Goal: Task Accomplishment & Management: Complete application form

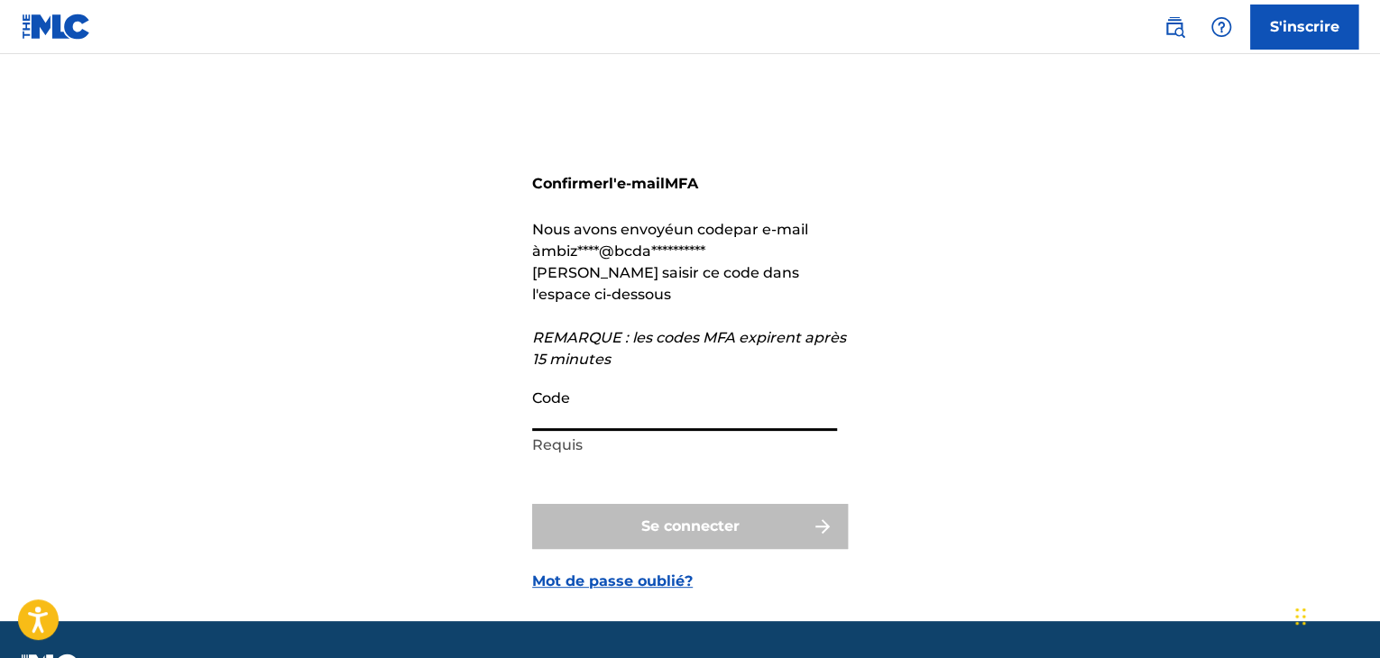
click at [565, 419] on input "Code" at bounding box center [684, 405] width 305 height 51
paste input "360093"
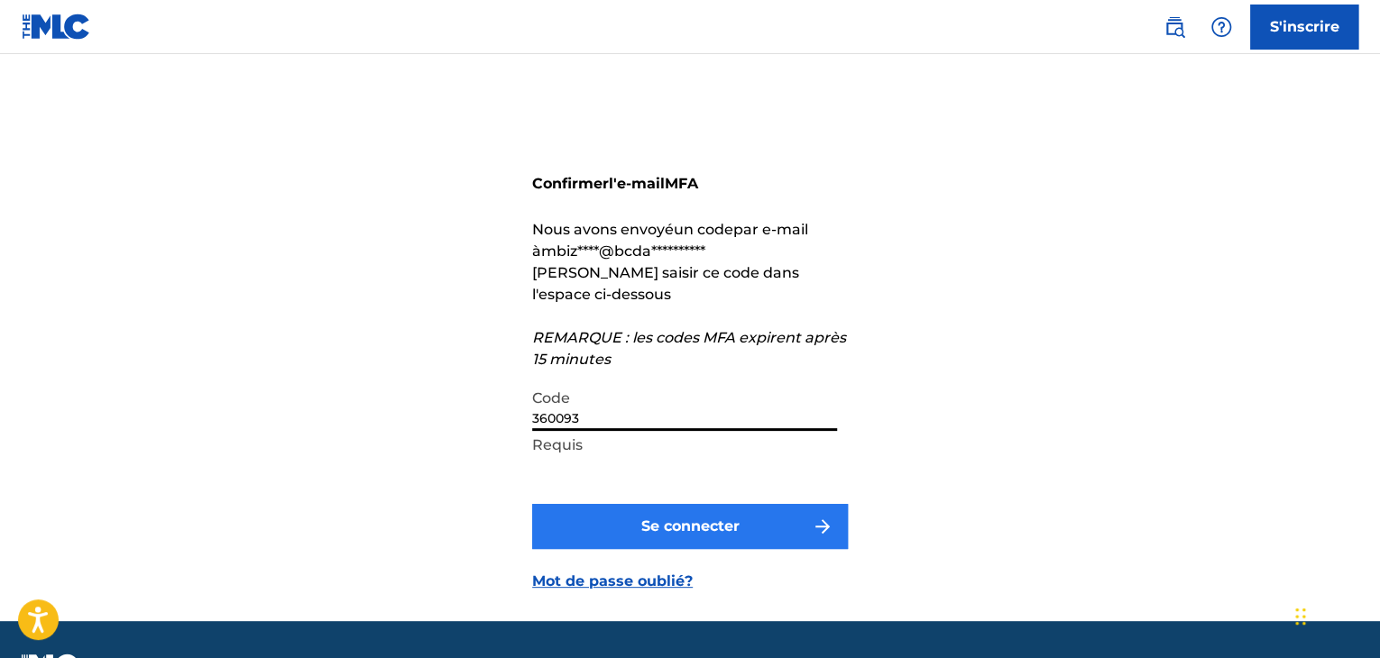
type input "360093"
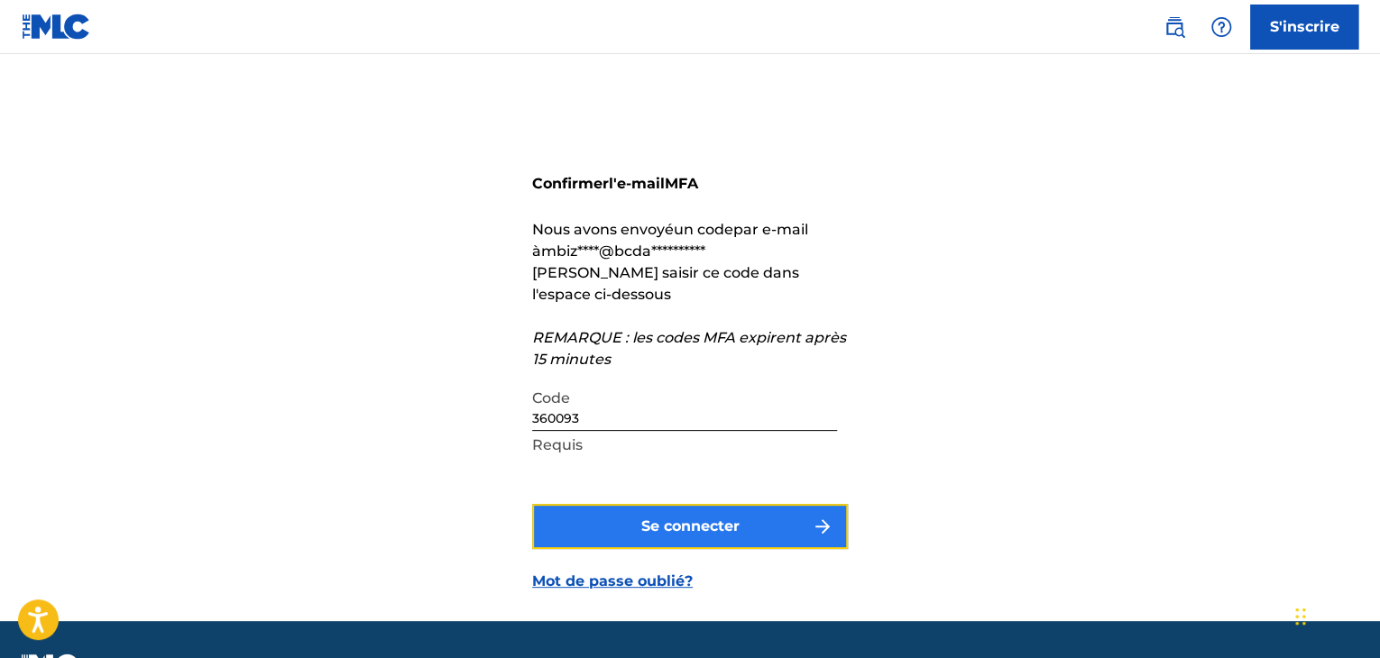
click at [603, 535] on button "Se connecter" at bounding box center [690, 526] width 316 height 45
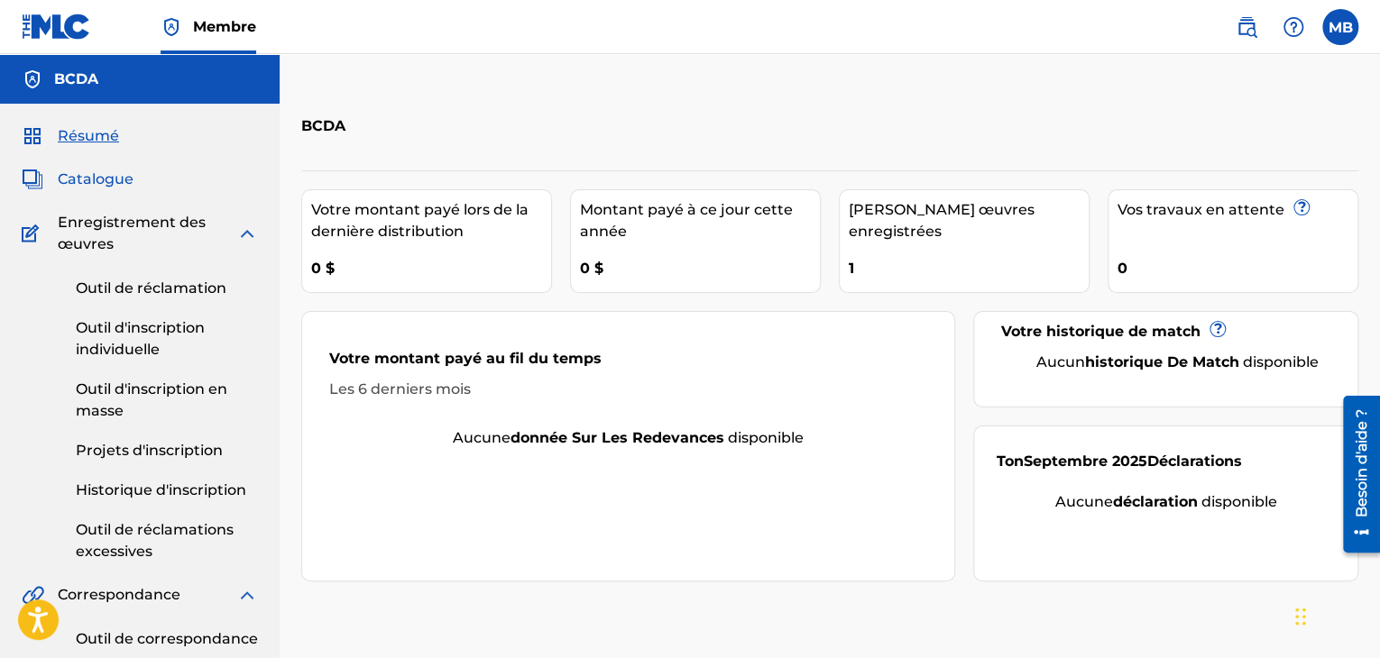
click at [109, 185] on font "Catalogue" at bounding box center [96, 178] width 76 height 17
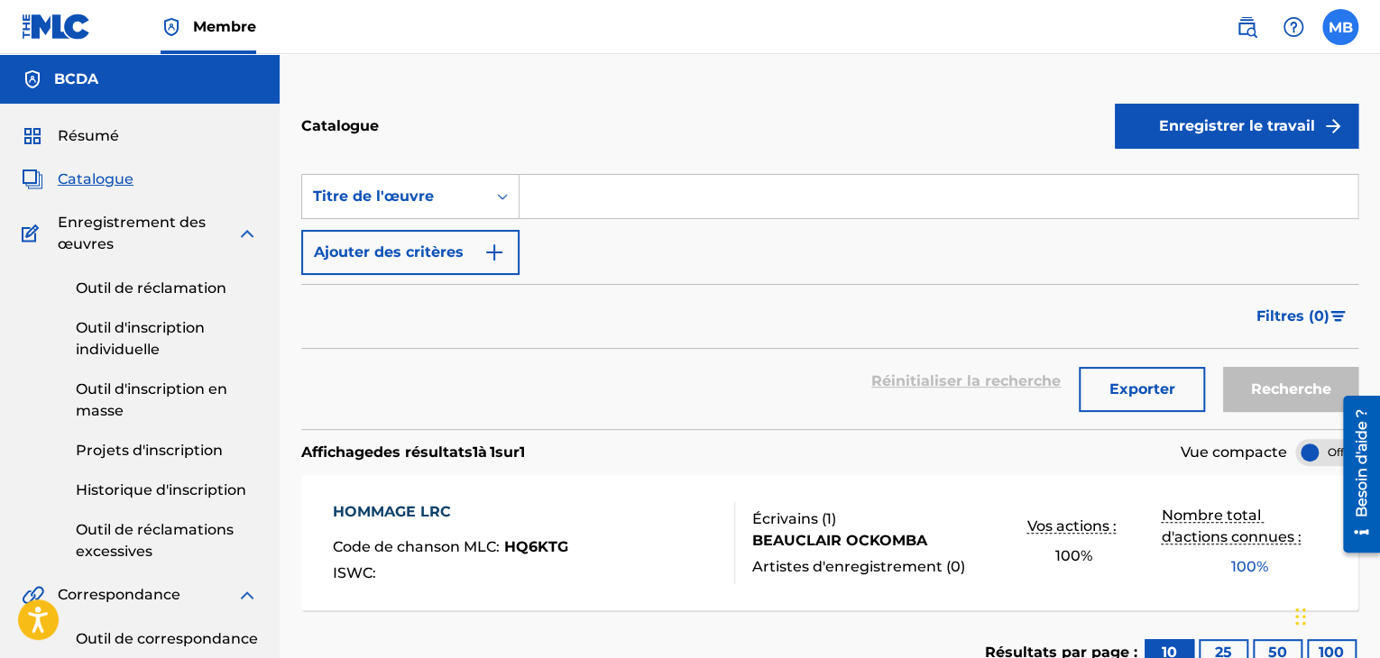
click at [1345, 28] on label at bounding box center [1340, 27] width 36 height 36
click at [1340, 27] on input "MB [PERSON_NAME] [EMAIL_ADDRESS][DOMAIN_NAME] Notification Preferences Profil S…" at bounding box center [1340, 27] width 0 height 0
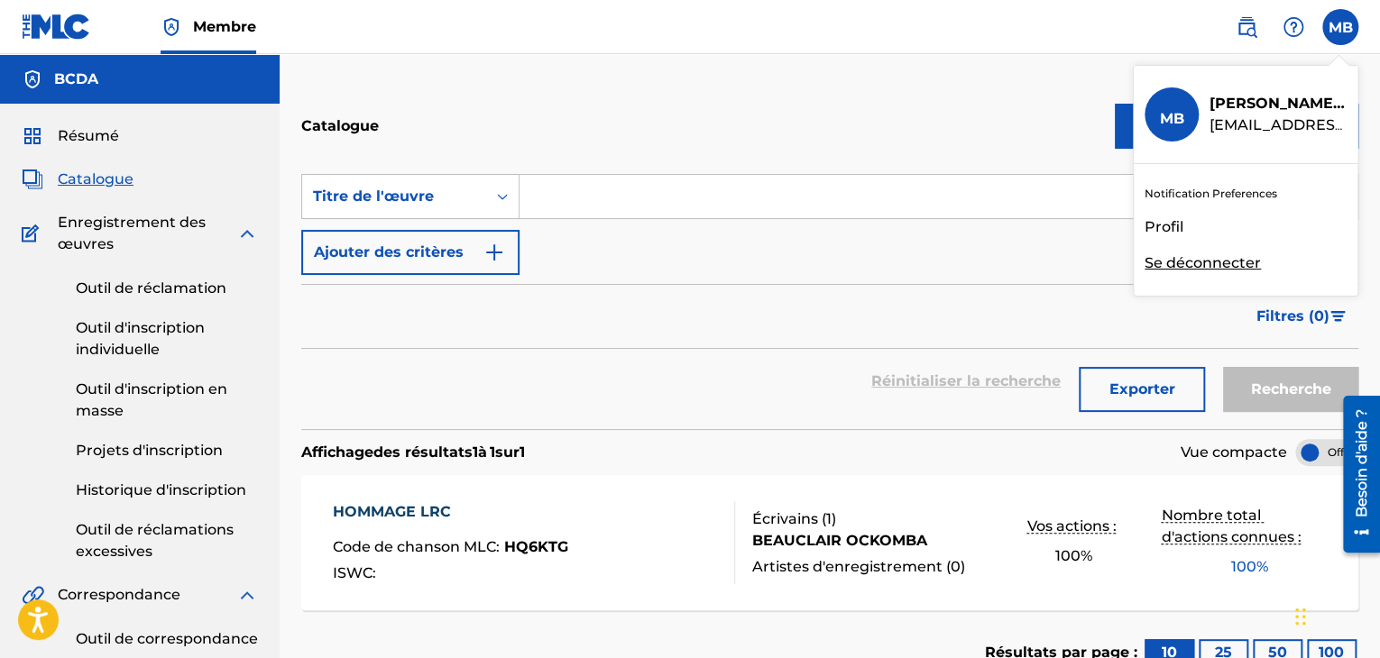
click at [1168, 230] on font "Profil" at bounding box center [1163, 226] width 39 height 17
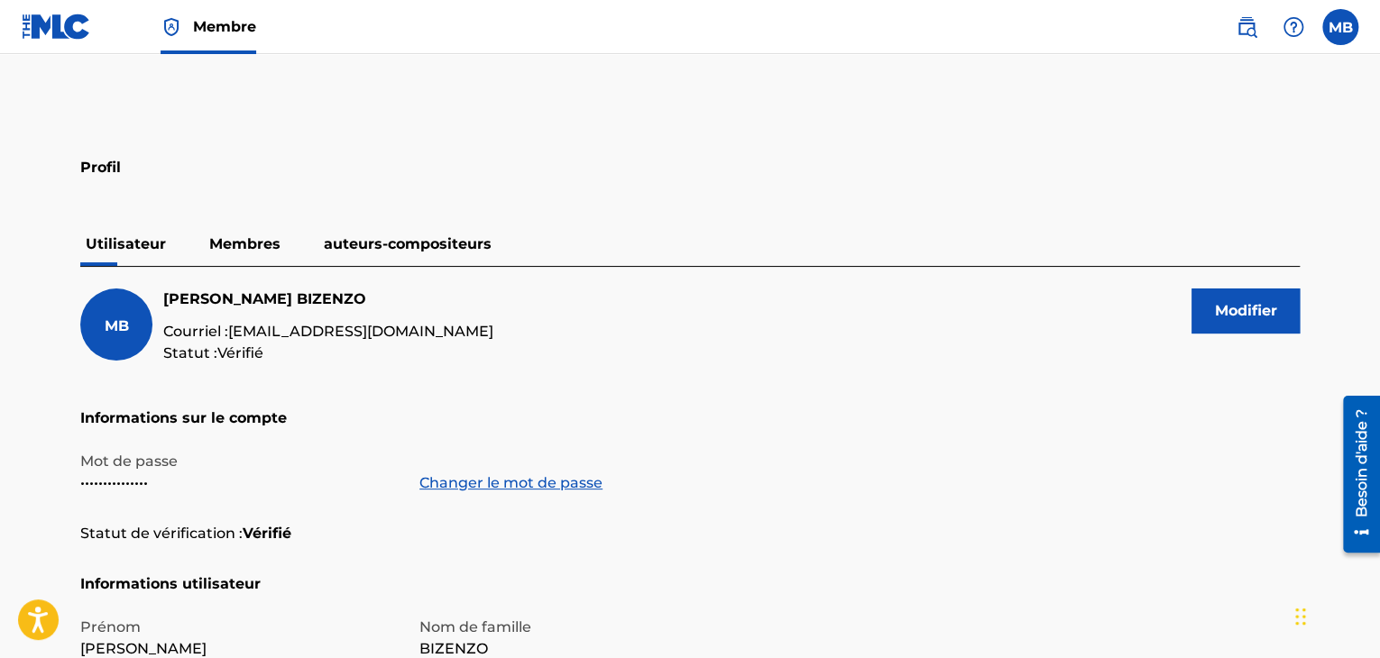
click at [226, 235] on font "Membres" at bounding box center [244, 243] width 71 height 17
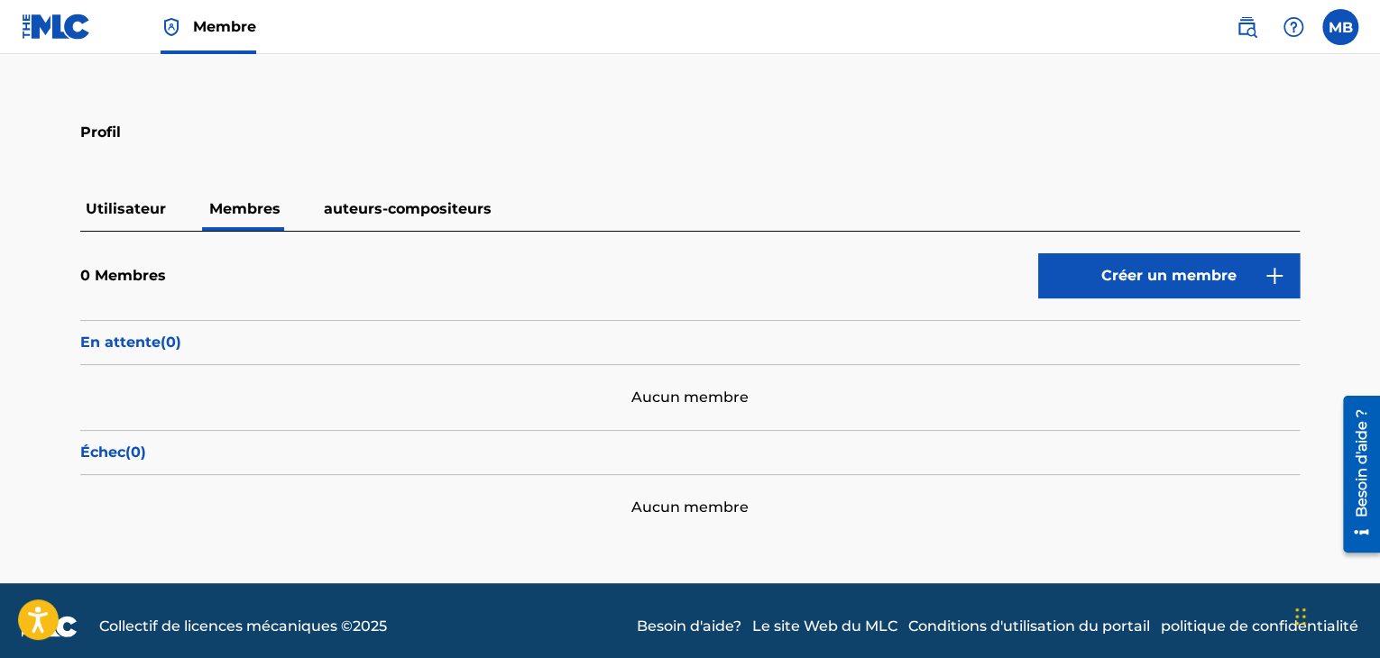
scroll to position [46, 0]
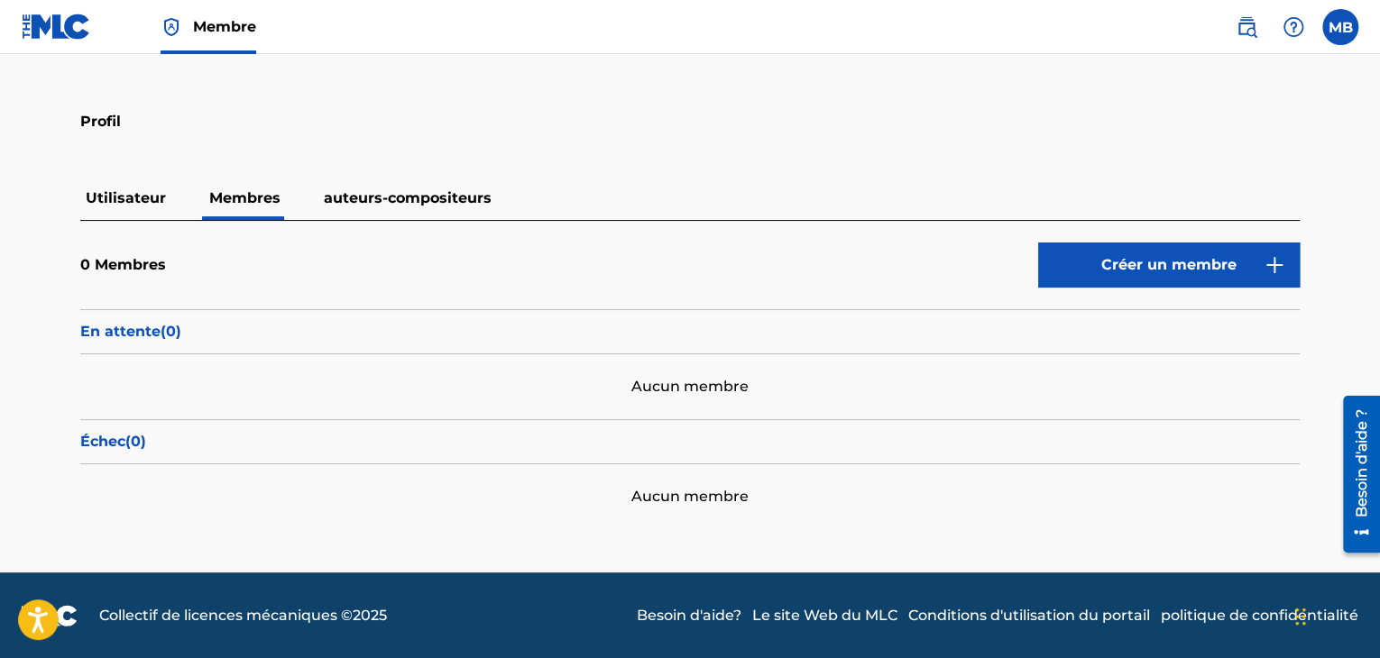
click at [118, 198] on font "Utilisateur" at bounding box center [126, 197] width 80 height 17
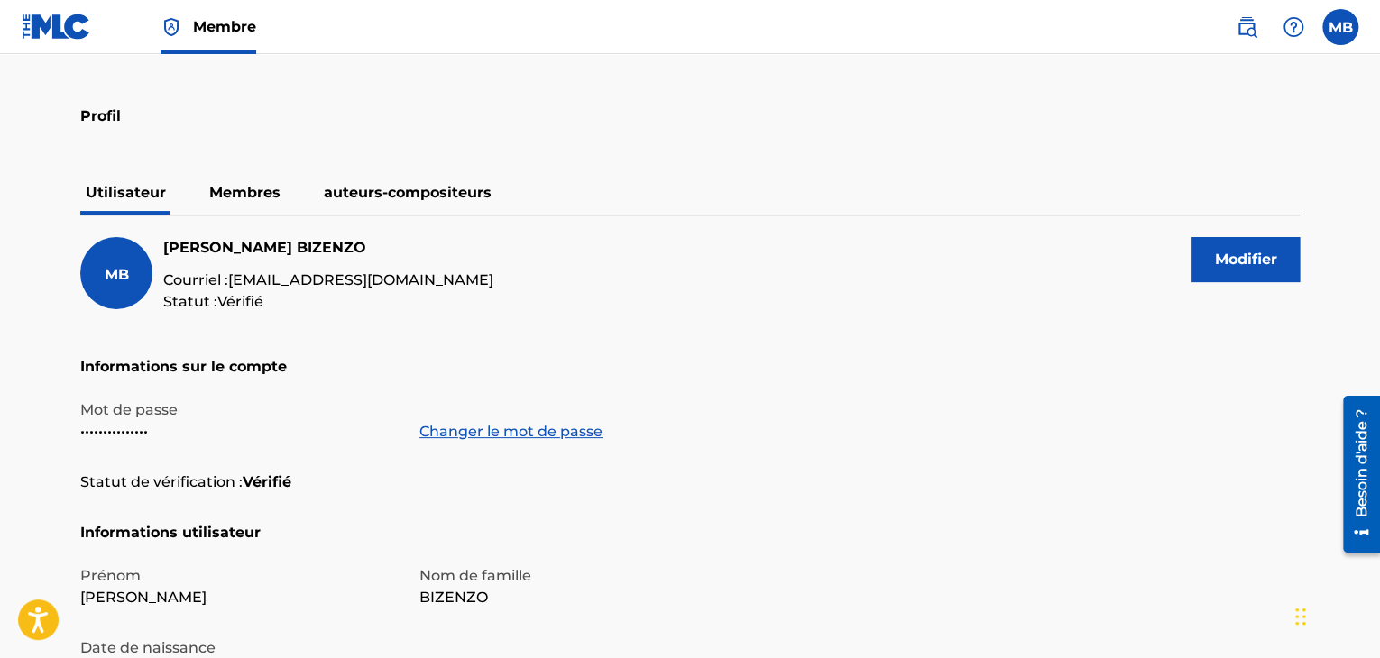
scroll to position [27, 0]
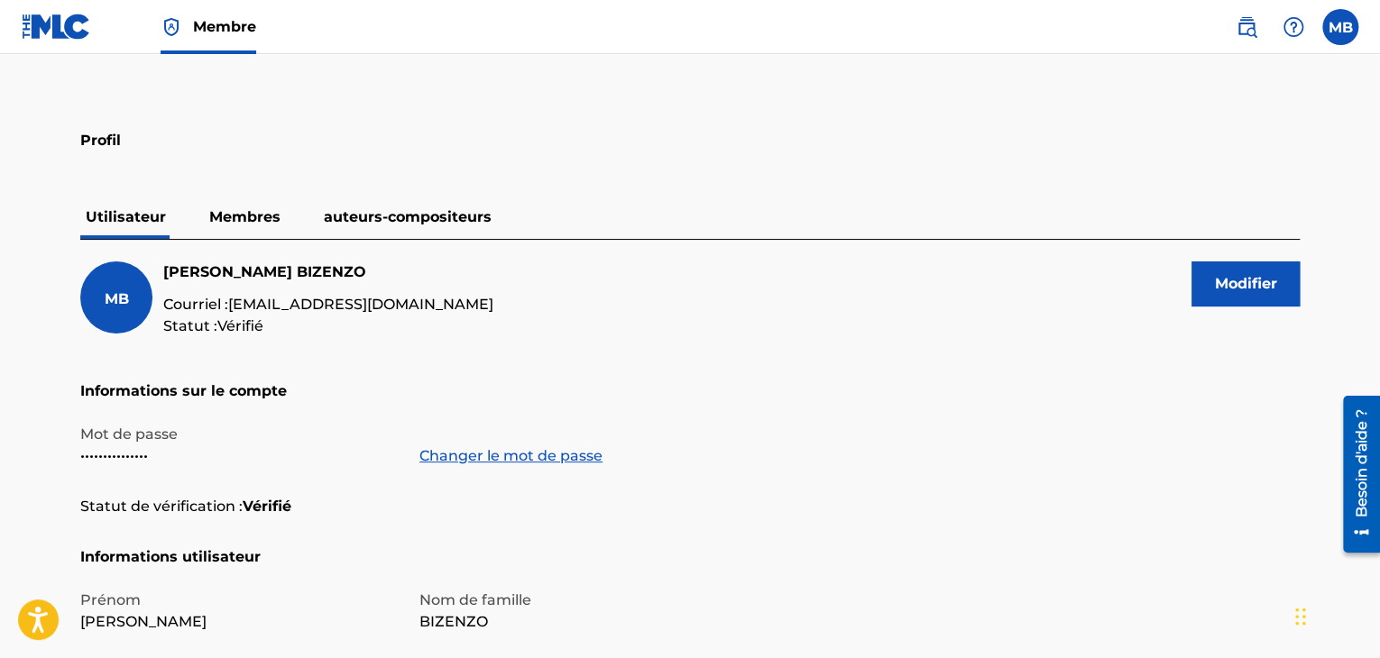
click at [411, 206] on p "auteurs-compositeurs" at bounding box center [407, 217] width 179 height 43
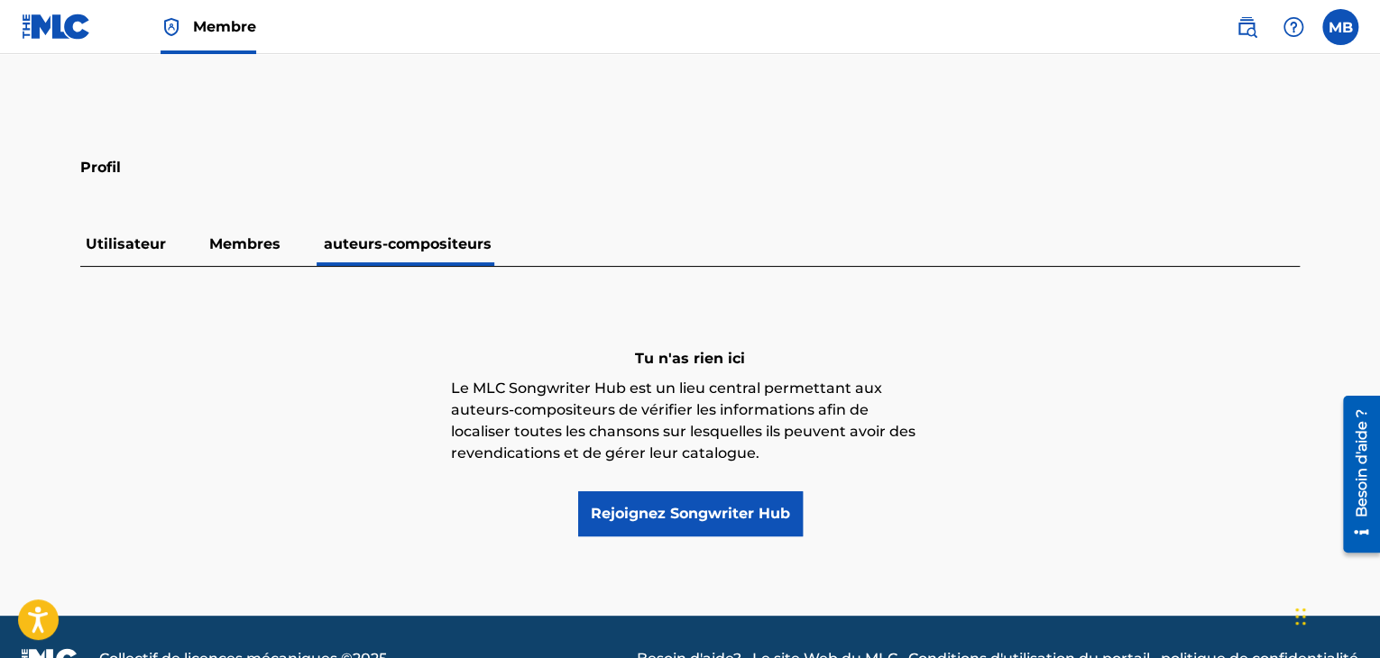
click at [233, 265] on p "Membres" at bounding box center [245, 244] width 82 height 43
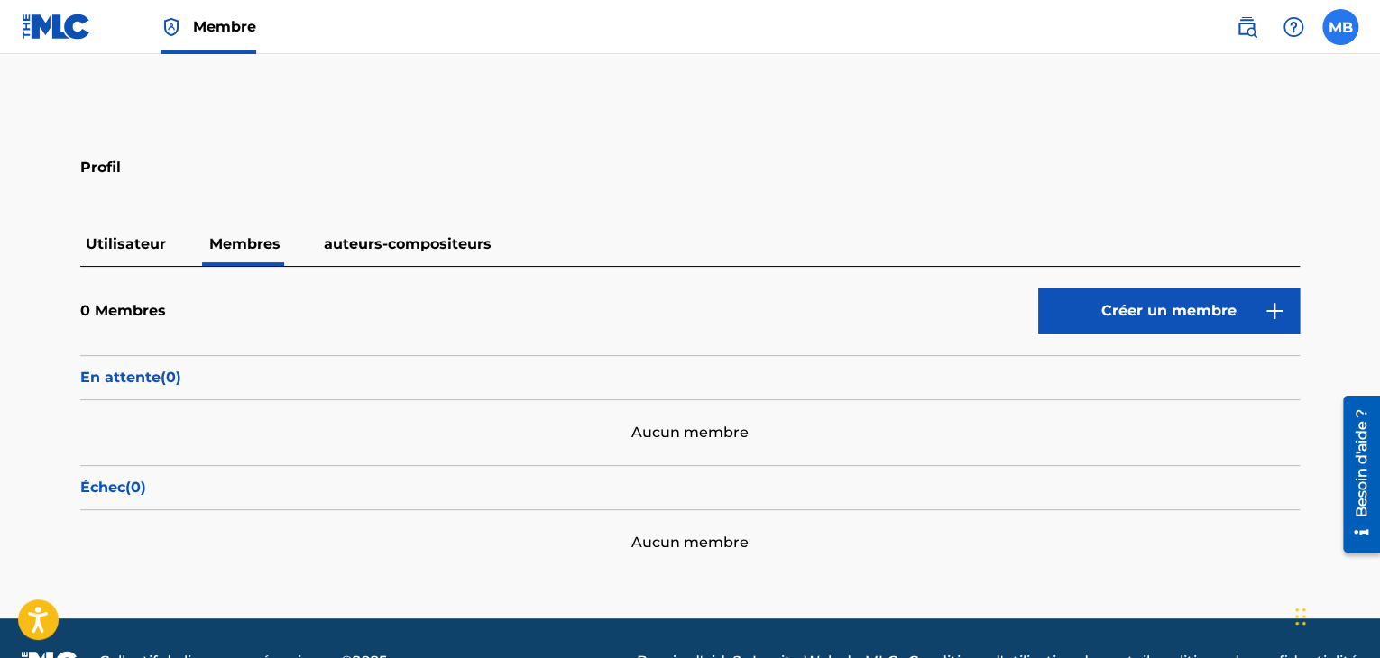
click at [1342, 23] on label at bounding box center [1340, 27] width 36 height 36
click at [1340, 27] on input "MB [PERSON_NAME] [EMAIL_ADDRESS][DOMAIN_NAME] Notification Preferences Profil S…" at bounding box center [1340, 27] width 0 height 0
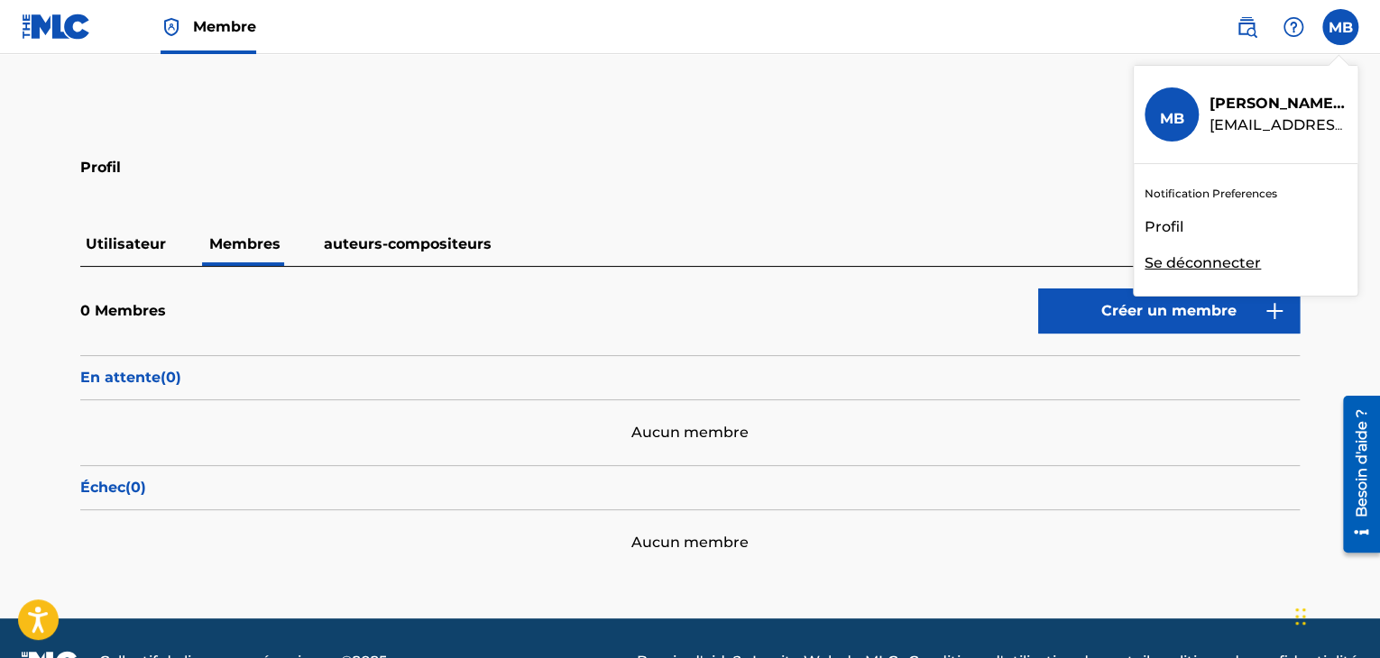
click at [718, 92] on main "Profil Utilisateur Membres auteurs-compositeurs 0 Membres Créer un membre En at…" at bounding box center [690, 336] width 1380 height 565
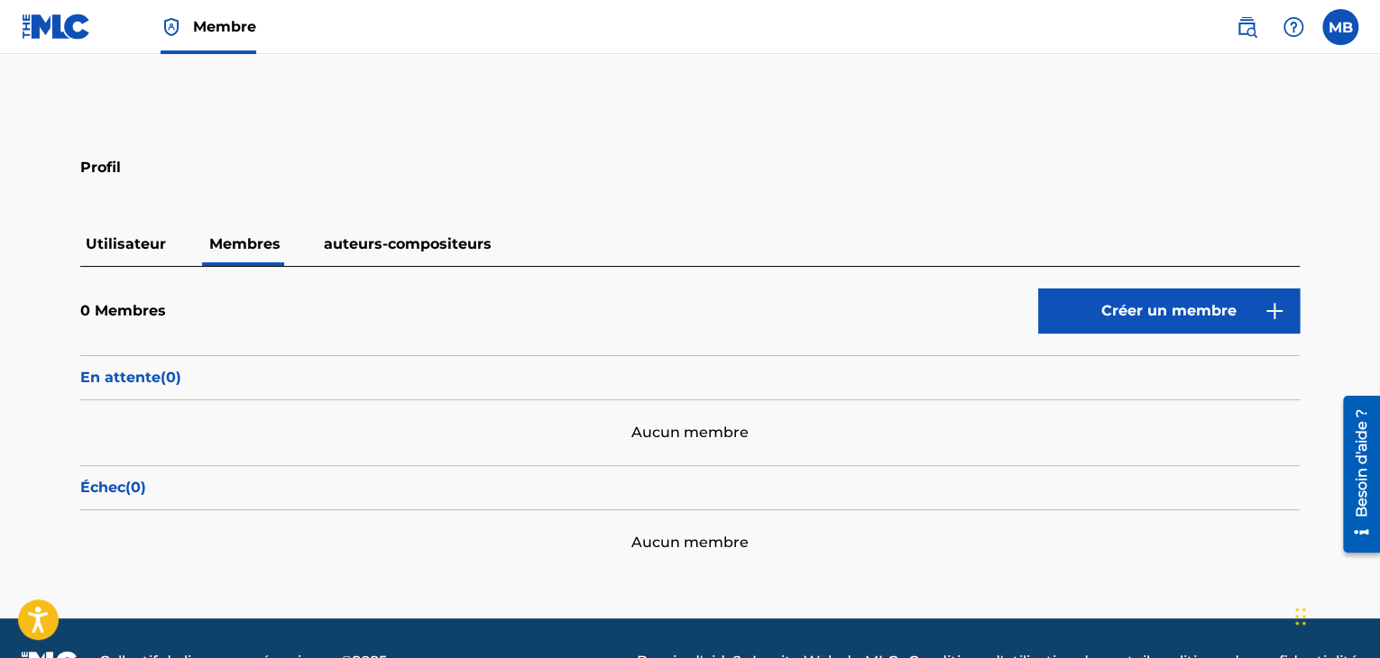
click at [173, 35] on img at bounding box center [172, 27] width 22 height 22
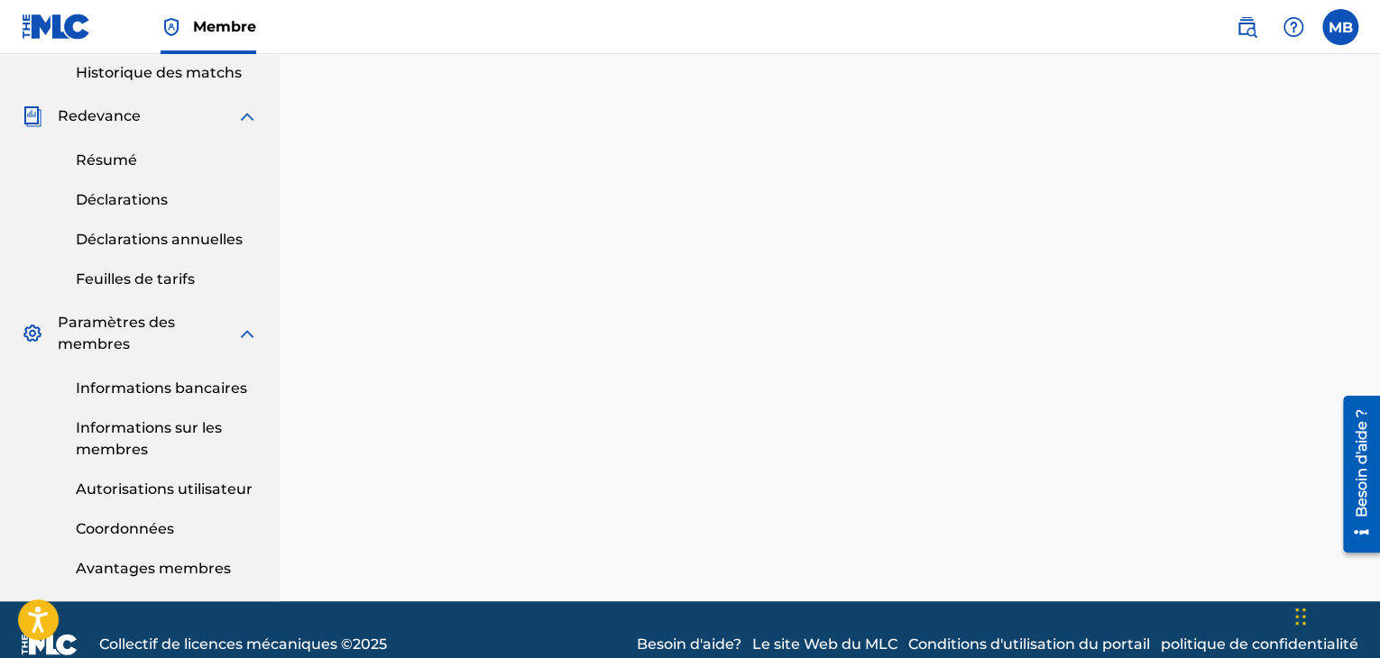
scroll to position [631, 0]
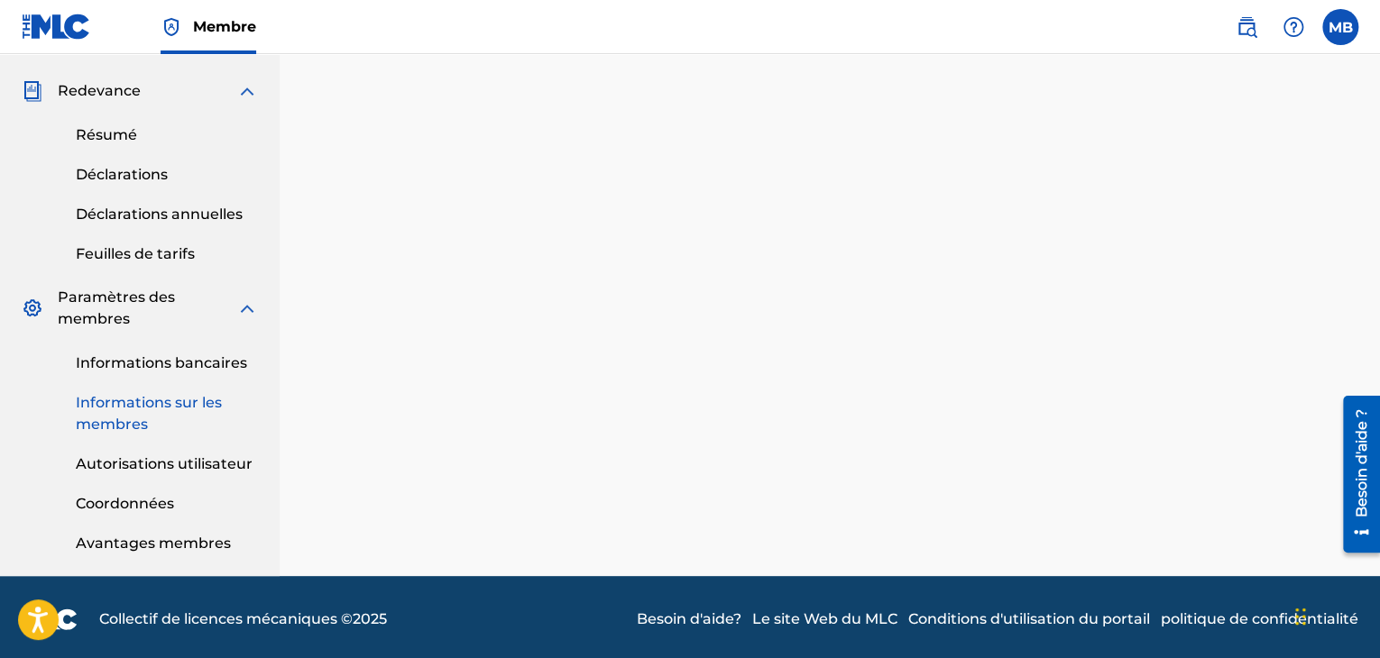
click at [150, 405] on font "Informations sur les membres" at bounding box center [149, 413] width 146 height 39
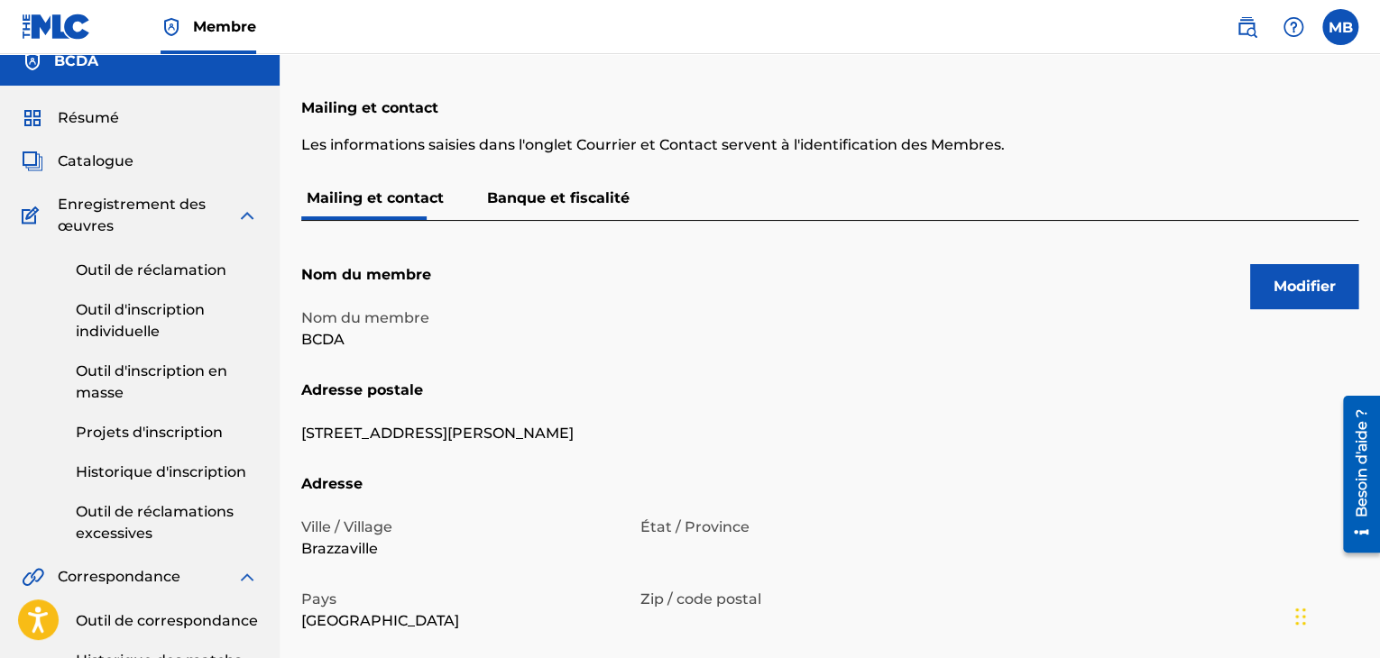
scroll to position [43, 0]
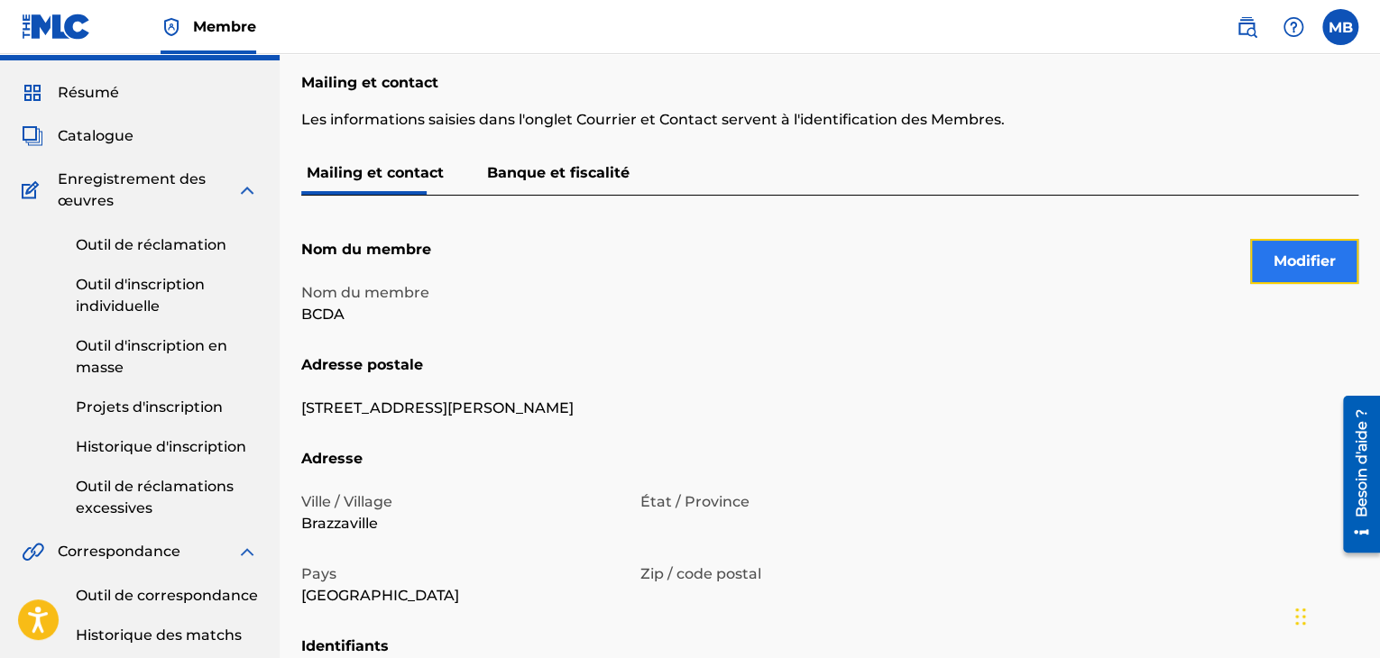
click at [1284, 261] on font "Modifier" at bounding box center [1304, 261] width 62 height 17
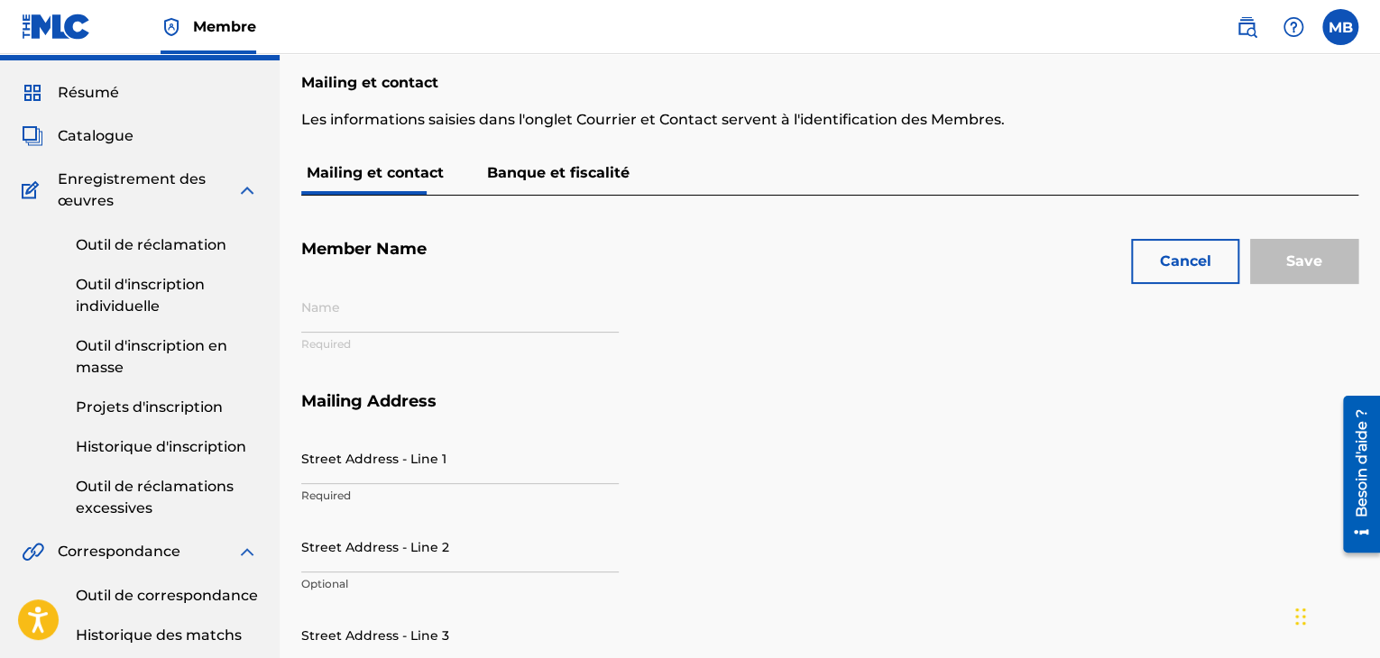
type input "BCDA"
type input "[STREET_ADDRESS][PERSON_NAME]"
type input "Brazzaville"
type input "P674MS"
type input "066770166"
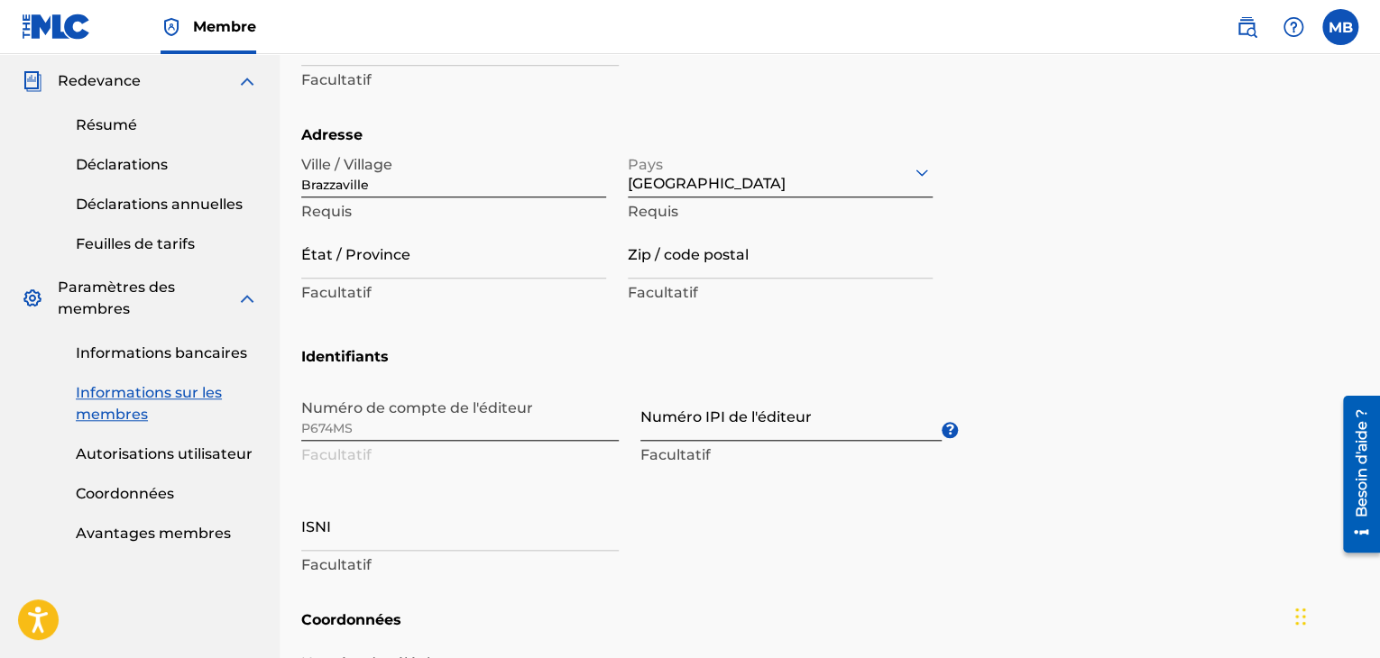
scroll to position [669, 0]
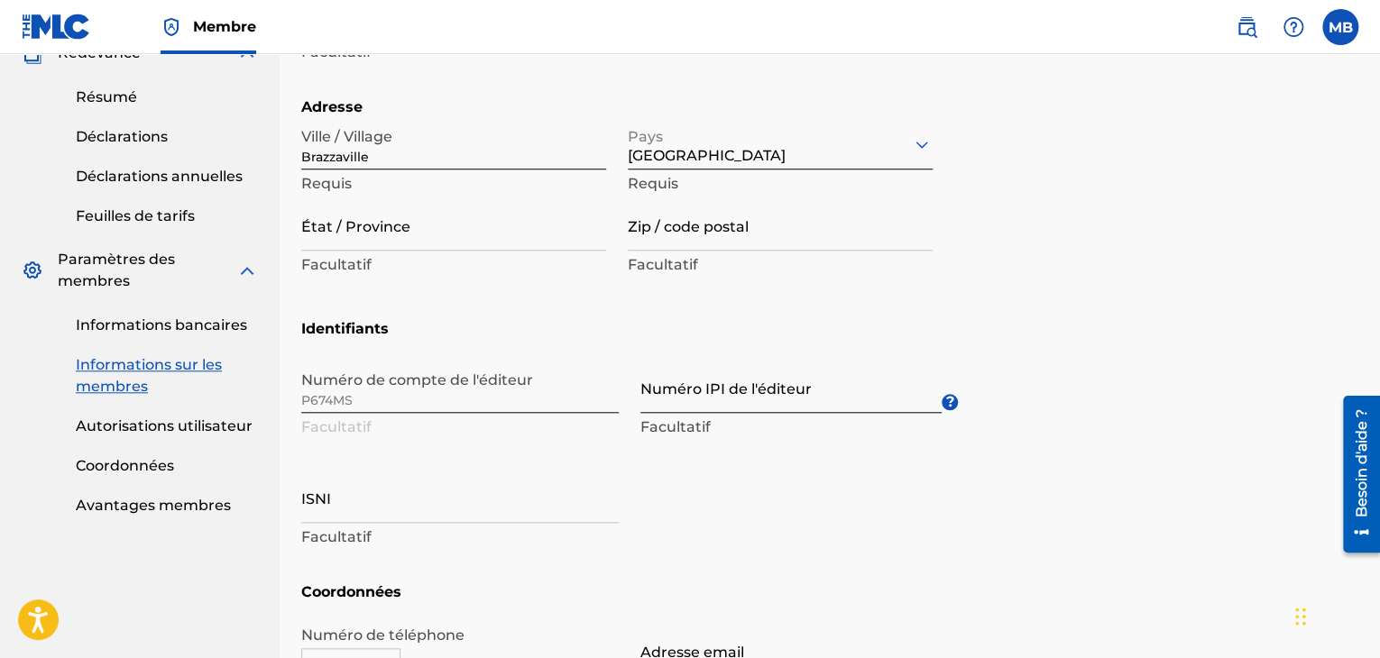
click at [652, 394] on input "Numéro IPI de l'éditeur" at bounding box center [790, 387] width 301 height 51
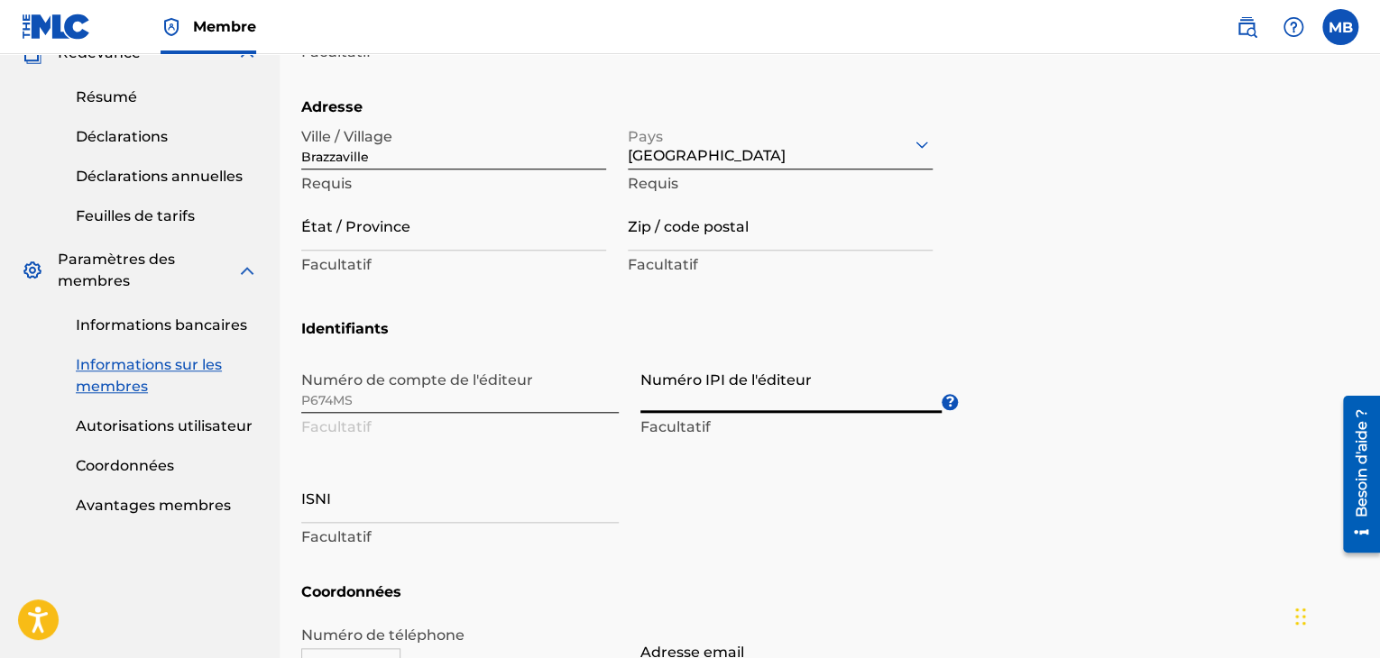
paste input "00145210707"
type input "00145210707"
type input "Save"
type input "00145210707"
click at [739, 469] on div "Numéro de compte de l'éditeur P674MS Facultatif Numéro IPI de l'éditeur 0014521…" at bounding box center [629, 472] width 657 height 220
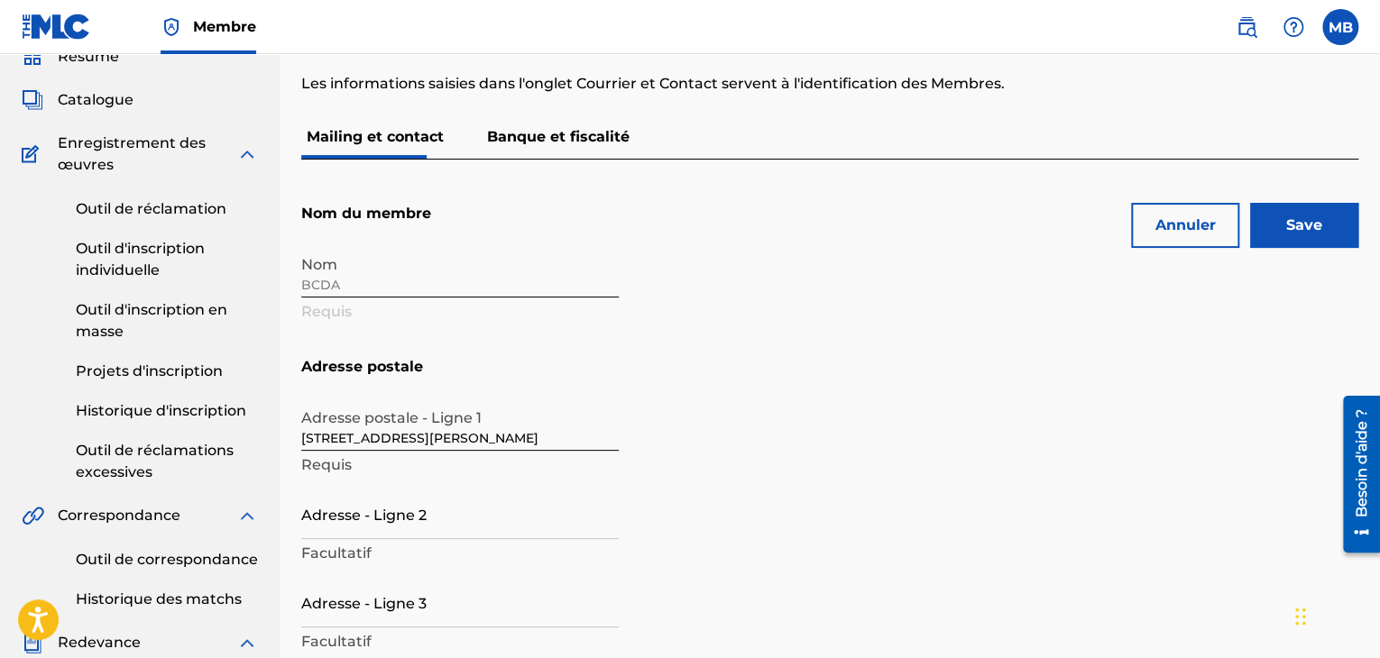
scroll to position [0, 0]
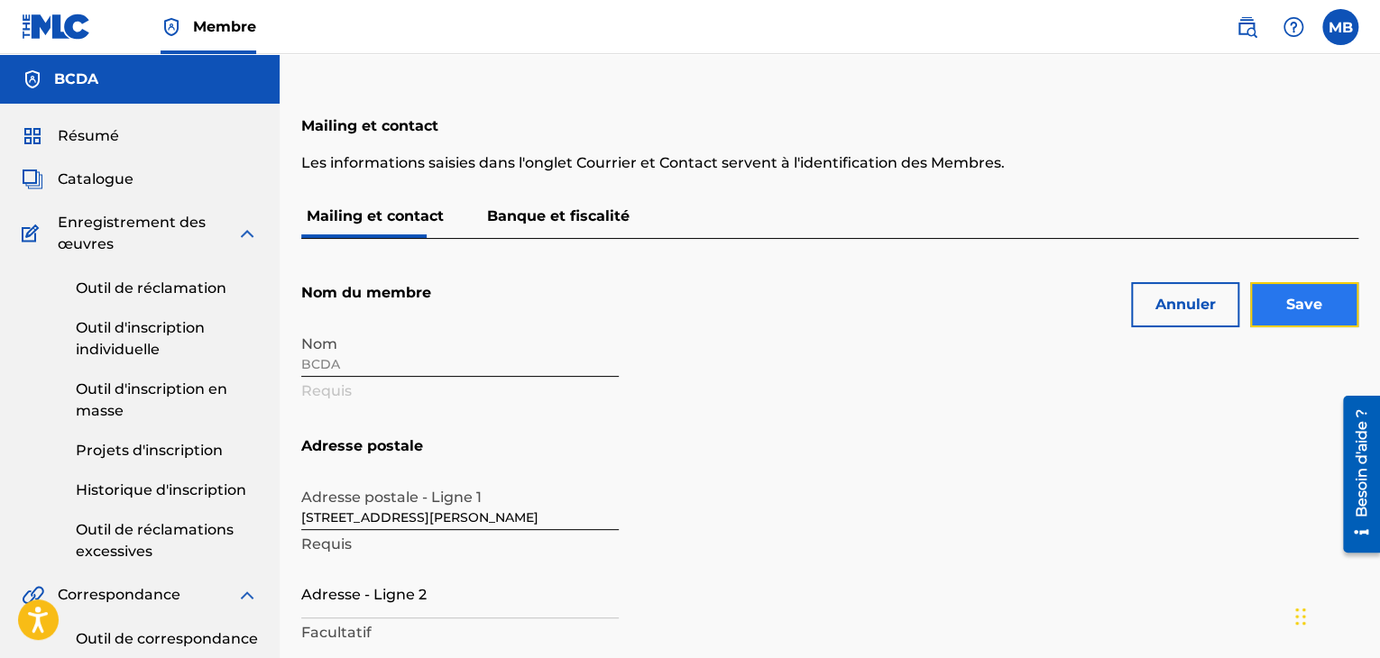
click at [1317, 318] on input "Save" at bounding box center [1304, 304] width 108 height 45
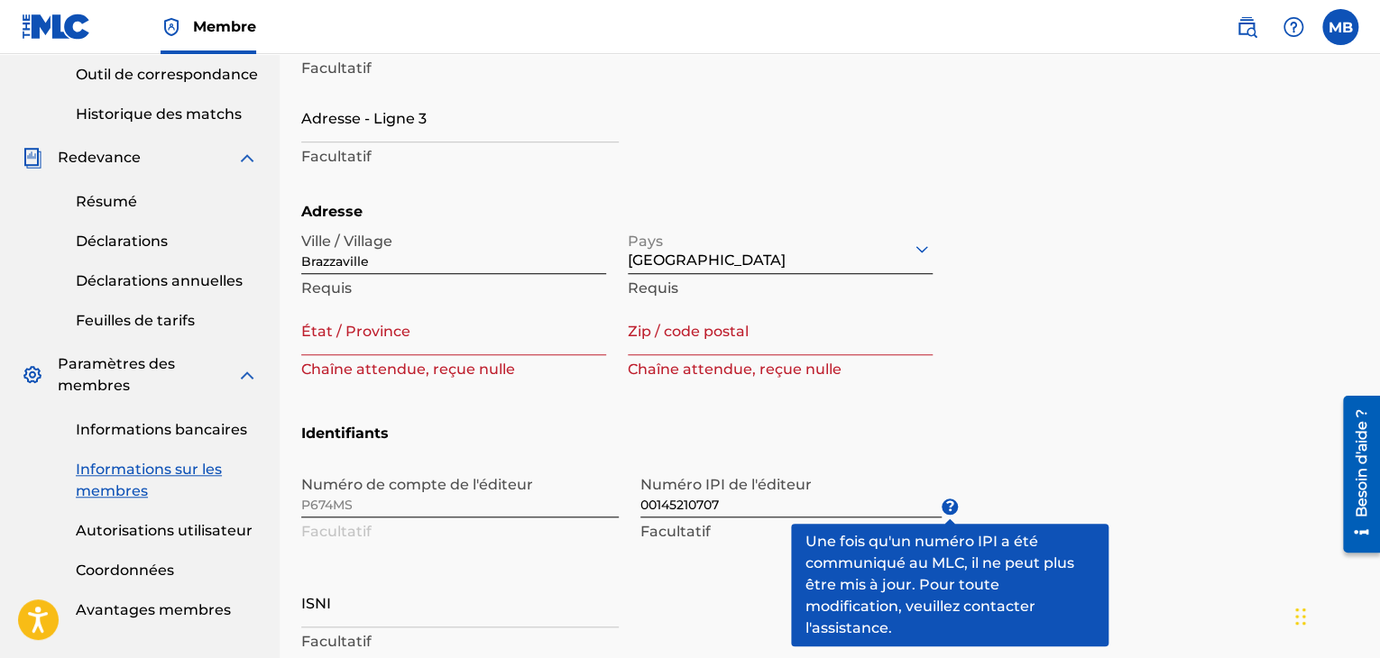
click at [328, 370] on font "Chaîne attendue, reçue nulle" at bounding box center [408, 369] width 214 height 17
click at [328, 344] on input "État / Province" at bounding box center [453, 329] width 305 height 51
type input "b"
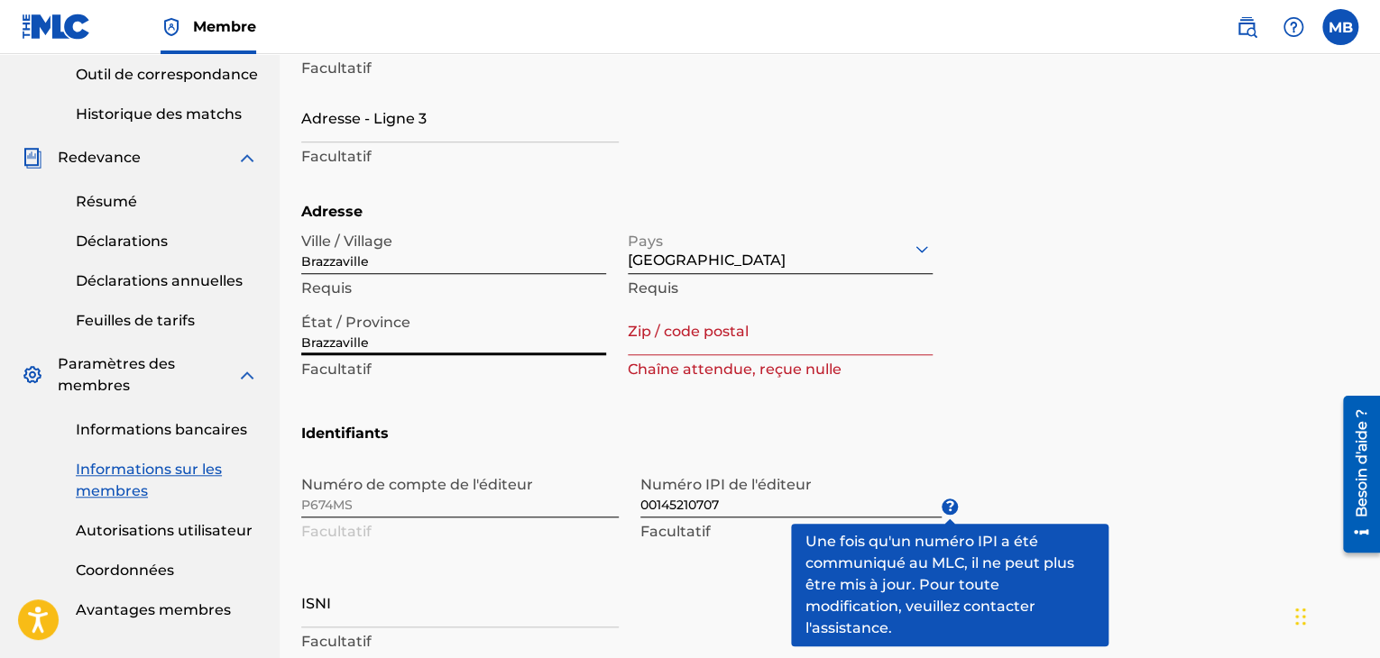
type input "Brazzaville"
click at [643, 353] on input "Zip / code postal" at bounding box center [780, 329] width 305 height 51
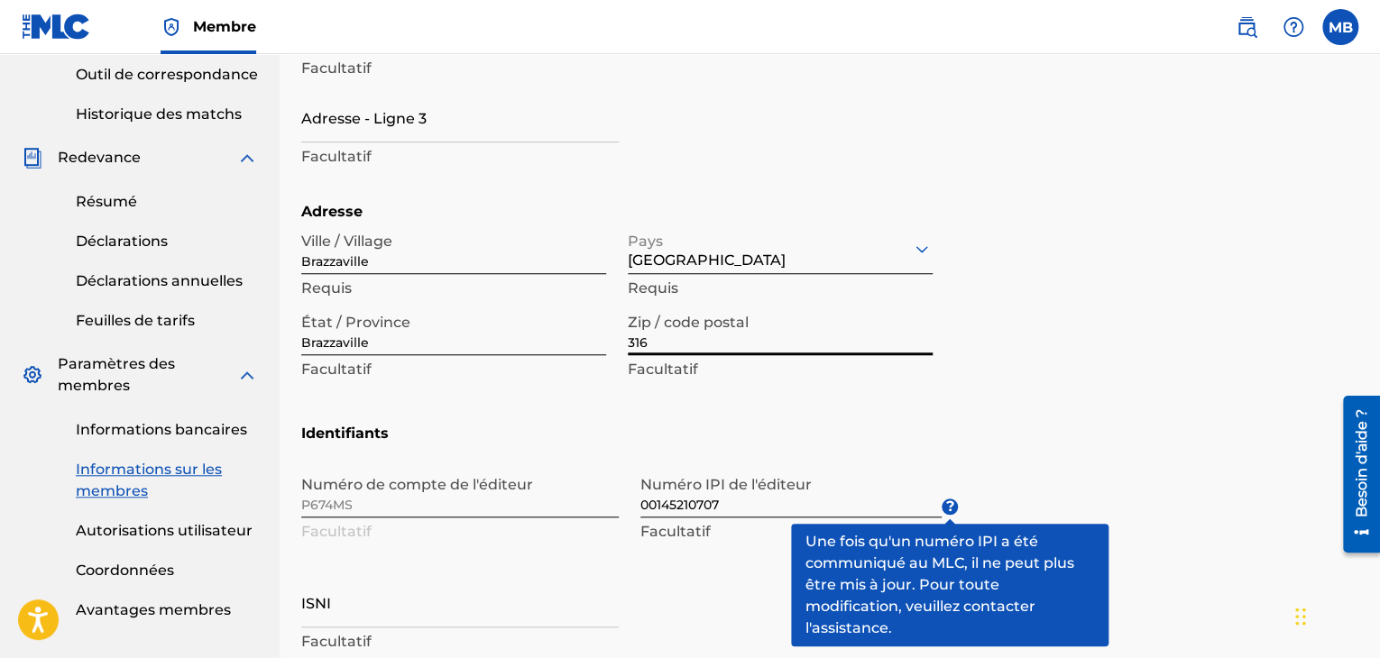
type input "316"
click at [1143, 405] on section "Adresse Ville / [GEOGRAPHIC_DATA] Requis [GEOGRAPHIC_DATA] Requis État / [GEOGR…" at bounding box center [829, 312] width 1057 height 222
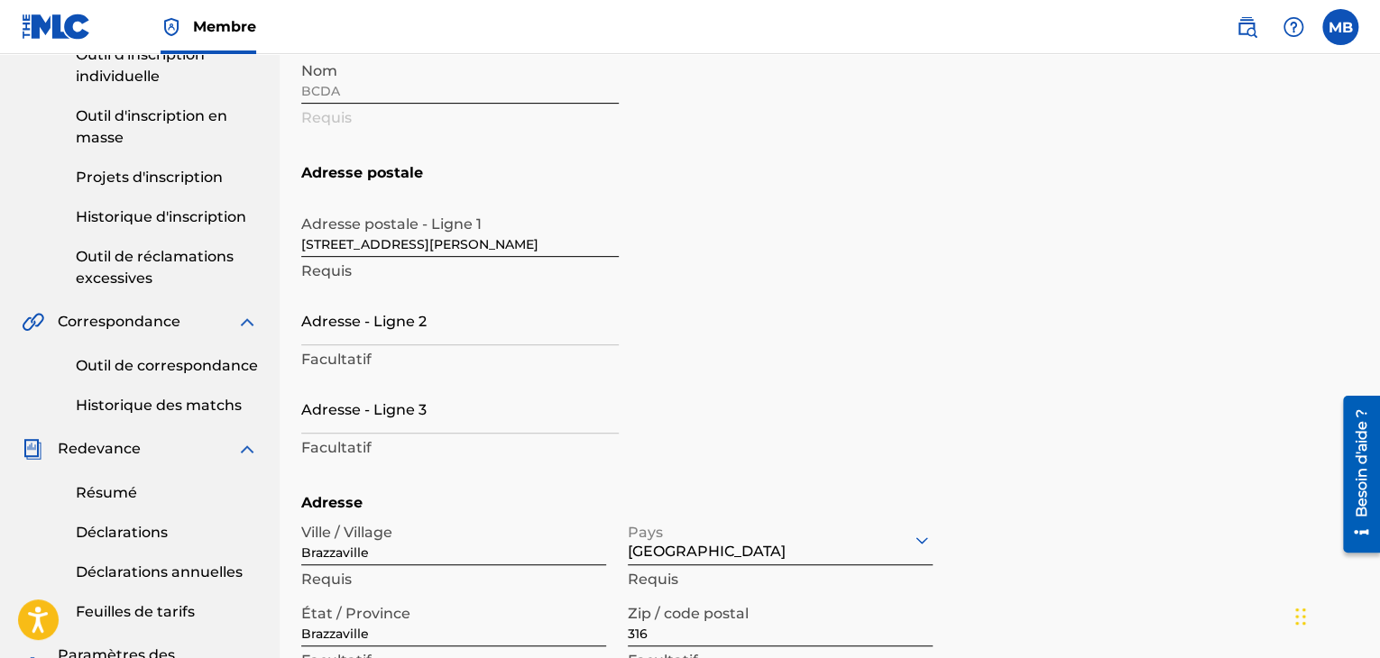
scroll to position [0, 0]
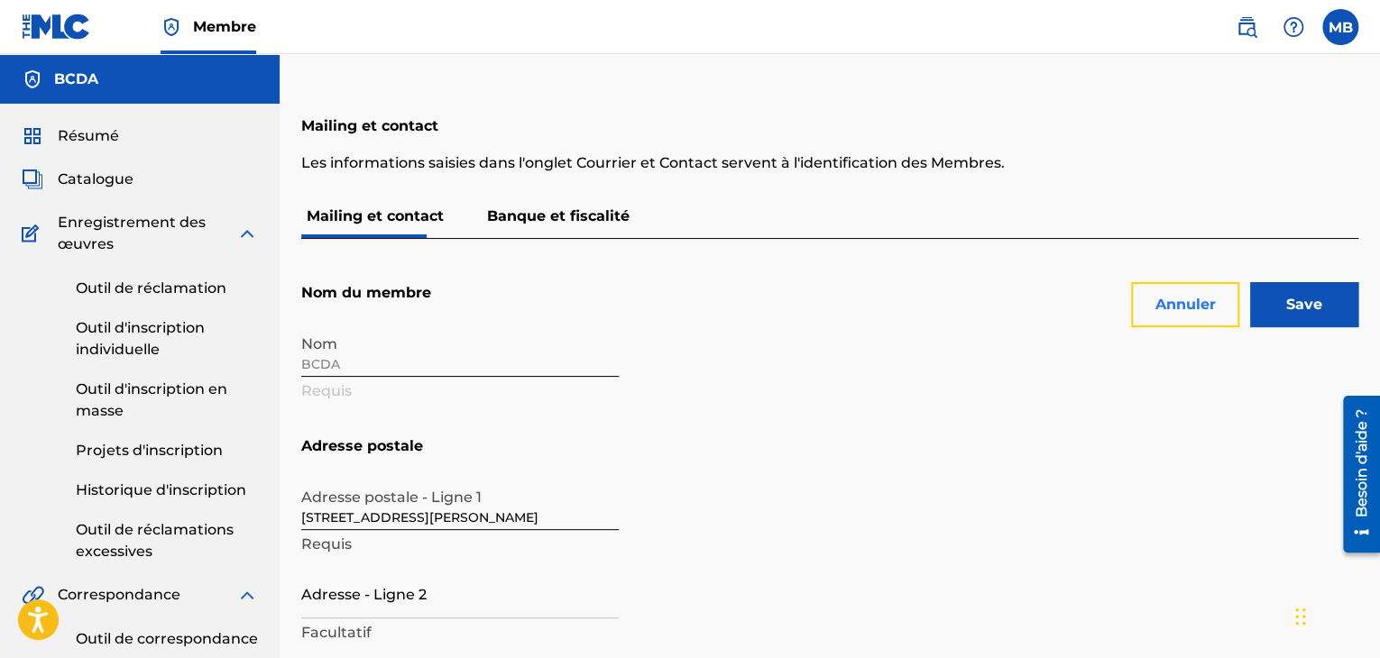
click at [1197, 294] on font "Annuler" at bounding box center [1185, 305] width 60 height 22
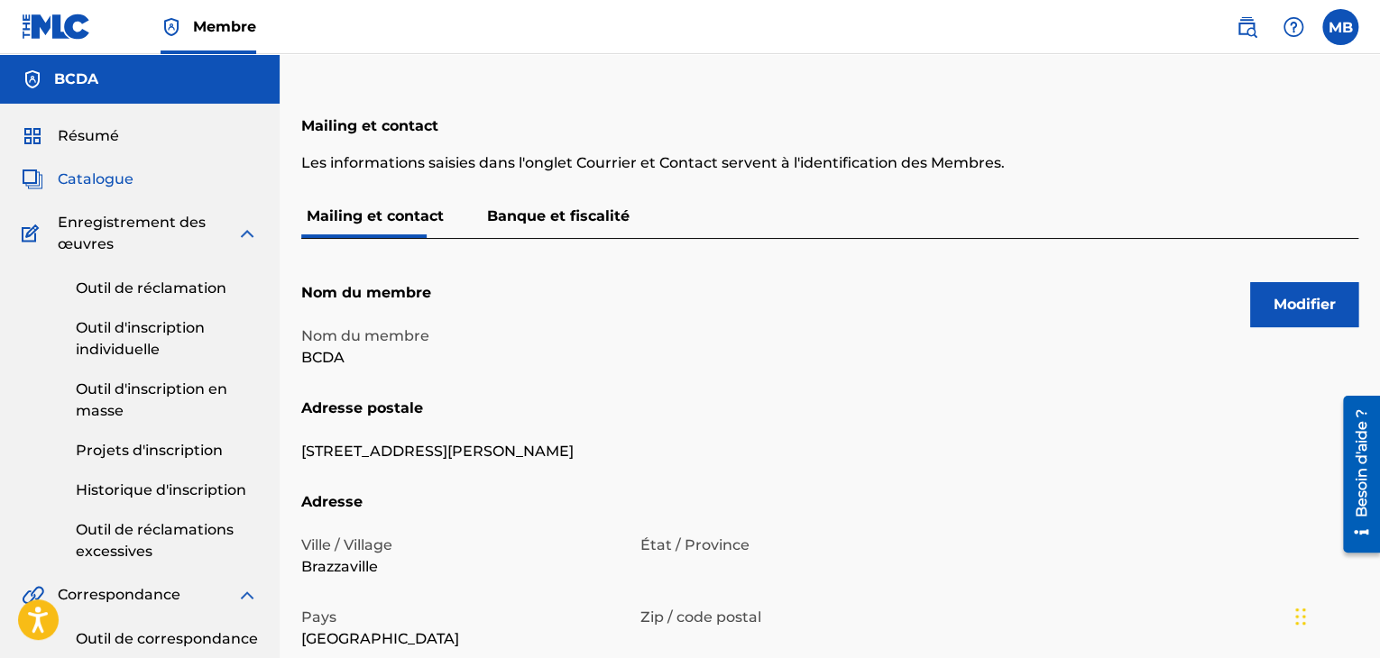
click at [122, 178] on font "Catalogue" at bounding box center [96, 178] width 76 height 17
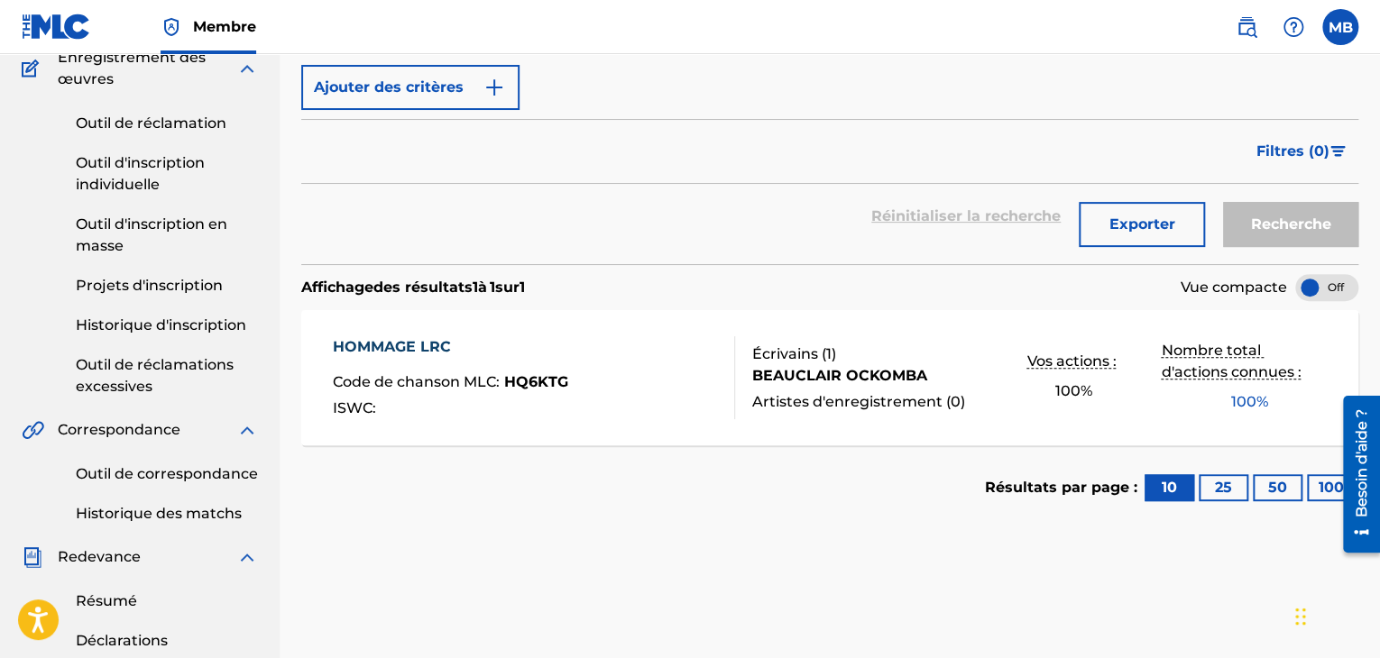
scroll to position [166, 0]
click at [356, 350] on font "HOMMAGE LRC" at bounding box center [392, 345] width 118 height 17
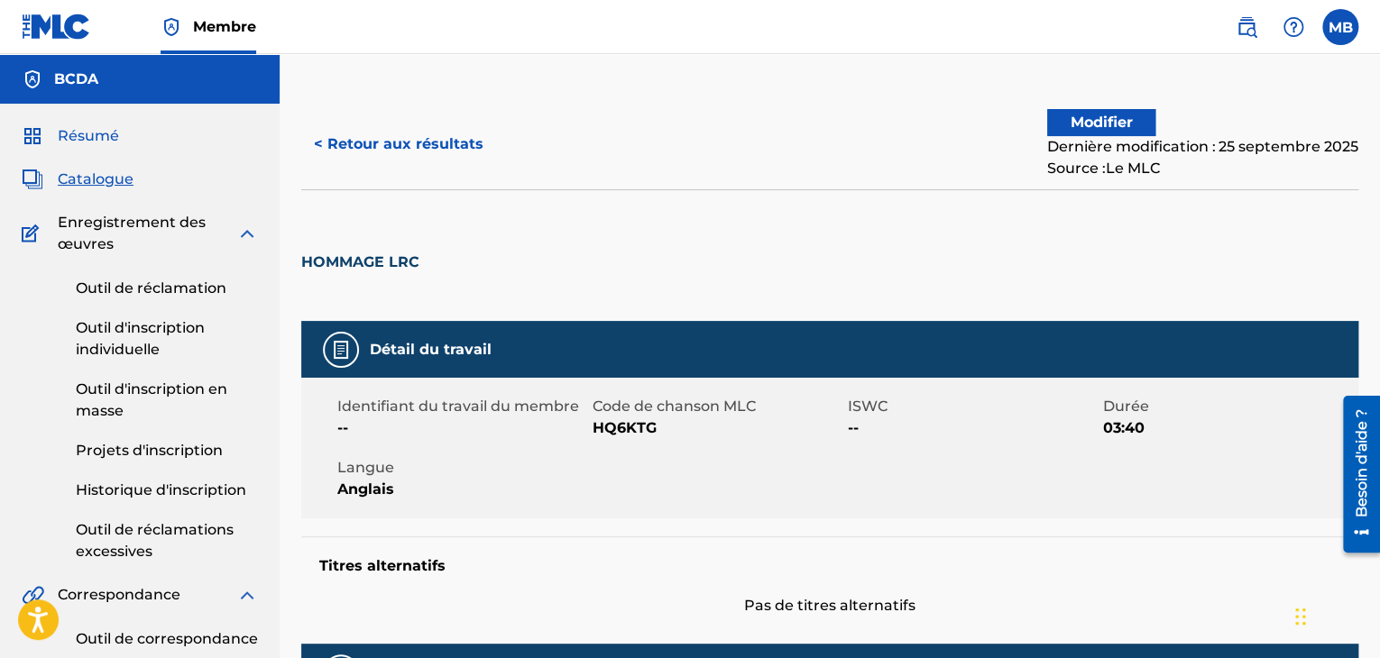
click at [76, 136] on font "Résumé" at bounding box center [88, 135] width 61 height 17
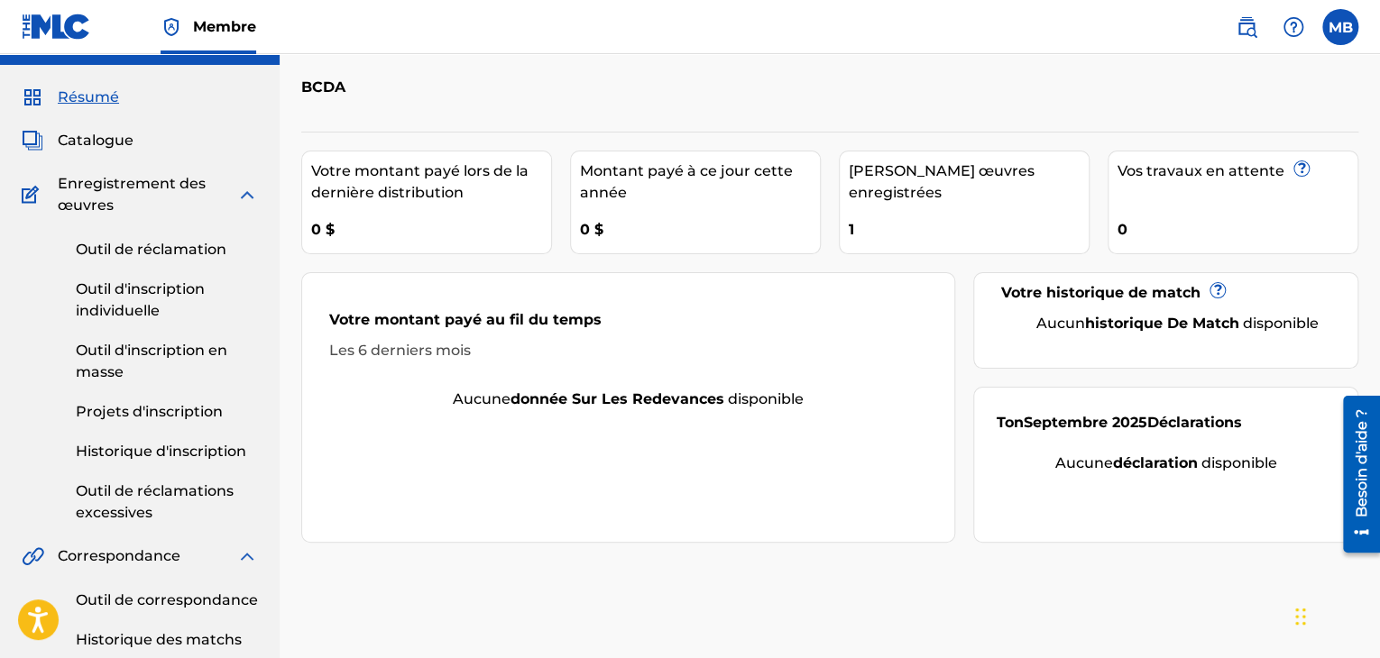
scroll to position [20, 0]
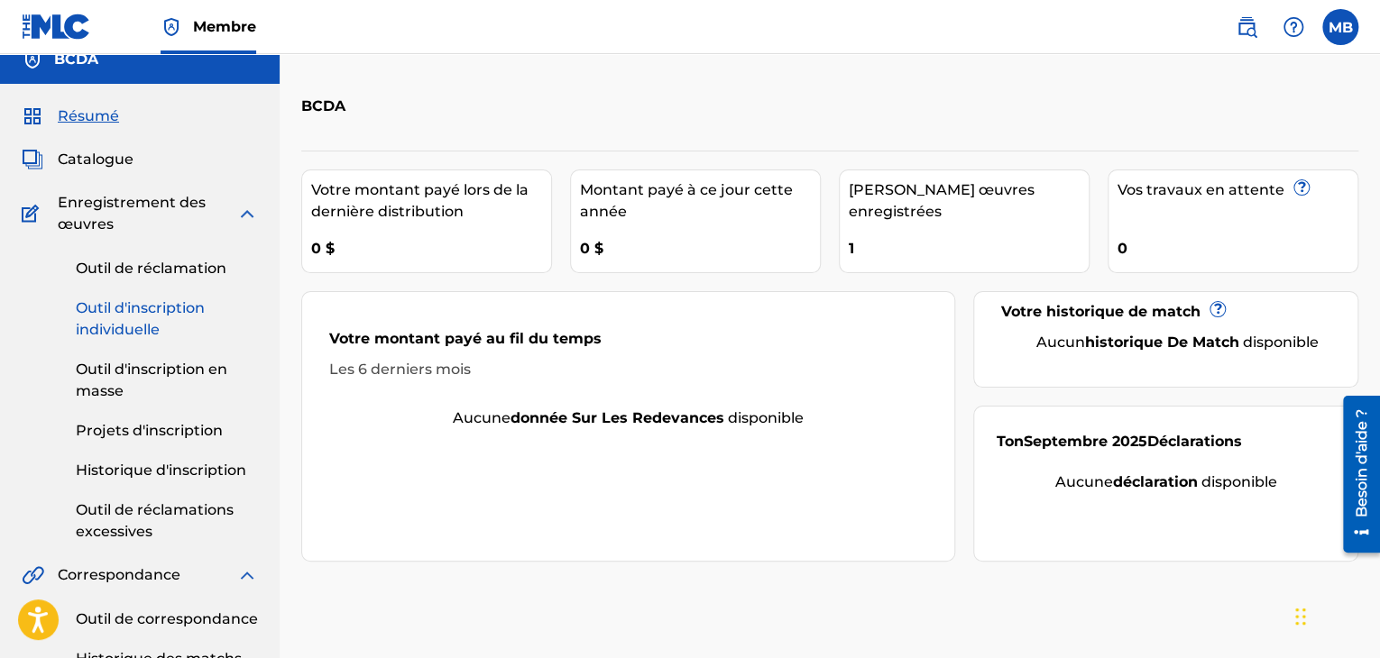
click at [164, 315] on font "Outil d'inscription individuelle" at bounding box center [140, 318] width 129 height 39
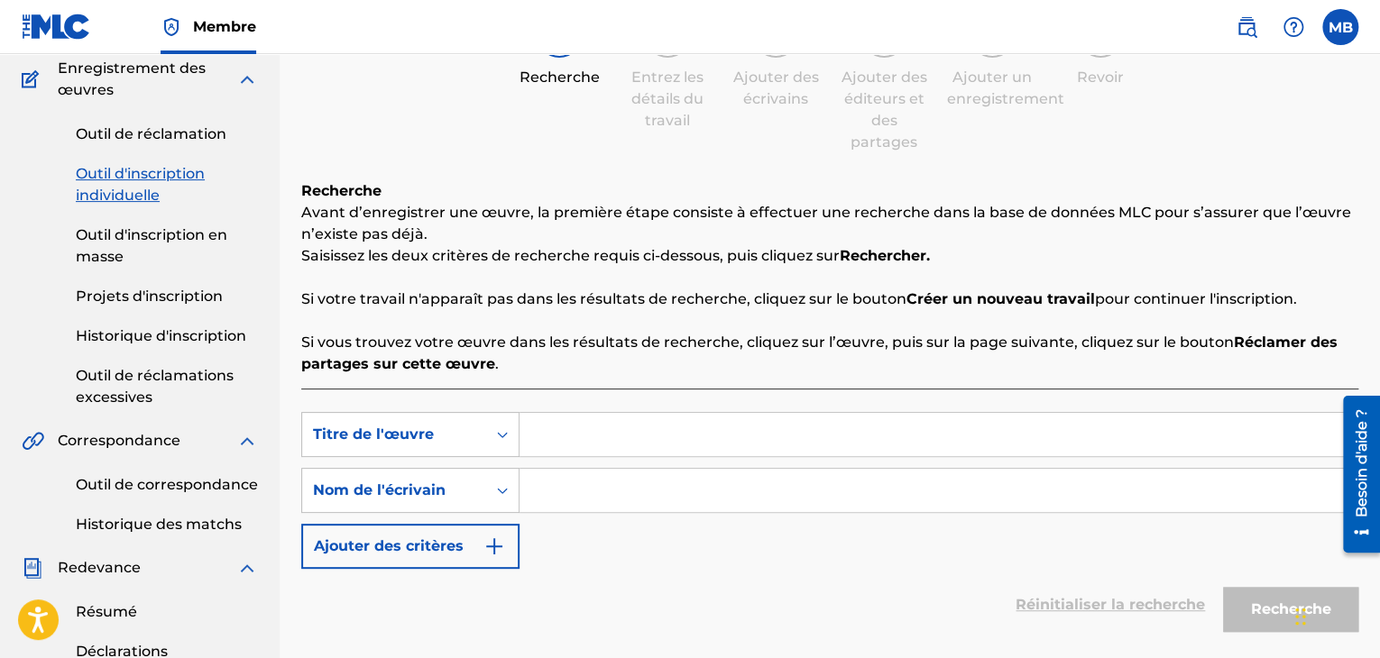
scroll to position [155, 0]
click at [562, 435] on input "Formulaire de recherche" at bounding box center [938, 433] width 838 height 43
paste input "CORPS ET AME"
type input "CORPS ET AME"
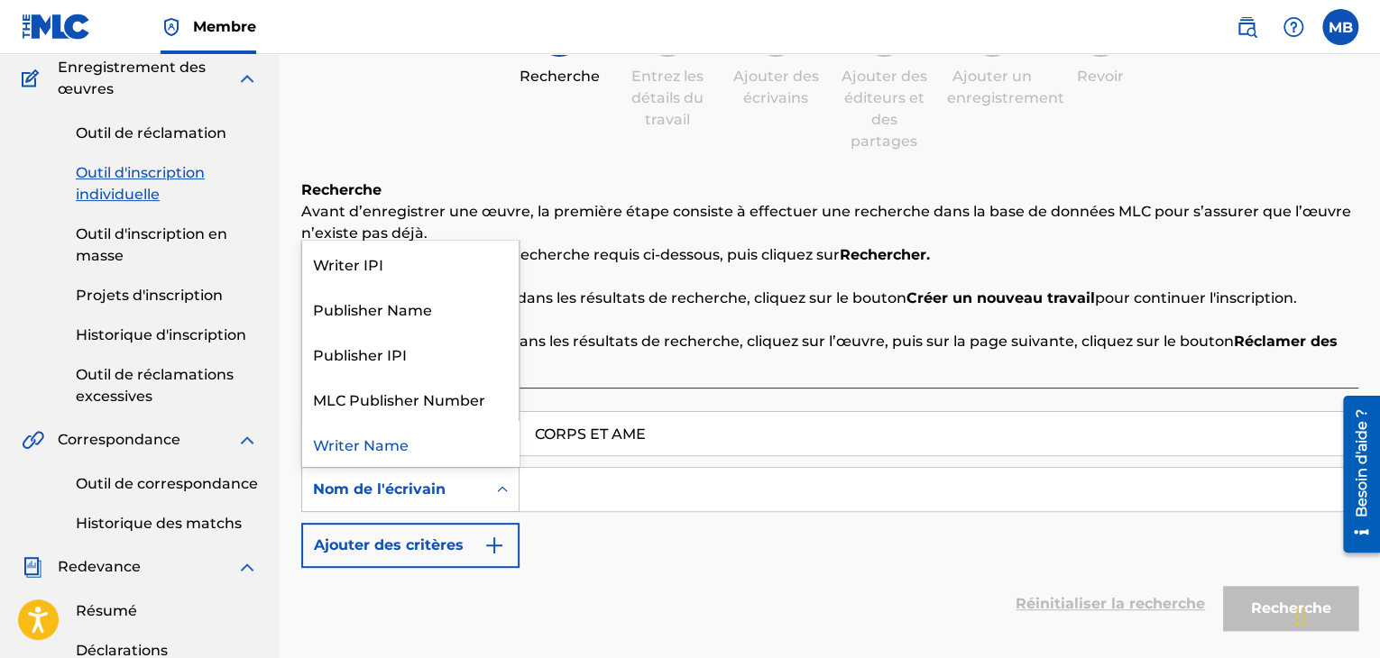
click at [465, 491] on div "Nom de l'écrivain" at bounding box center [394, 490] width 162 height 22
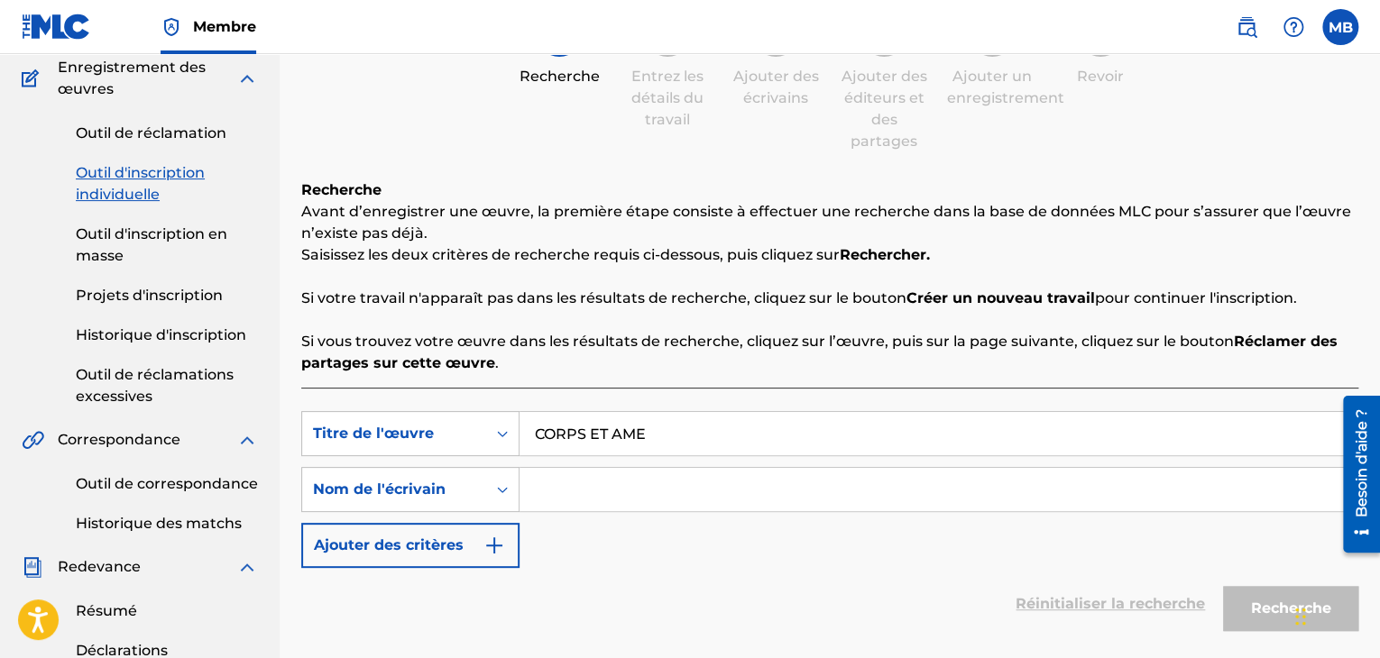
click at [465, 491] on div "Nom de l'écrivain" at bounding box center [394, 490] width 162 height 22
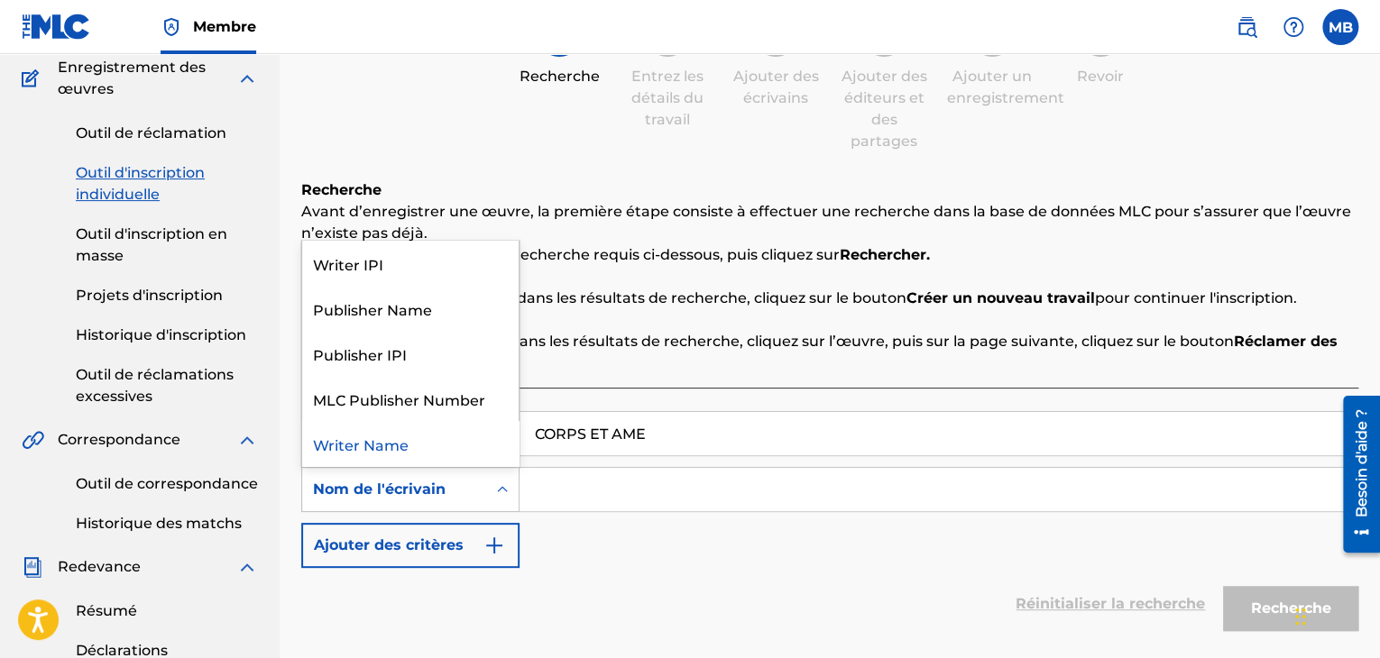
click at [465, 491] on div "Nom de l'écrivain" at bounding box center [394, 490] width 162 height 22
click at [361, 268] on div "Writer IPI" at bounding box center [410, 263] width 216 height 45
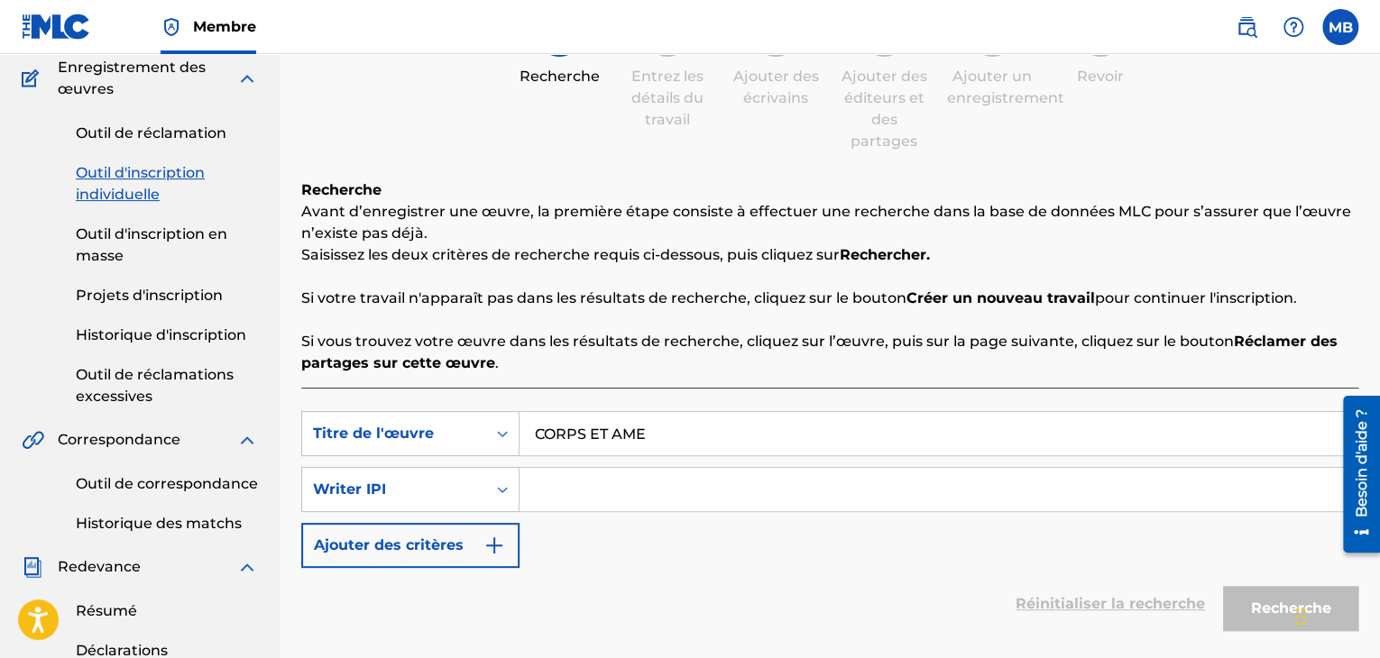
click at [556, 488] on input "Formulaire de recherche" at bounding box center [938, 489] width 838 height 43
paste input "00416725853"
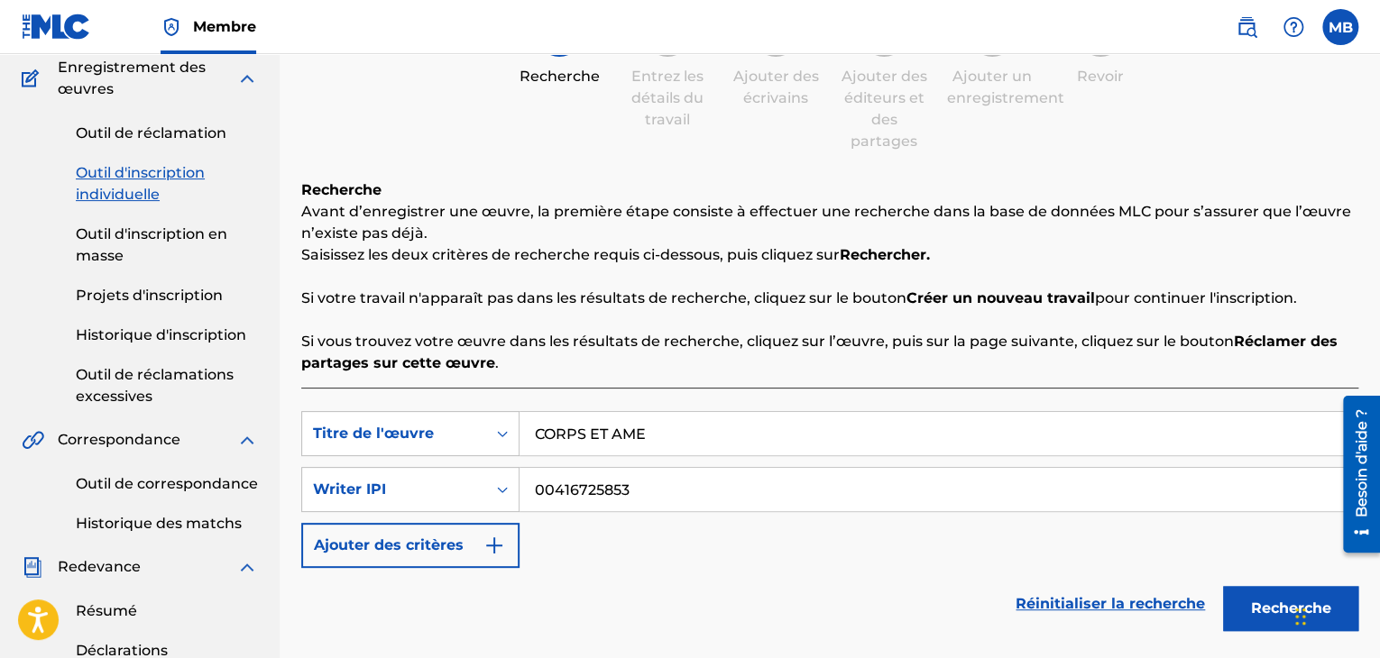
type input "00416725853"
click at [1274, 610] on font "Recherche" at bounding box center [1291, 608] width 80 height 17
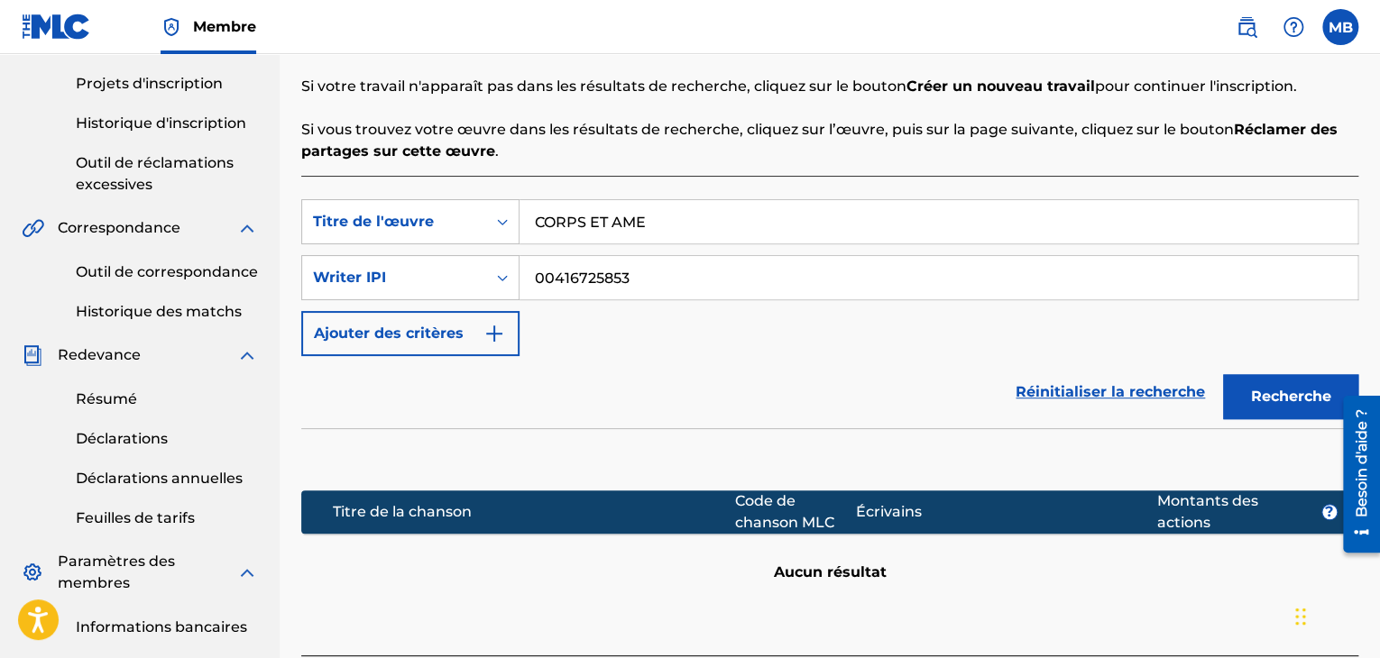
scroll to position [368, 0]
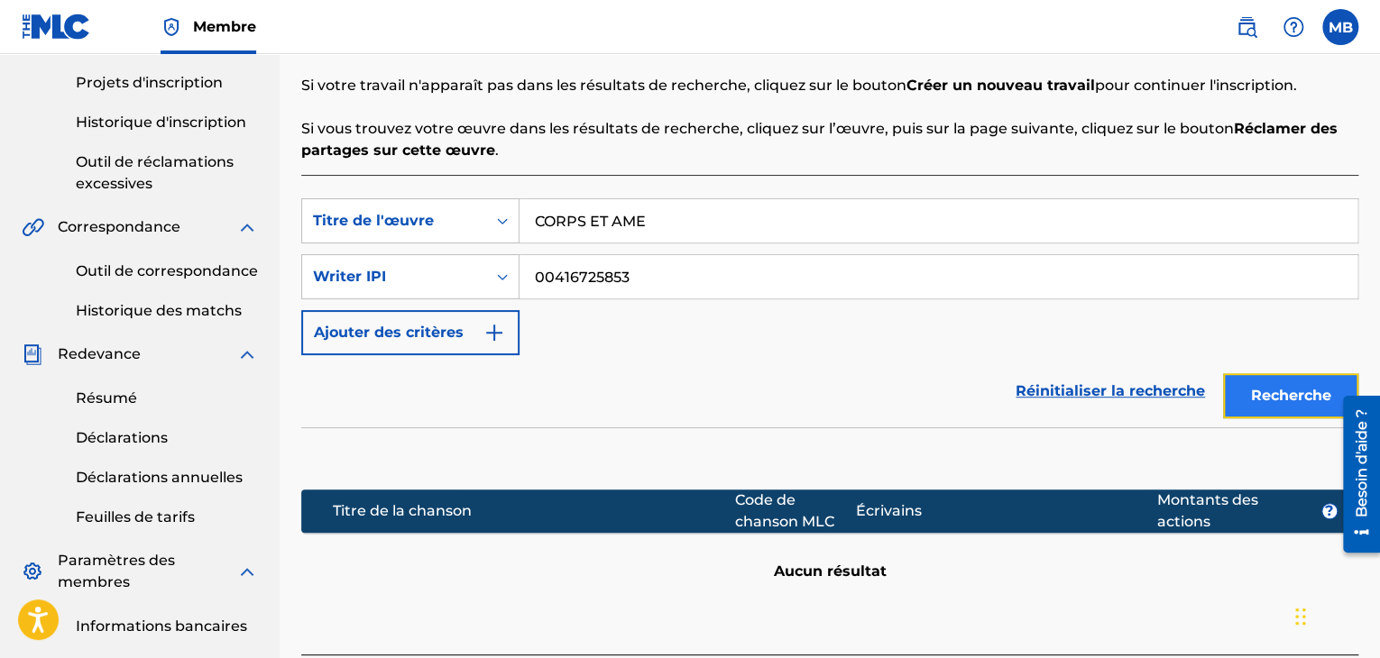
click at [1255, 391] on font "Recherche" at bounding box center [1291, 395] width 80 height 17
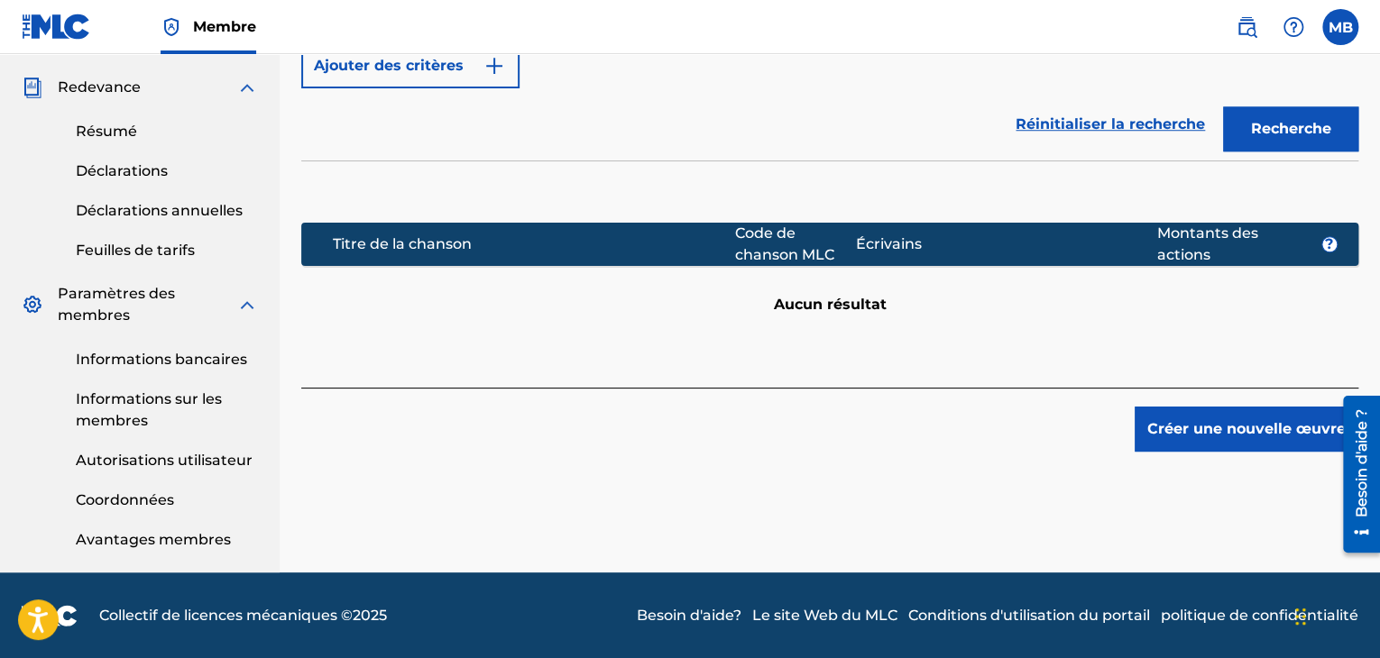
scroll to position [636, 0]
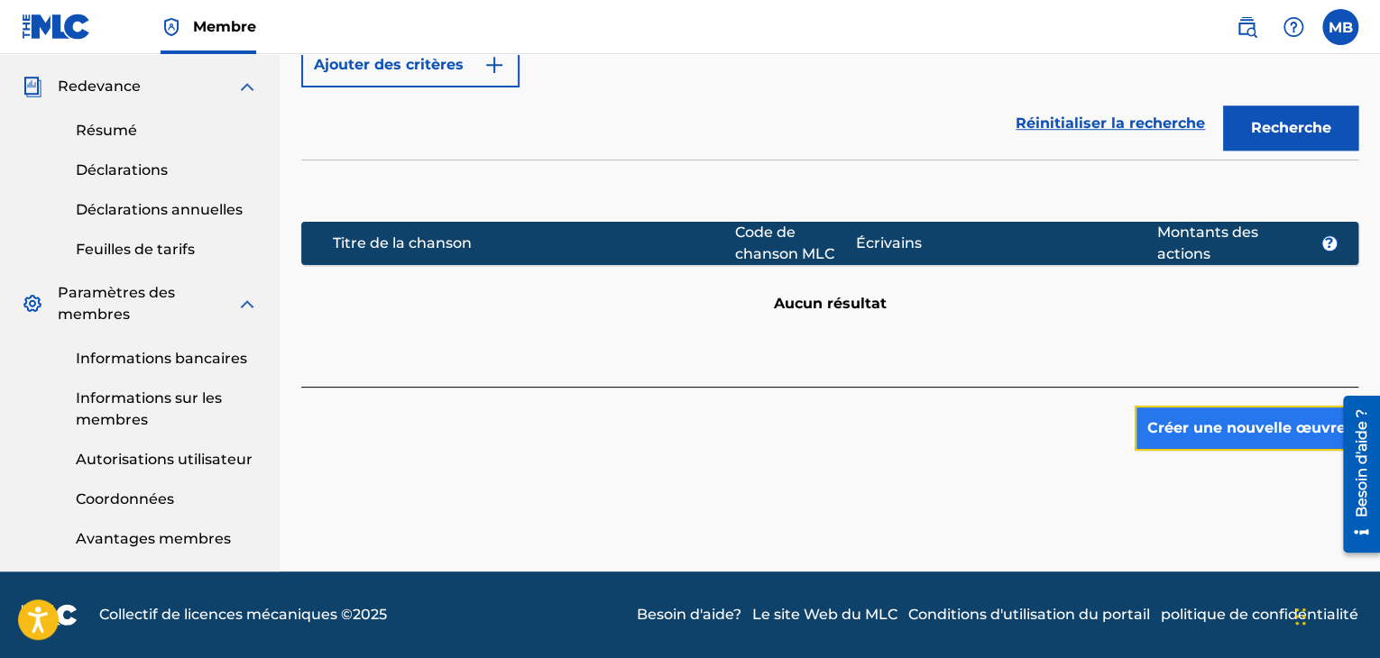
click at [1245, 438] on button "Créer une nouvelle œuvre" at bounding box center [1246, 428] width 224 height 45
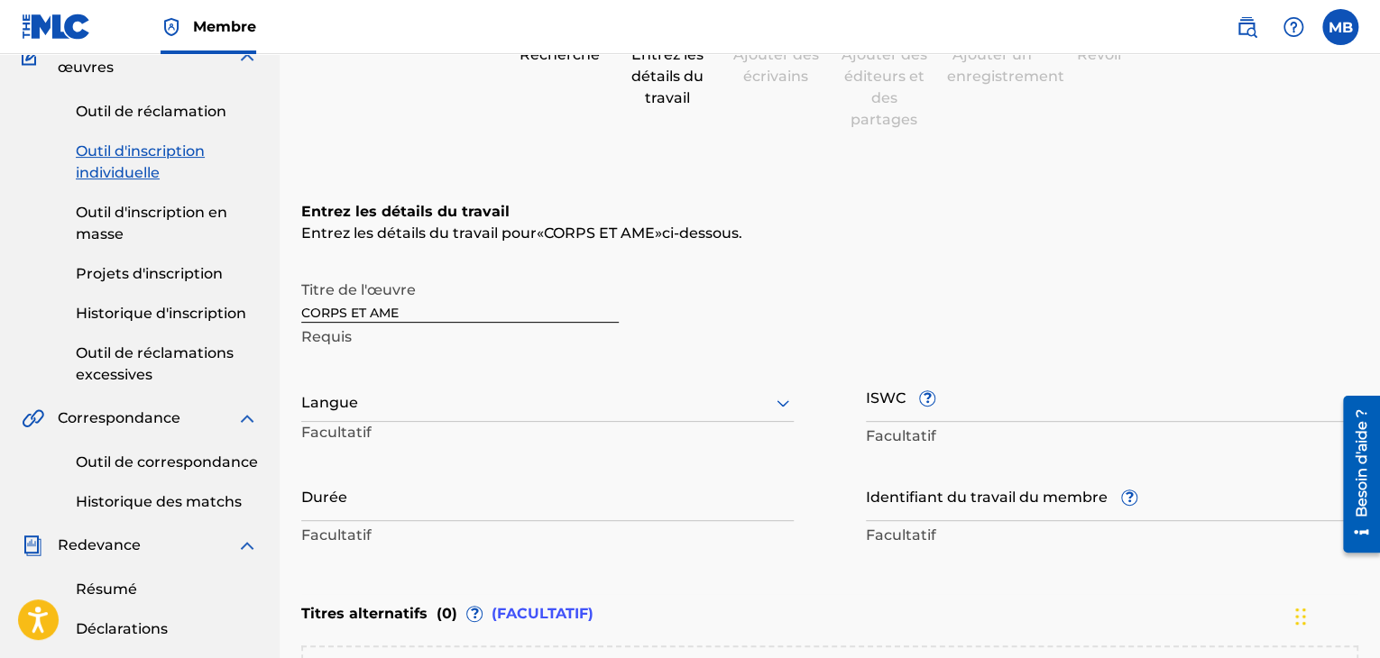
scroll to position [175, 0]
click at [388, 506] on input "Durée" at bounding box center [547, 497] width 492 height 51
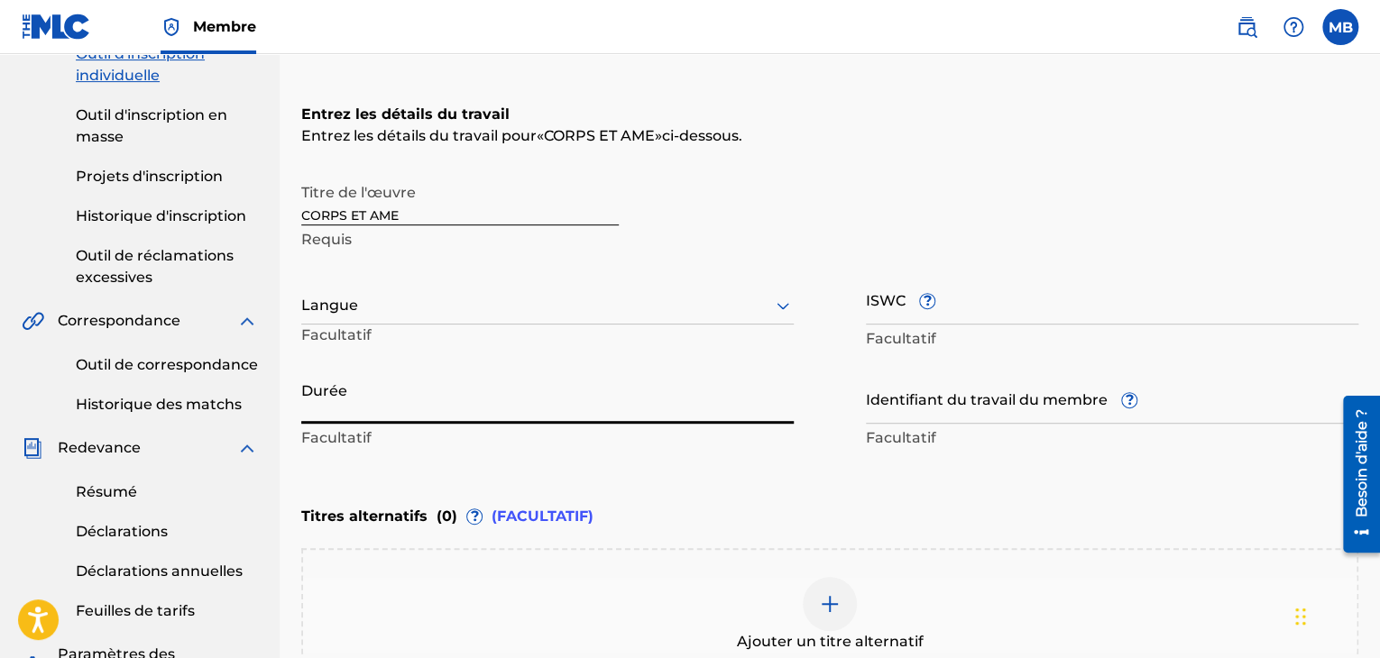
scroll to position [257, 0]
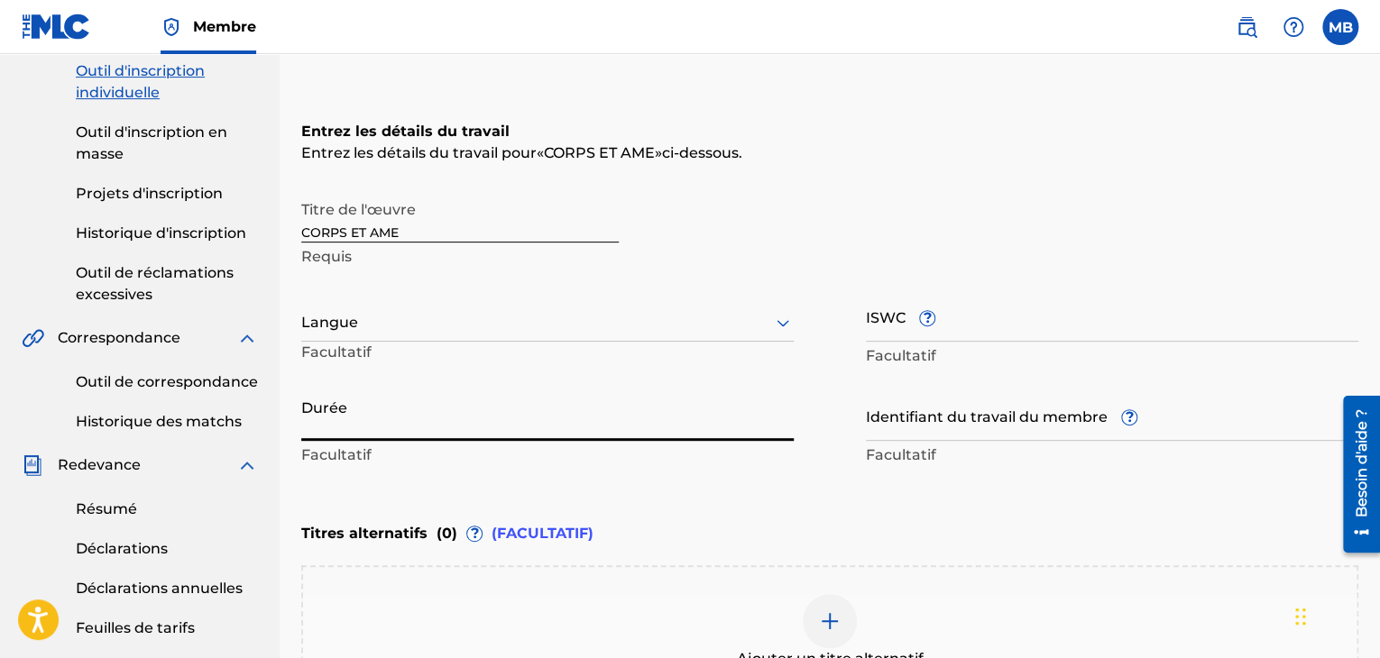
click at [627, 313] on div at bounding box center [547, 322] width 492 height 23
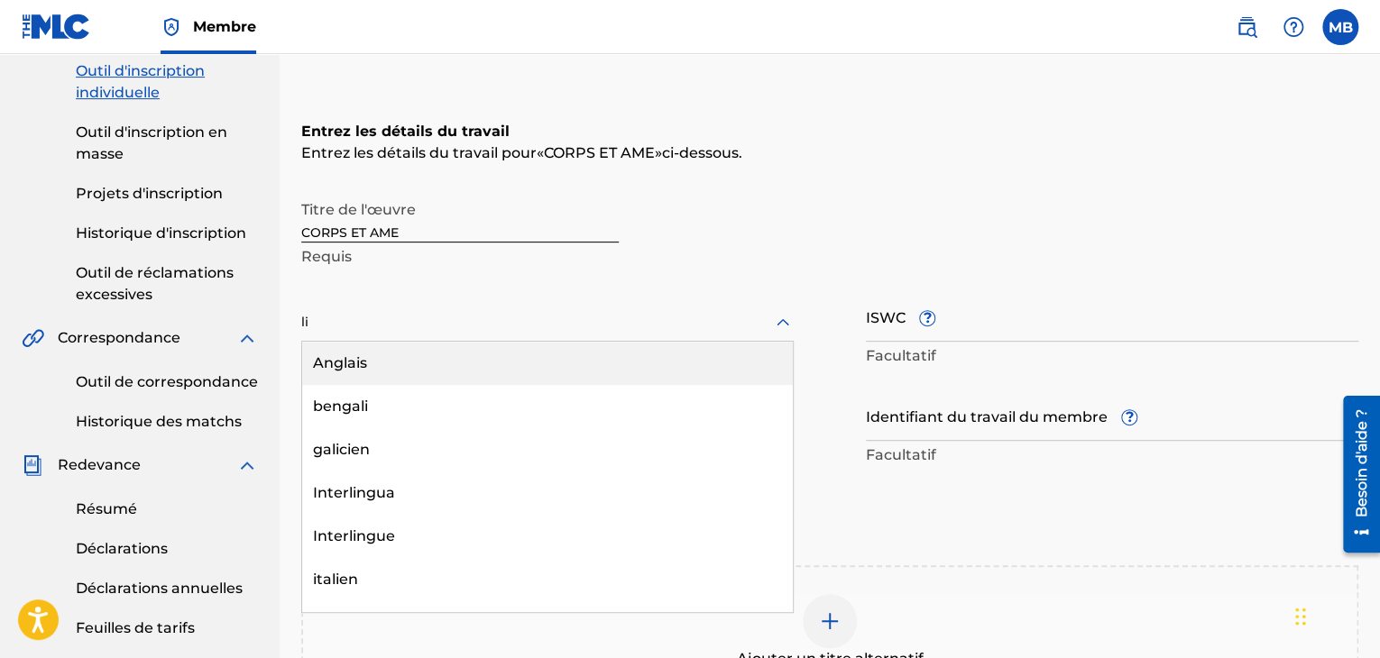
type input "lin"
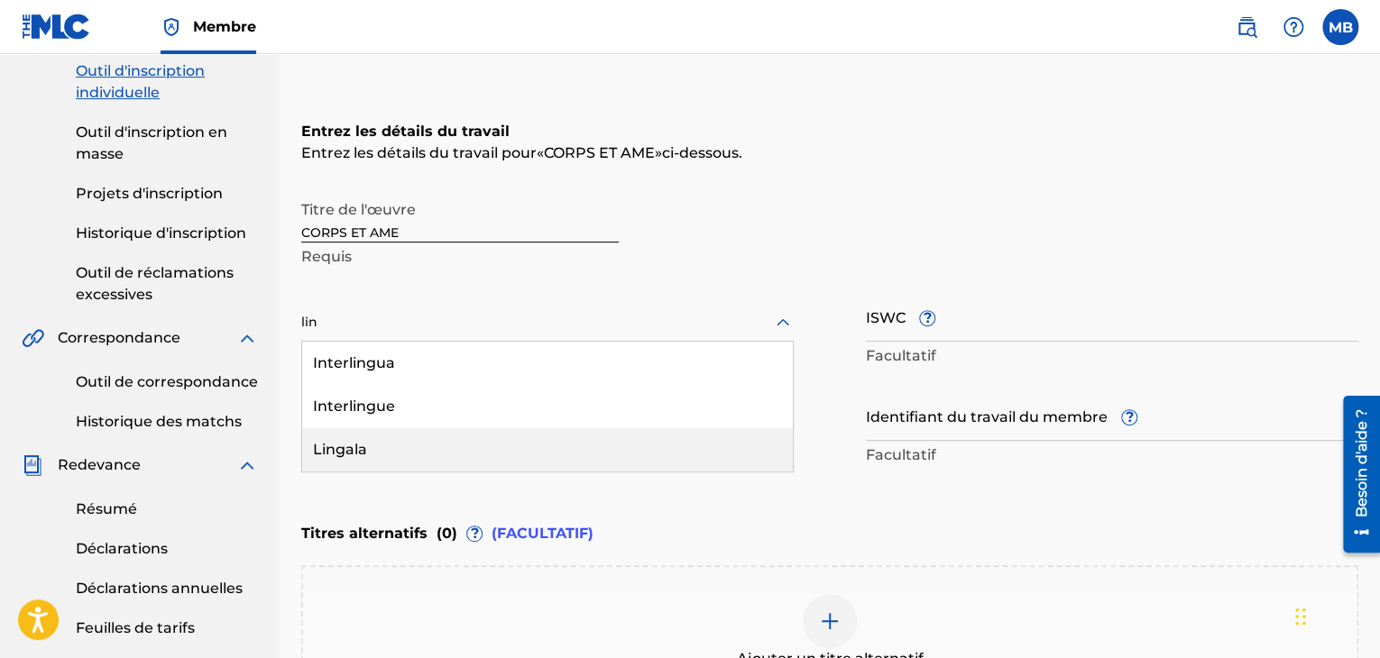
click at [405, 446] on div "Lingala" at bounding box center [547, 449] width 491 height 43
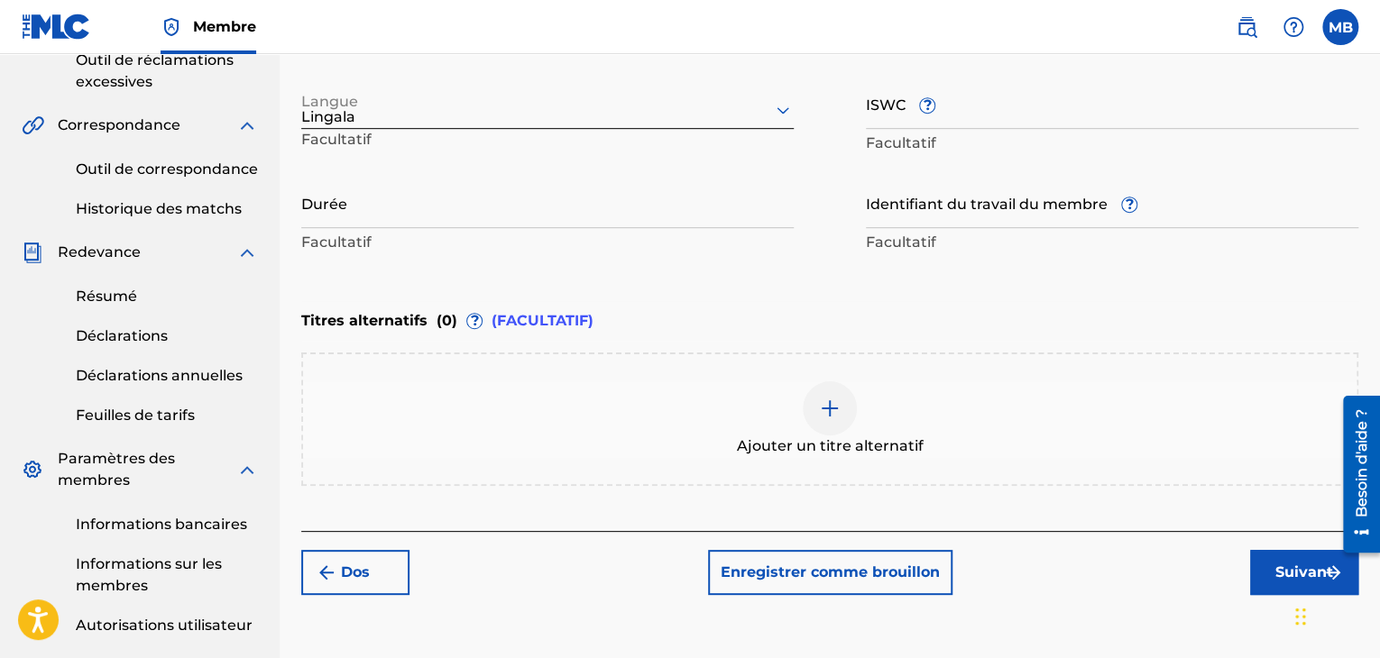
scroll to position [469, 0]
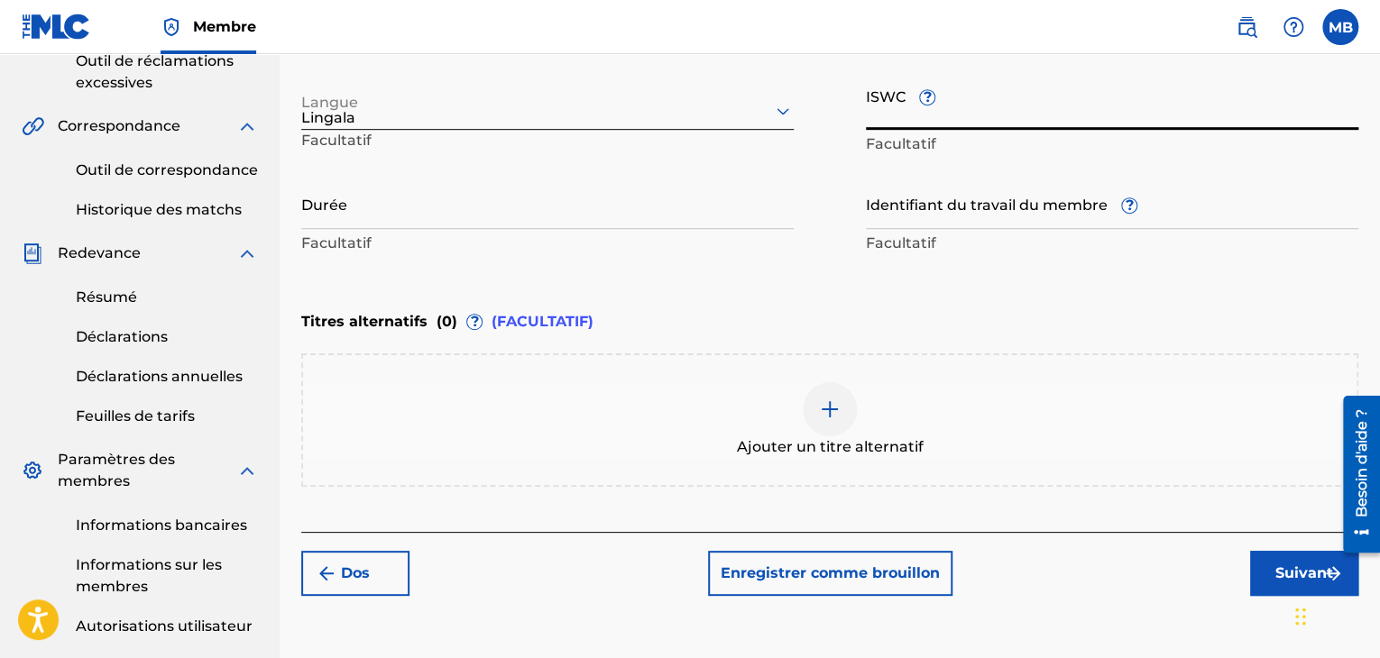
click at [904, 117] on input "ISWC ?" at bounding box center [1112, 103] width 492 height 51
paste input "T-912.709.182-1"
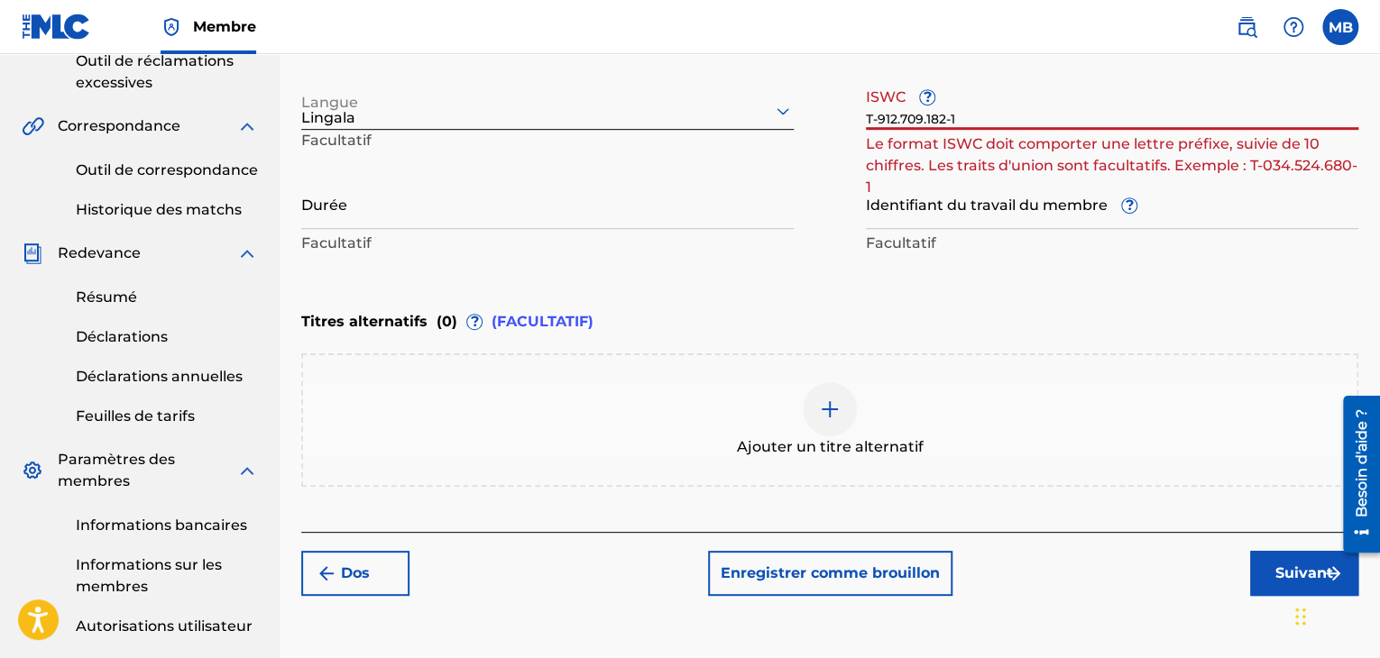
click at [839, 190] on div "Titre de l'œuvre CORPS ET AME Requis Langue Lingala Facultatif ISWC ? T-912.709…" at bounding box center [829, 119] width 1057 height 280
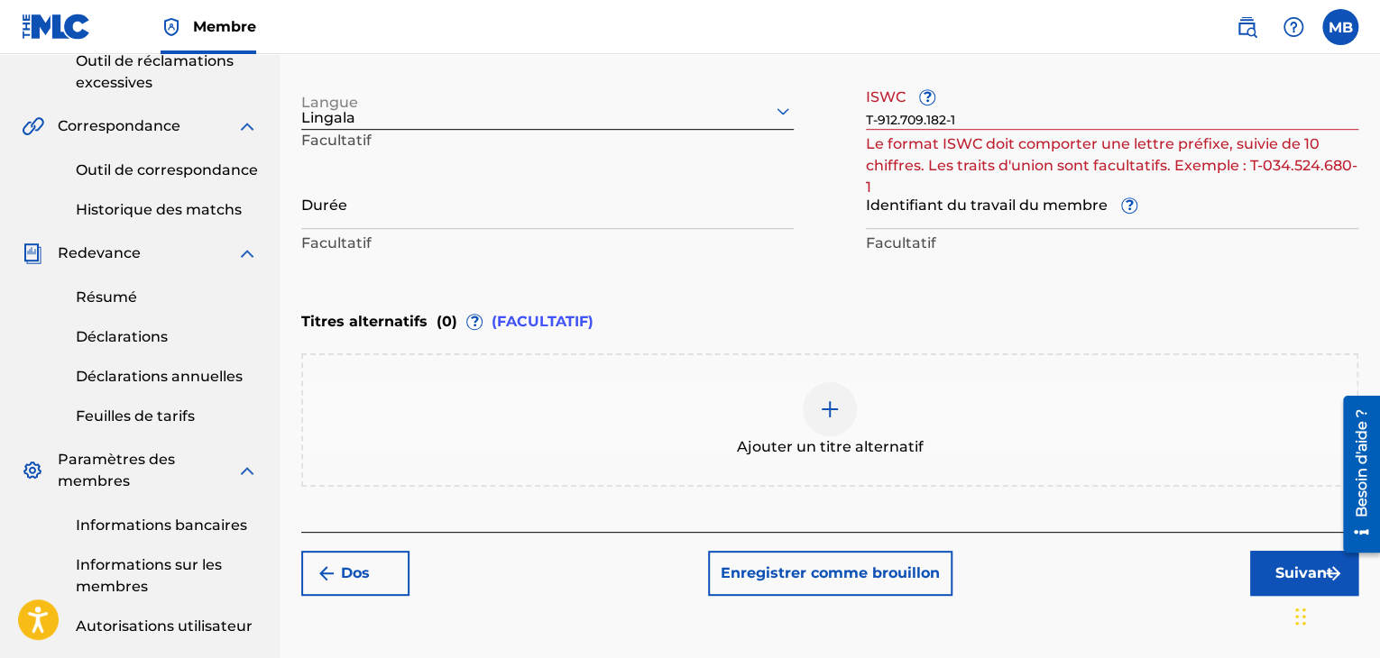
click at [980, 117] on input "T-912.709.182-1" at bounding box center [1112, 103] width 492 height 51
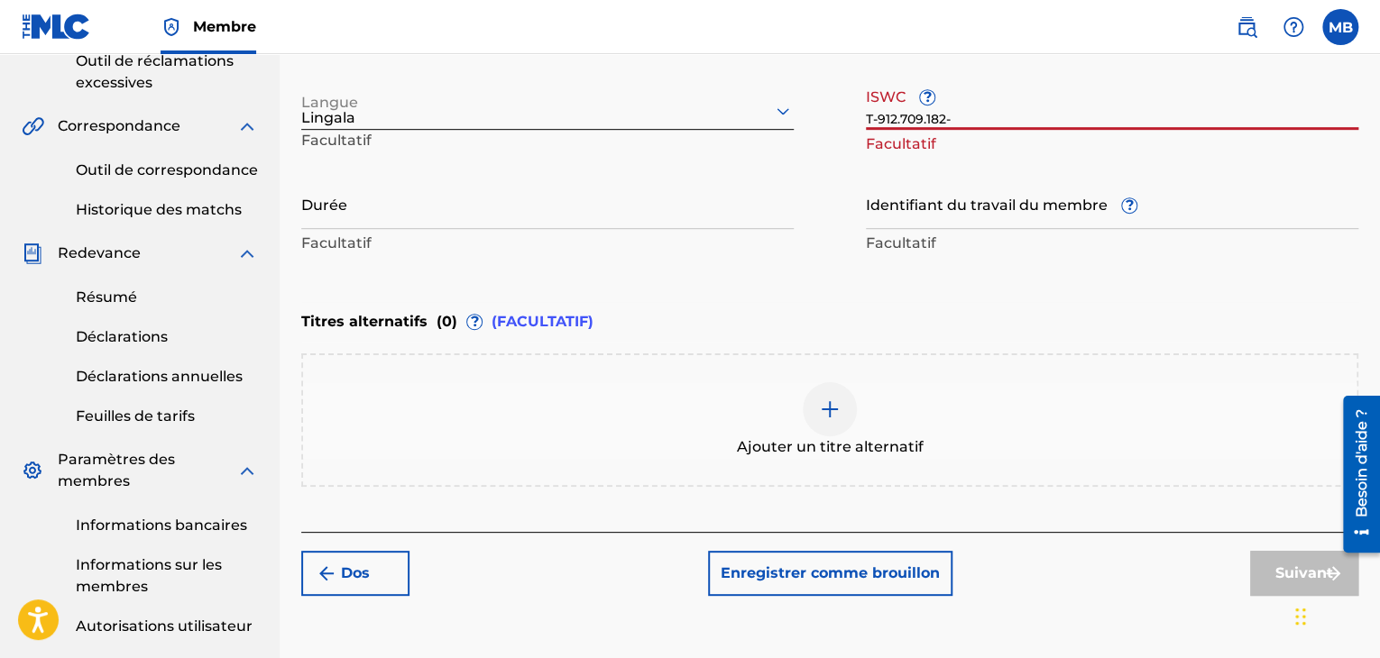
type input "T-912.709.182-1"
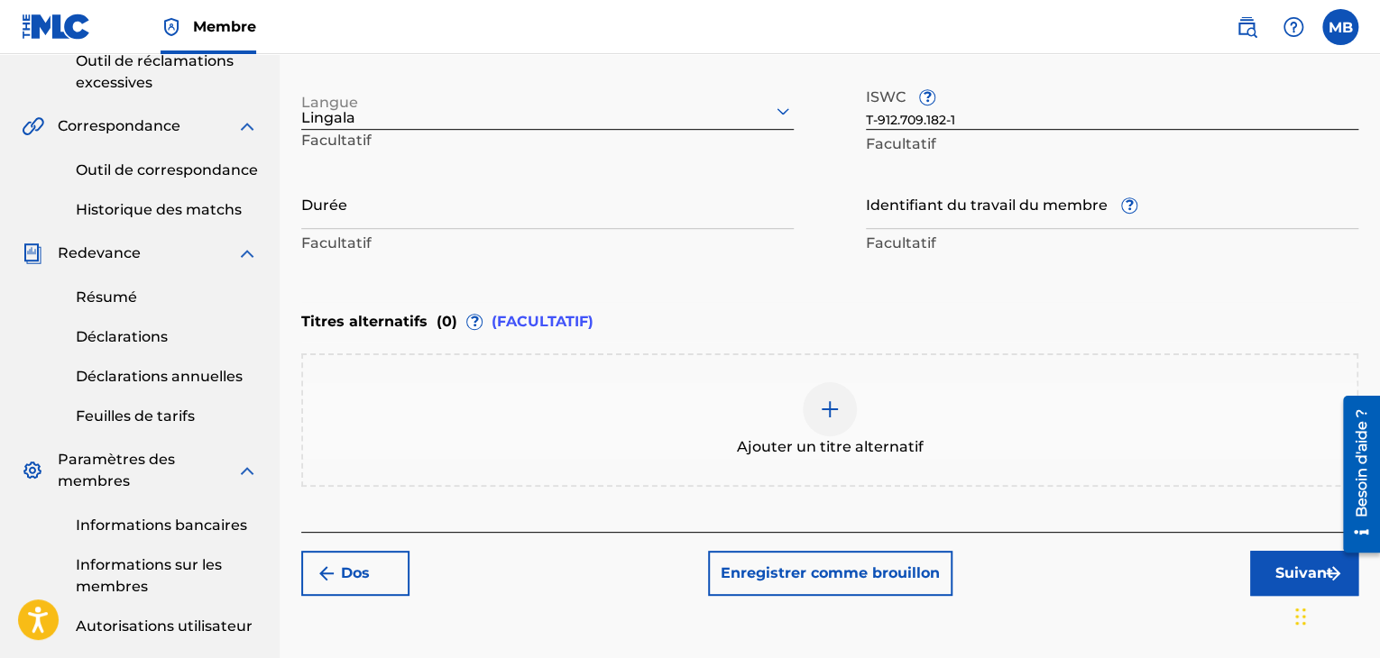
click at [1036, 259] on div "Entrez les détails du travail Entrez les détails du travail pour « CORPS ET AME…" at bounding box center [829, 84] width 1057 height 436
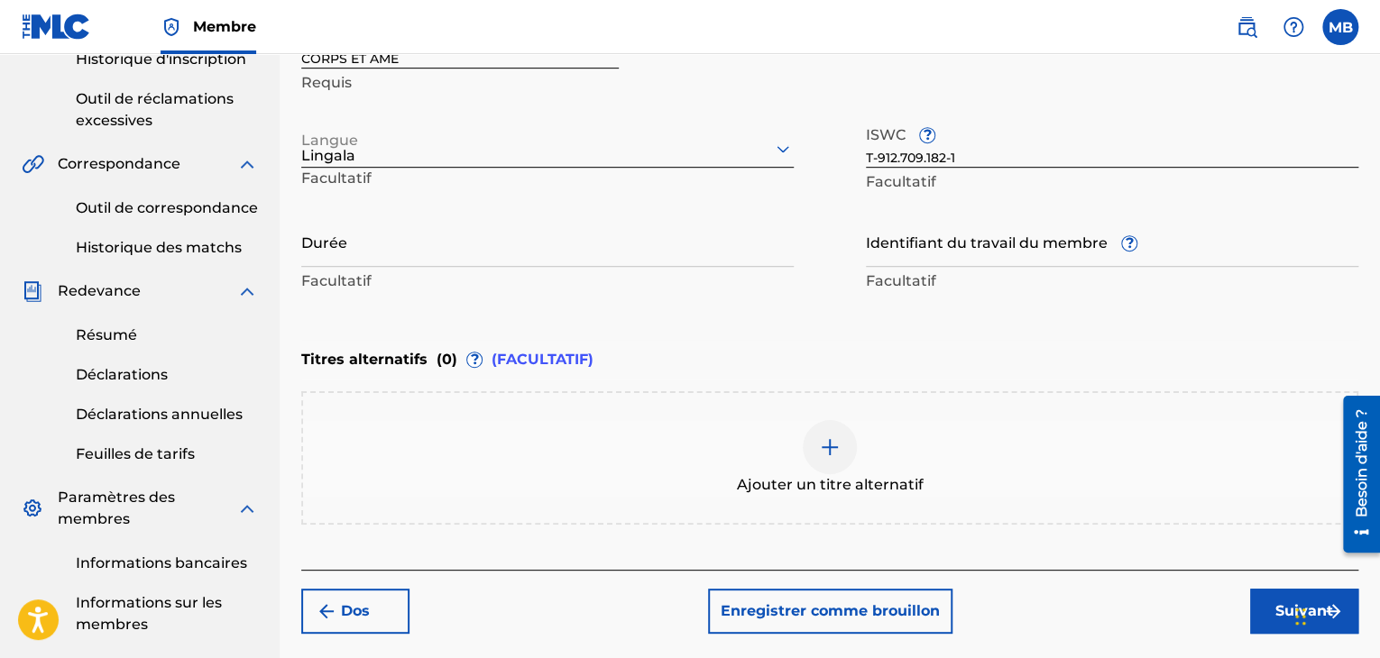
scroll to position [480, 0]
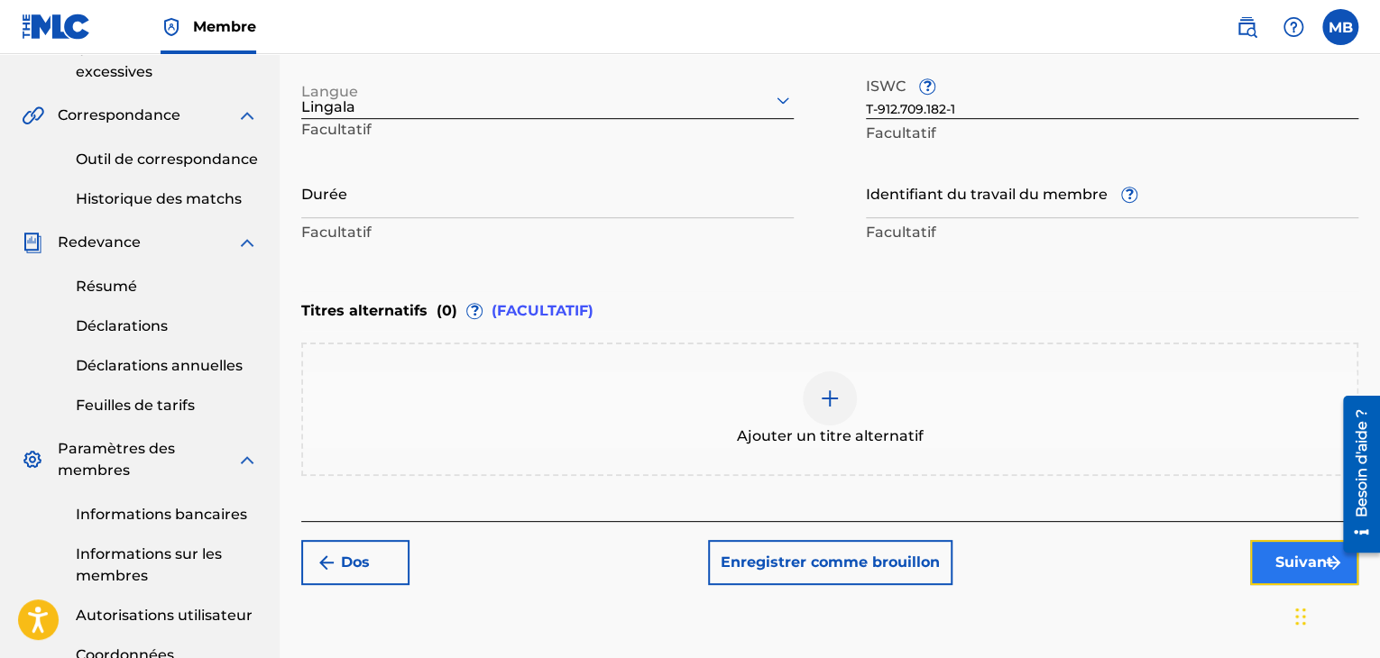
click at [1297, 566] on font "Suivant" at bounding box center [1304, 562] width 58 height 17
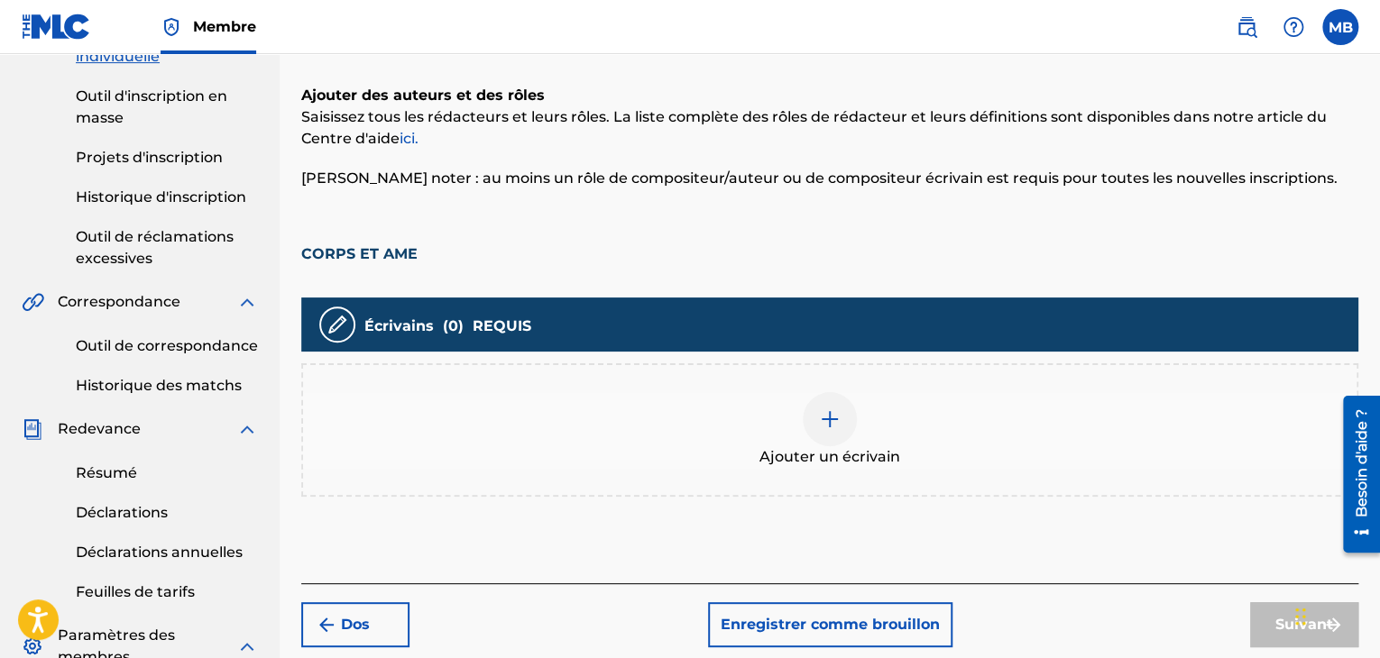
scroll to position [308, 0]
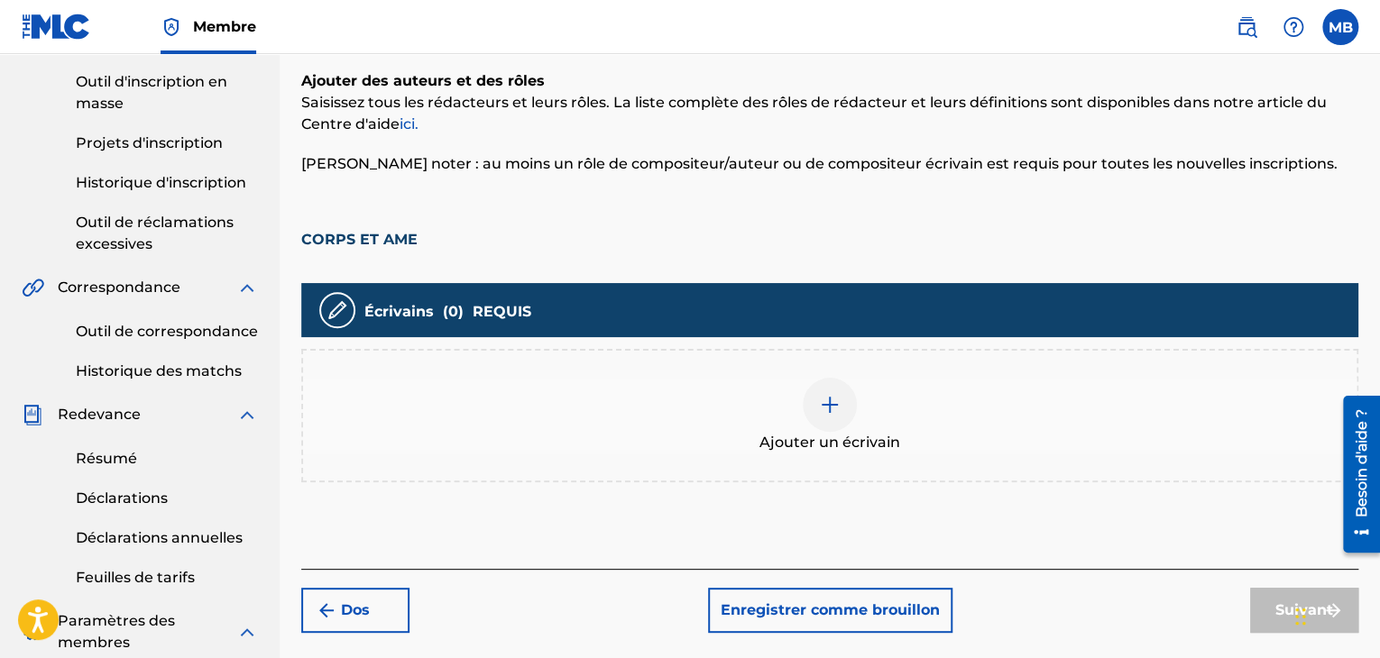
click at [716, 445] on div "Ajouter un écrivain" at bounding box center [829, 416] width 1053 height 76
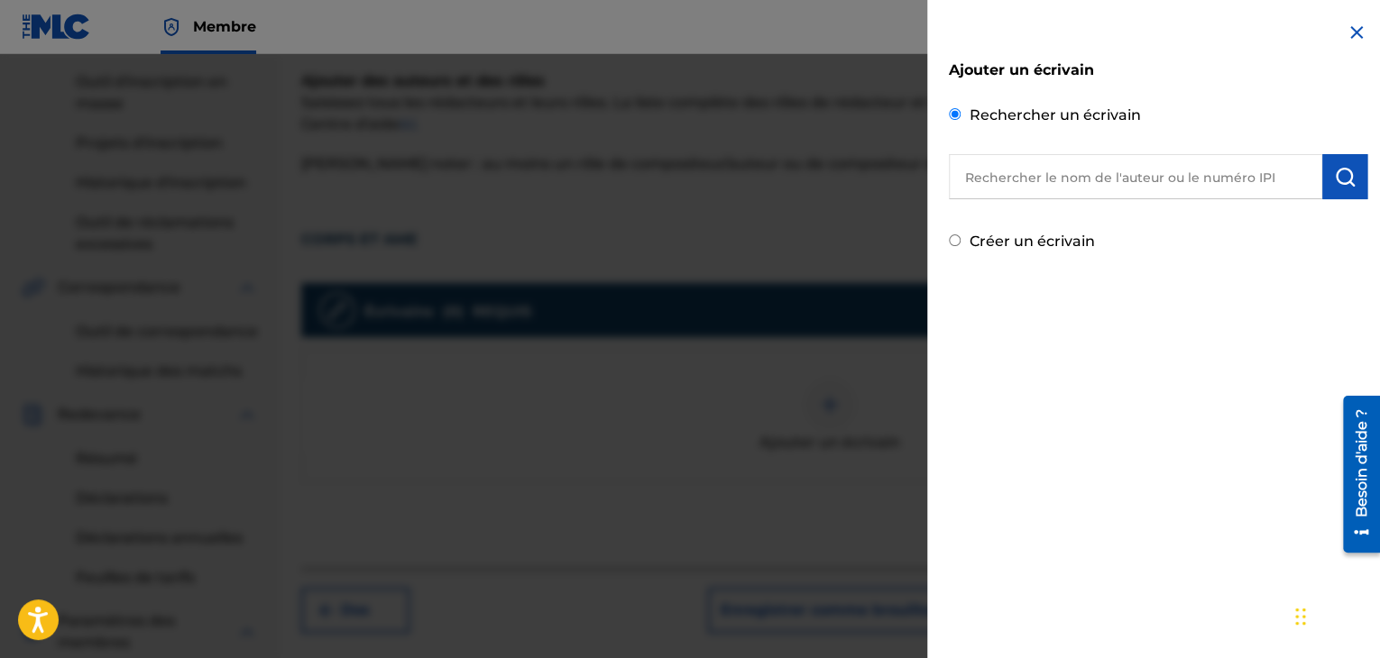
click at [1030, 170] on input "text" at bounding box center [1135, 176] width 373 height 45
click at [1070, 185] on input "text" at bounding box center [1135, 176] width 373 height 45
paste input "00416725853"
type input "00416725853"
click at [1338, 176] on img "submit" at bounding box center [1345, 177] width 22 height 22
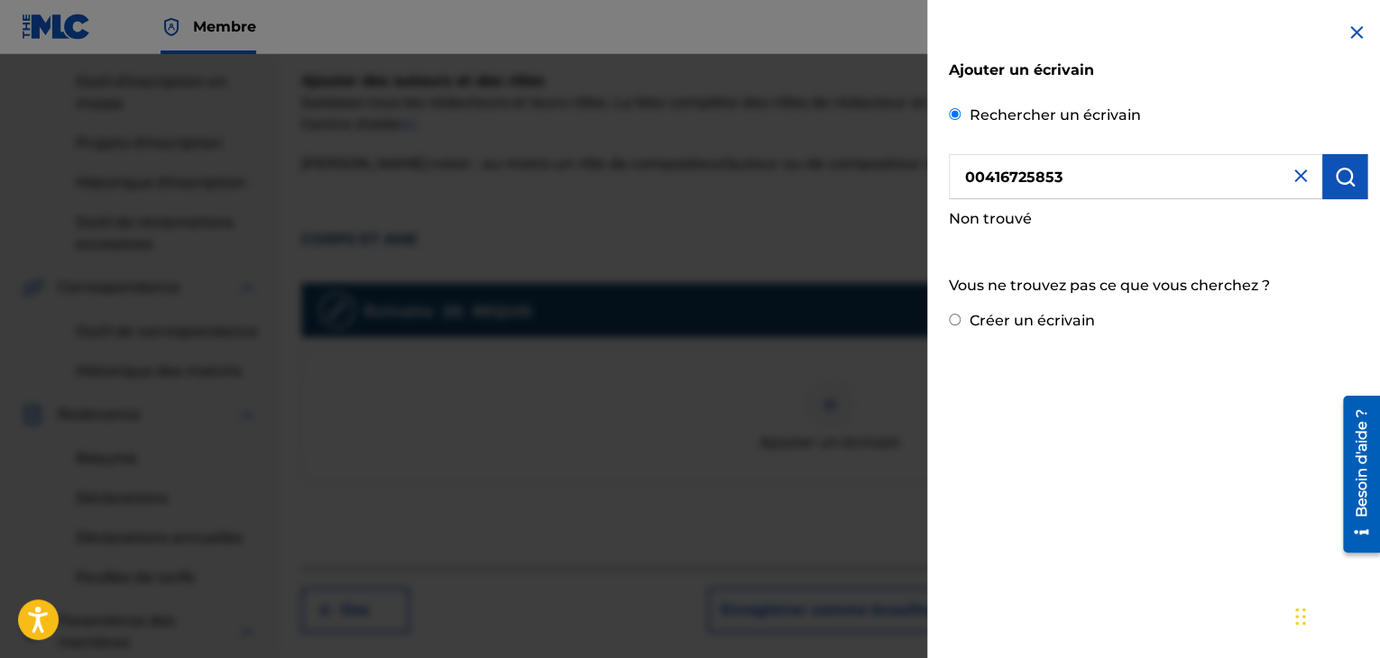
click at [956, 322] on input "Créer un écrivain" at bounding box center [955, 320] width 12 height 12
radio input "false"
radio input "true"
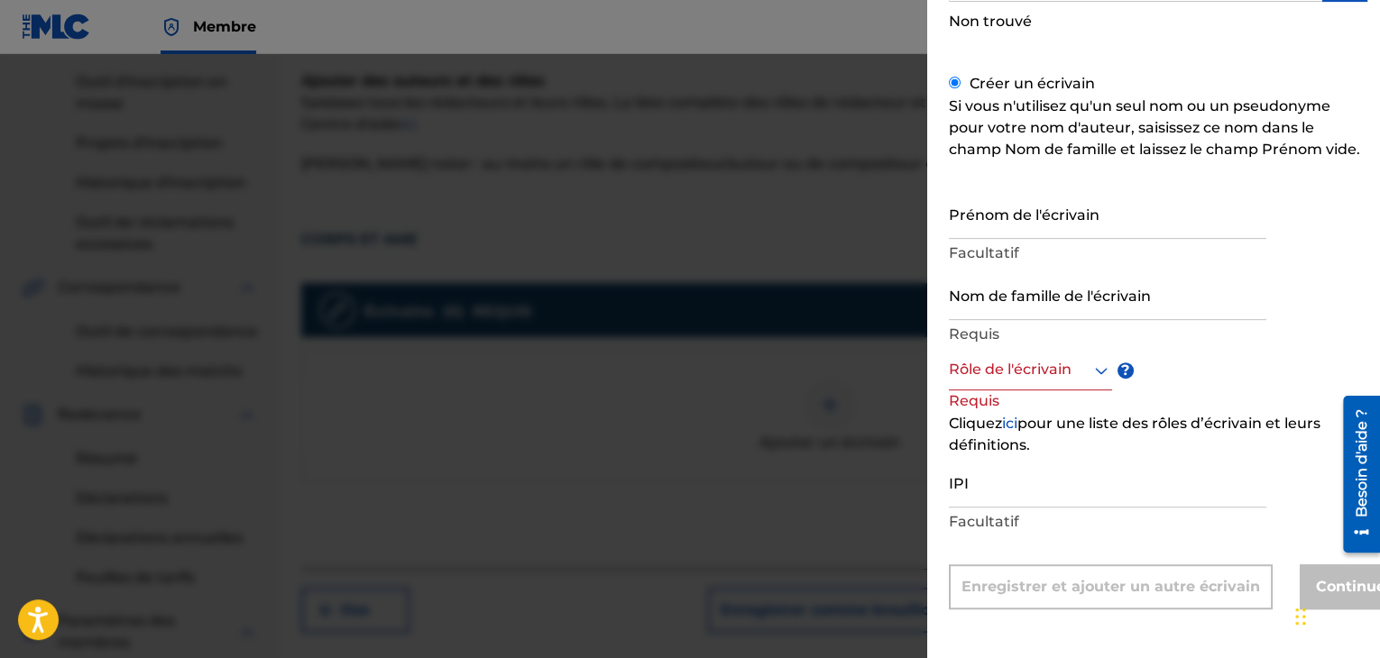
scroll to position [202, 0]
click at [1026, 220] on input "Prénom de l'écrivain" at bounding box center [1107, 213] width 317 height 51
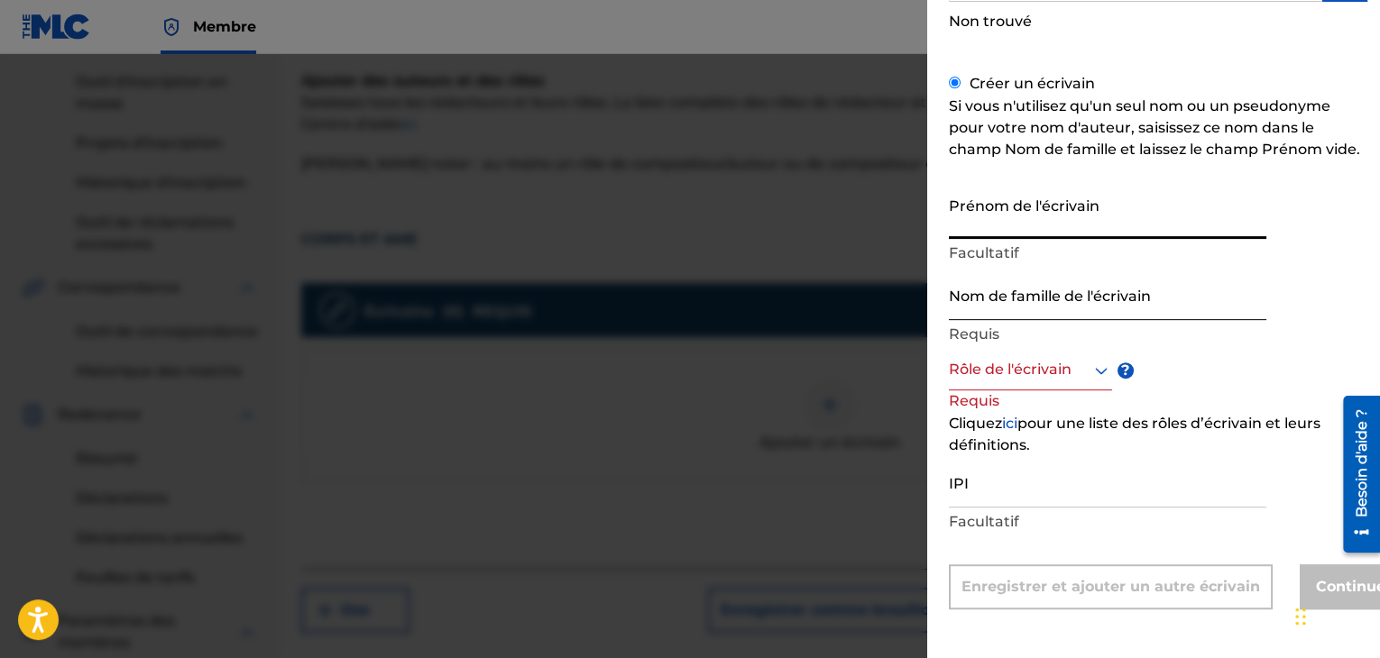
paste input "[PERSON_NAME]"
type input "[PERSON_NAME]"
click at [978, 293] on input "Nom de famille de l'écrivain" at bounding box center [1107, 294] width 317 height 51
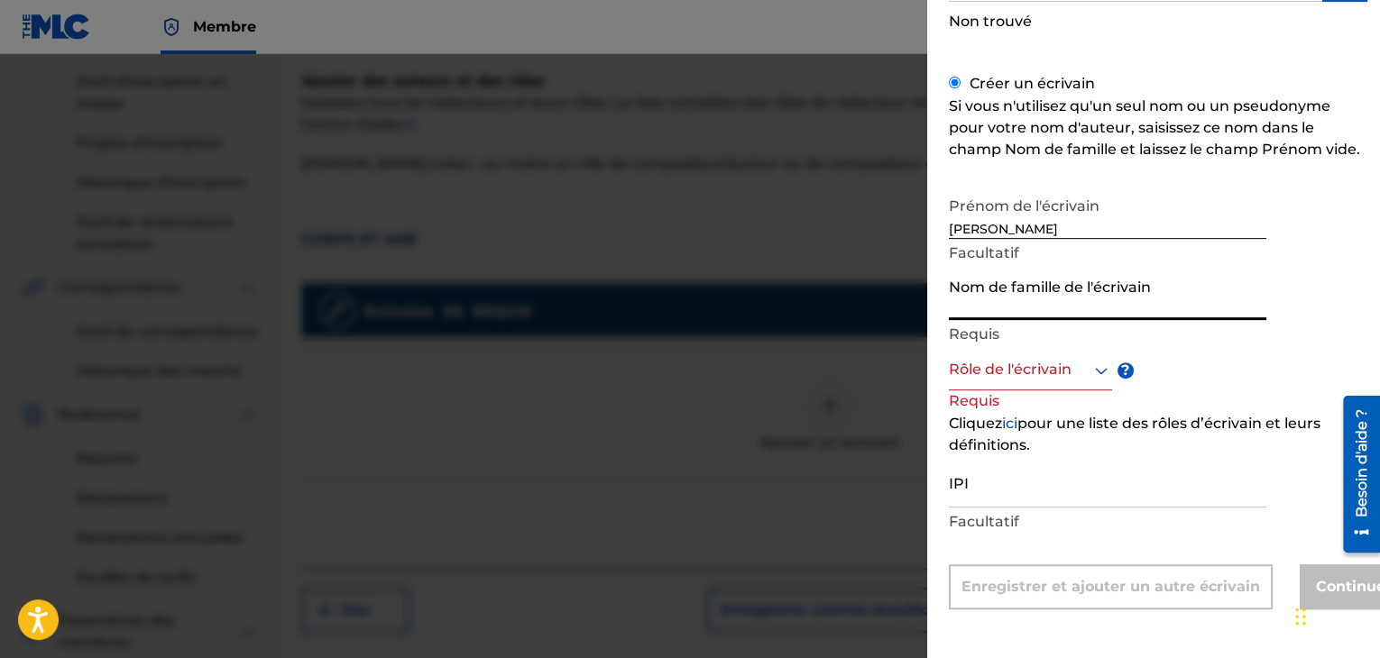
paste input "NKOLLOT-KEKOUA"
type input "NKOLLOT-KEKOUA"
click at [1014, 362] on div at bounding box center [1030, 370] width 163 height 23
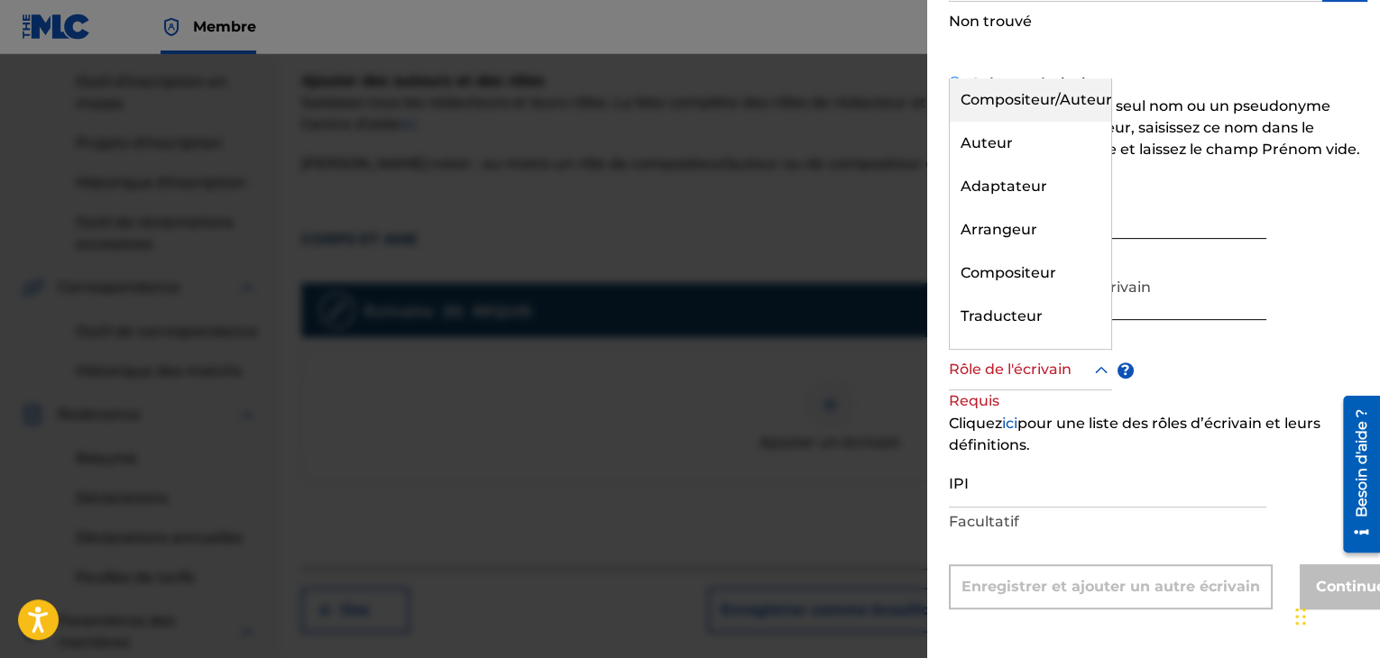
click at [1003, 99] on font "Compositeur/Auteur" at bounding box center [1036, 99] width 152 height 17
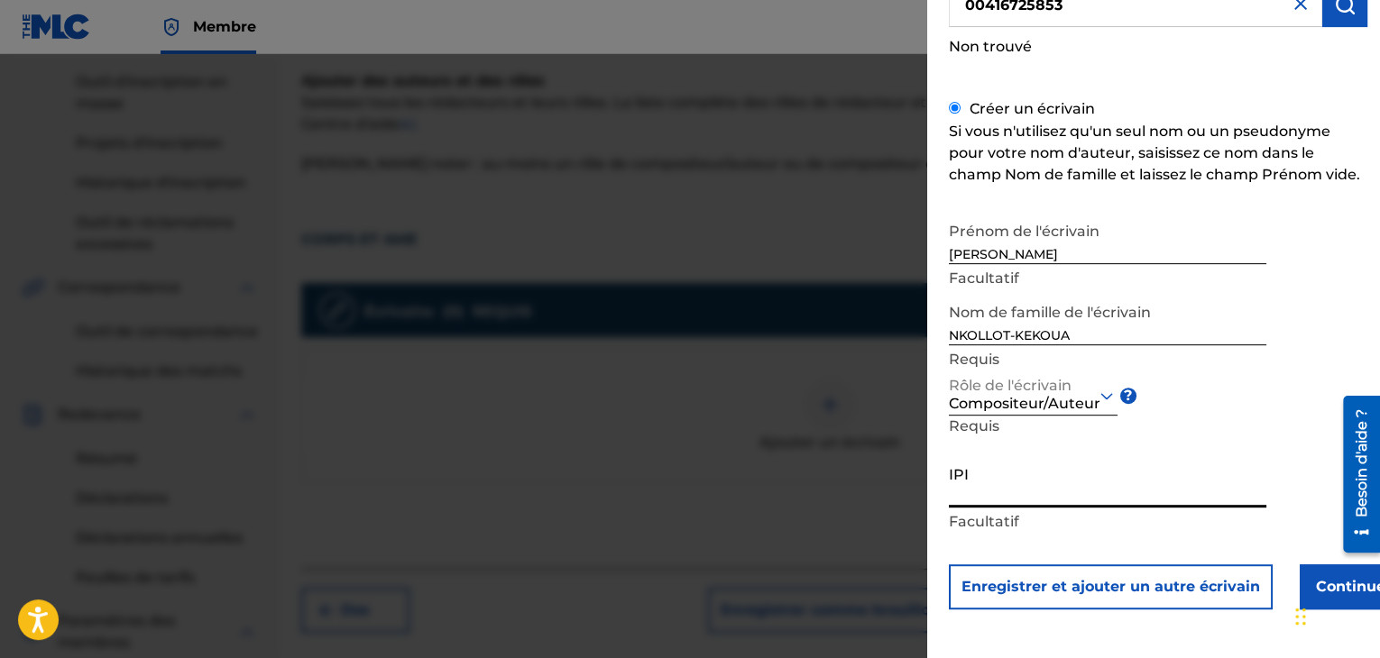
click at [976, 473] on input "IPI" at bounding box center [1107, 481] width 317 height 51
paste input "00416725853"
type input "00416725853"
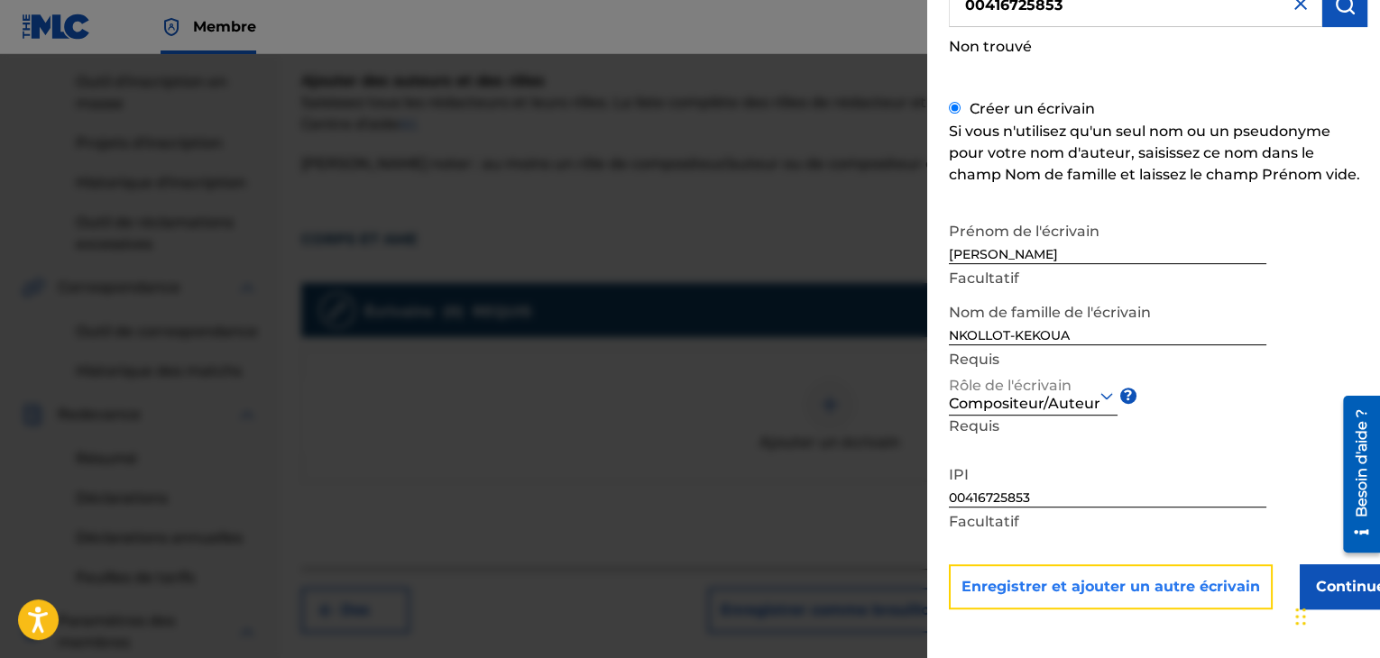
click at [1107, 590] on font "Enregistrer et ajouter un autre écrivain" at bounding box center [1110, 587] width 298 height 22
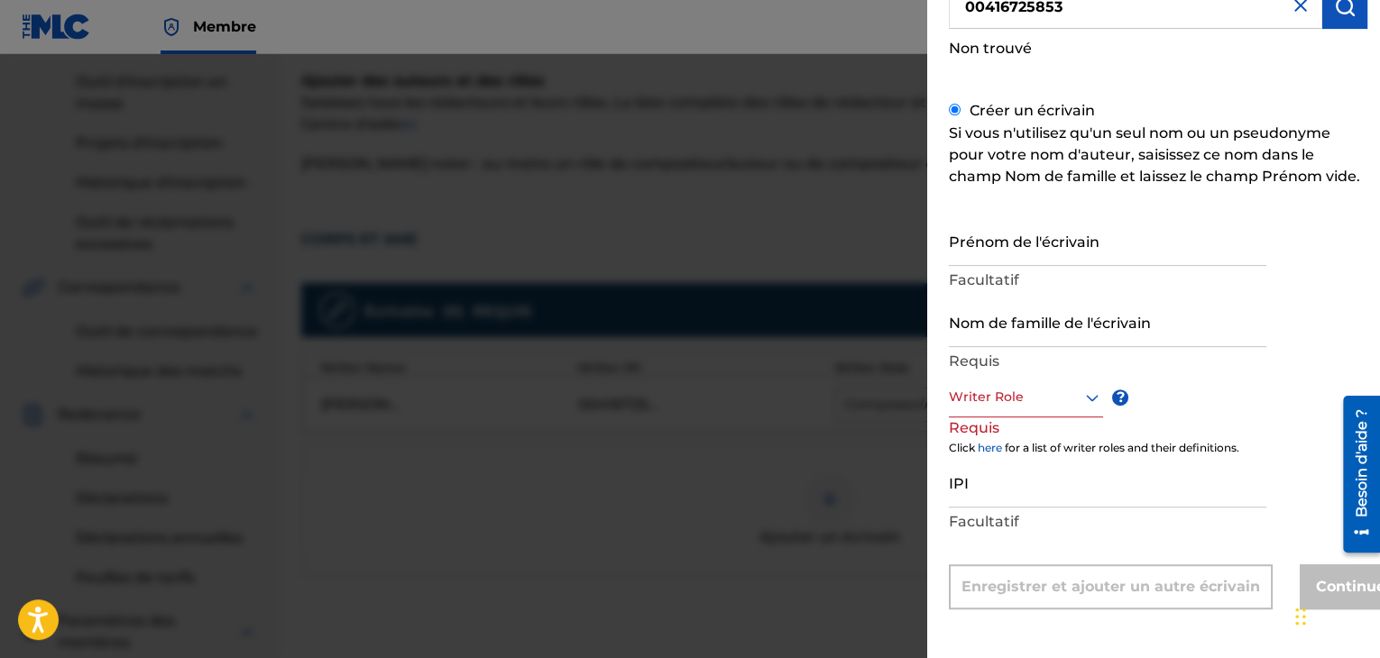
scroll to position [177, 0]
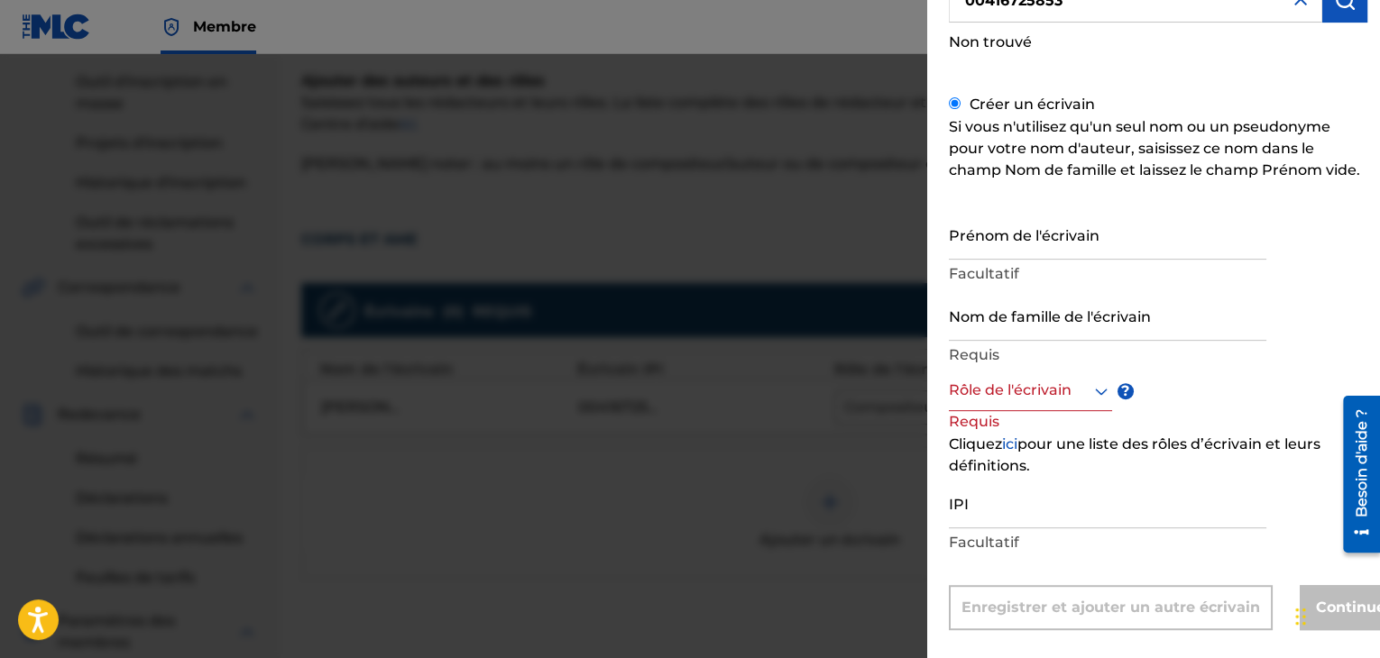
click at [1039, 382] on div at bounding box center [1030, 391] width 163 height 23
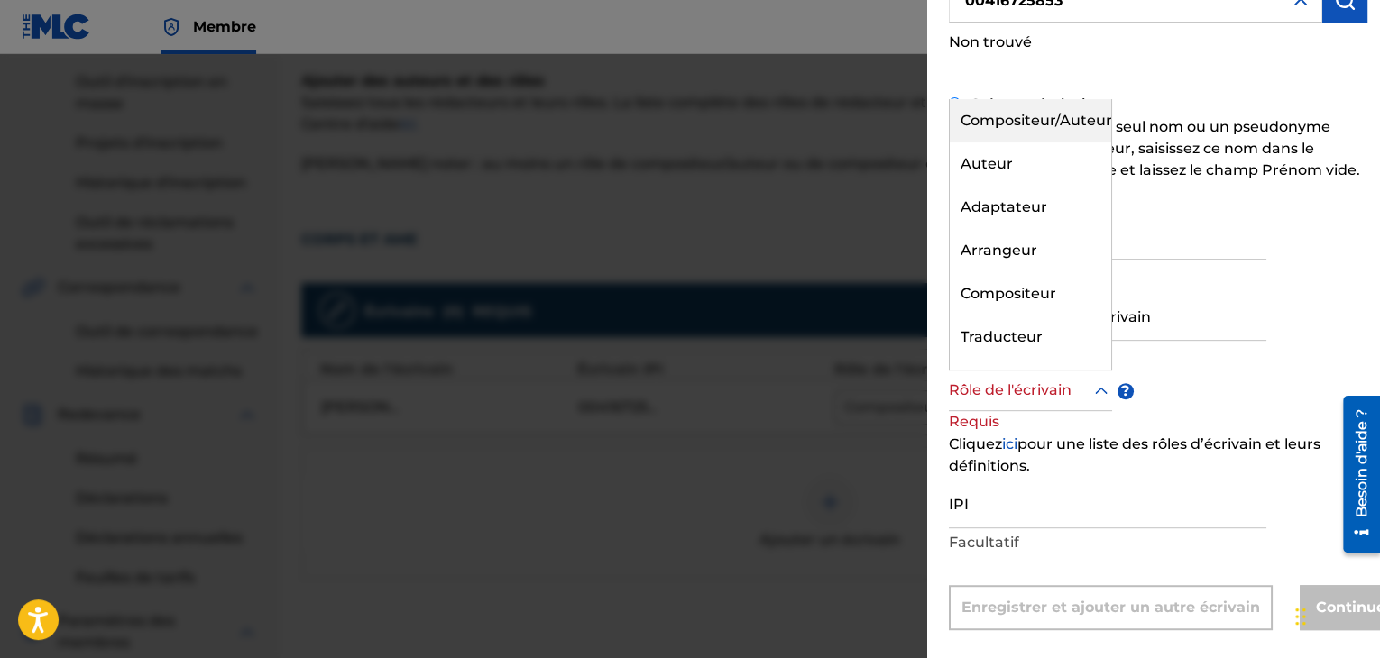
click at [987, 128] on font "Compositeur/Auteur" at bounding box center [1036, 120] width 152 height 17
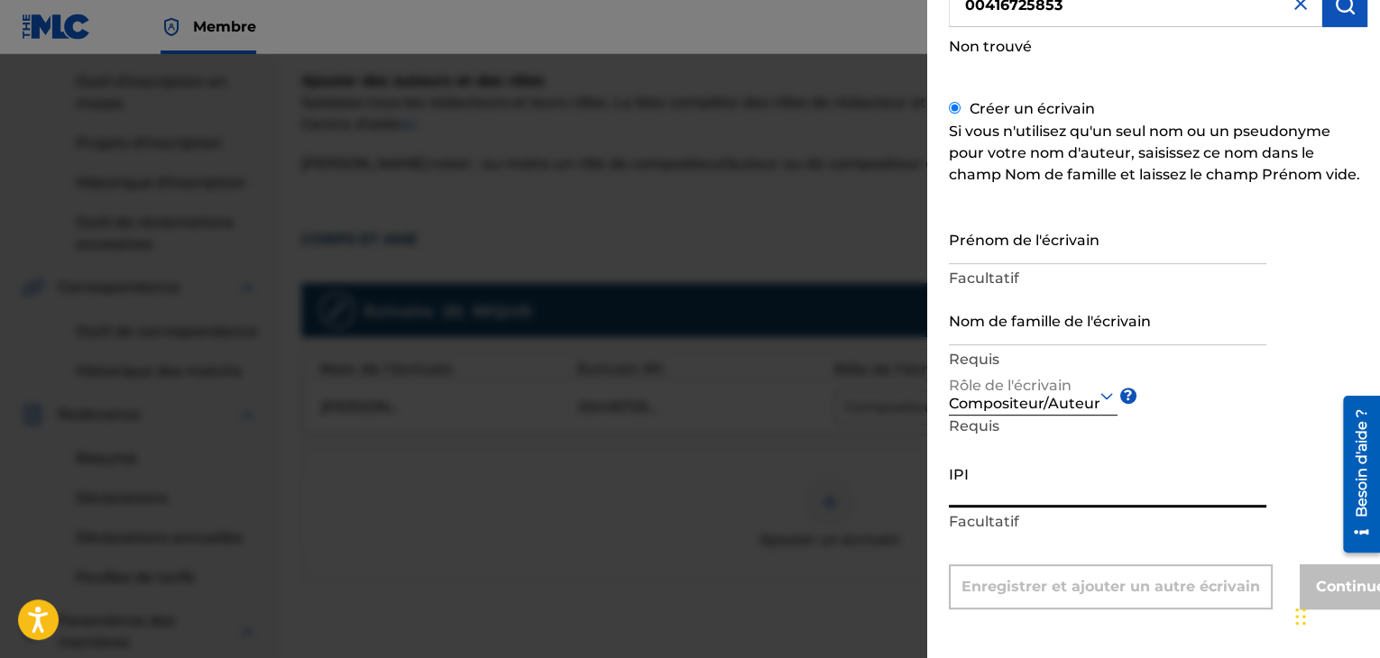
click at [963, 475] on input "IPI" at bounding box center [1107, 481] width 317 height 51
paste input "00416725853"
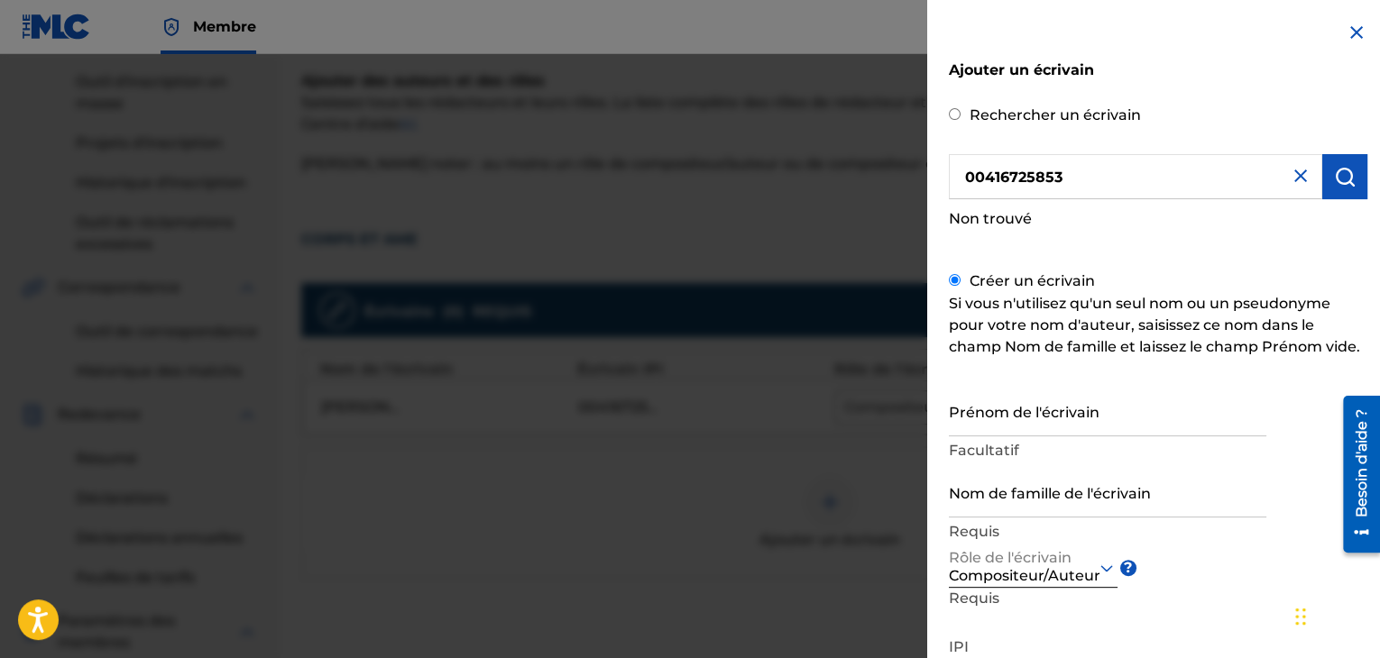
type input "00416725853"
click at [1356, 30] on img at bounding box center [1356, 33] width 22 height 22
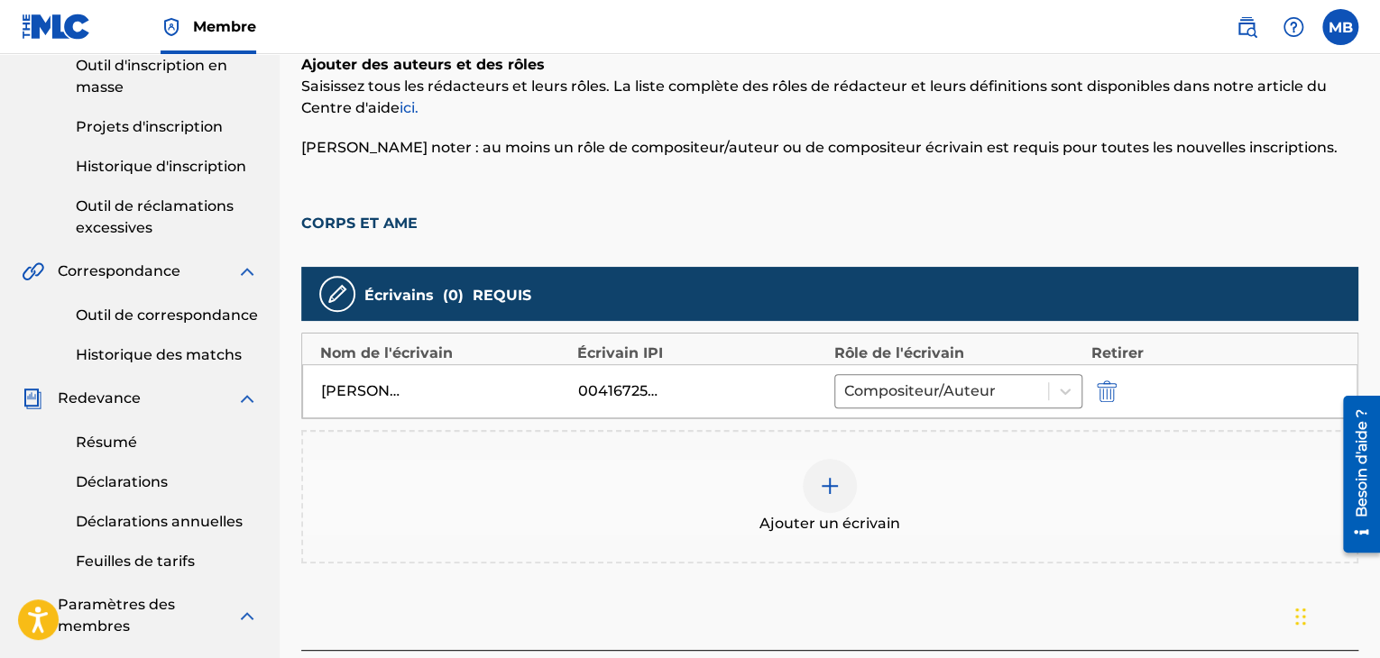
scroll to position [328, 0]
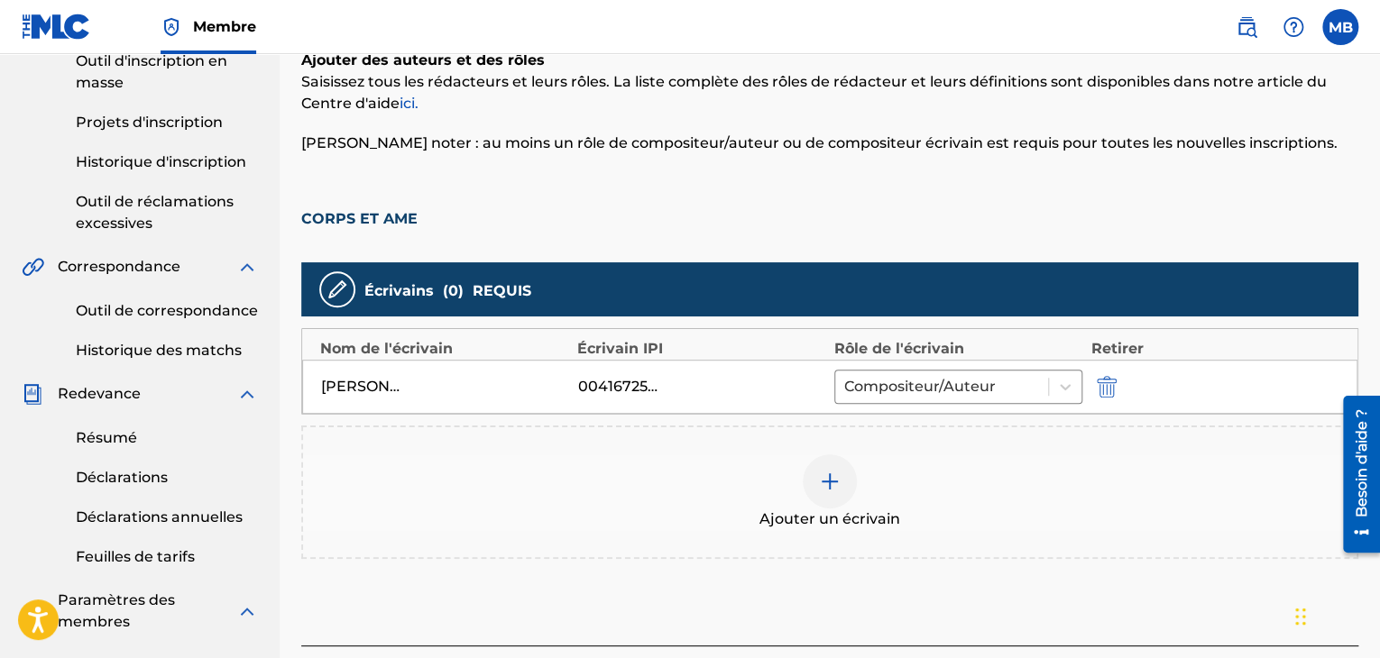
click at [833, 476] on img at bounding box center [830, 482] width 22 height 22
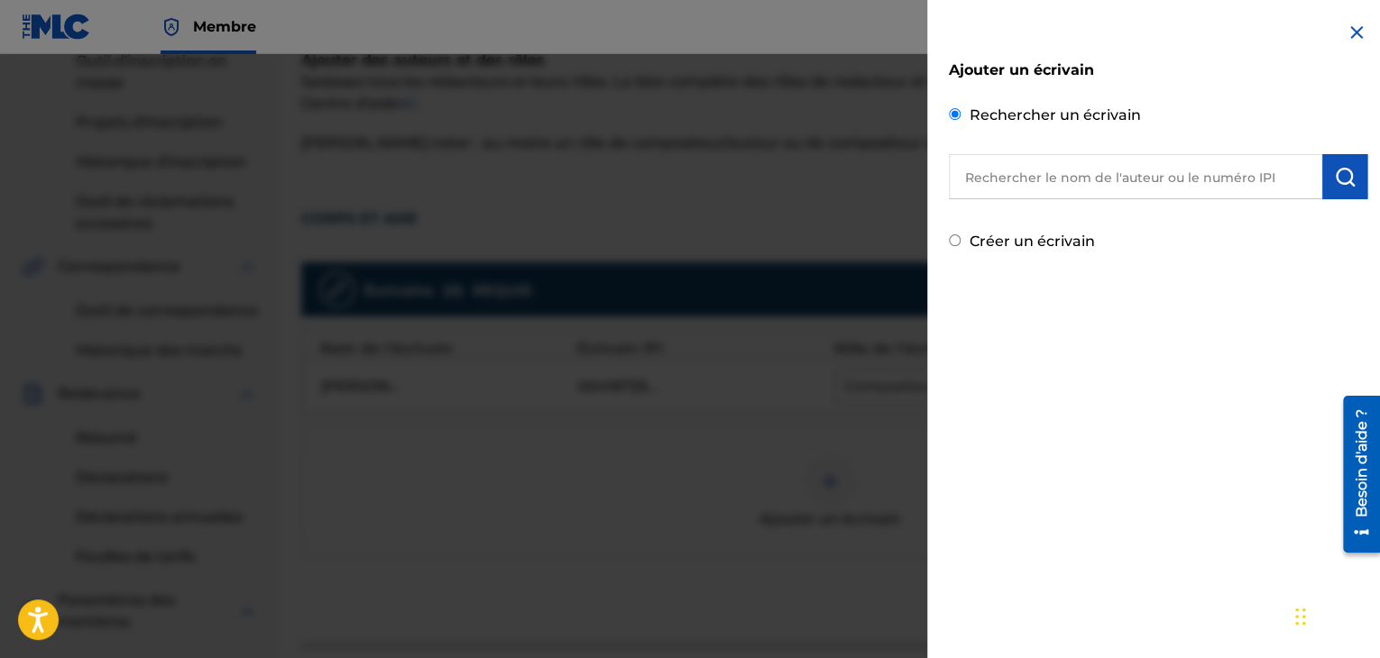
click at [964, 174] on input "text" at bounding box center [1135, 176] width 373 height 45
paste input "00151367779"
type input "00151367779"
click at [1374, 189] on div "Ajouter un écrivain Rechercher un écrivain 00151367779 Créer un écrivain" at bounding box center [1158, 137] width 462 height 275
click at [1336, 179] on img "submit" at bounding box center [1345, 177] width 22 height 22
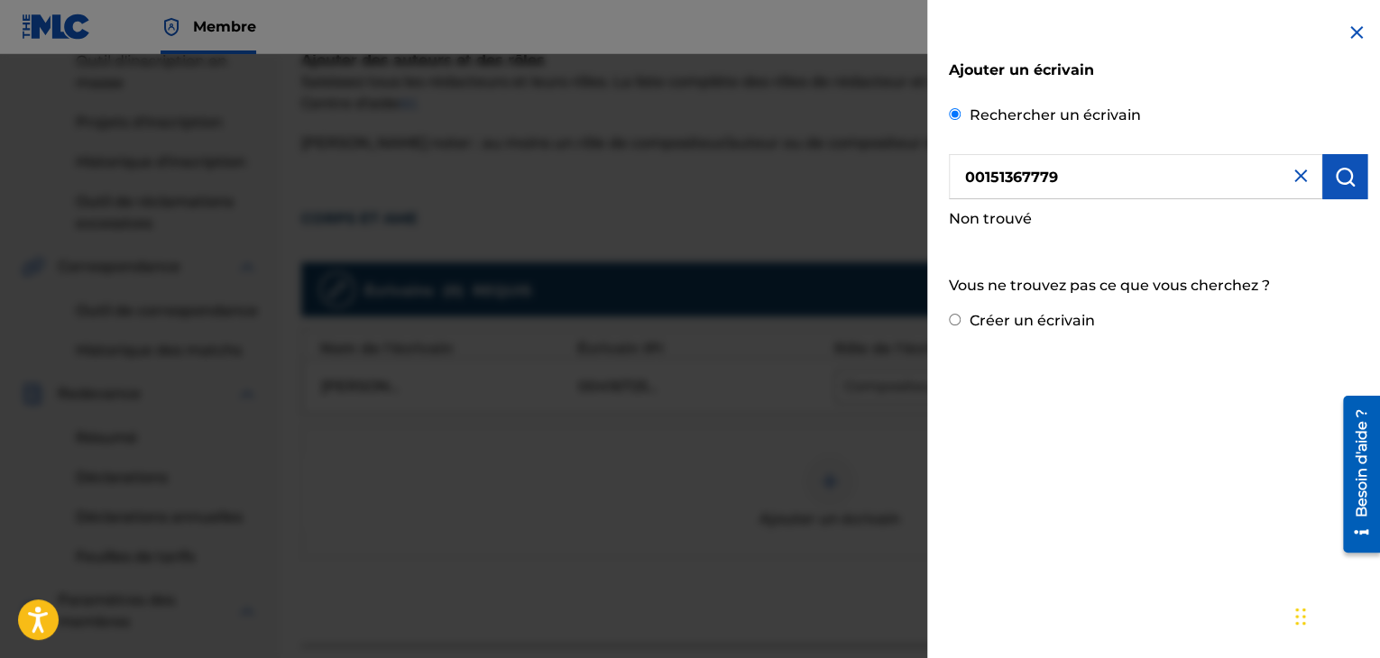
click at [960, 320] on input "Créer un écrivain" at bounding box center [955, 320] width 12 height 12
radio input "false"
radio input "true"
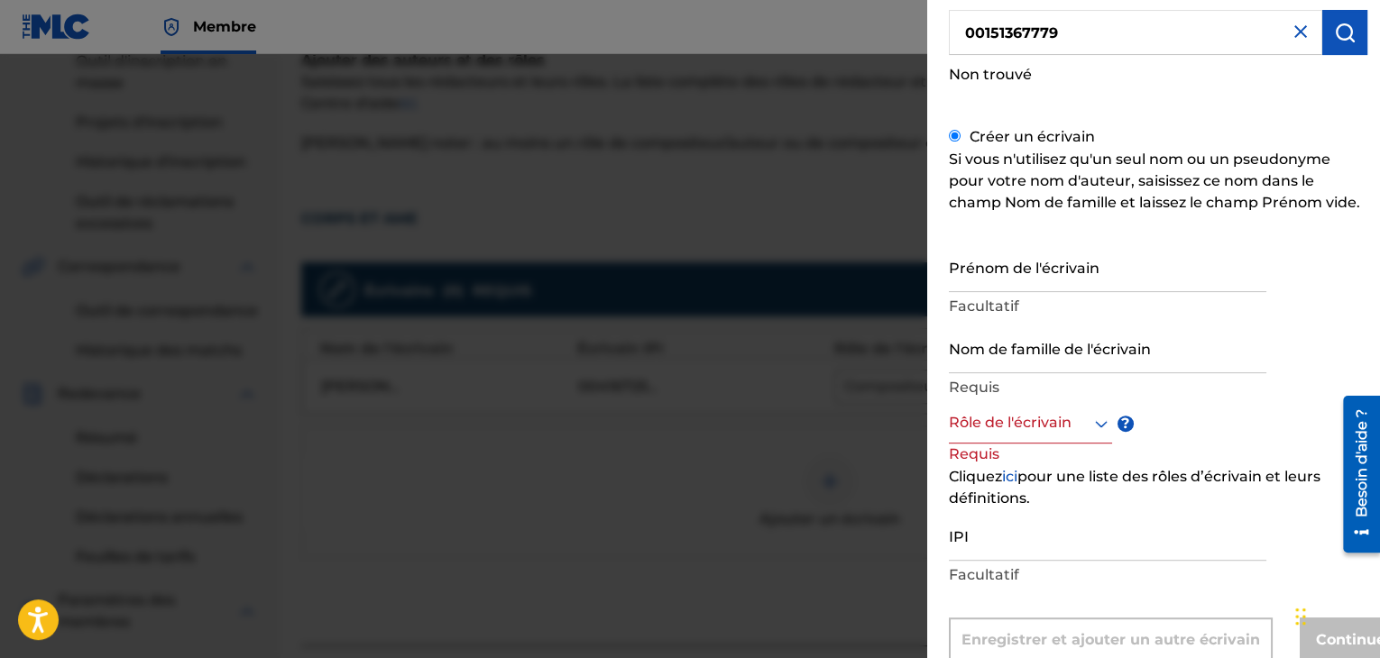
scroll to position [191, 0]
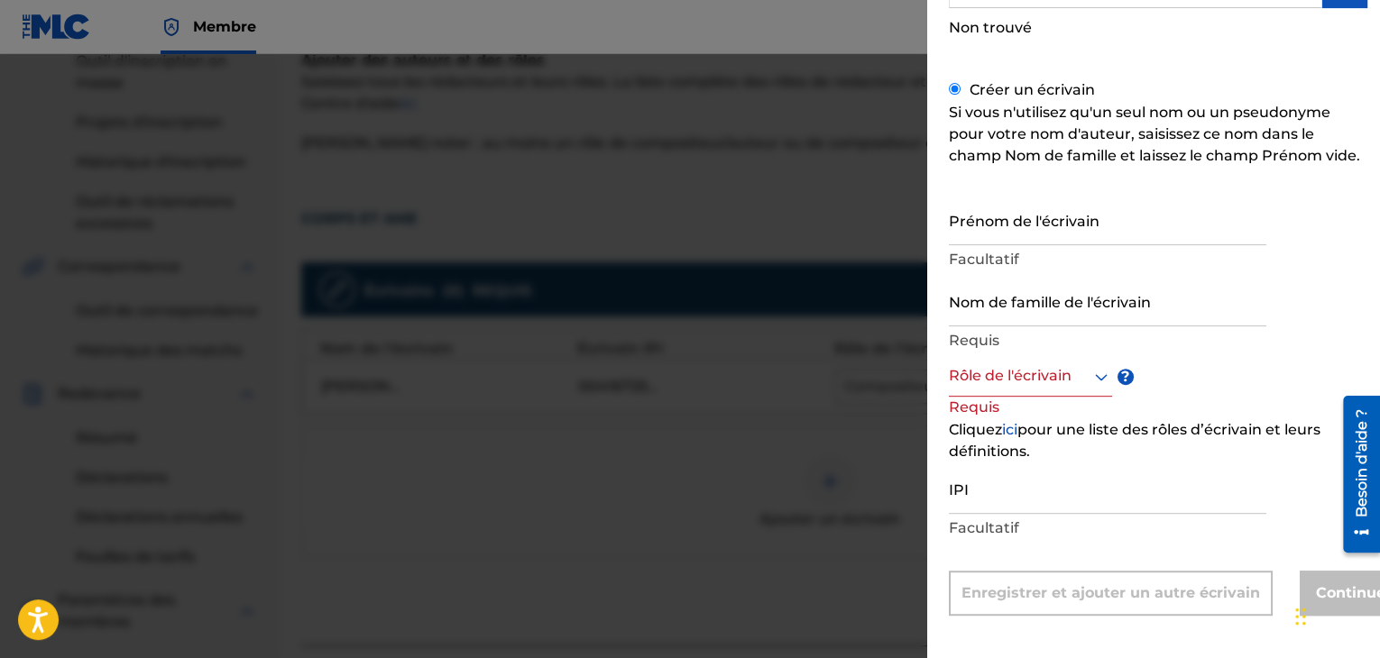
click at [992, 366] on div at bounding box center [1030, 376] width 163 height 23
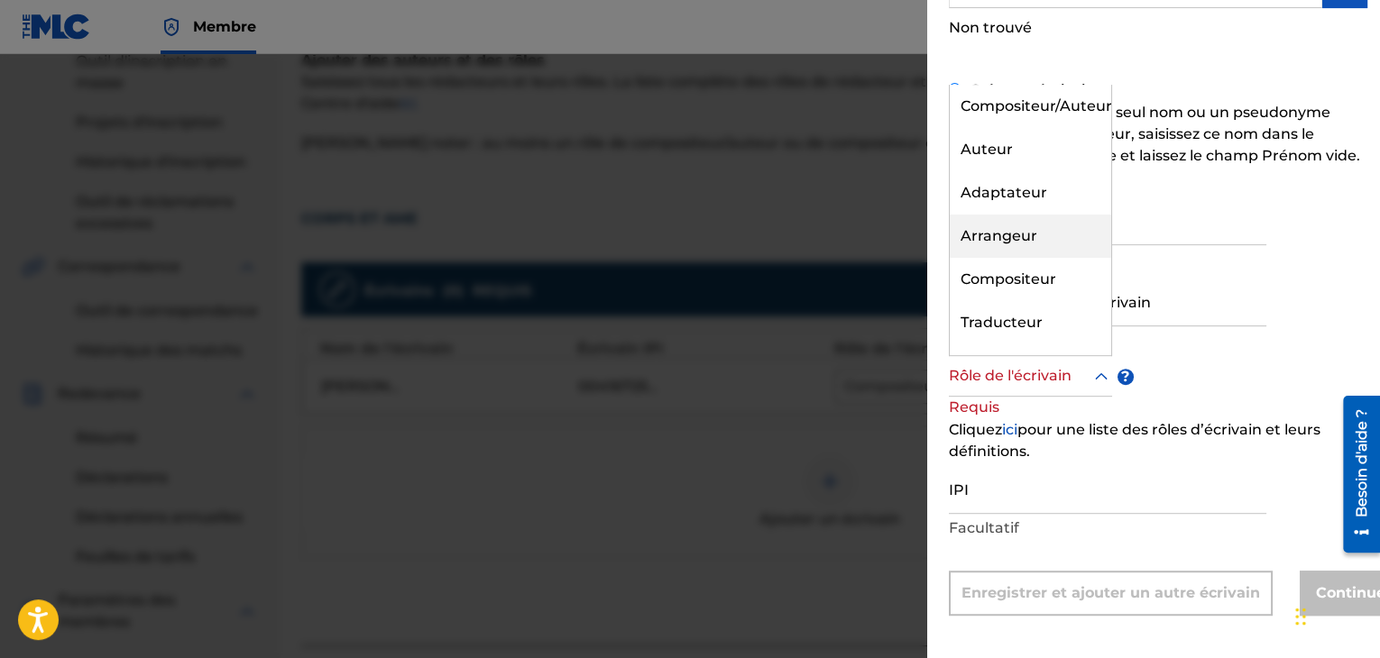
scroll to position [0, 0]
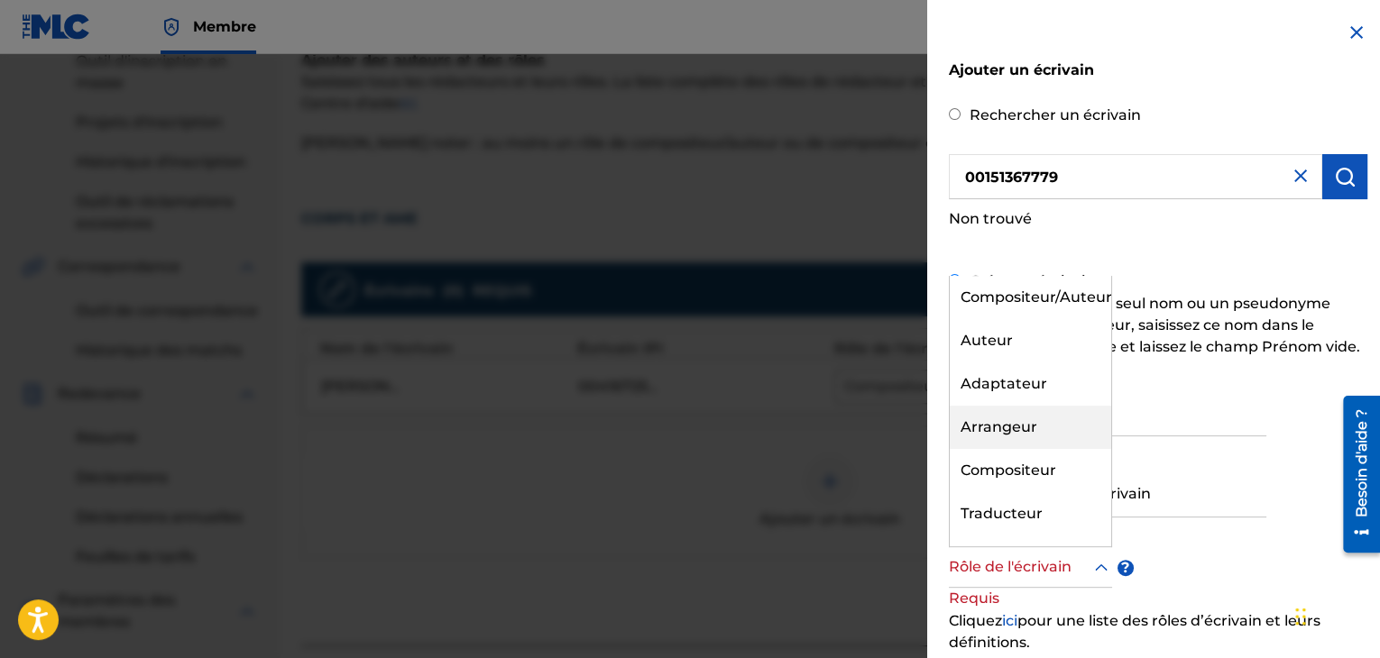
click at [1348, 32] on img at bounding box center [1356, 33] width 22 height 22
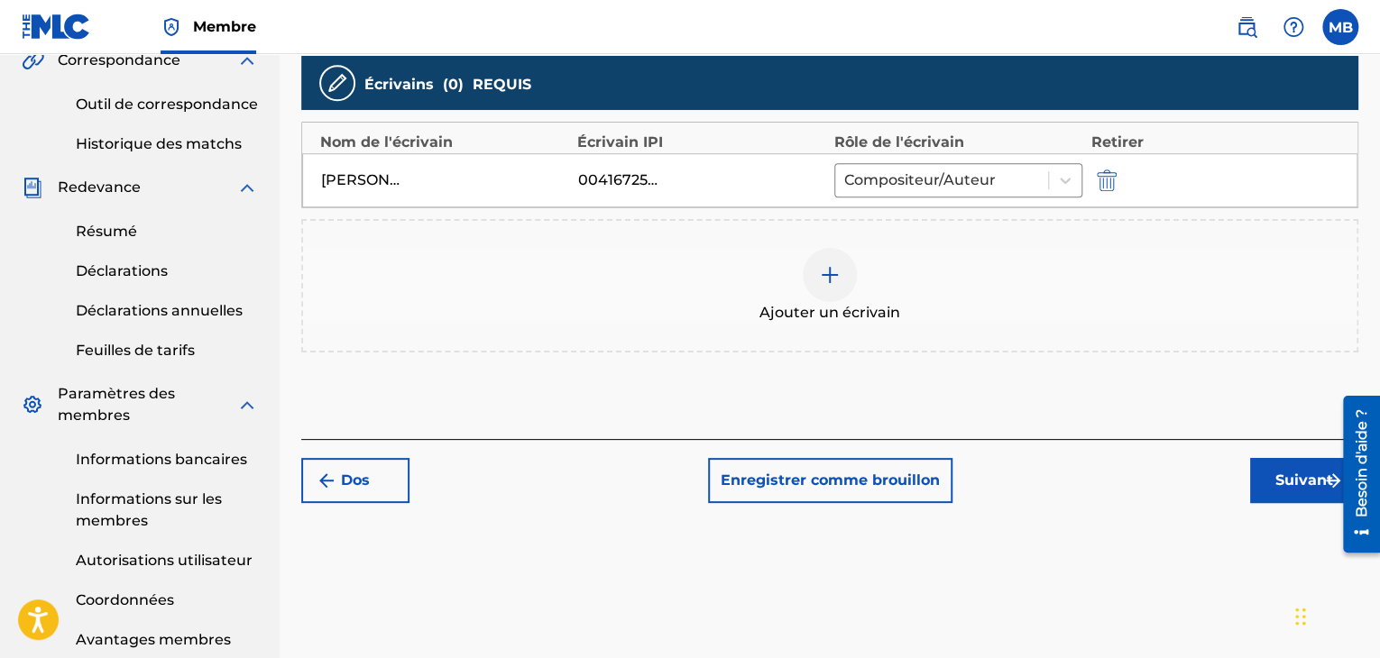
scroll to position [537, 0]
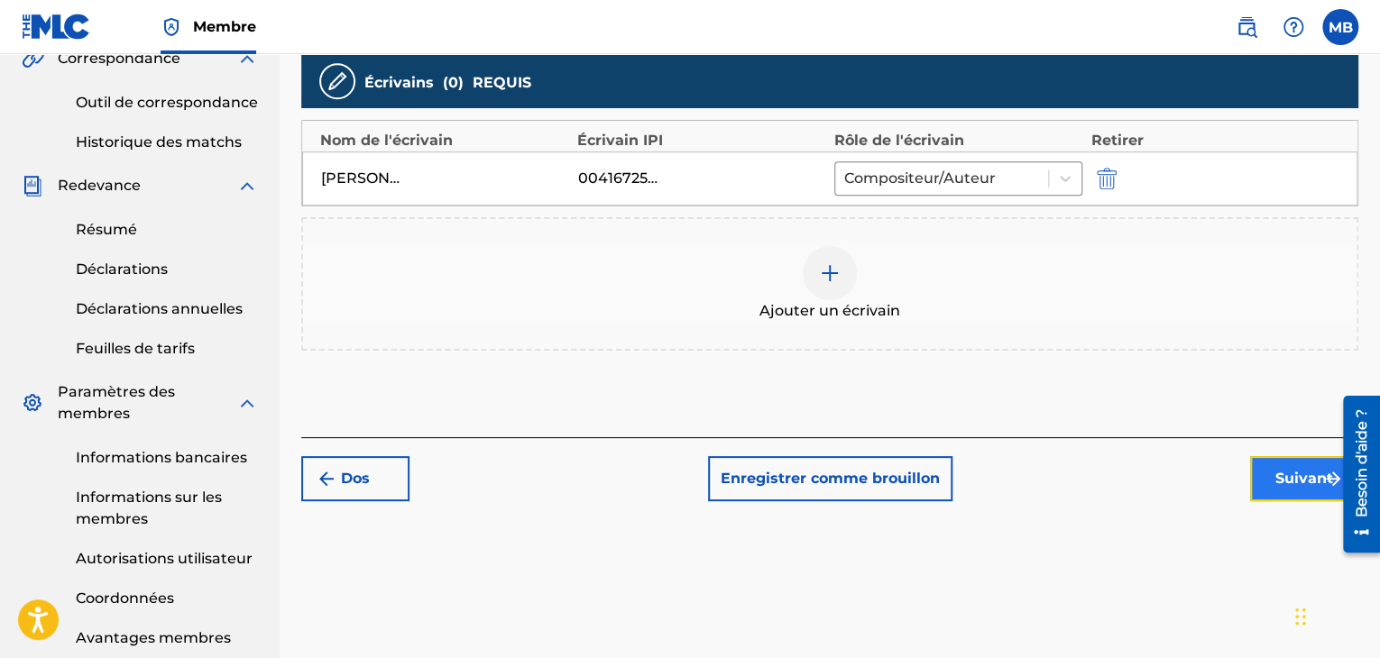
click at [1270, 481] on button "Suivant" at bounding box center [1304, 478] width 108 height 45
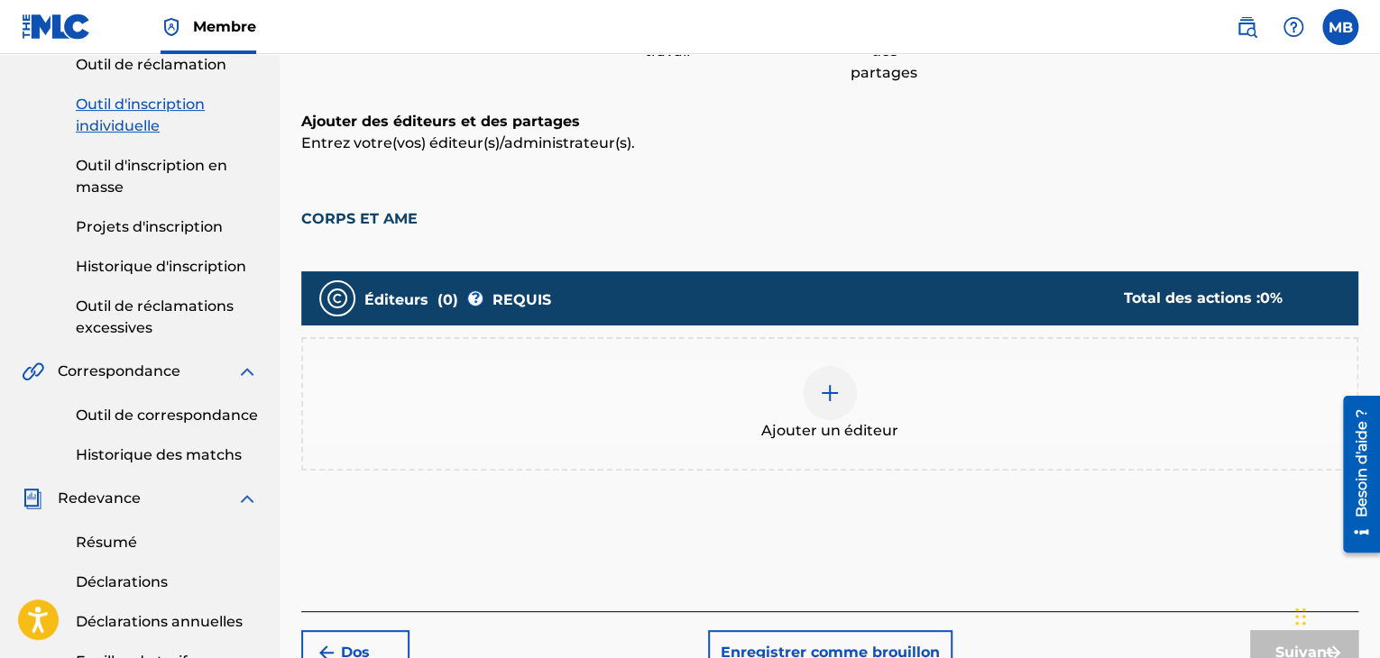
scroll to position [225, 0]
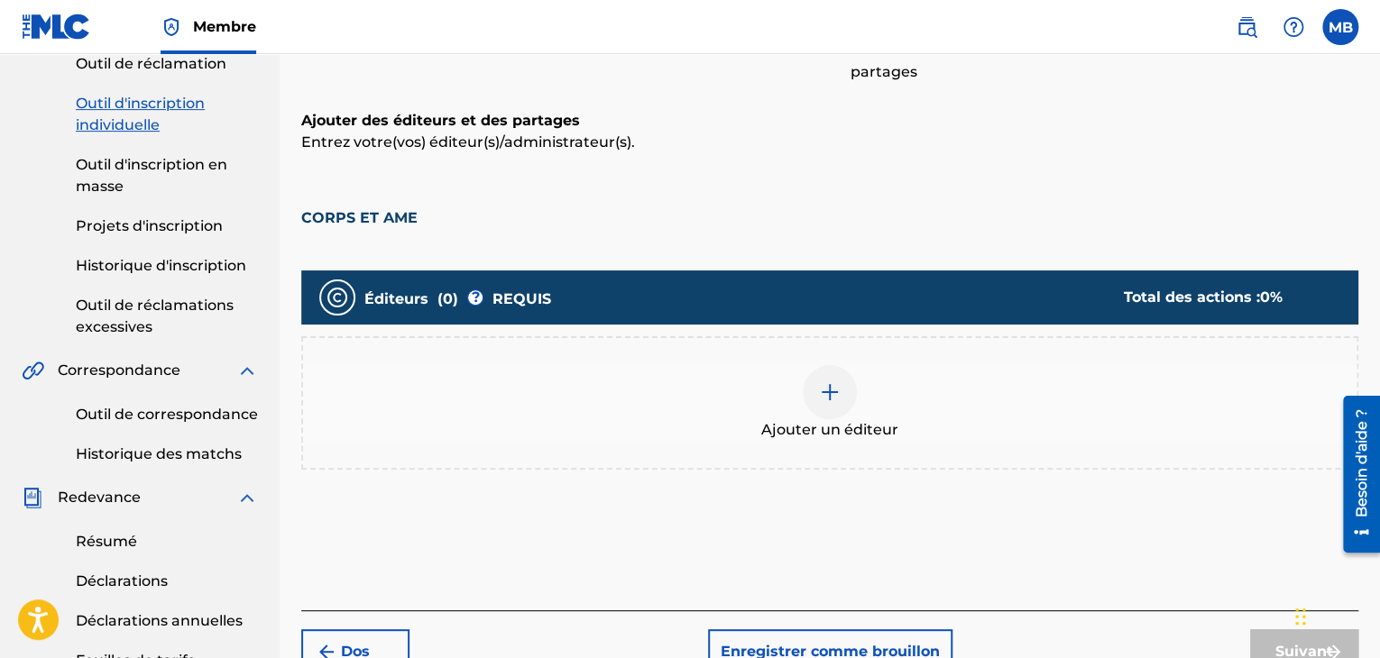
click at [607, 428] on div "Ajouter un éditeur" at bounding box center [829, 403] width 1053 height 76
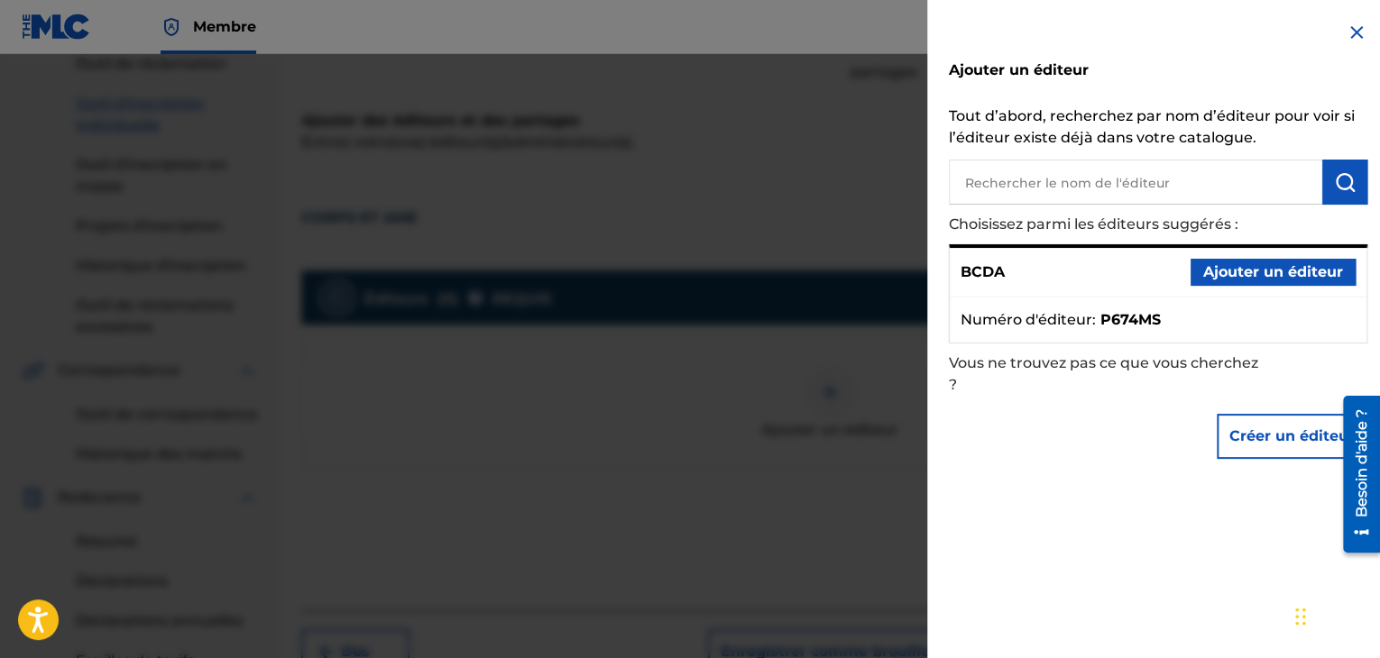
click at [992, 170] on input "text" at bounding box center [1135, 182] width 373 height 45
paste input "DENIDE EDITIONS"
type input "DENIDE EDITIONS"
click at [1340, 183] on img "submit" at bounding box center [1345, 182] width 22 height 22
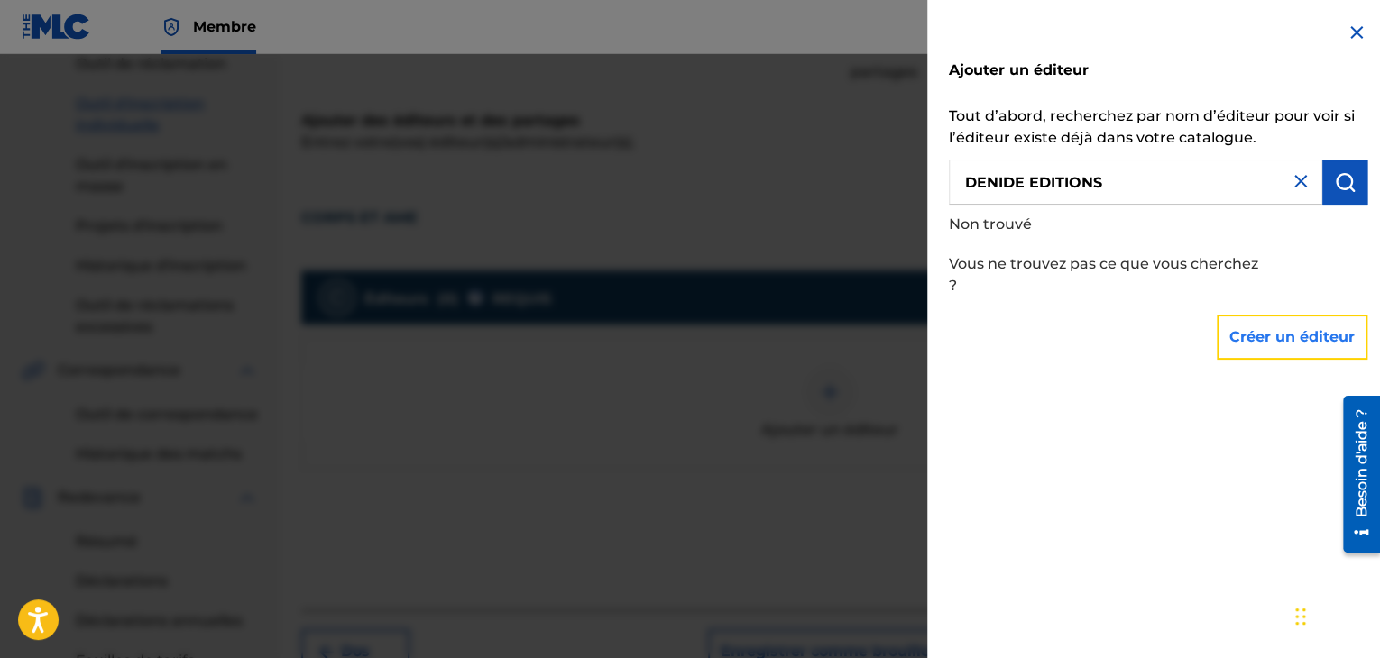
click at [1270, 348] on button "Créer un éditeur" at bounding box center [1292, 337] width 151 height 45
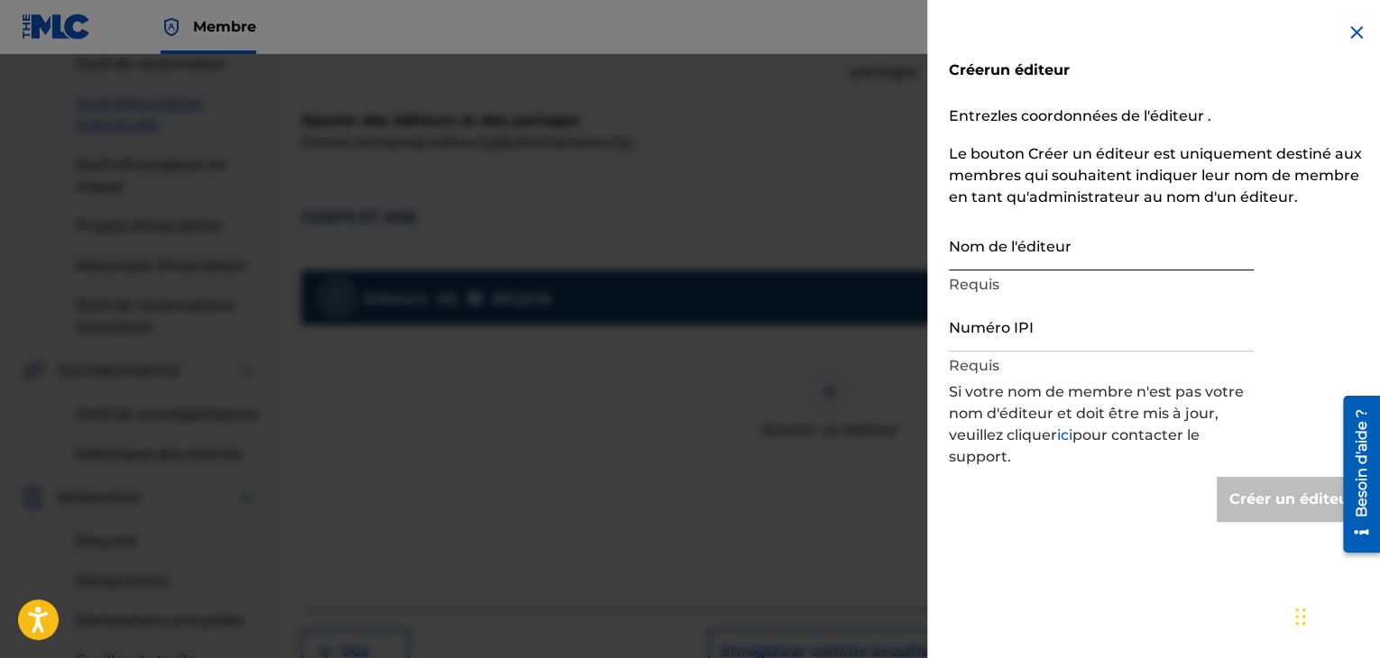
click at [973, 252] on input "Nom de l'éditeur" at bounding box center [1101, 244] width 305 height 51
paste input "DENIDE EDITIONS"
type input "DENIDE EDITIONS"
type input "Create Publisher"
type input "DENIDE EDITIONS"
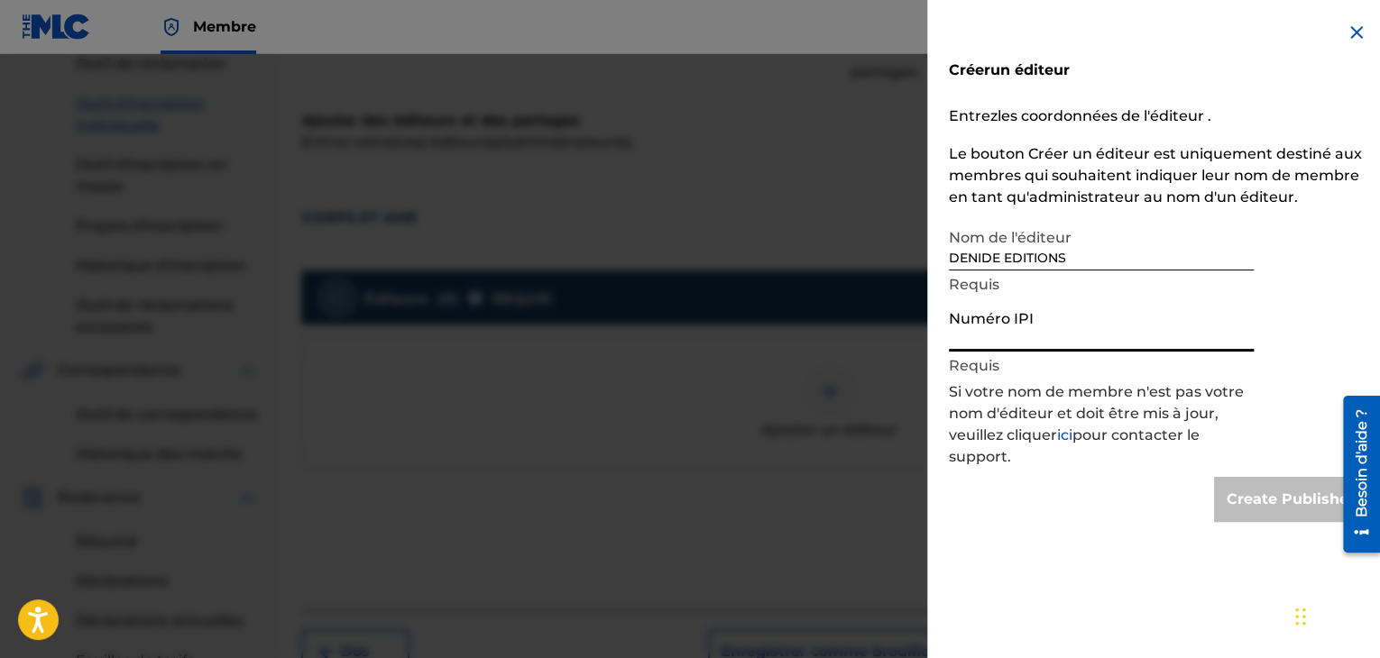
click at [1005, 344] on input "Numéro IPI" at bounding box center [1101, 325] width 305 height 51
paste input "00151367779"
type input "00151367779"
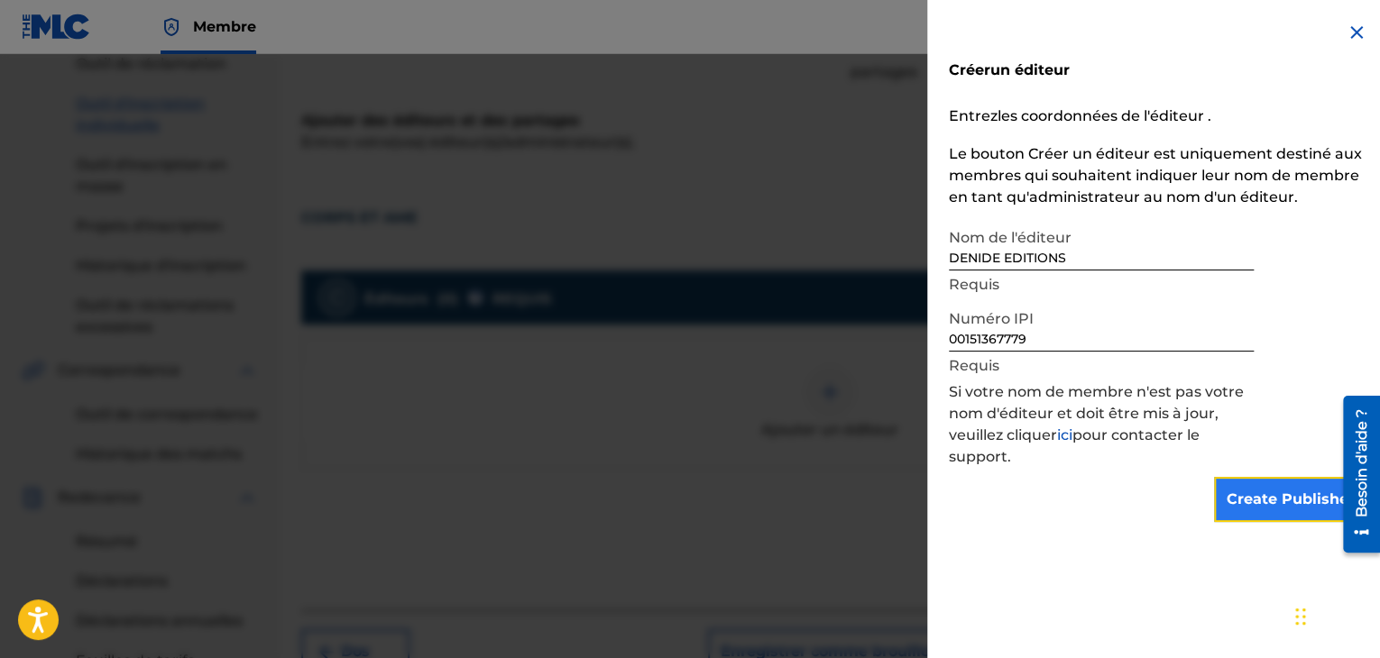
click at [1266, 500] on input "Create Publisher" at bounding box center [1290, 499] width 153 height 45
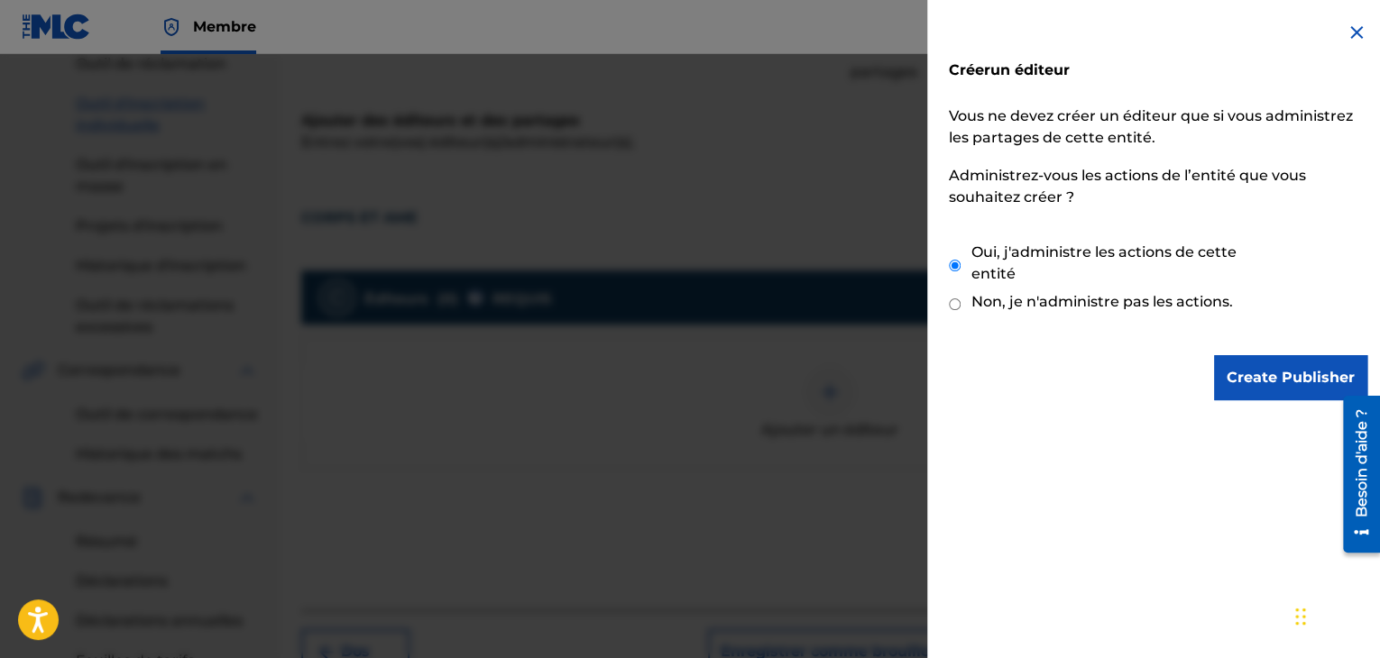
click at [951, 301] on input "Non, je n'administre pas les actions." at bounding box center [955, 304] width 12 height 17
radio input "true"
click at [1291, 372] on input "Create Publisher" at bounding box center [1290, 377] width 153 height 45
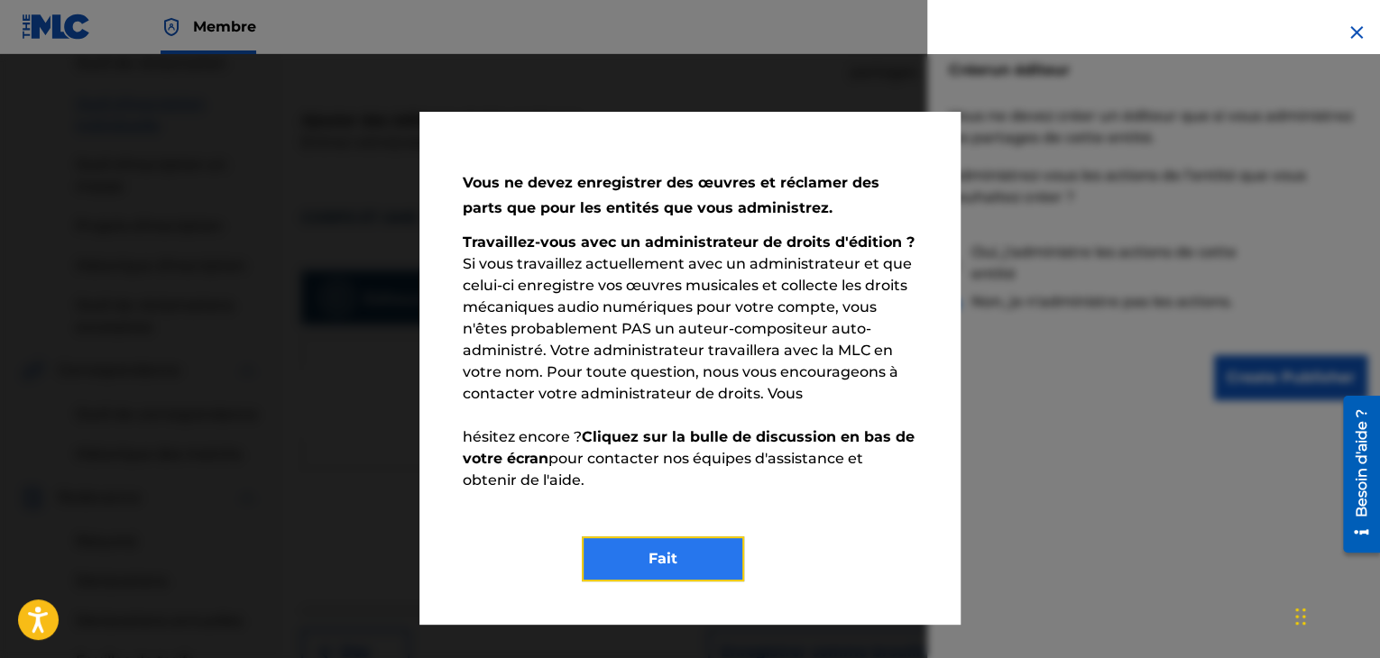
click at [662, 560] on font "Fait" at bounding box center [662, 558] width 29 height 17
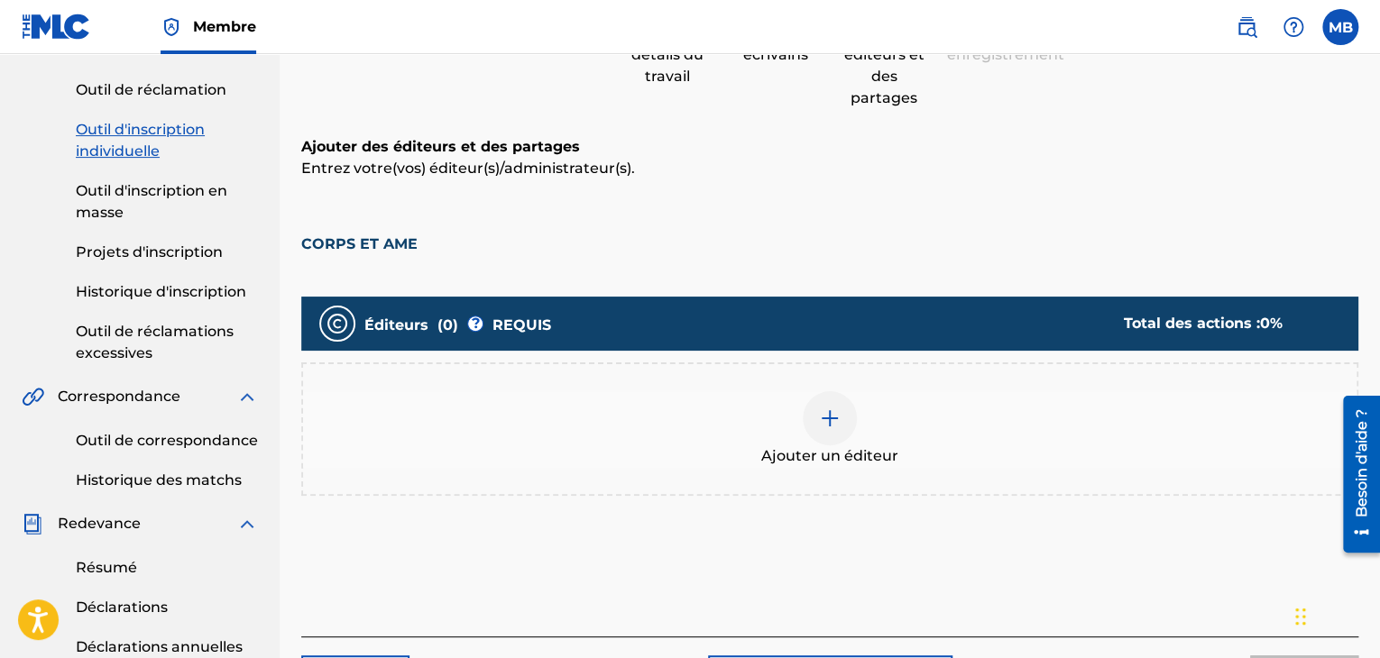
scroll to position [220, 0]
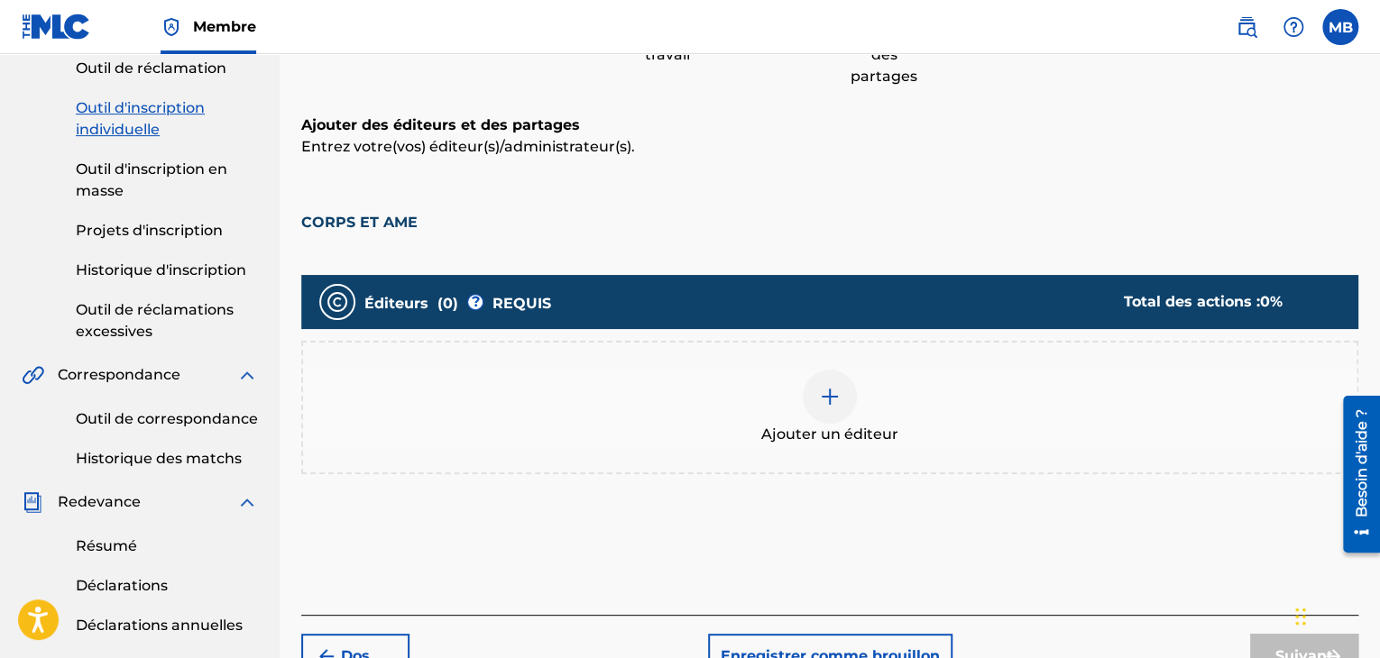
click at [831, 398] on img at bounding box center [830, 397] width 22 height 22
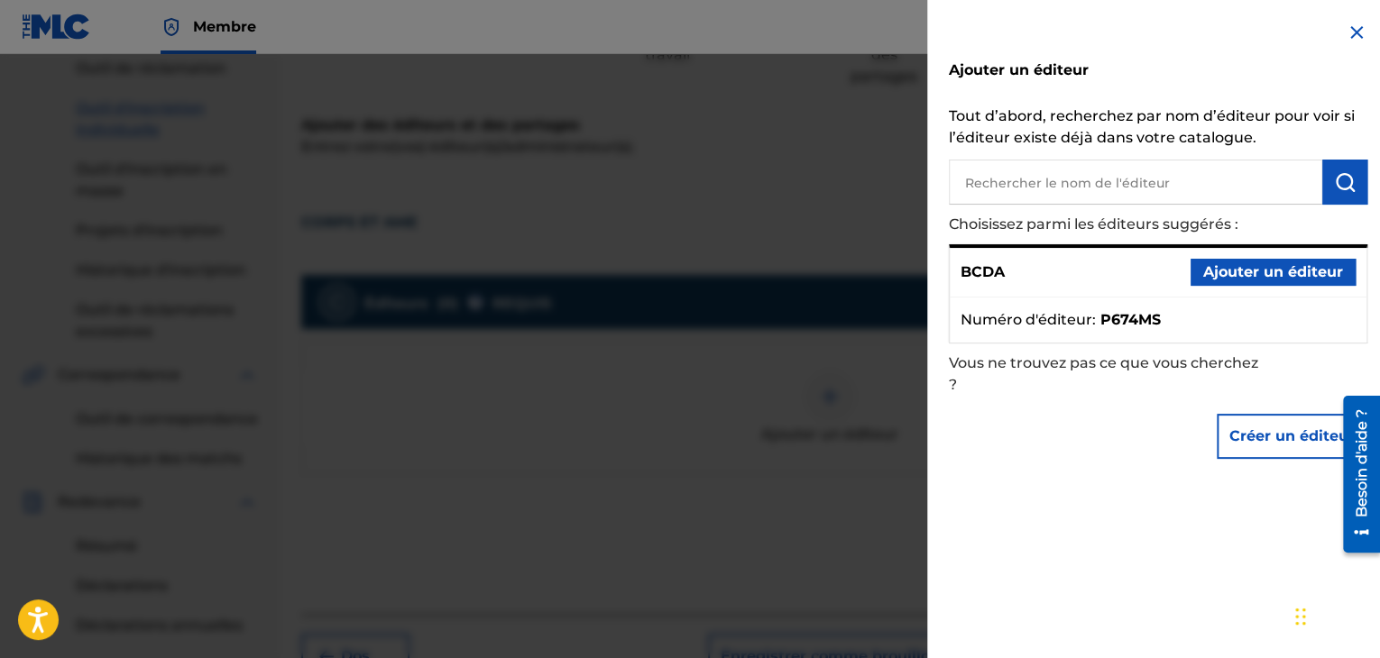
drag, startPoint x: 1083, startPoint y: 189, endPoint x: 1045, endPoint y: 394, distance: 208.2
click at [1045, 394] on p "Vous ne trouvez pas ce que vous cherchez ?" at bounding box center [1107, 374] width 316 height 61
click at [1134, 196] on input "text" at bounding box center [1135, 182] width 373 height 45
paste input "00151367779"
type input "00151367779"
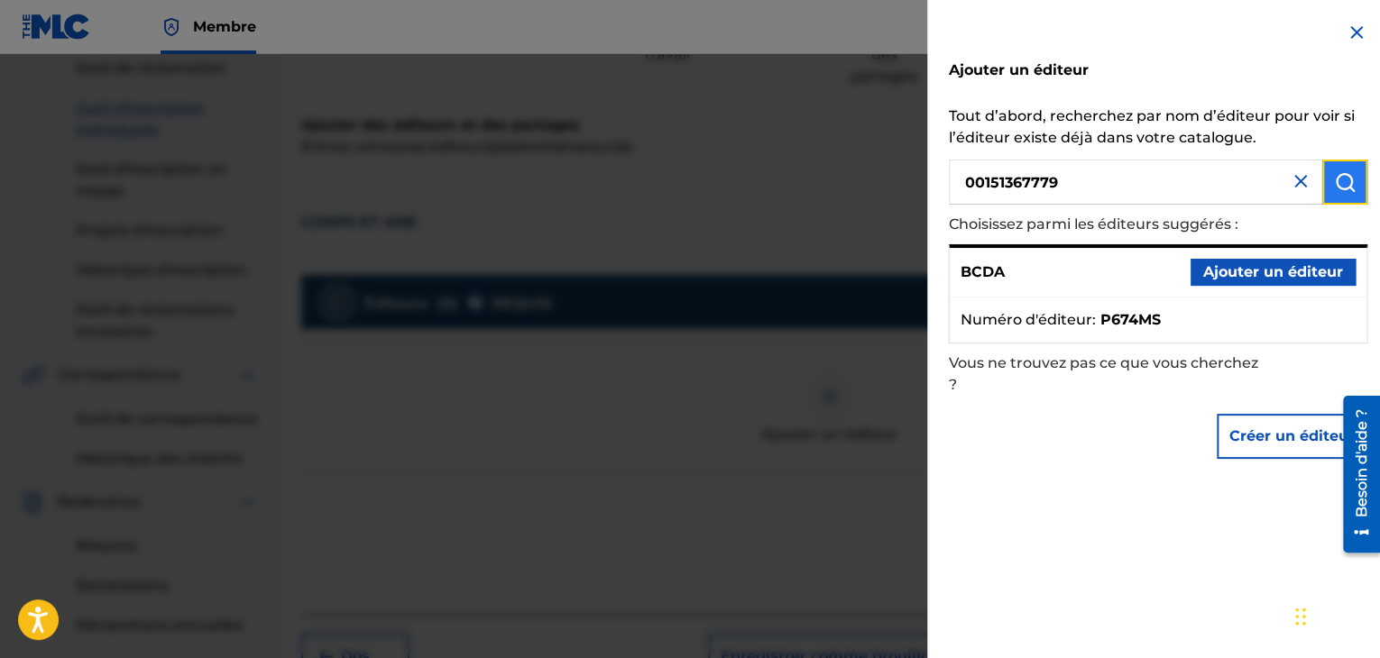
click at [1342, 194] on button "submit" at bounding box center [1344, 182] width 45 height 45
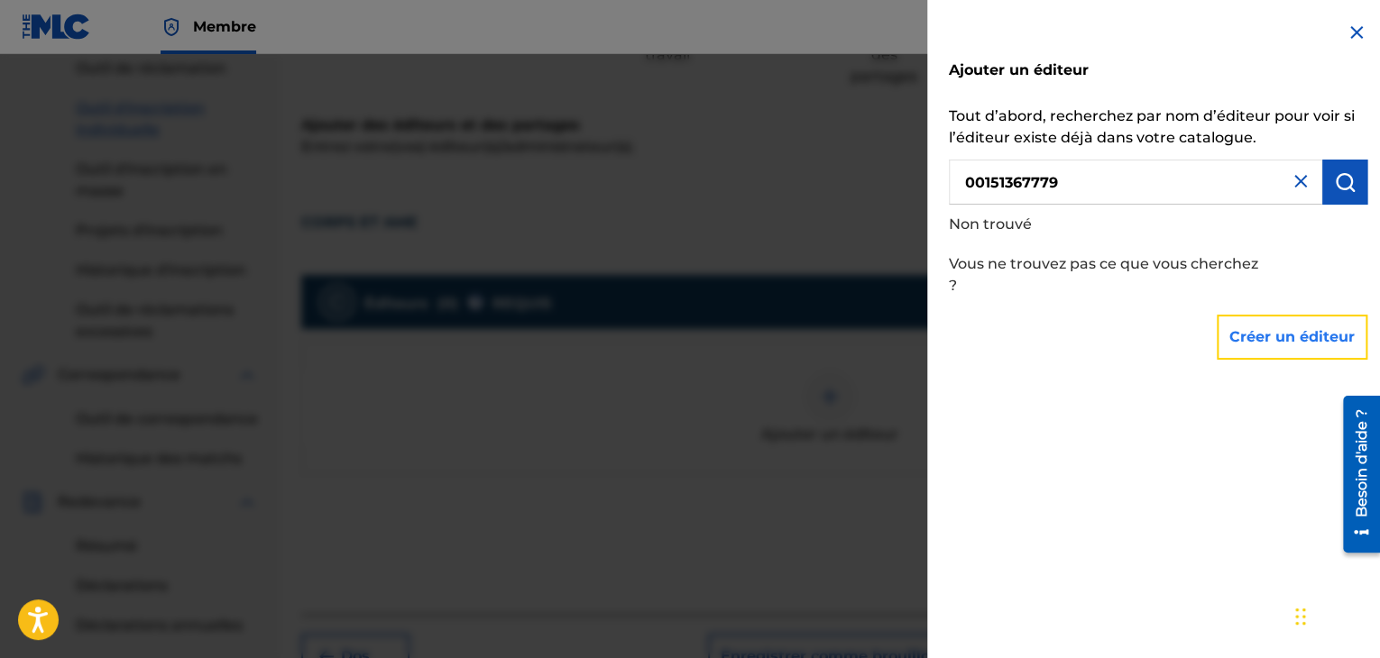
click at [1294, 358] on button "Créer un éditeur" at bounding box center [1292, 337] width 151 height 45
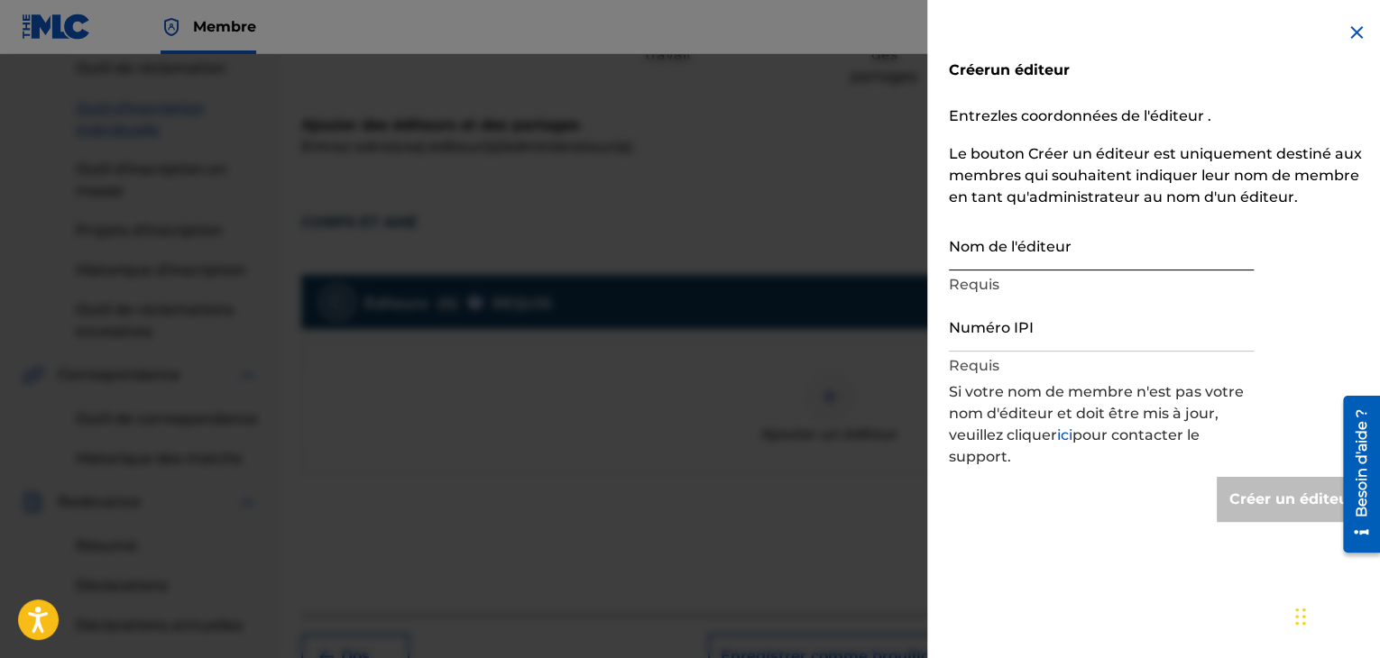
click at [982, 261] on input "Nom de l'éditeur" at bounding box center [1101, 244] width 305 height 51
type input "DENIDE EDITIONS"
type input "Create Publisher"
click at [1024, 330] on input "Numéro IPI" at bounding box center [1101, 325] width 305 height 51
paste input "00151367779"
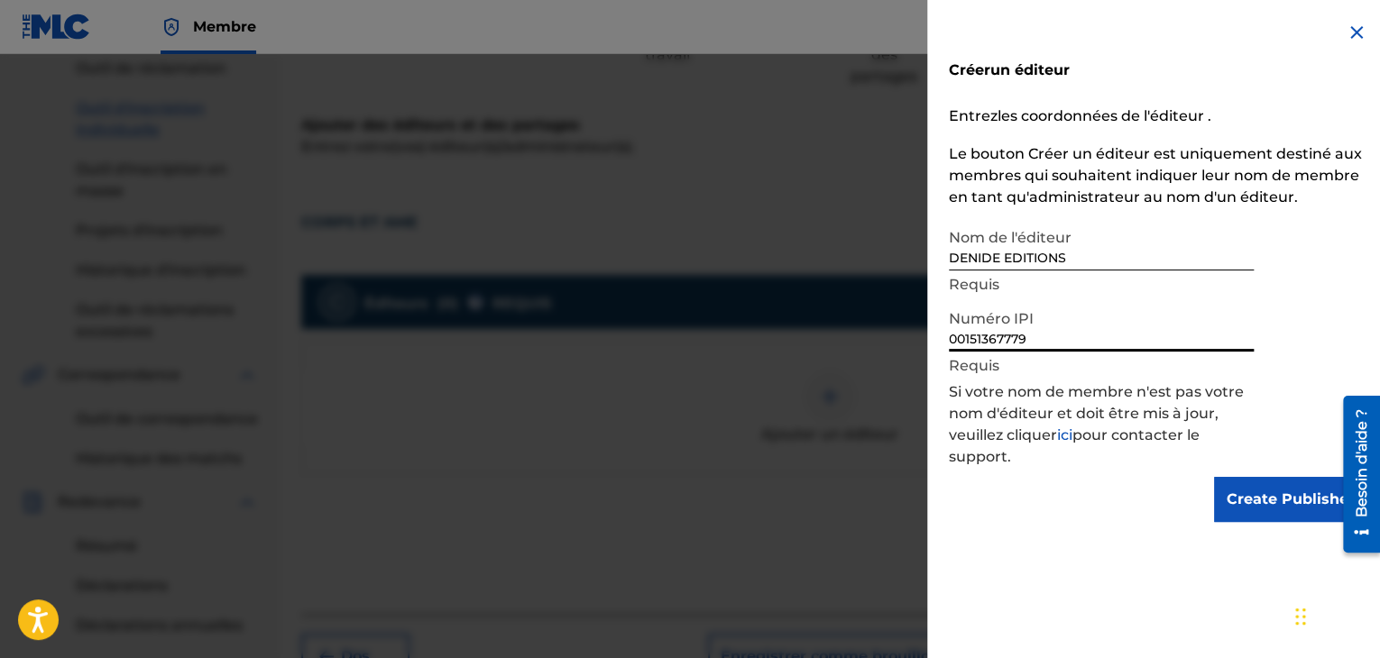
type input "00151367779"
click at [1332, 496] on div at bounding box center [1354, 474] width 51 height 171
click at [1287, 505] on input "Create Publisher" at bounding box center [1290, 499] width 153 height 45
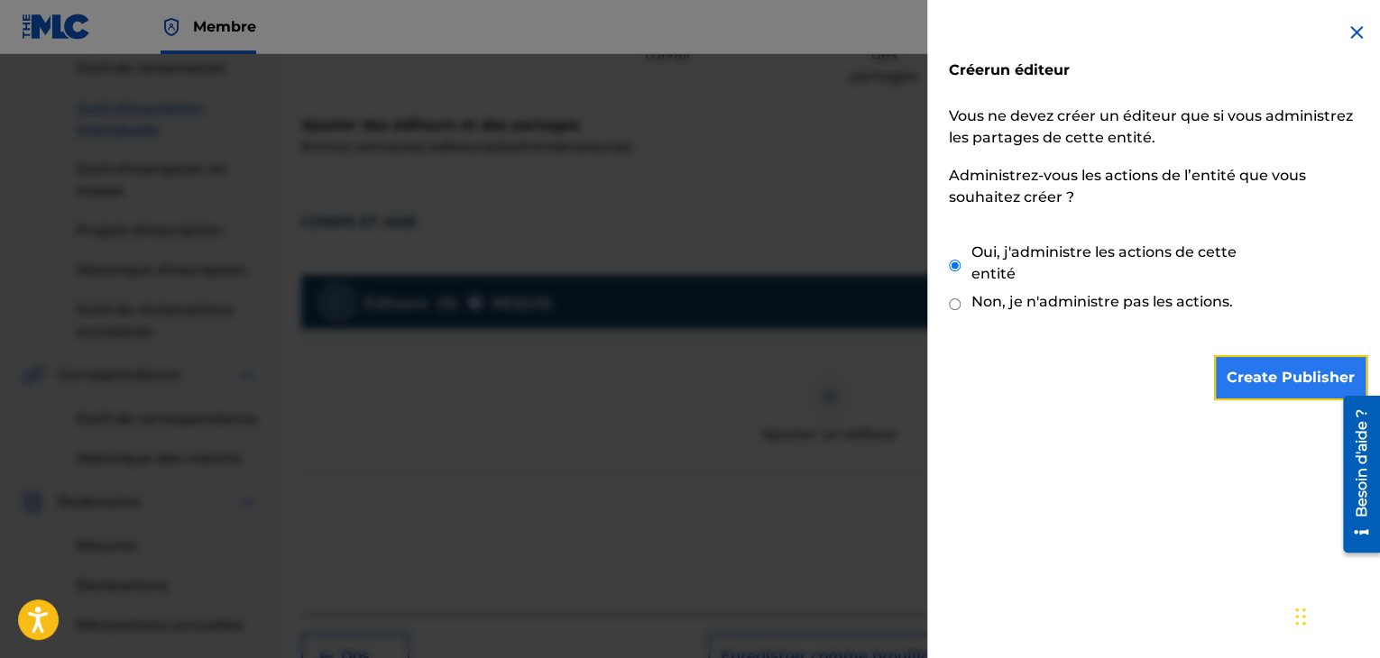
click at [1278, 390] on input "Create Publisher" at bounding box center [1290, 377] width 153 height 45
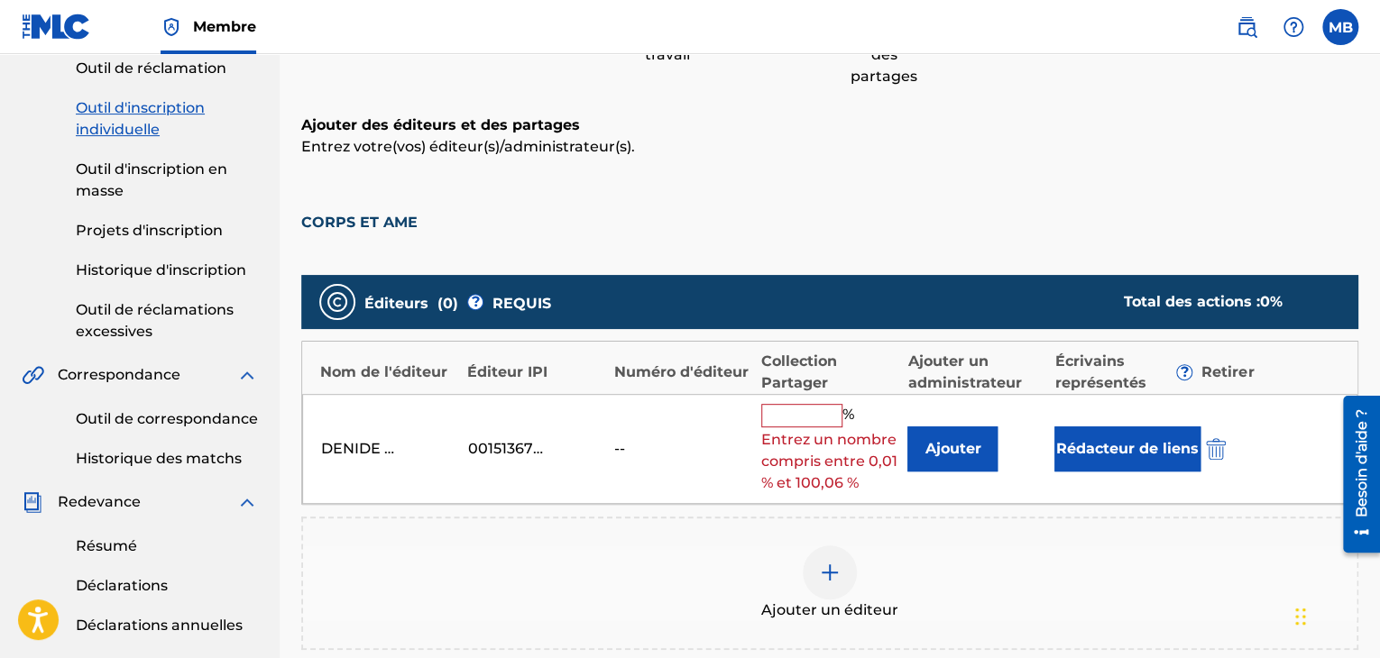
click at [801, 424] on input "text" at bounding box center [801, 415] width 81 height 23
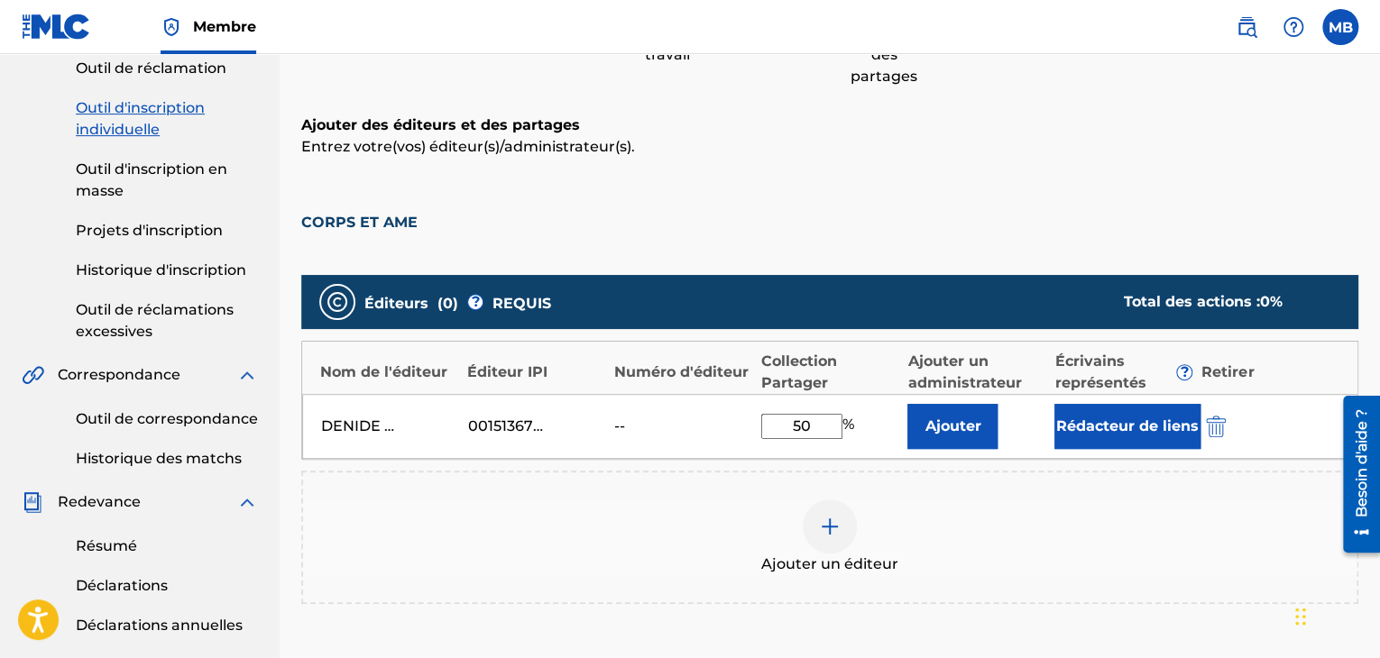
type input "50"
click at [1066, 528] on div "Ajouter un éditeur" at bounding box center [829, 538] width 1053 height 76
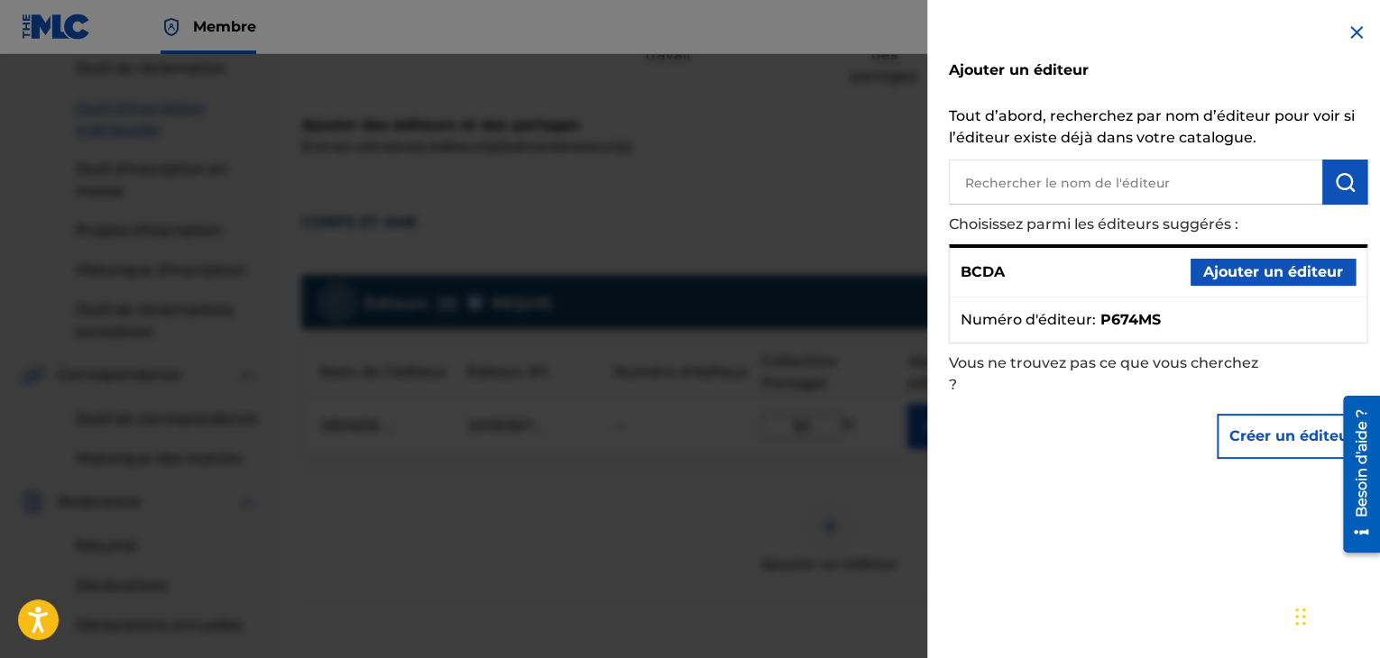
click at [1351, 26] on img at bounding box center [1356, 33] width 22 height 22
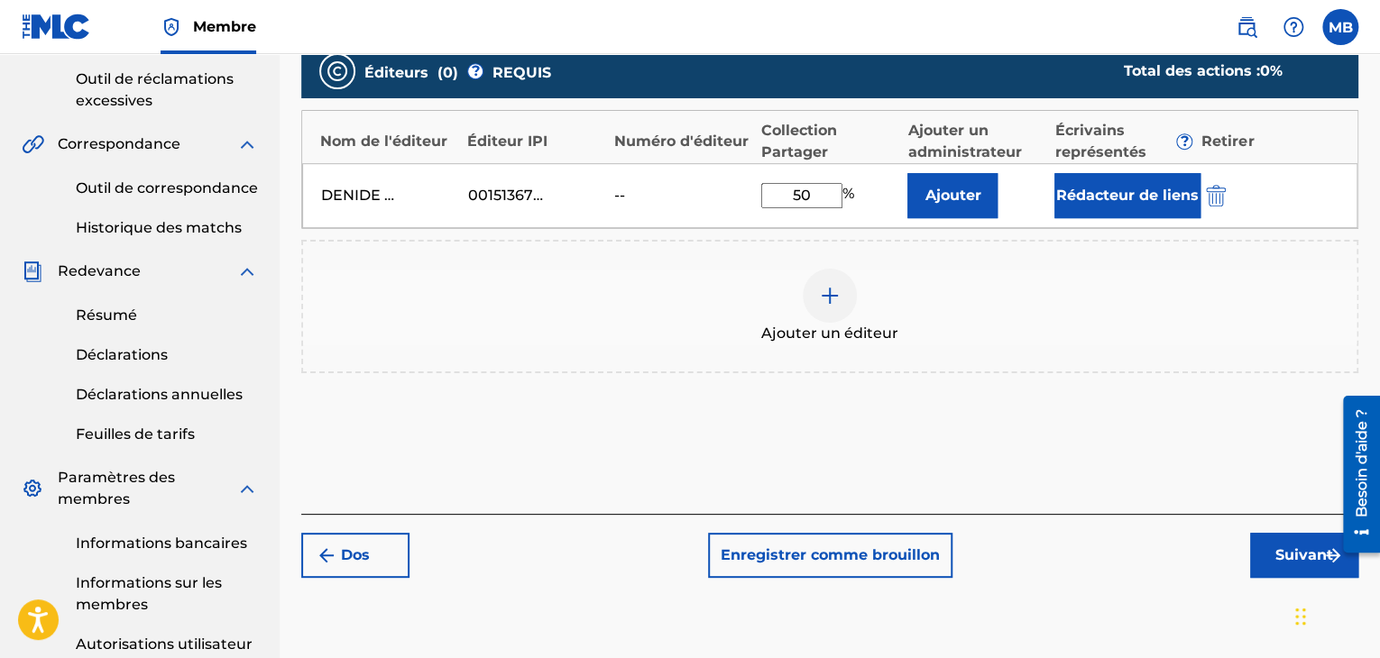
scroll to position [451, 0]
click at [1114, 203] on font "Rédacteur de liens" at bounding box center [1127, 196] width 142 height 22
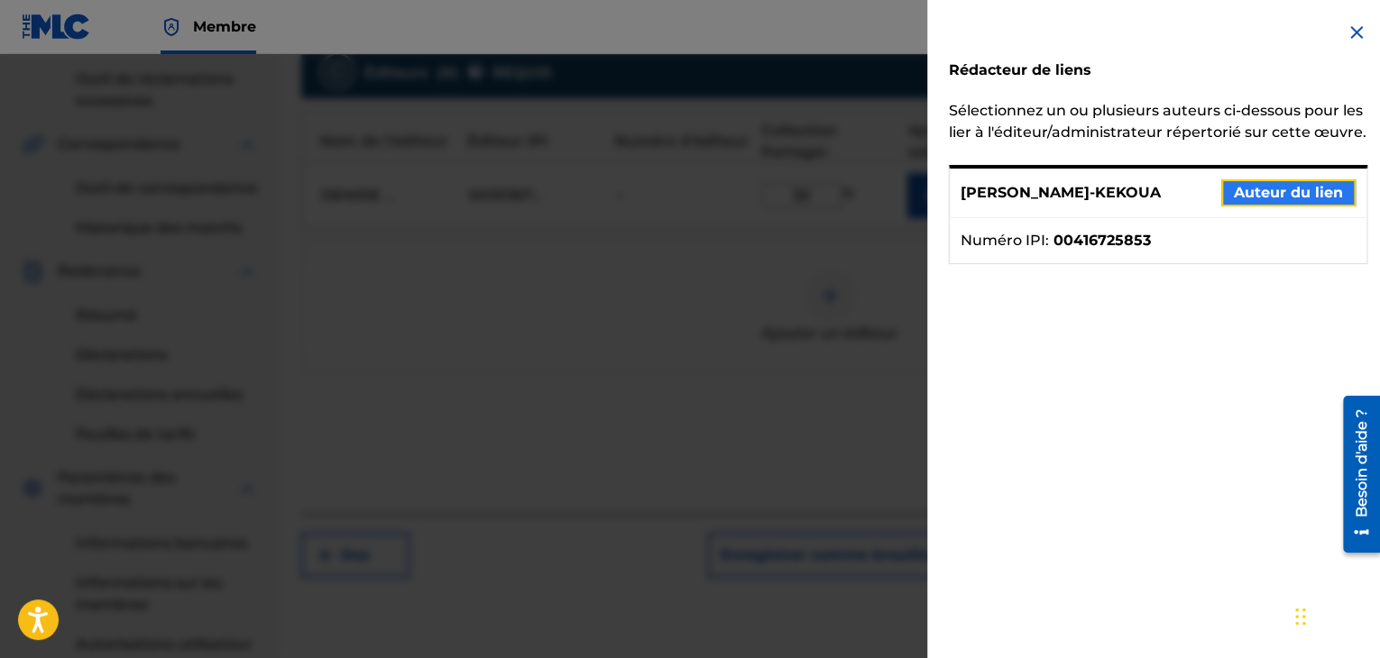
click at [1301, 201] on font "Auteur du lien" at bounding box center [1288, 192] width 109 height 17
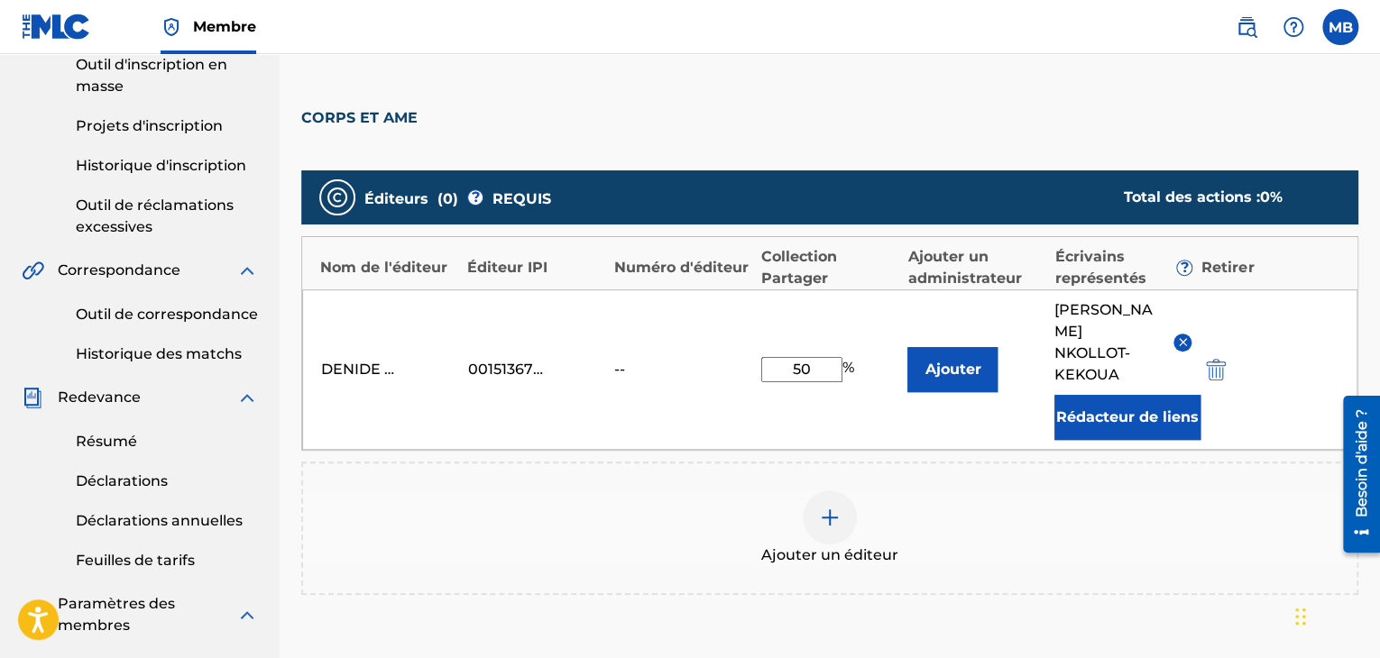
scroll to position [325, 0]
drag, startPoint x: 799, startPoint y: 363, endPoint x: 838, endPoint y: 396, distance: 51.2
click at [838, 396] on div "DENIDE EDITIONS 00151367779 -- 50 % [PERSON_NAME]-KEKOUA Rédacteur de liens" at bounding box center [829, 369] width 1055 height 161
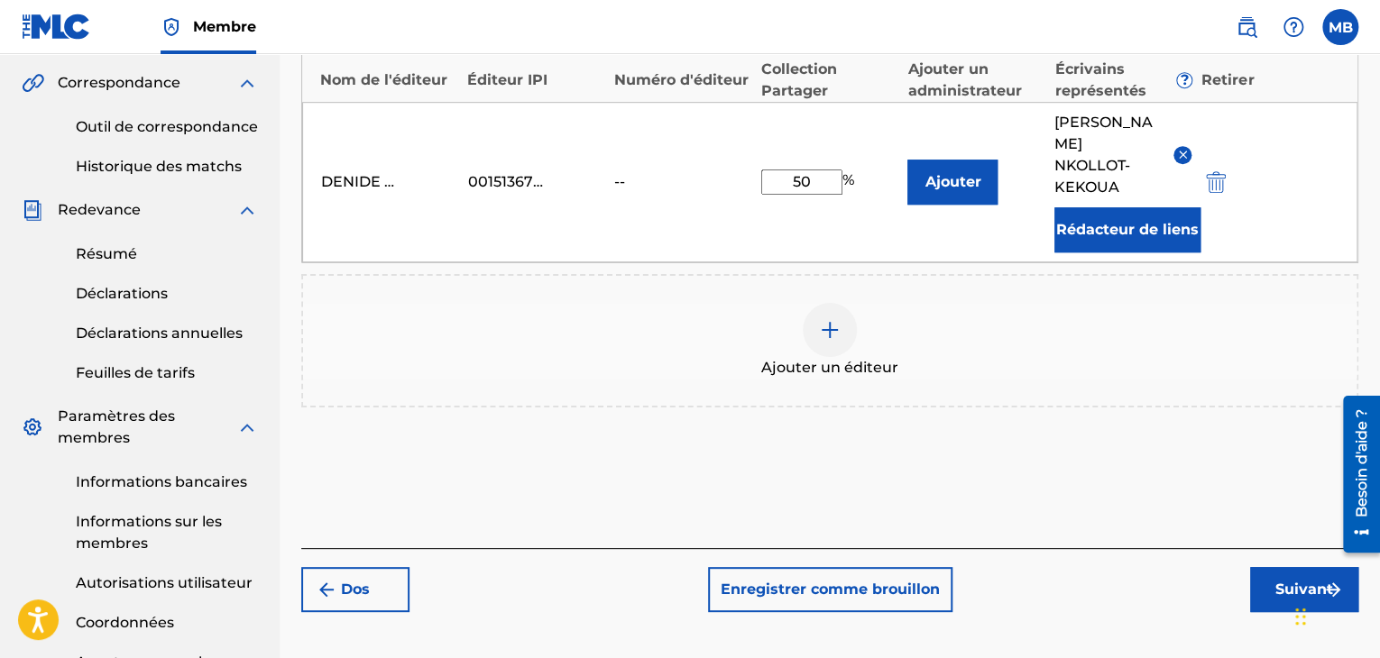
scroll to position [518, 0]
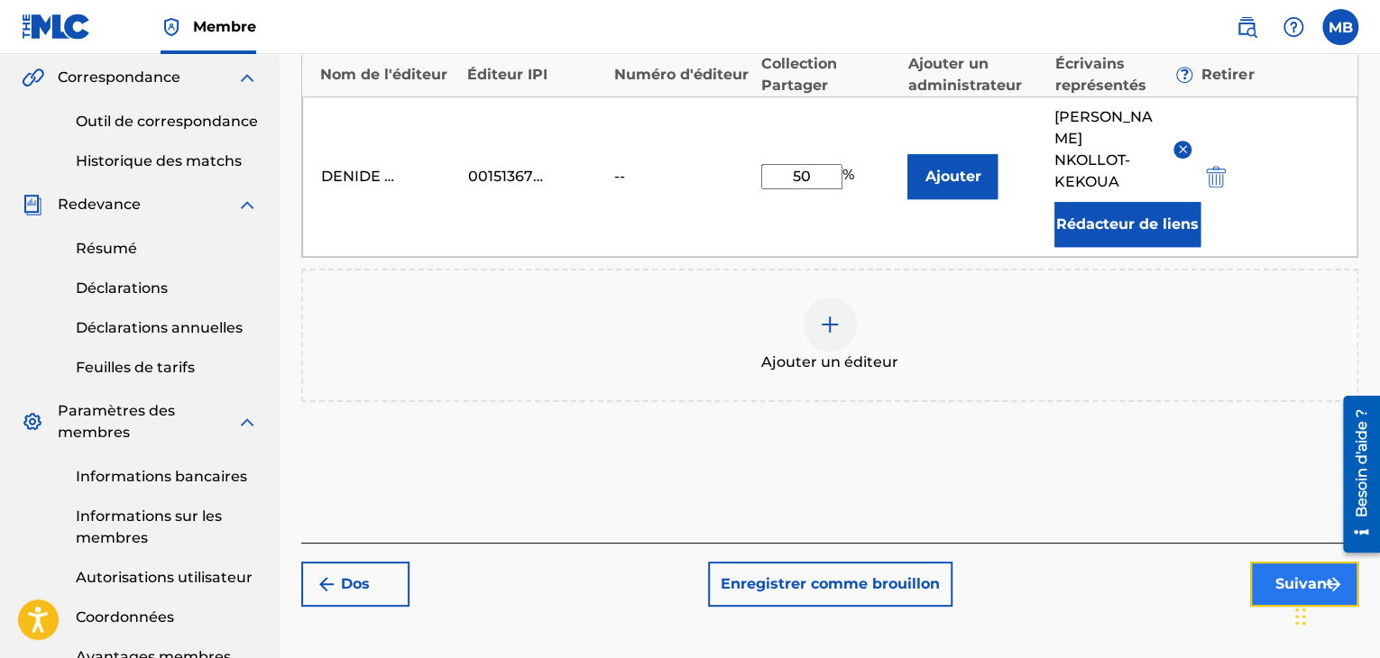
drag, startPoint x: 1296, startPoint y: 548, endPoint x: 1291, endPoint y: 563, distance: 15.1
click at [1291, 575] on font "Suivant" at bounding box center [1304, 583] width 58 height 17
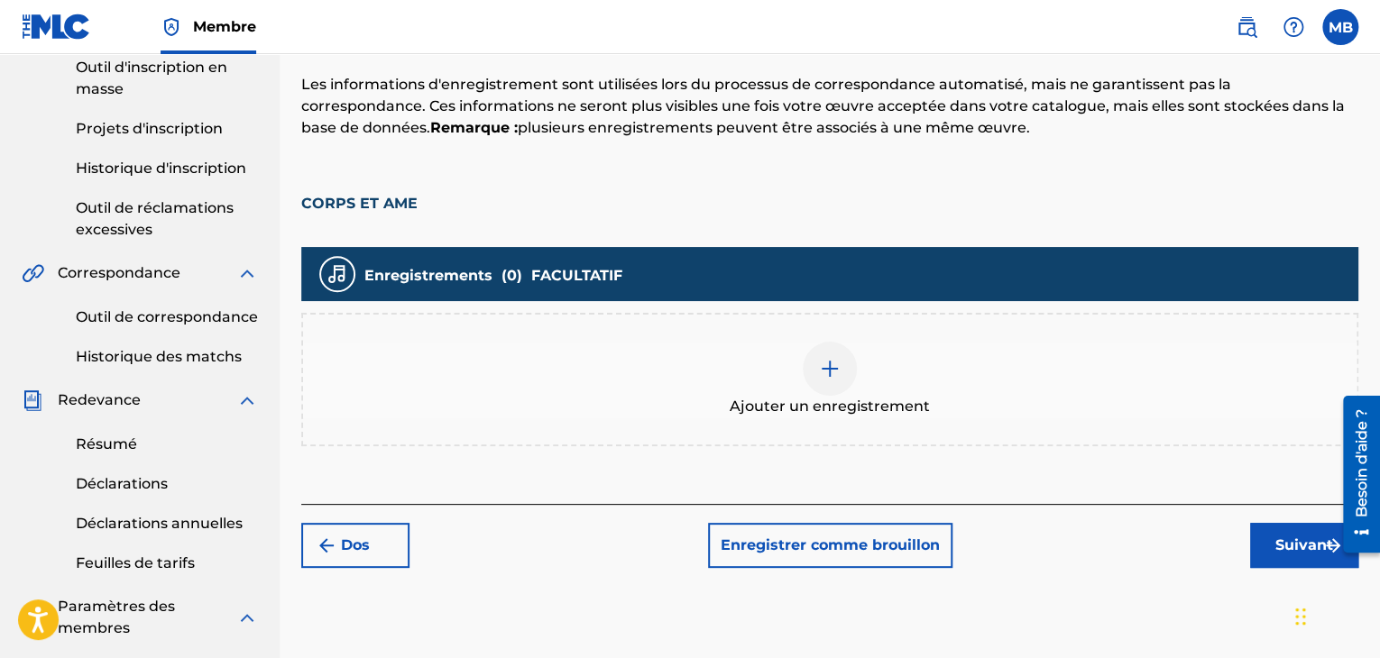
scroll to position [323, 0]
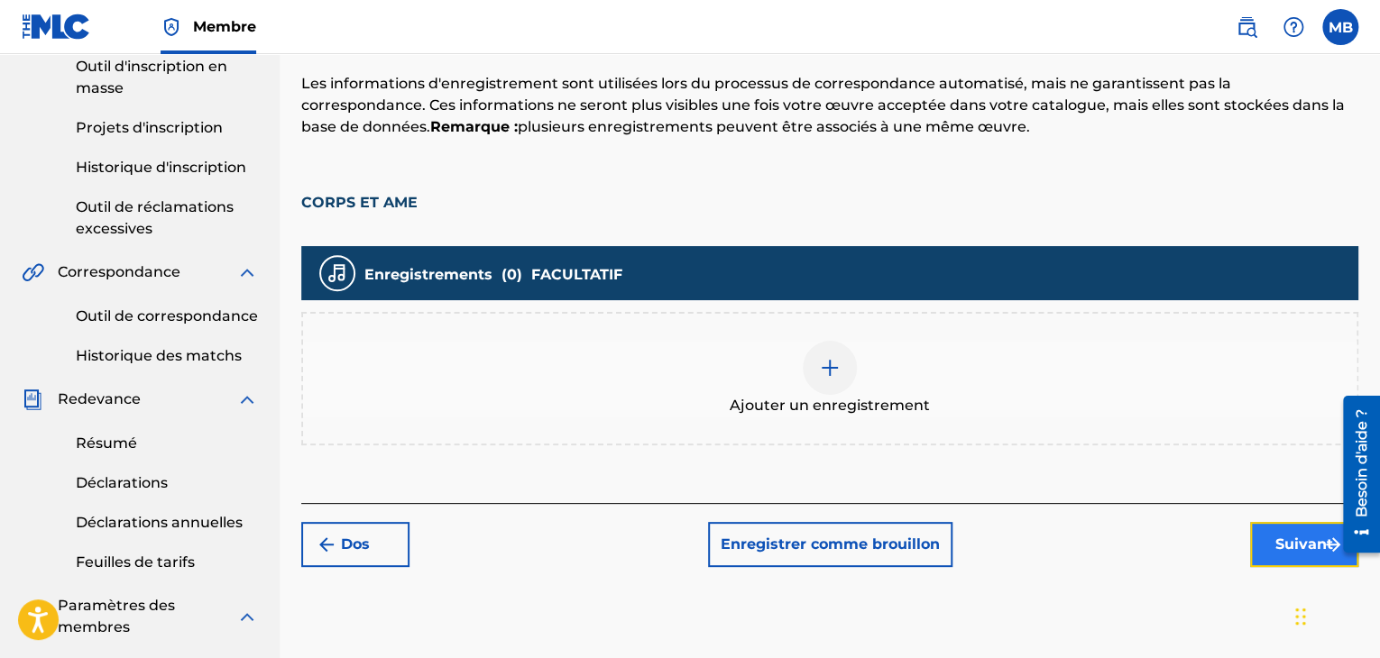
click at [1285, 547] on font "Suivant" at bounding box center [1304, 544] width 58 height 17
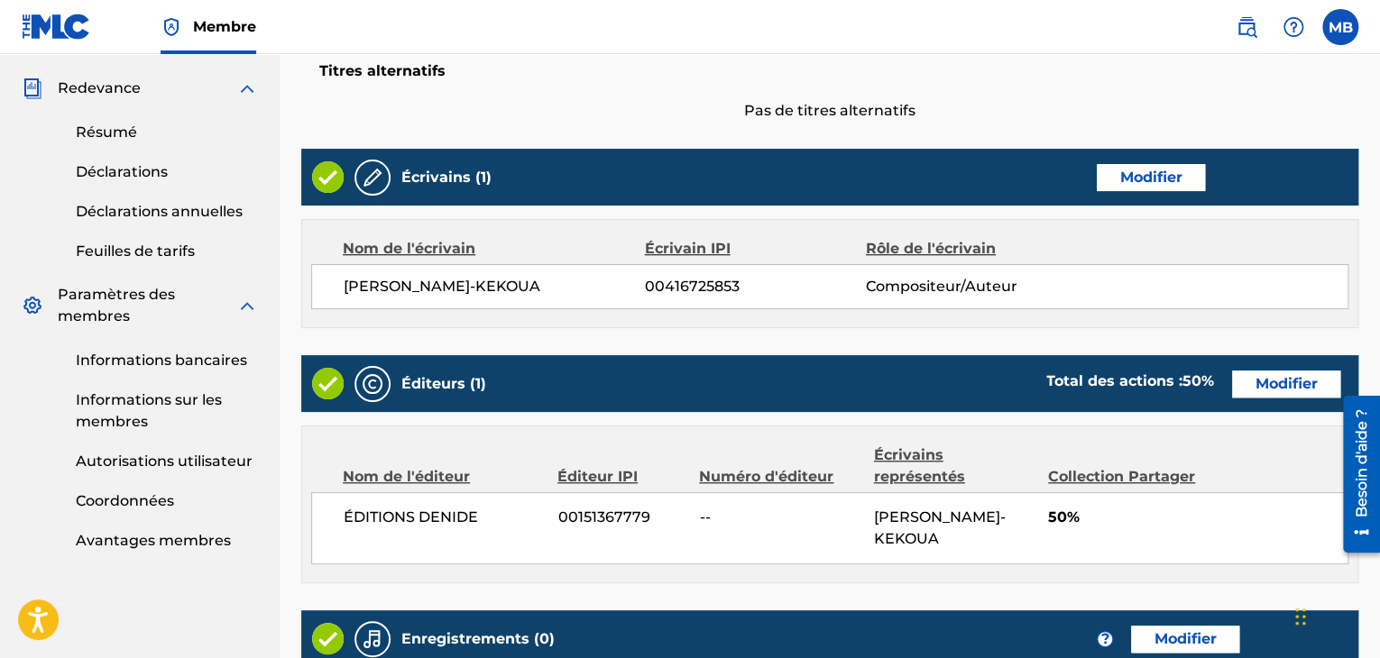
scroll to position [633, 0]
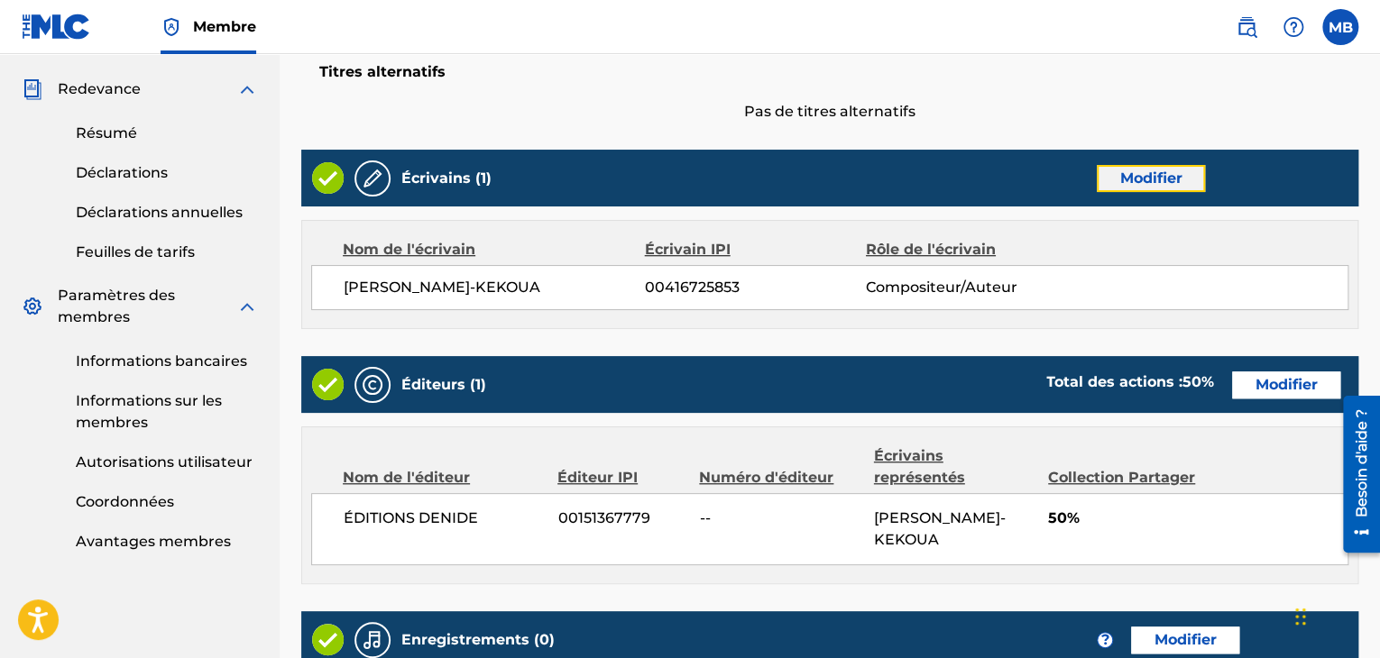
click at [1141, 177] on font "Modifier" at bounding box center [1151, 178] width 62 height 17
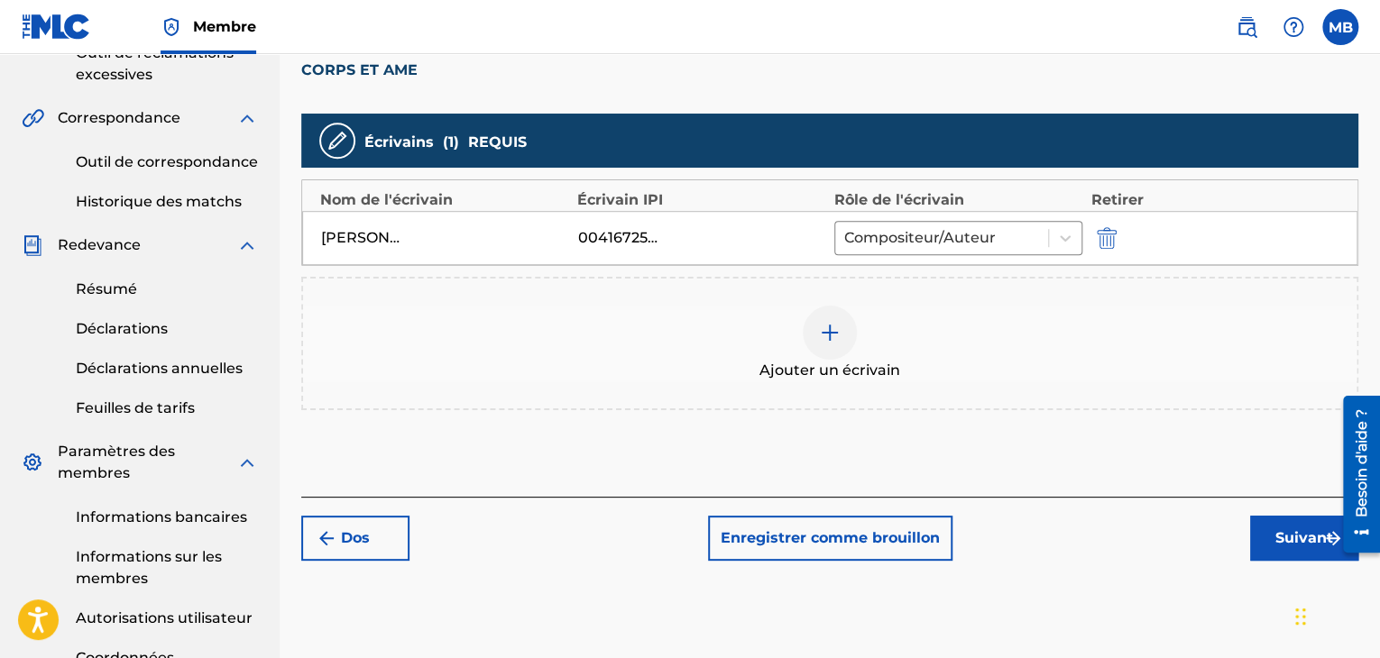
scroll to position [478, 0]
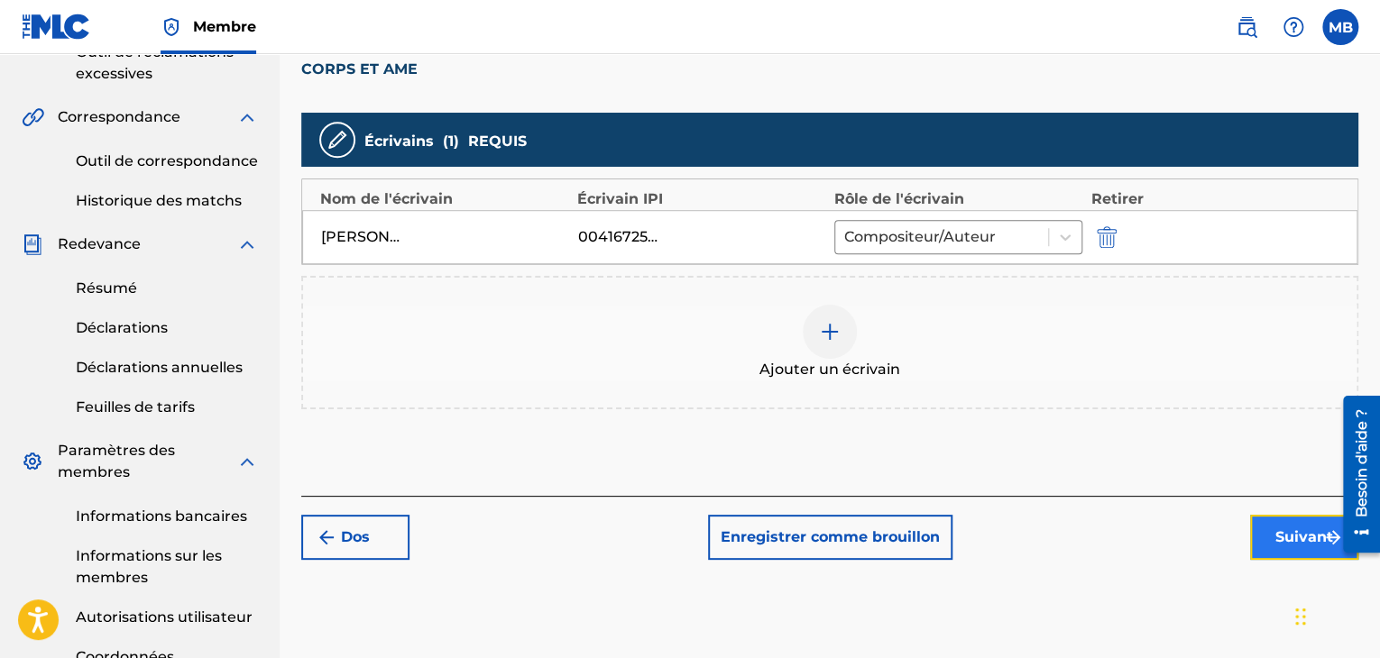
click at [1308, 540] on font "Suivant" at bounding box center [1304, 536] width 58 height 17
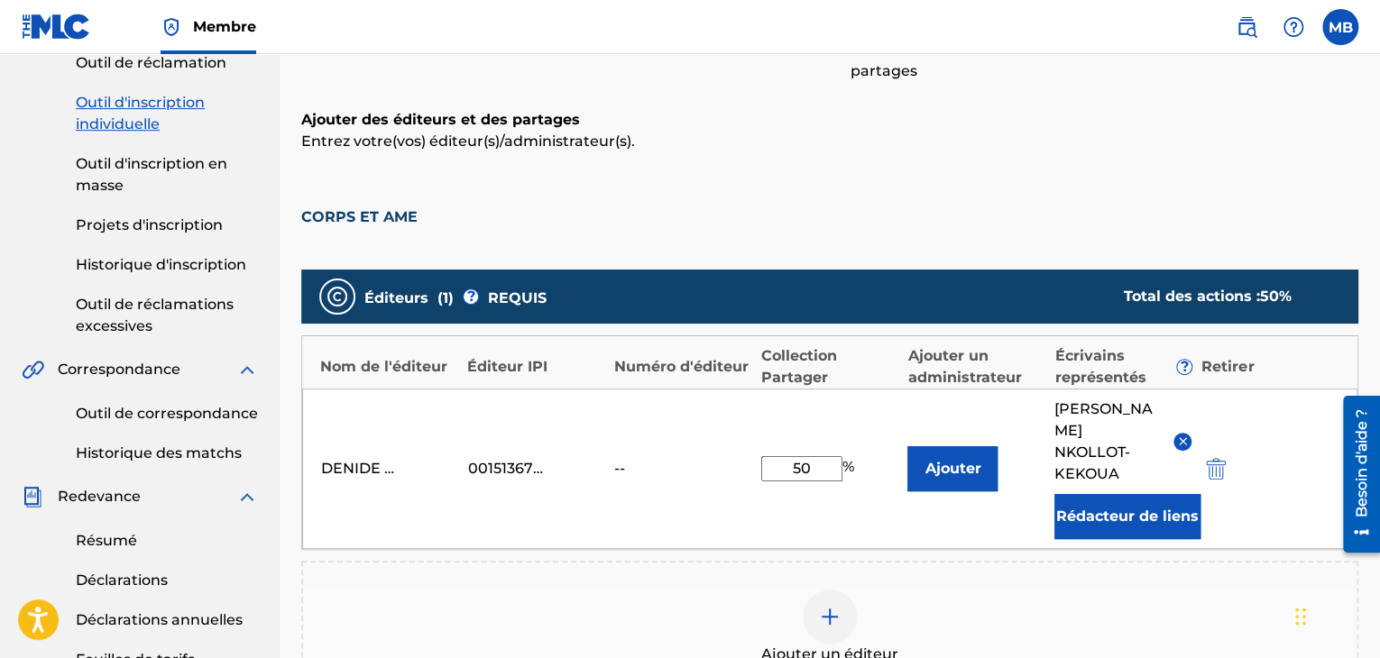
scroll to position [247, 0]
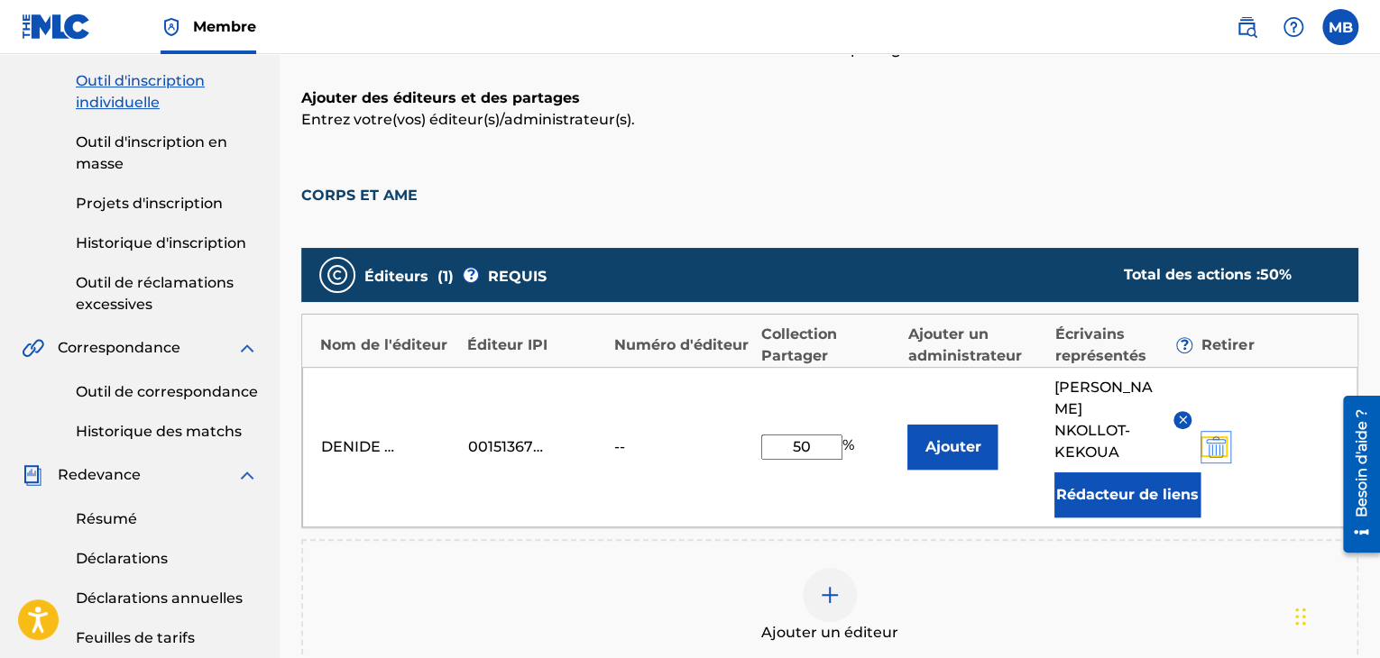
click at [1220, 438] on img "submit" at bounding box center [1216, 447] width 20 height 22
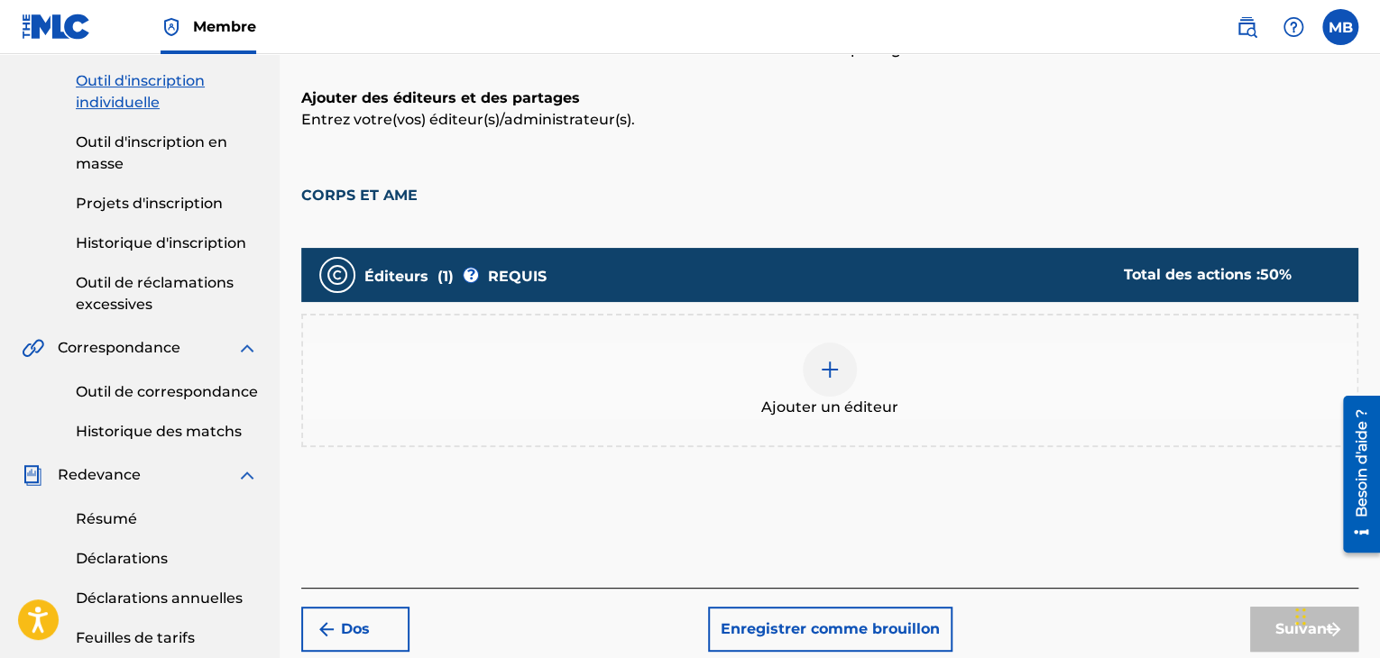
click at [833, 516] on div "Ajouter des éditeurs et des partages Entrez votre(vos) éditeur(s)/administrateu…" at bounding box center [829, 337] width 1057 height 500
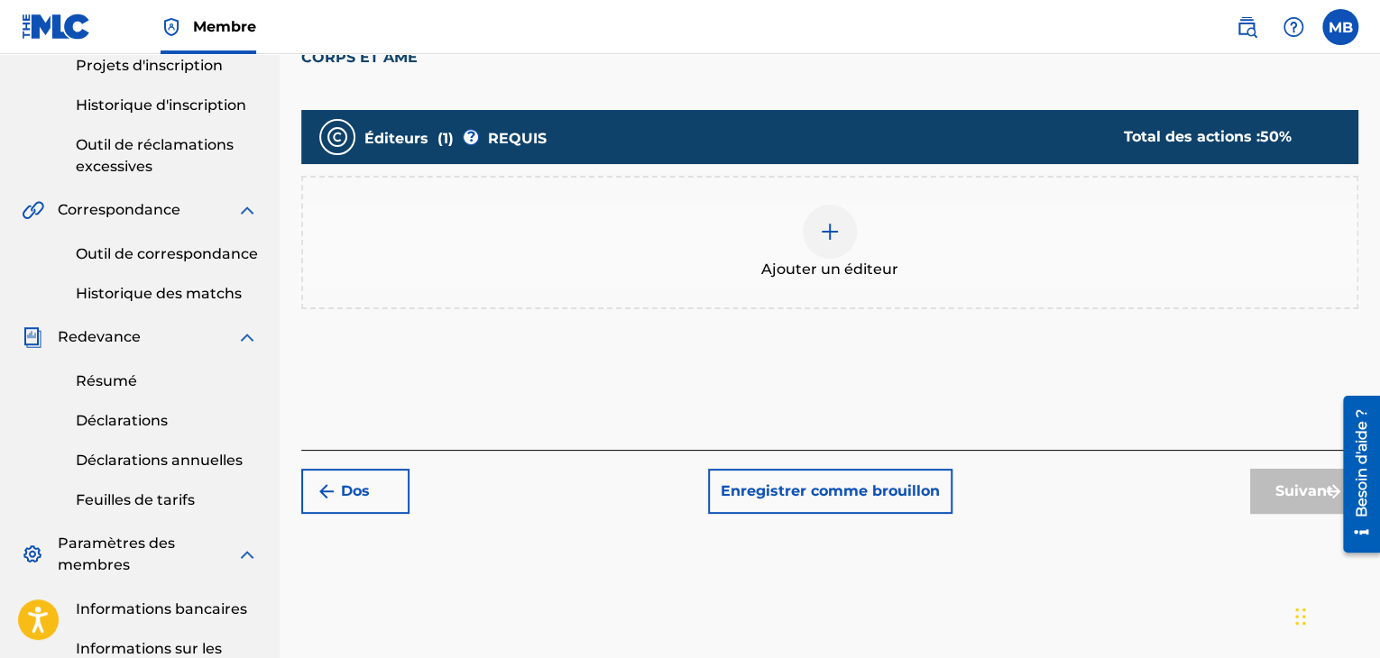
scroll to position [384, 0]
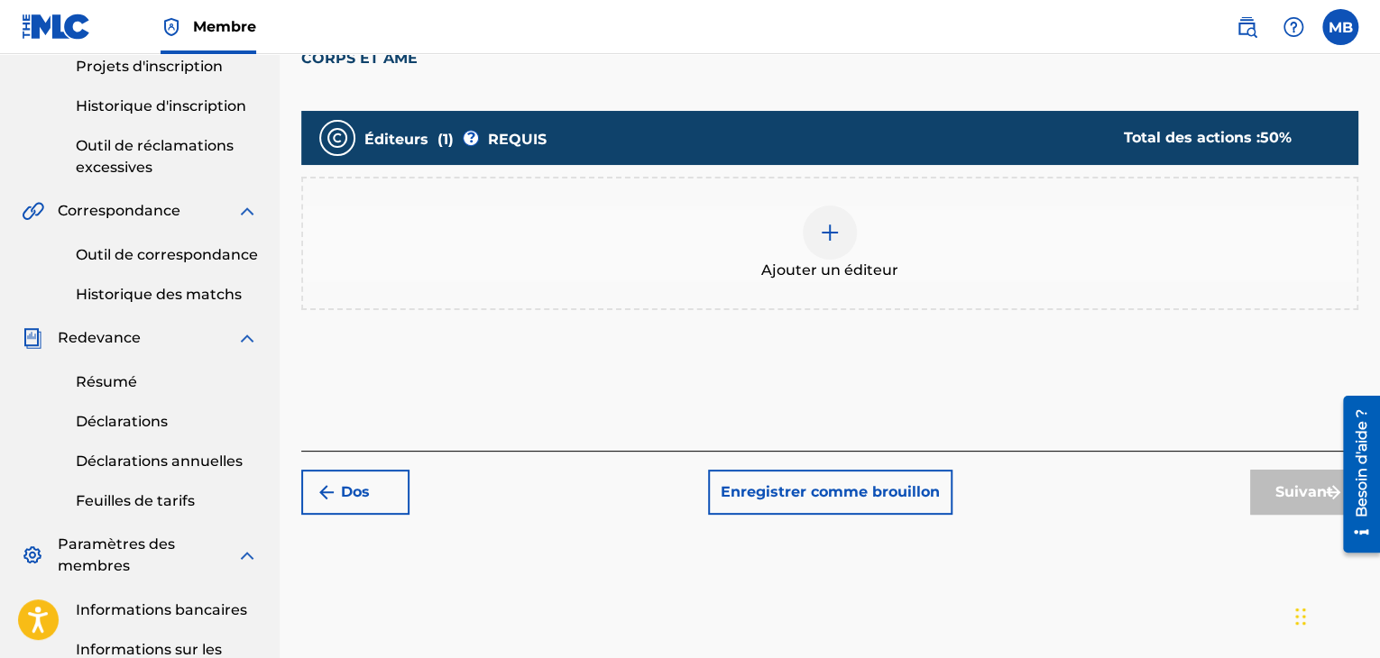
click at [819, 236] on img at bounding box center [830, 233] width 22 height 22
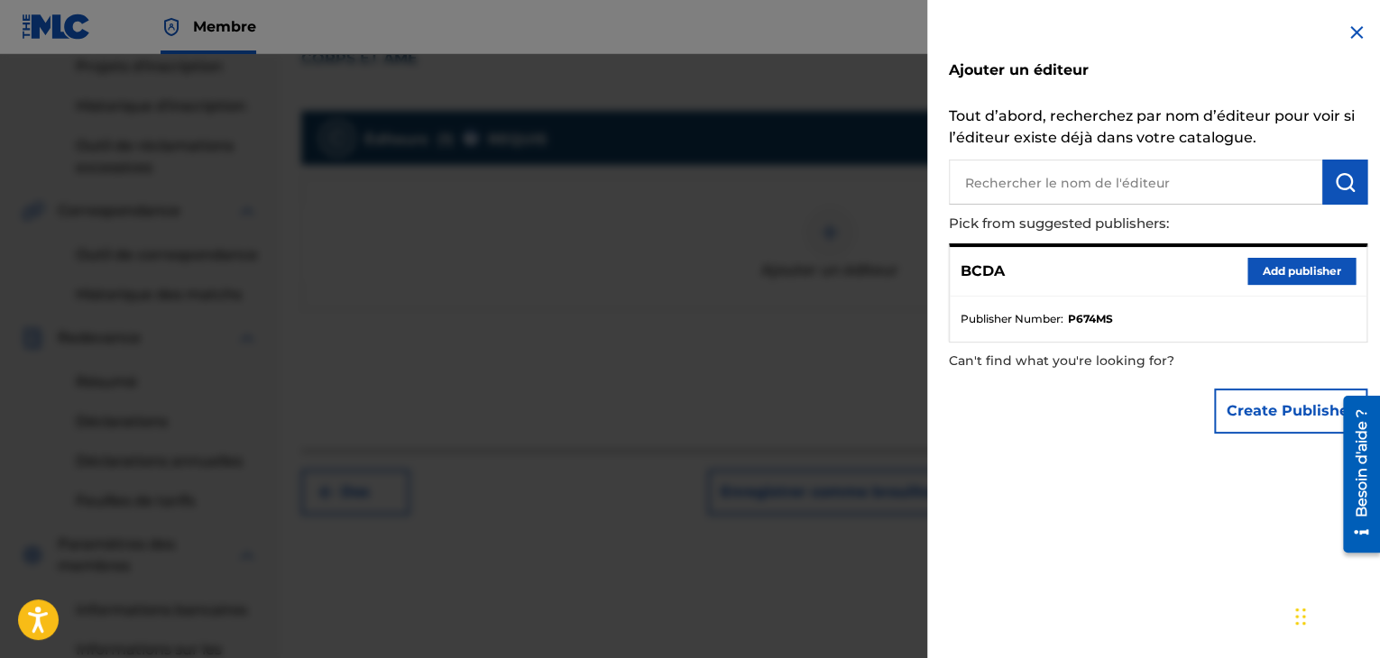
click at [1051, 183] on input "text" at bounding box center [1135, 182] width 373 height 45
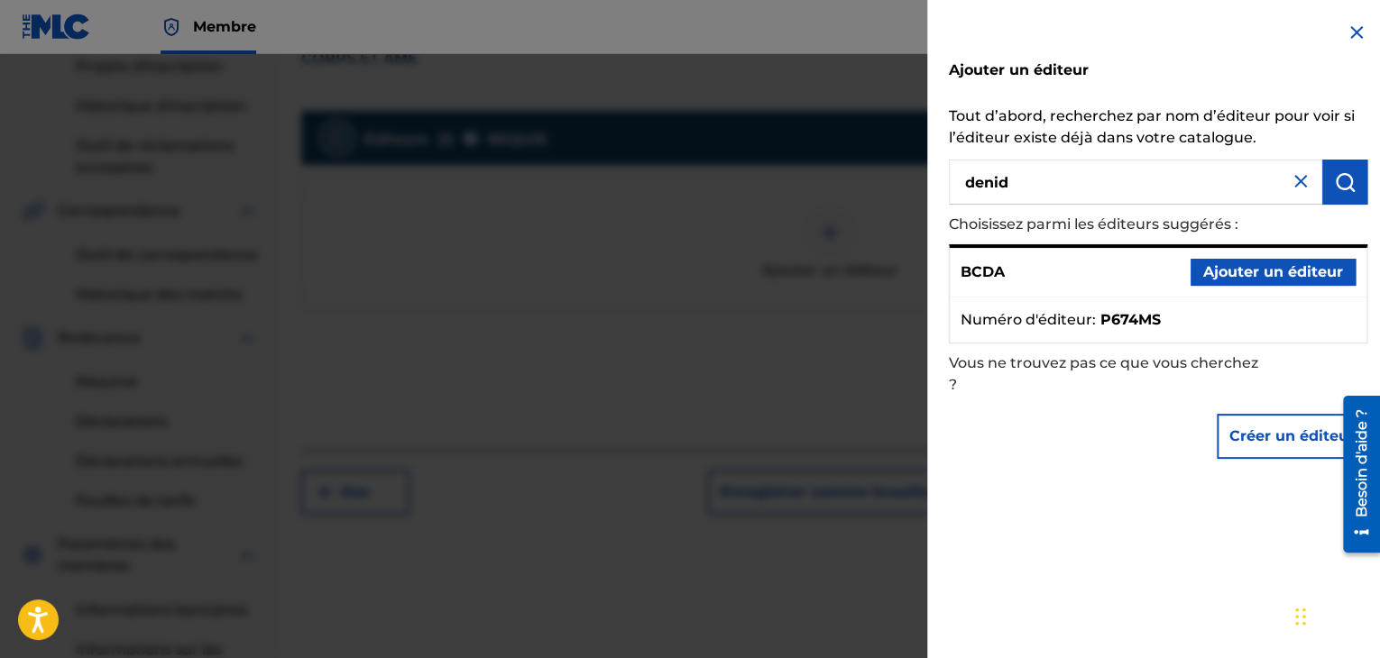
type input "denide"
drag, startPoint x: 1050, startPoint y: 179, endPoint x: 911, endPoint y: 186, distance: 139.0
click at [911, 186] on div "Ajouter un éditeur Tout d’abord, recherchez par nom d’éditeur pour voir si l’éd…" at bounding box center [690, 356] width 1380 height 604
click at [1351, 167] on button "submit" at bounding box center [1344, 182] width 45 height 45
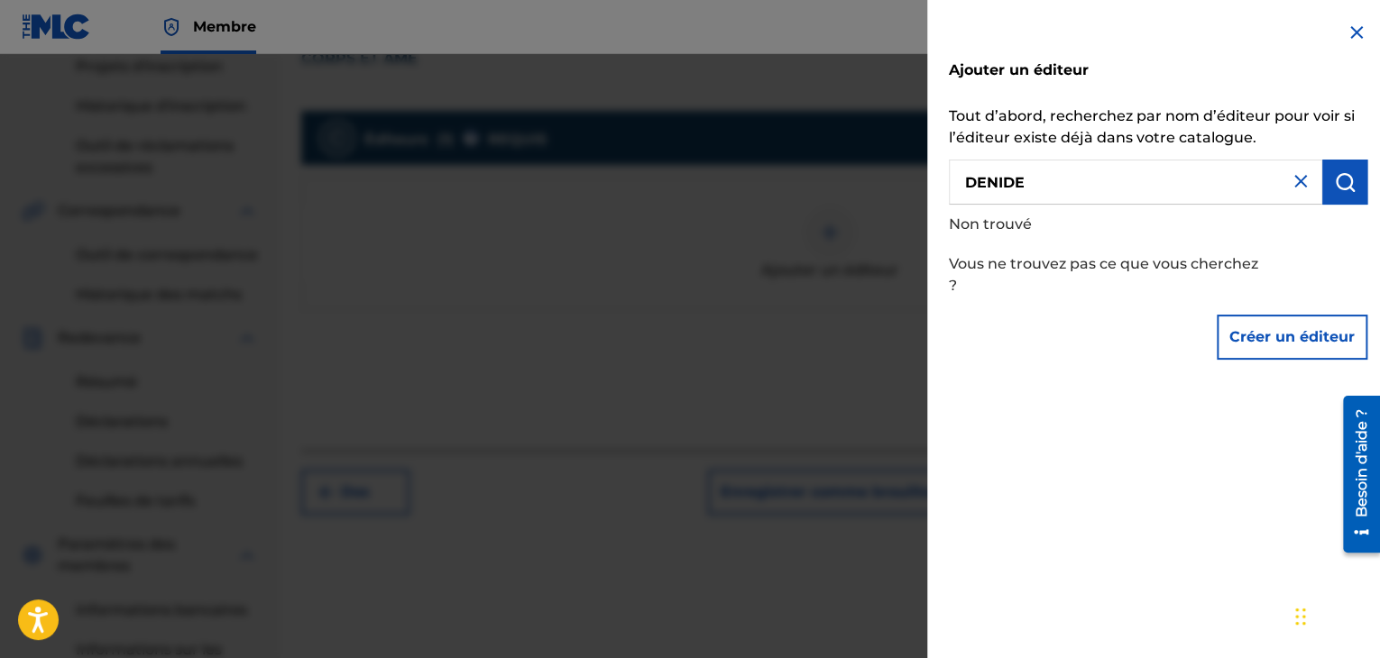
click at [1067, 195] on input "DENIDE" at bounding box center [1135, 182] width 373 height 45
drag, startPoint x: 1050, startPoint y: 203, endPoint x: 1042, endPoint y: 195, distance: 10.9
click at [1042, 195] on input "DENIDE" at bounding box center [1135, 182] width 373 height 45
drag, startPoint x: 1042, startPoint y: 195, endPoint x: 837, endPoint y: 175, distance: 206.6
click at [837, 175] on div "Ajouter un éditeur Tout d’abord, recherchez par nom d’éditeur pour voir si l’éd…" at bounding box center [690, 356] width 1380 height 604
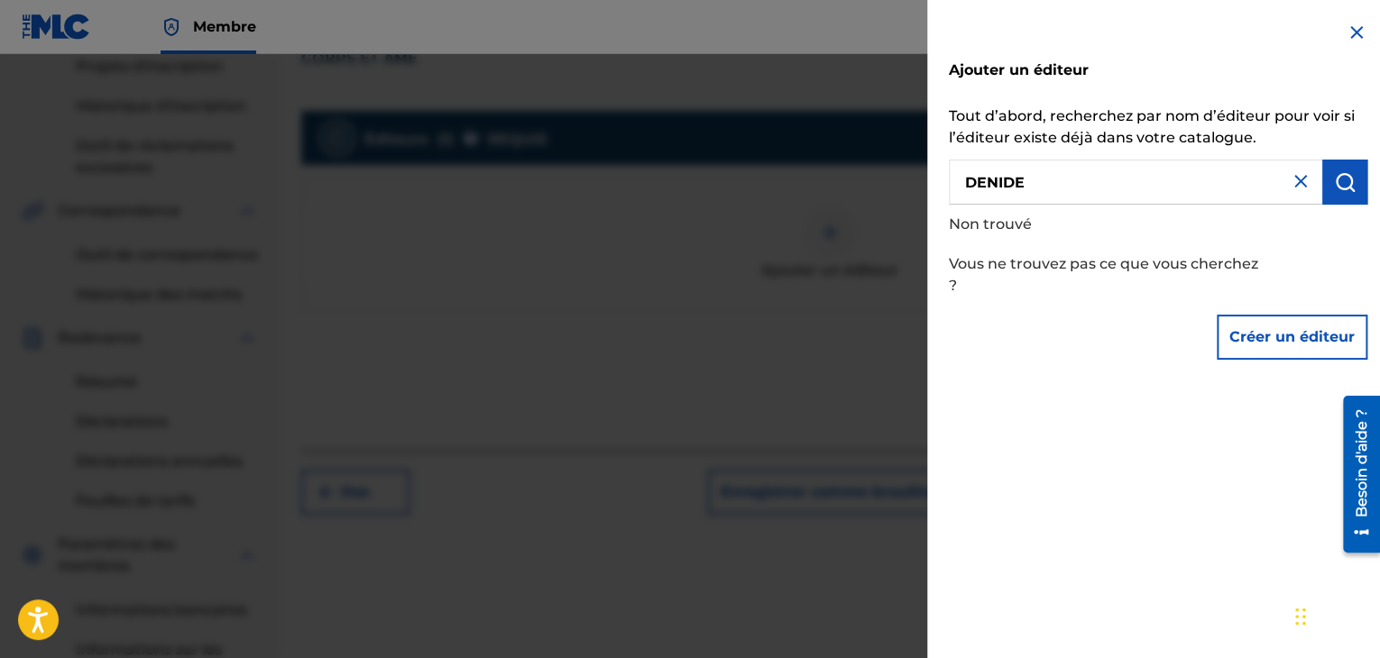
paste input "EDITIONS"
type input "DENIDE EDITIONS"
click at [1362, 192] on div "Ajouter un éditeur Tout d’abord, recherchez par nom d’éditeur pour voir si l’éd…" at bounding box center [1158, 195] width 462 height 390
click at [1354, 192] on button "submit" at bounding box center [1344, 182] width 45 height 45
click at [1270, 351] on button "Créer un éditeur" at bounding box center [1292, 337] width 151 height 45
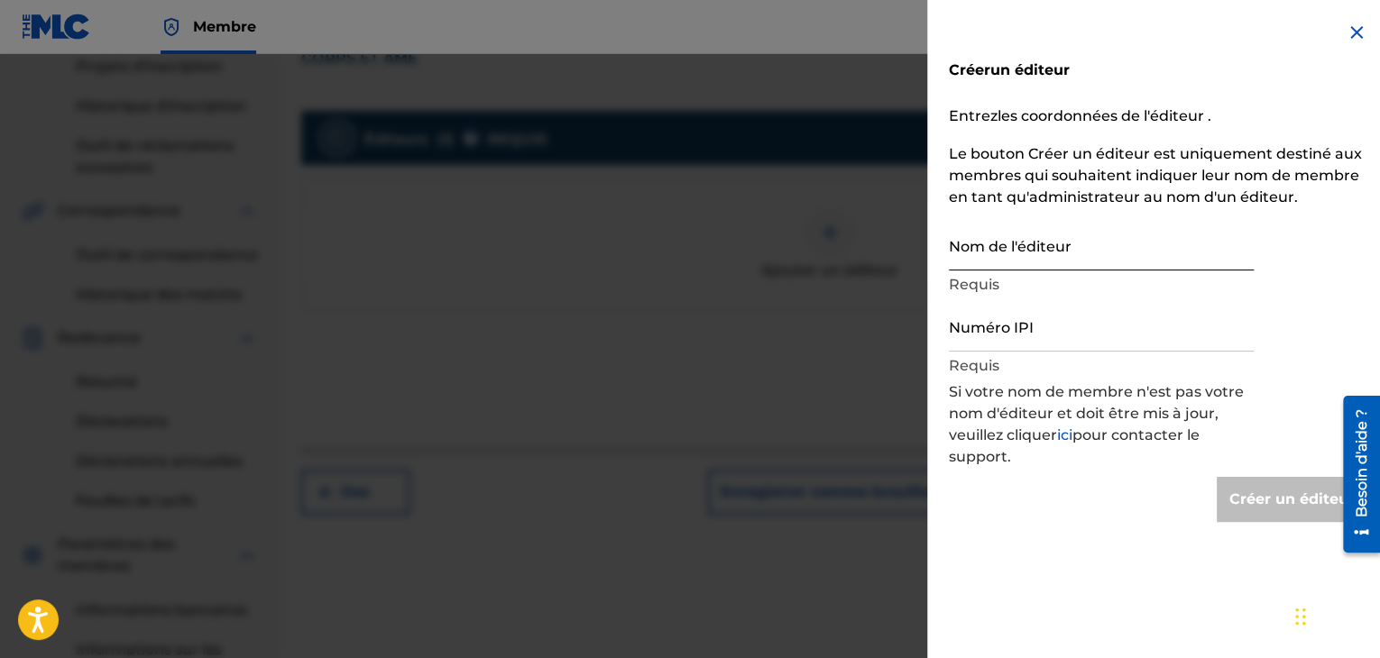
click at [1000, 239] on input "Nom de l'éditeur" at bounding box center [1101, 244] width 305 height 51
type input "DENIDE EDITIONS"
type input "Create Publisher"
click at [1035, 326] on input "Numéro IPI" at bounding box center [1101, 325] width 305 height 51
paste input "00151367779"
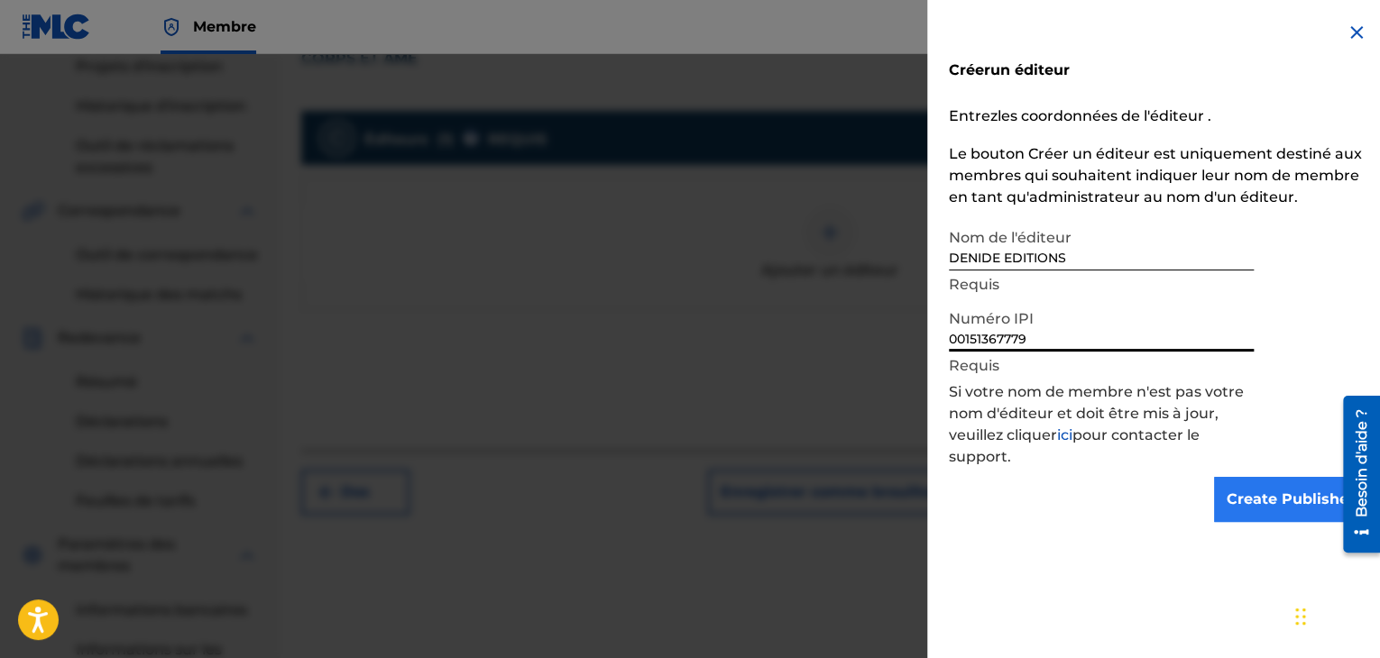
type input "00151367779"
click at [1289, 506] on input "Create Publisher" at bounding box center [1290, 499] width 153 height 45
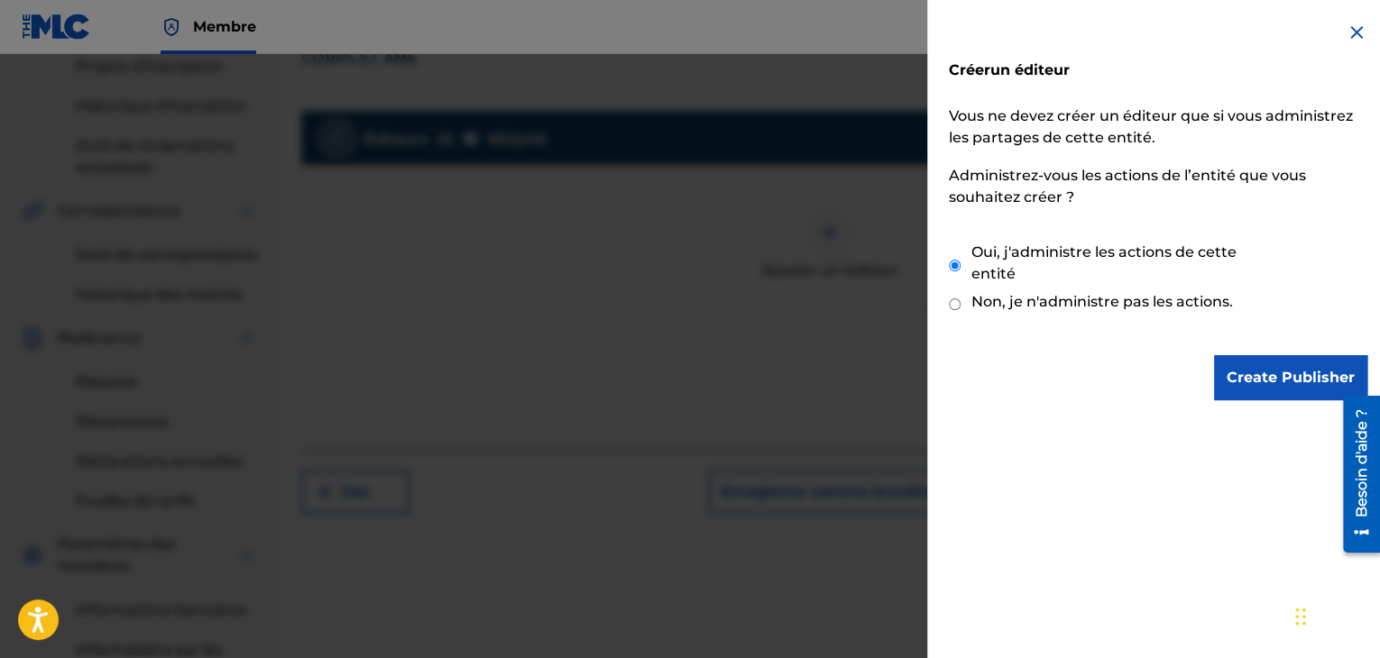
click at [1340, 392] on div at bounding box center [1354, 474] width 51 height 171
click at [1270, 372] on input "Create Publisher" at bounding box center [1290, 377] width 153 height 45
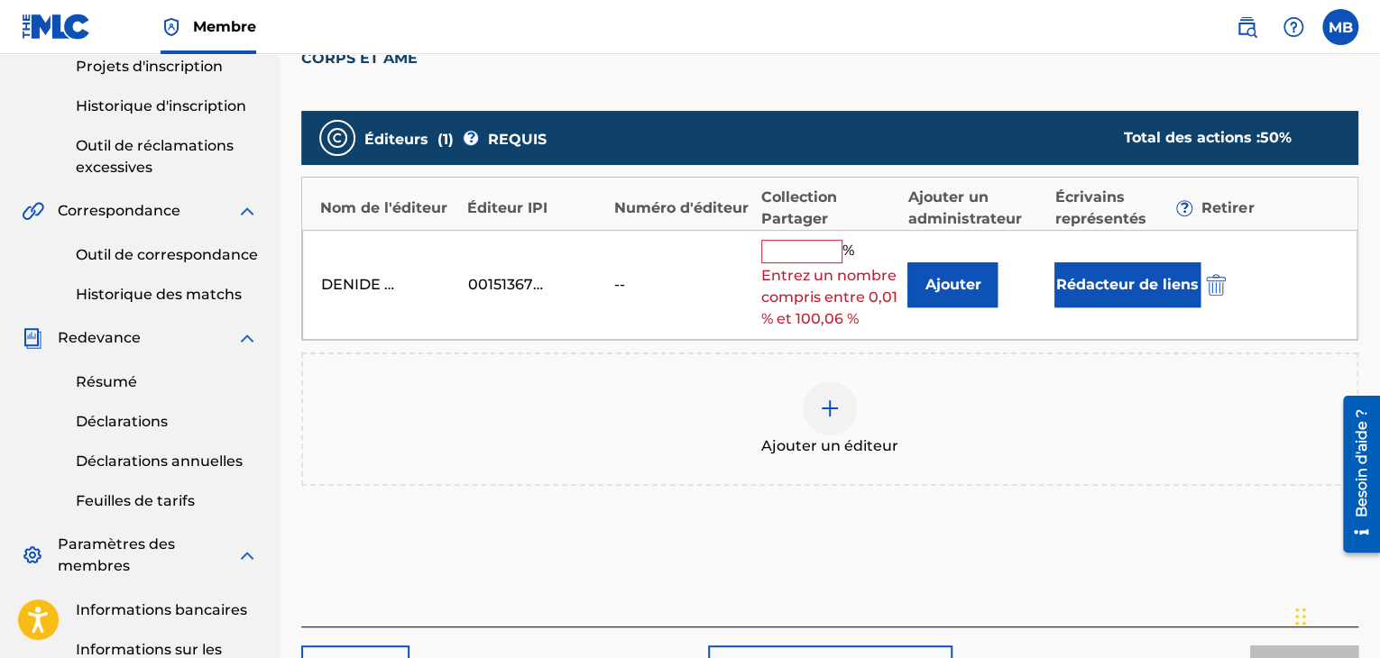
click at [821, 251] on input "text" at bounding box center [801, 251] width 81 height 23
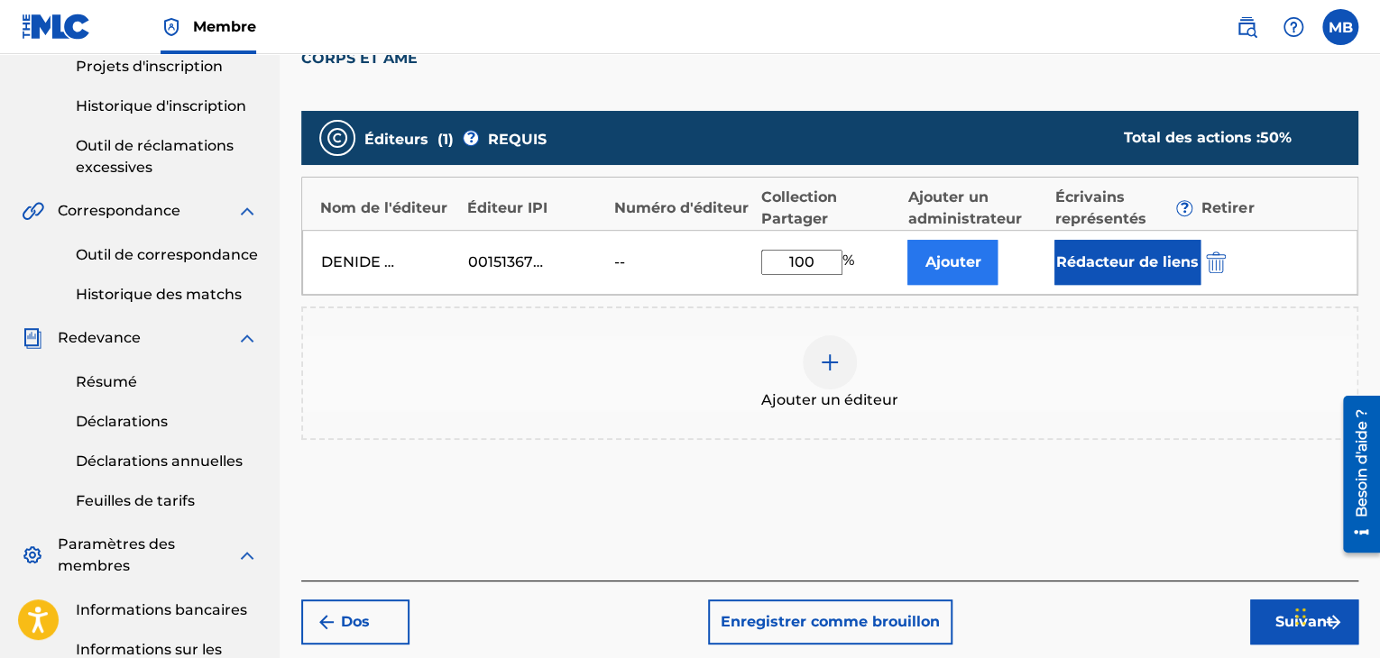
type input "100"
click at [967, 260] on font "Ajouter" at bounding box center [952, 261] width 56 height 17
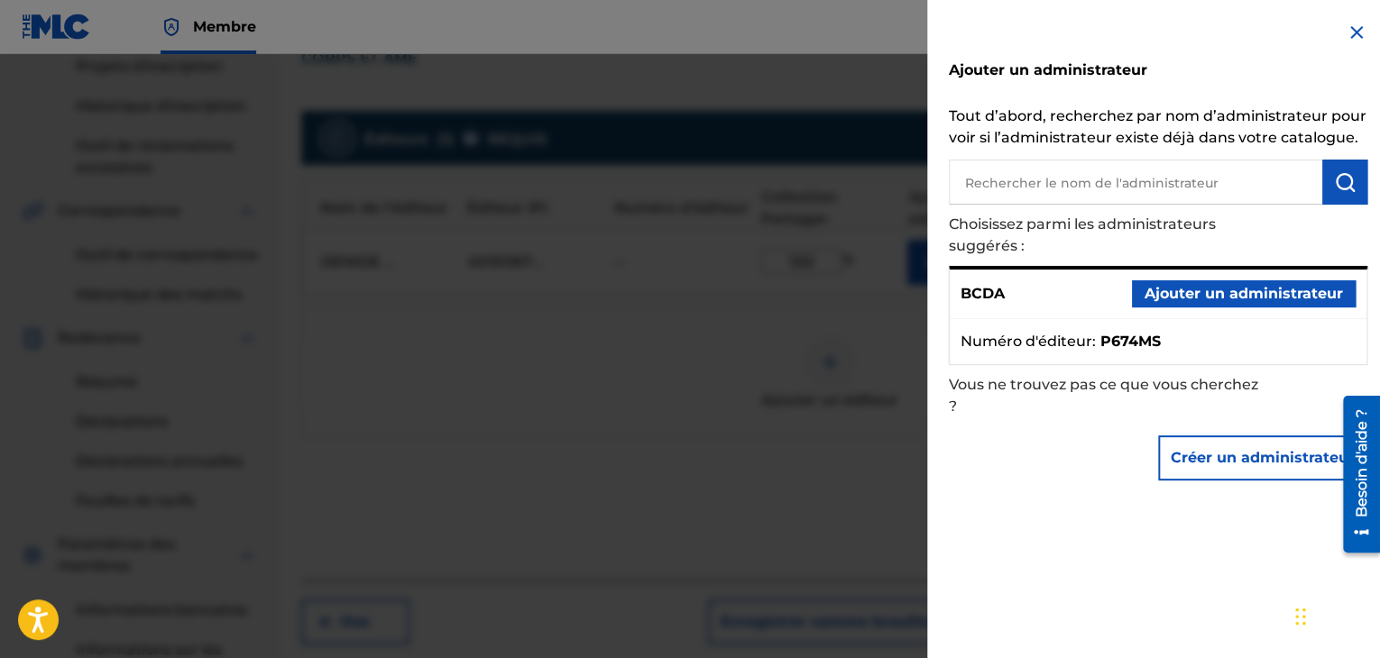
click at [988, 266] on div "BCDA Ajouter un administrateur Numéro d'éditeur : P674MS" at bounding box center [1158, 315] width 418 height 99
click at [1159, 301] on font "Ajouter un administrateur" at bounding box center [1243, 293] width 198 height 17
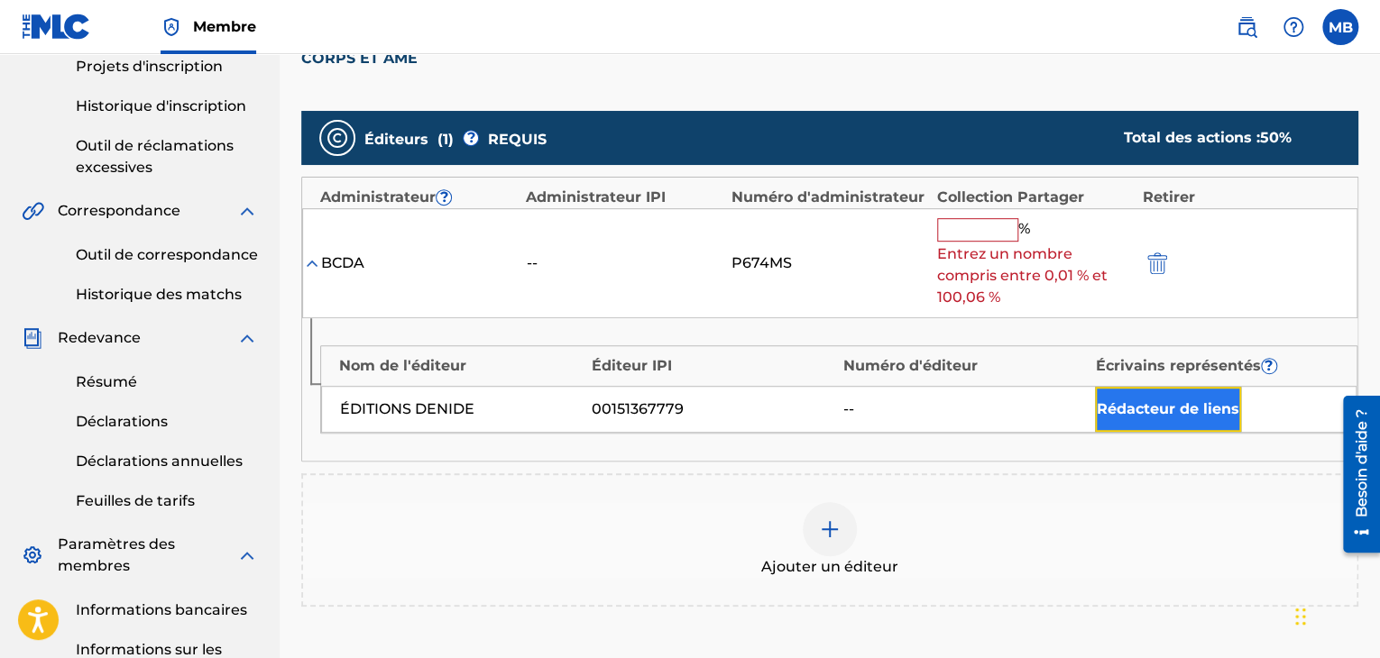
click at [1138, 412] on font "Rédacteur de liens" at bounding box center [1168, 408] width 142 height 17
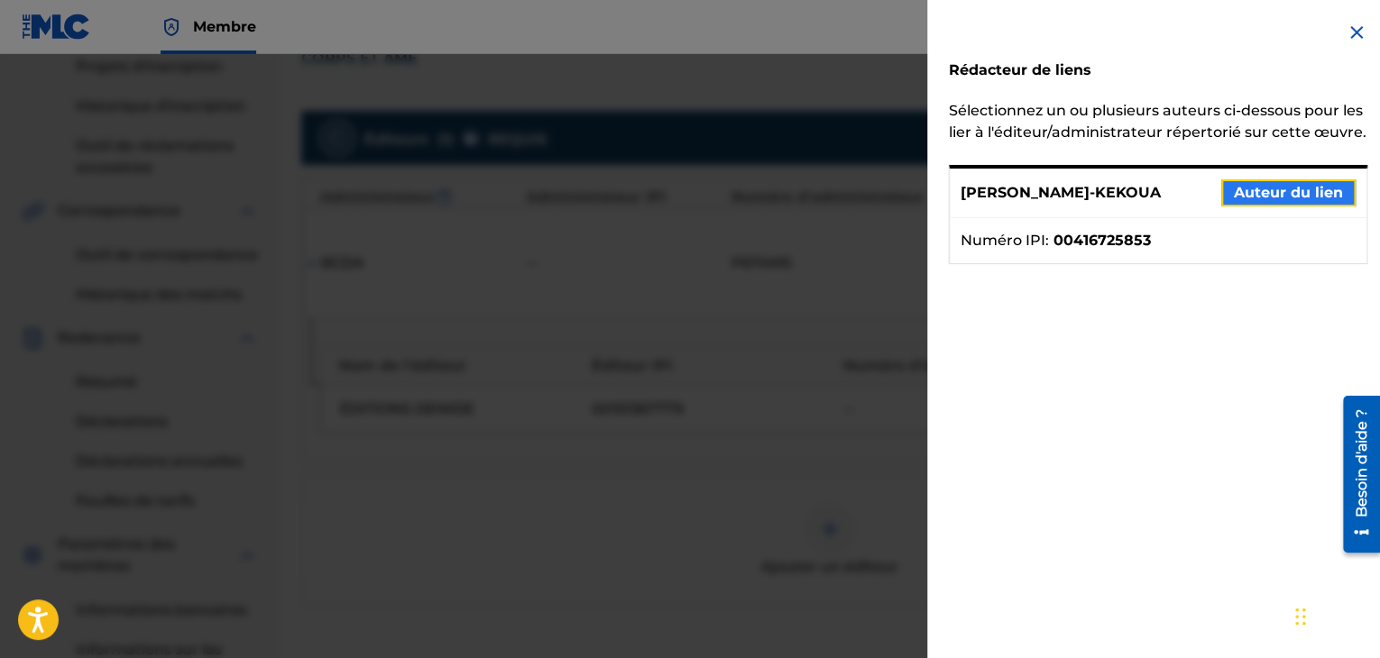
click at [1252, 201] on font "Auteur du lien" at bounding box center [1288, 192] width 109 height 17
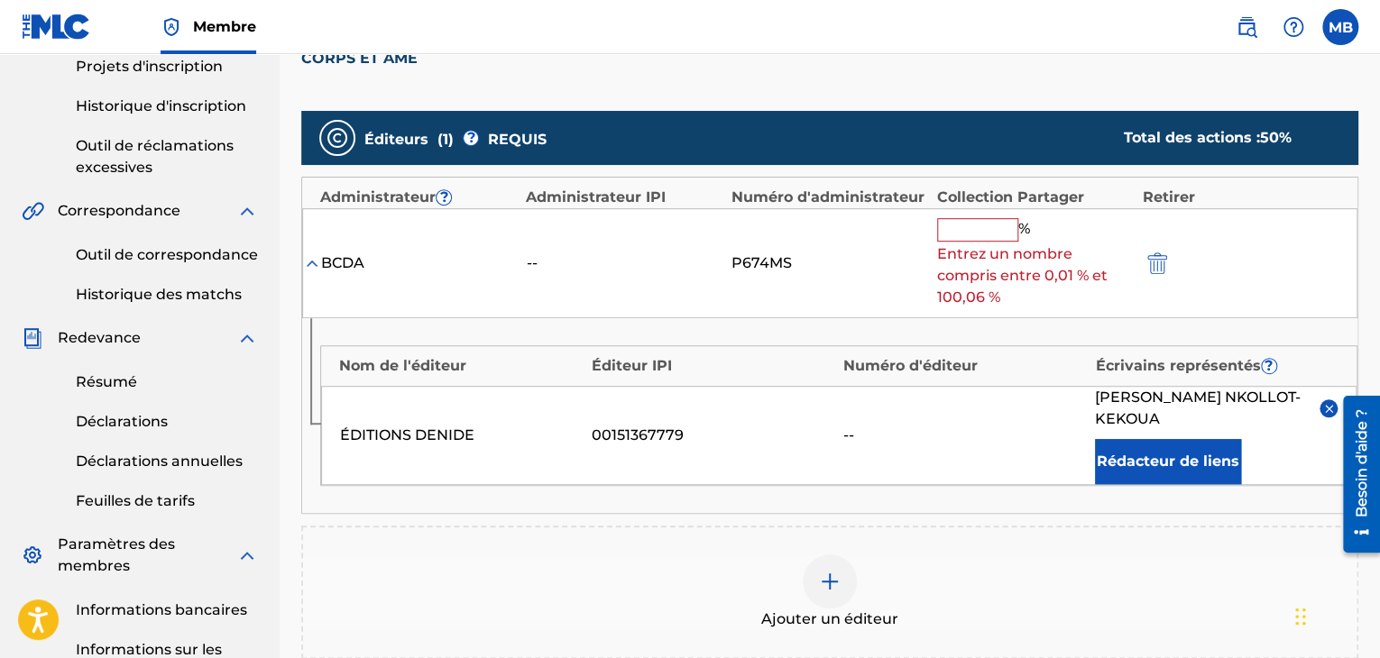
click at [963, 241] on div "% Entrez un nombre compris entre 0,01 % et 100,06 %" at bounding box center [1035, 263] width 197 height 91
click at [968, 225] on input "text" at bounding box center [977, 229] width 81 height 23
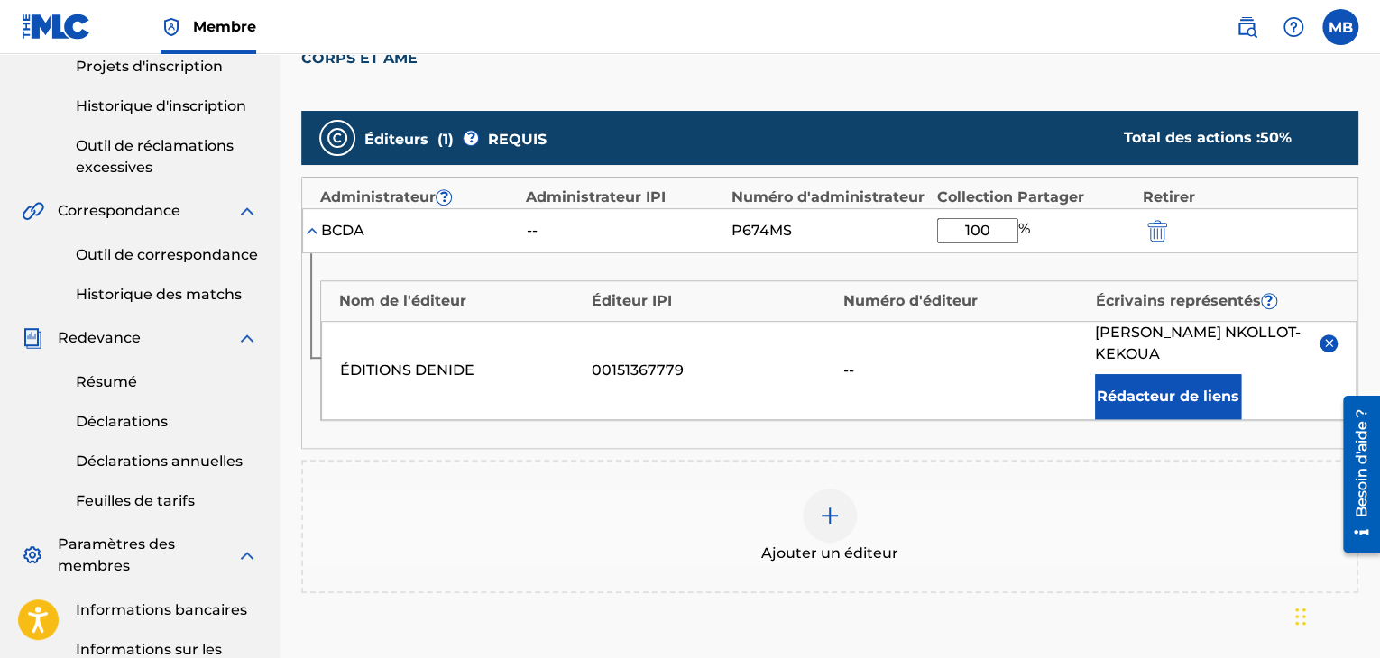
type input "100"
drag, startPoint x: 1021, startPoint y: 494, endPoint x: 871, endPoint y: 377, distance: 190.1
click at [871, 377] on div "--" at bounding box center [964, 371] width 243 height 22
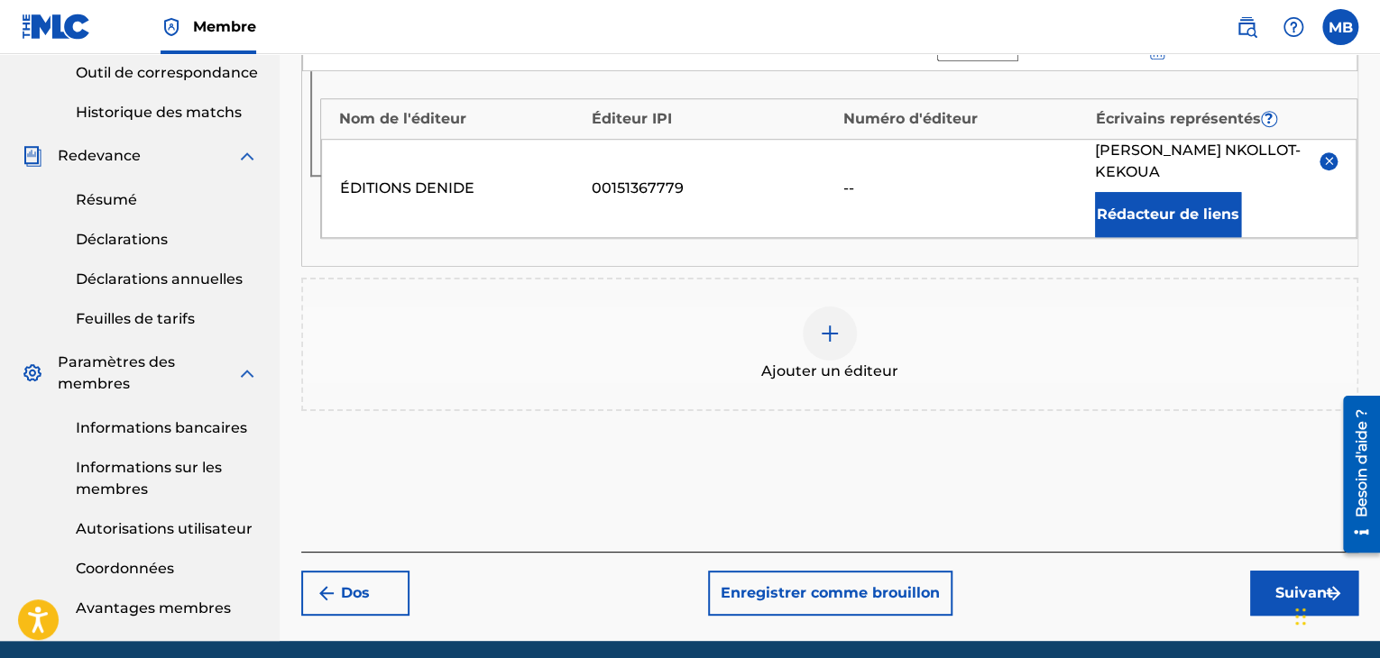
scroll to position [565, 0]
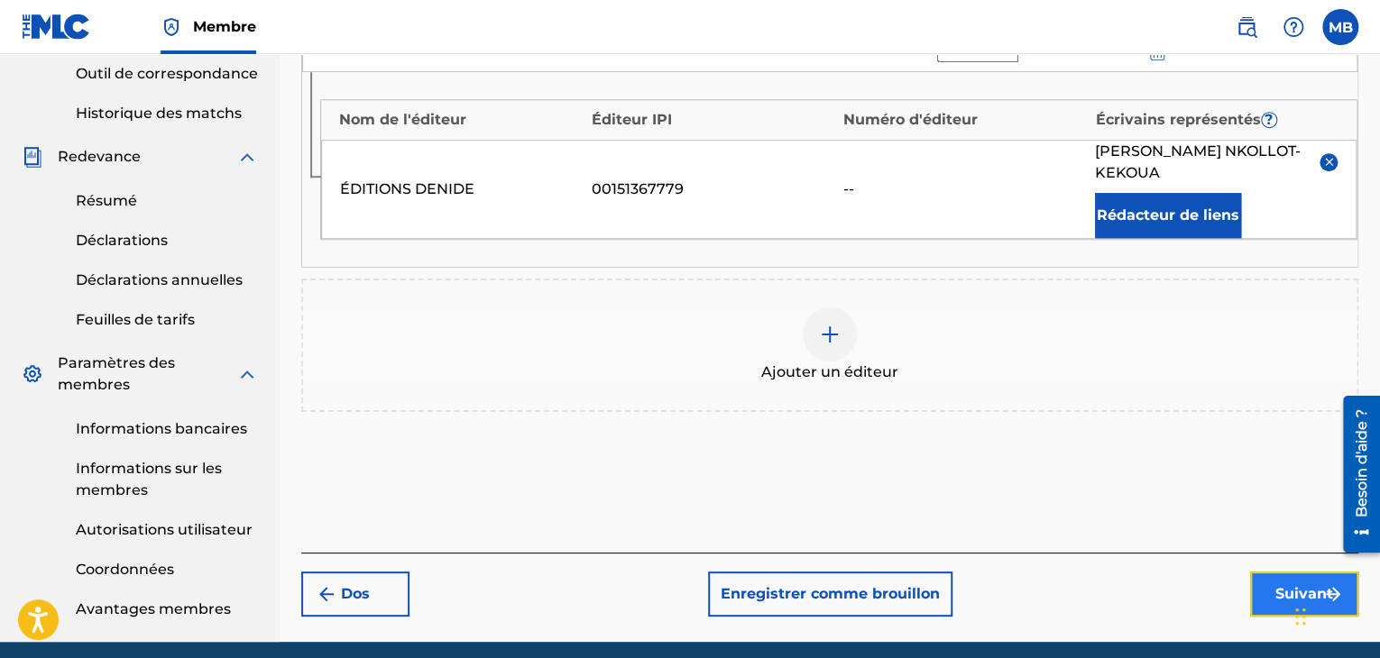
click at [1266, 589] on button "Suivant" at bounding box center [1304, 594] width 108 height 45
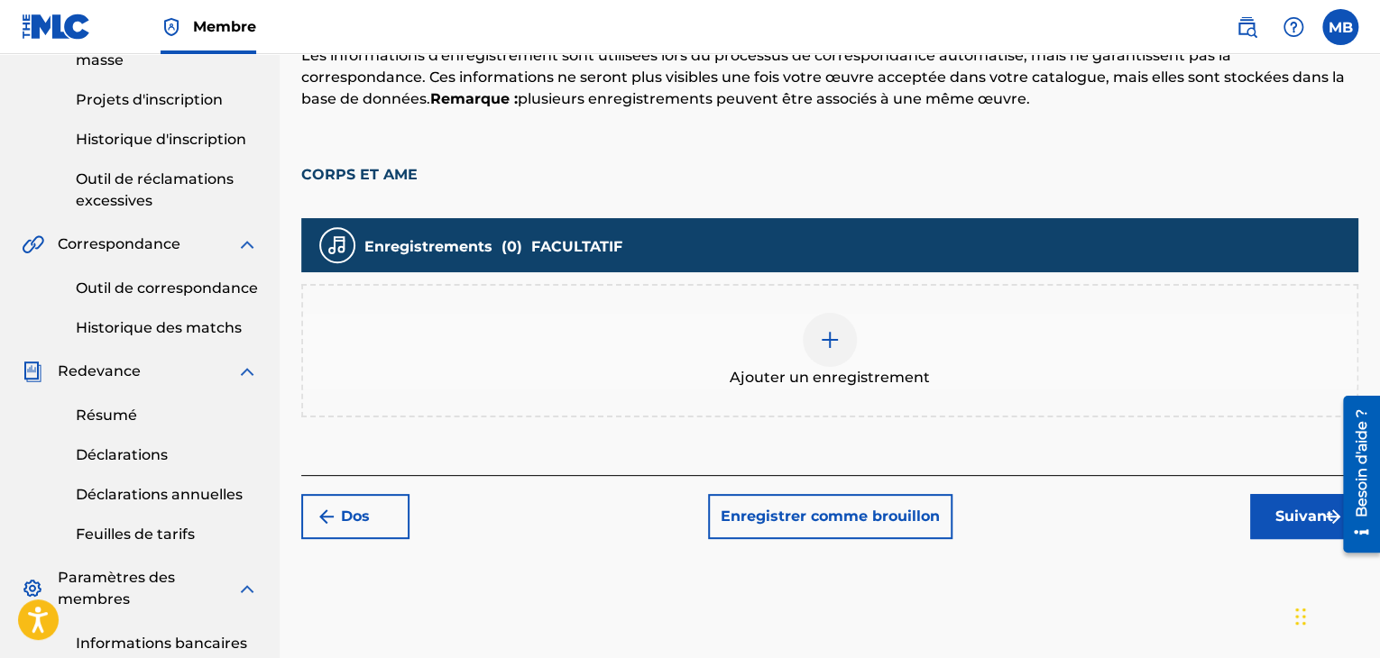
scroll to position [385, 0]
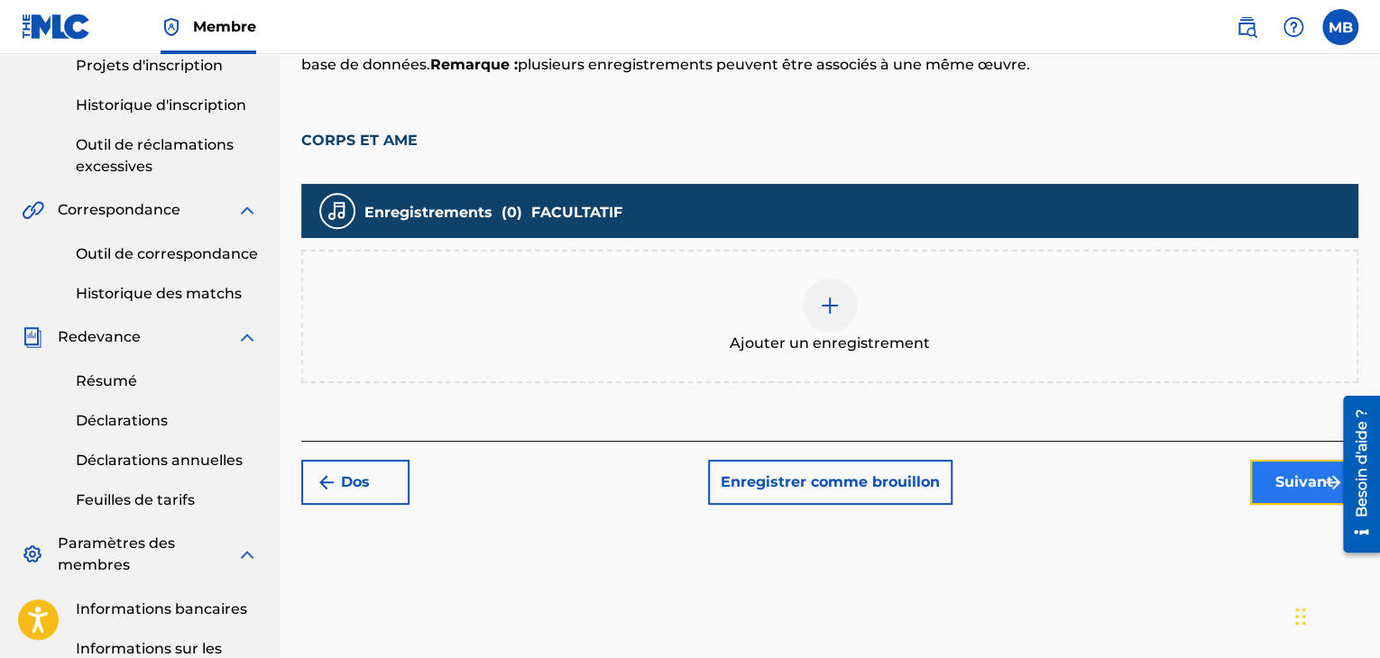
click at [1268, 481] on button "Suivant" at bounding box center [1304, 482] width 108 height 45
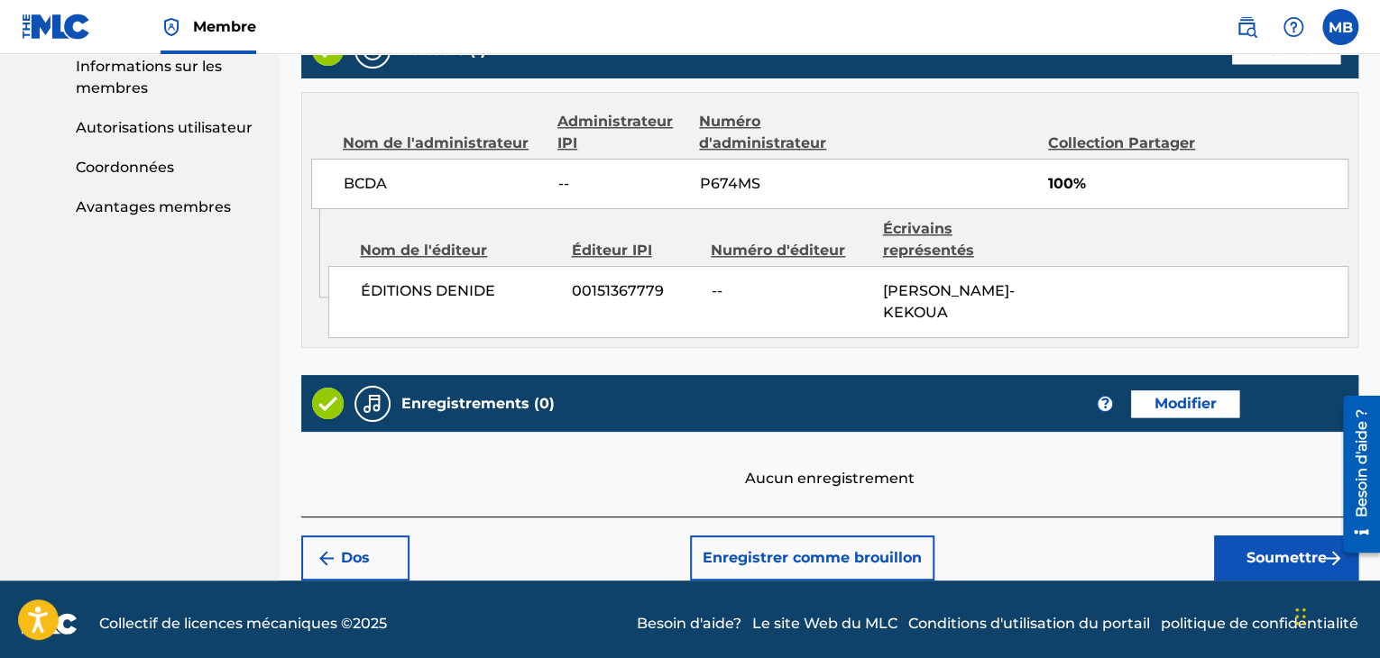
scroll to position [975, 0]
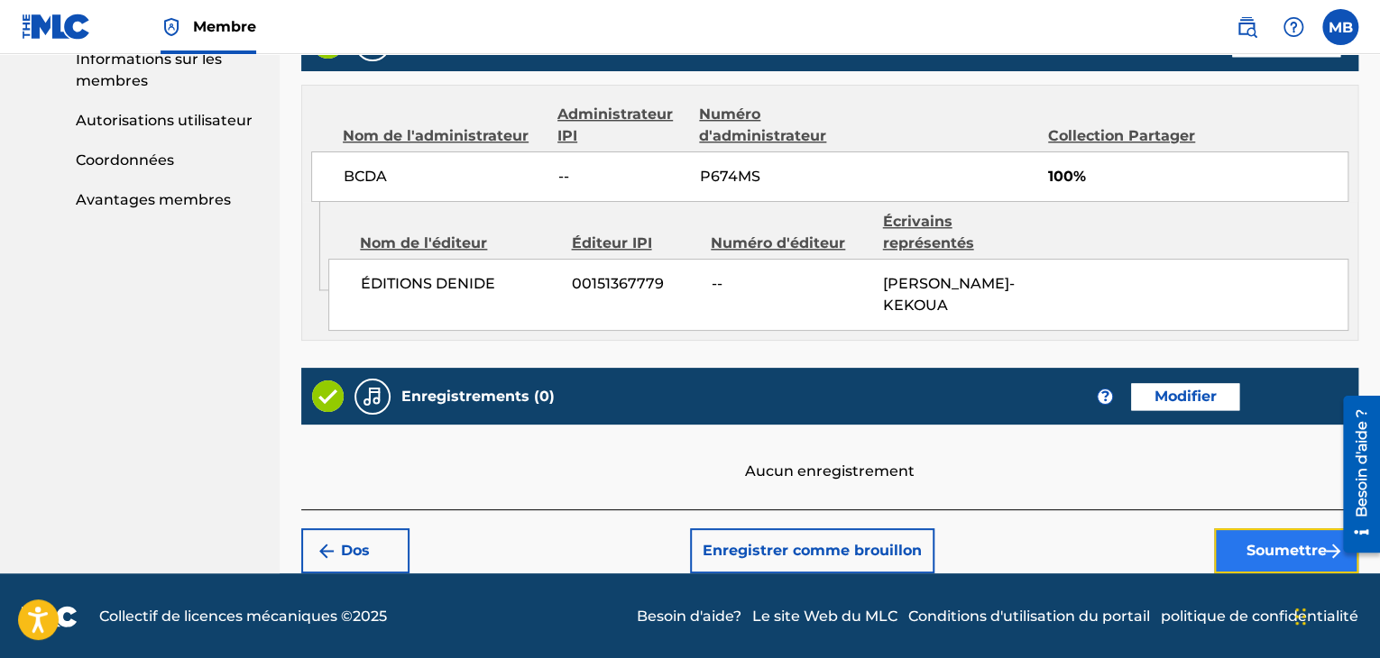
click at [1282, 556] on font "Soumettre" at bounding box center [1286, 550] width 80 height 17
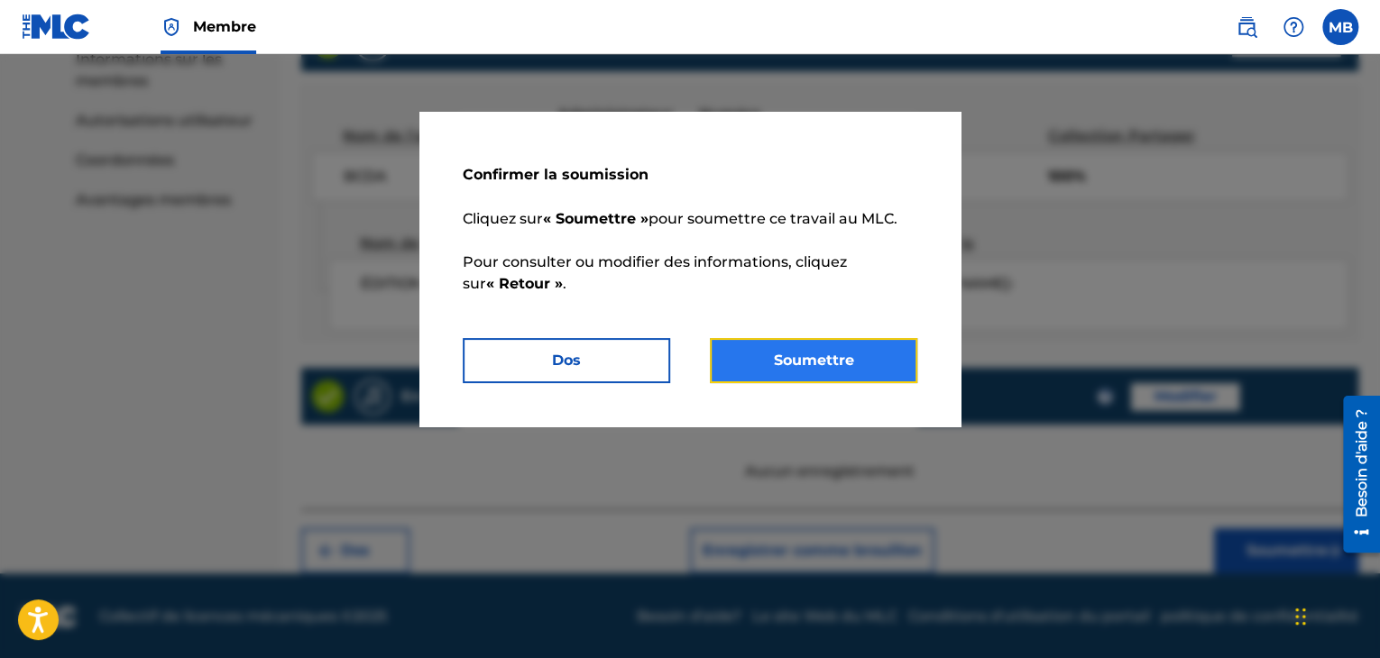
click at [779, 347] on button "Soumettre" at bounding box center [813, 360] width 207 height 45
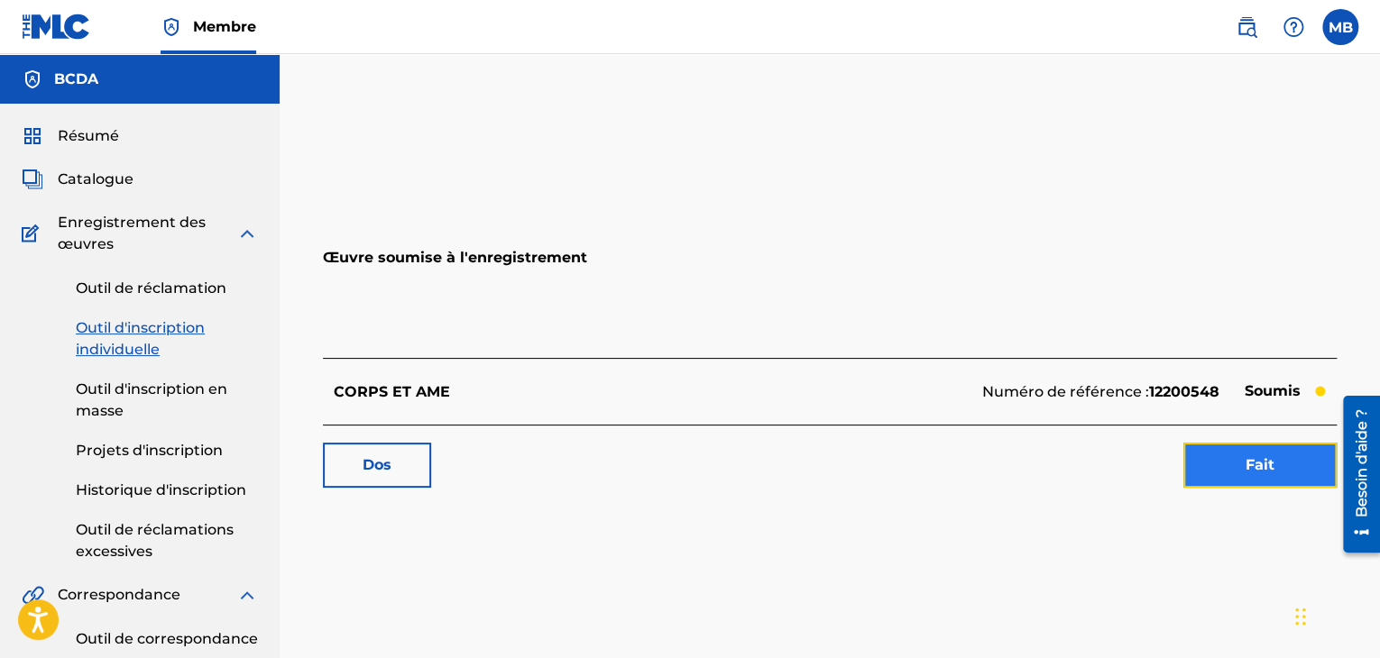
click at [1259, 480] on link "Fait" at bounding box center [1259, 465] width 153 height 45
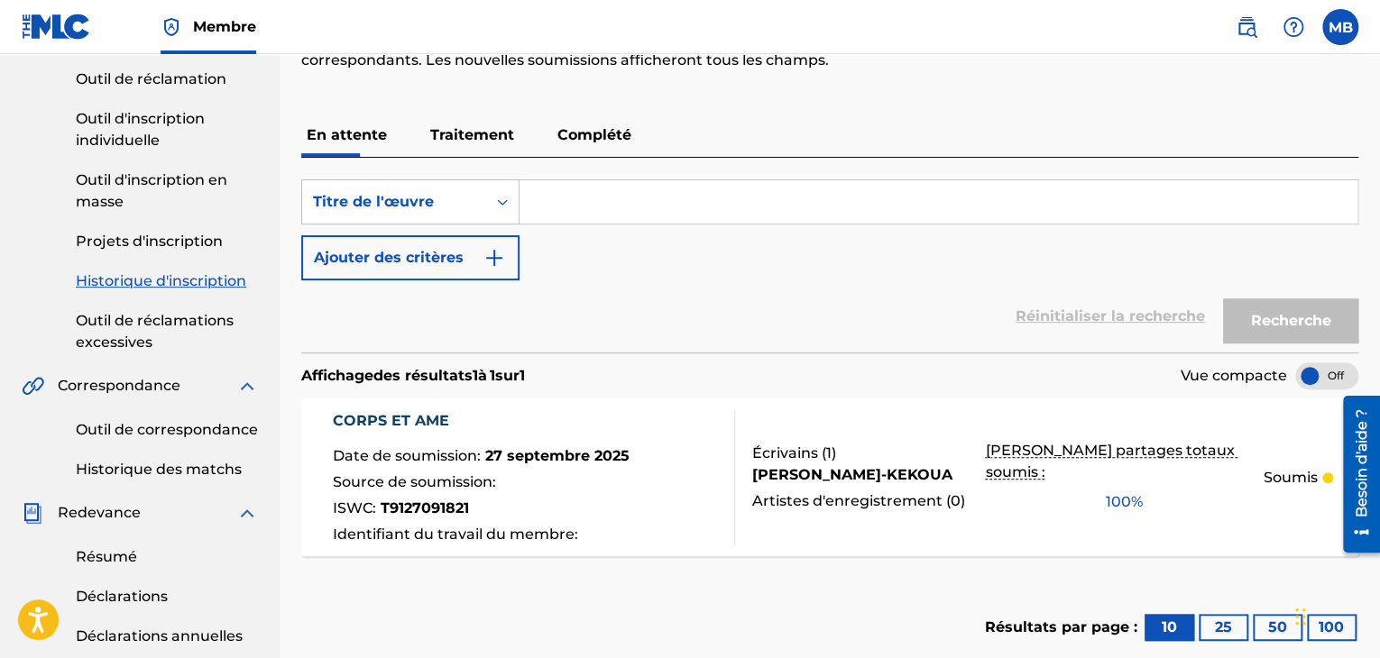
scroll to position [211, 0]
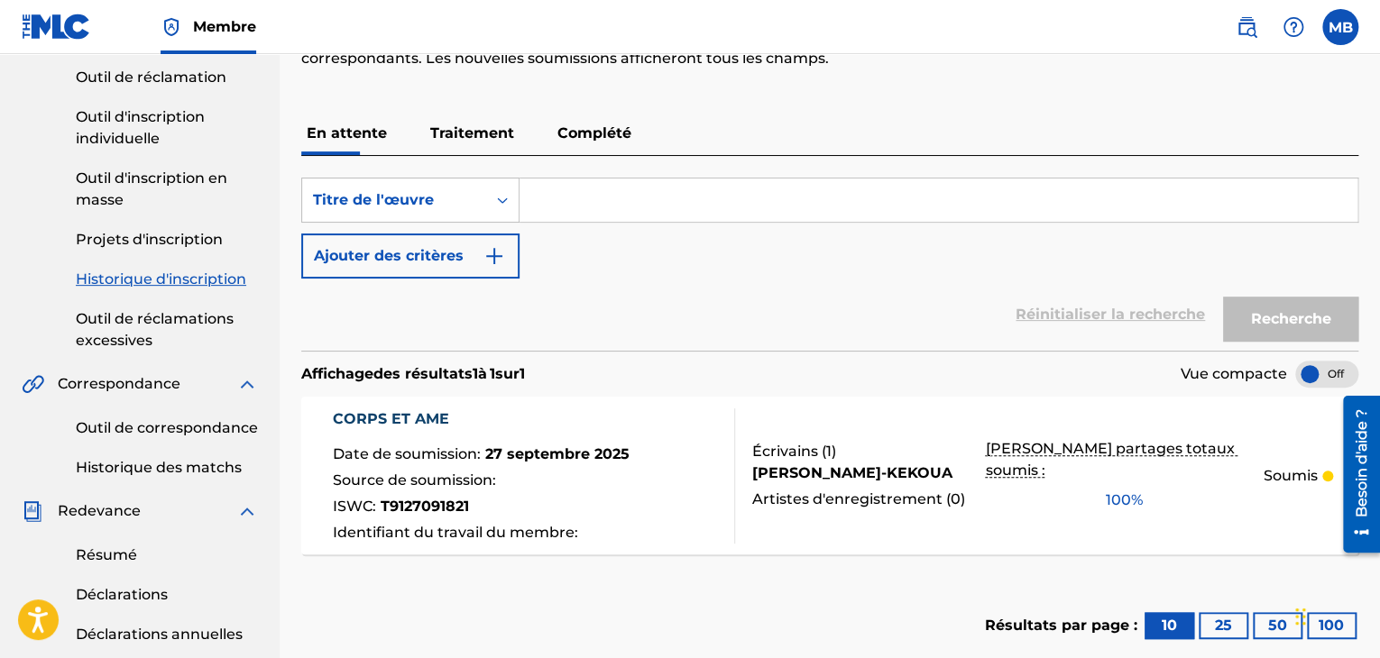
click at [653, 124] on div "En attente Traitement Complété" at bounding box center [829, 133] width 1057 height 43
click at [608, 129] on font "Complété" at bounding box center [594, 132] width 74 height 17
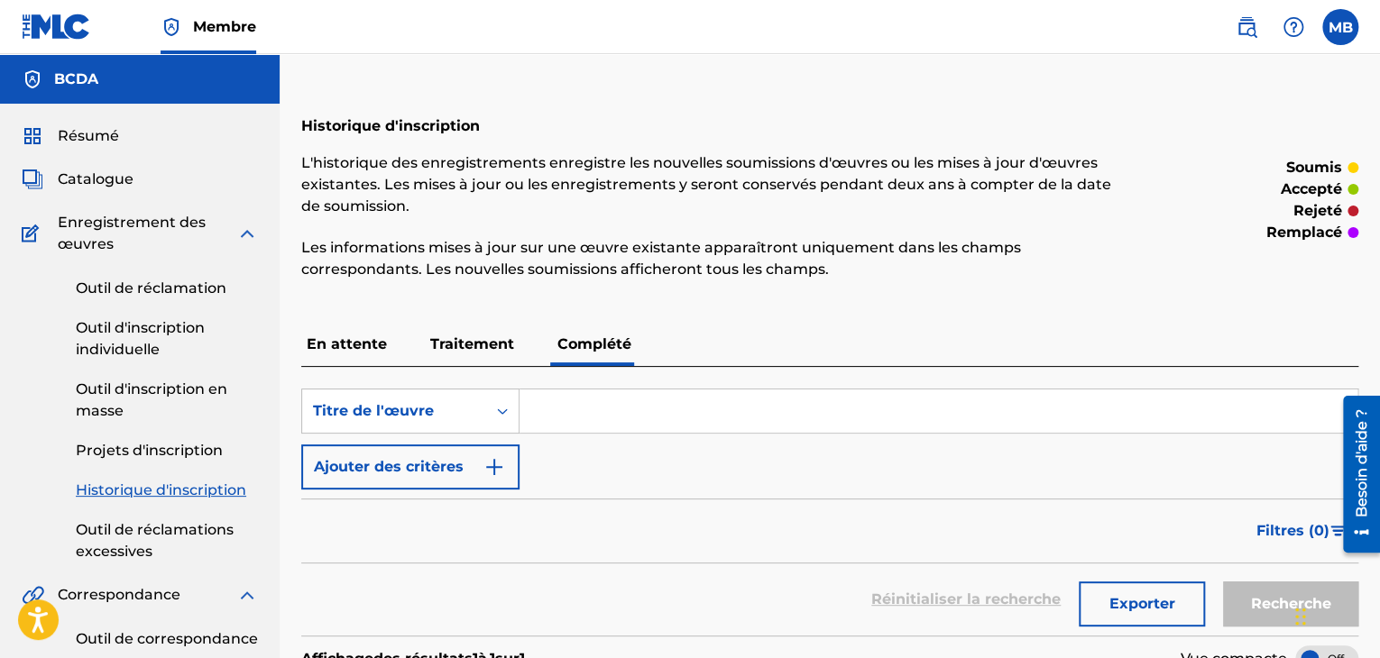
click at [342, 346] on font "En attente" at bounding box center [347, 343] width 80 height 17
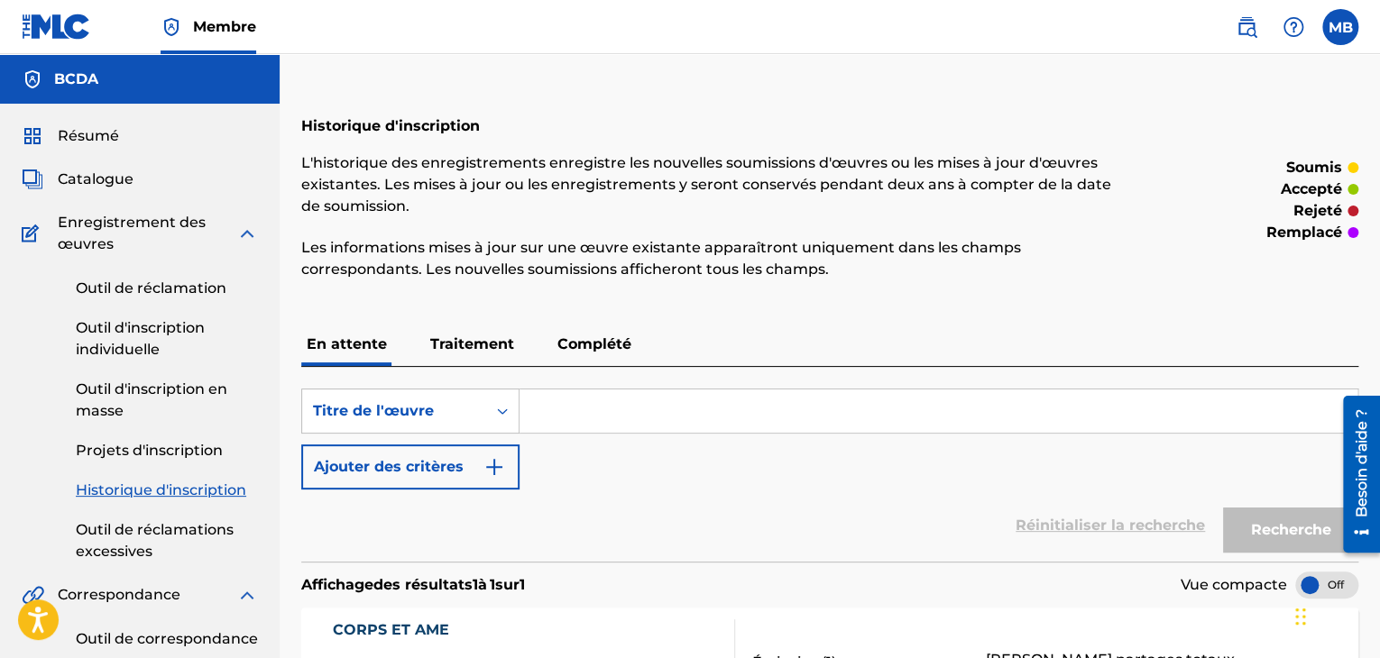
click at [489, 343] on font "Traitement" at bounding box center [472, 343] width 84 height 17
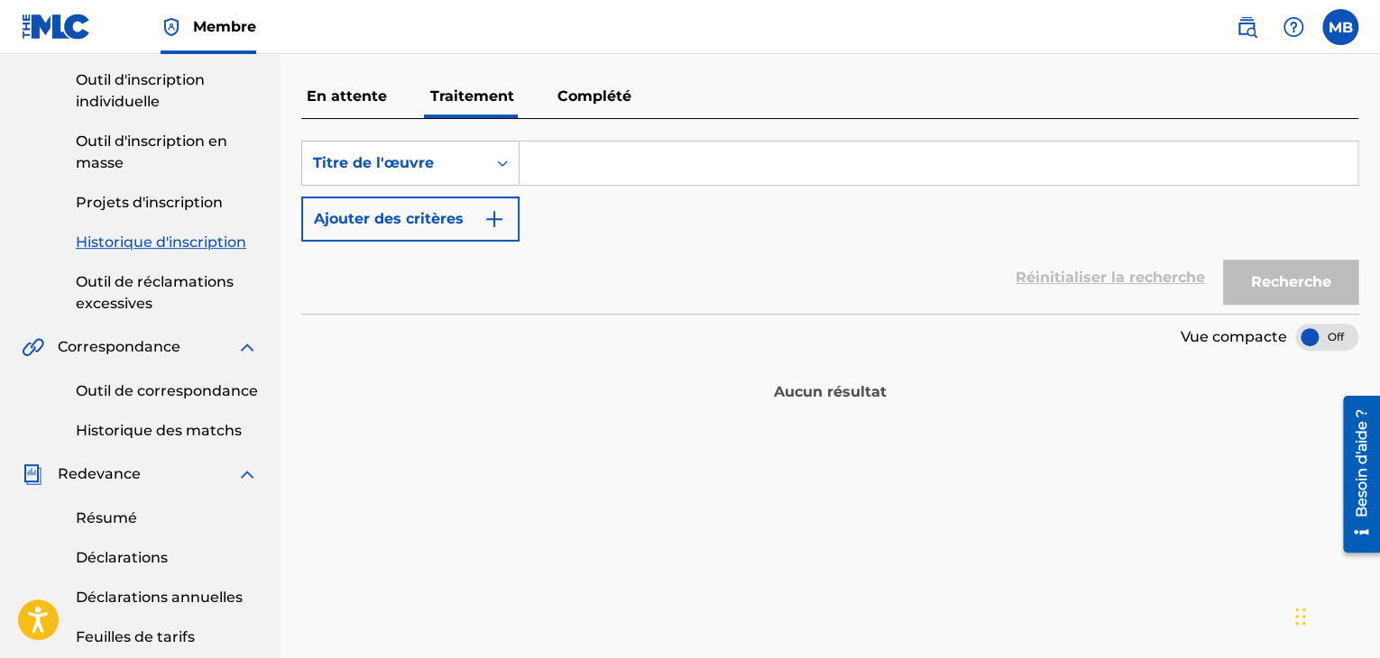
scroll to position [150, 0]
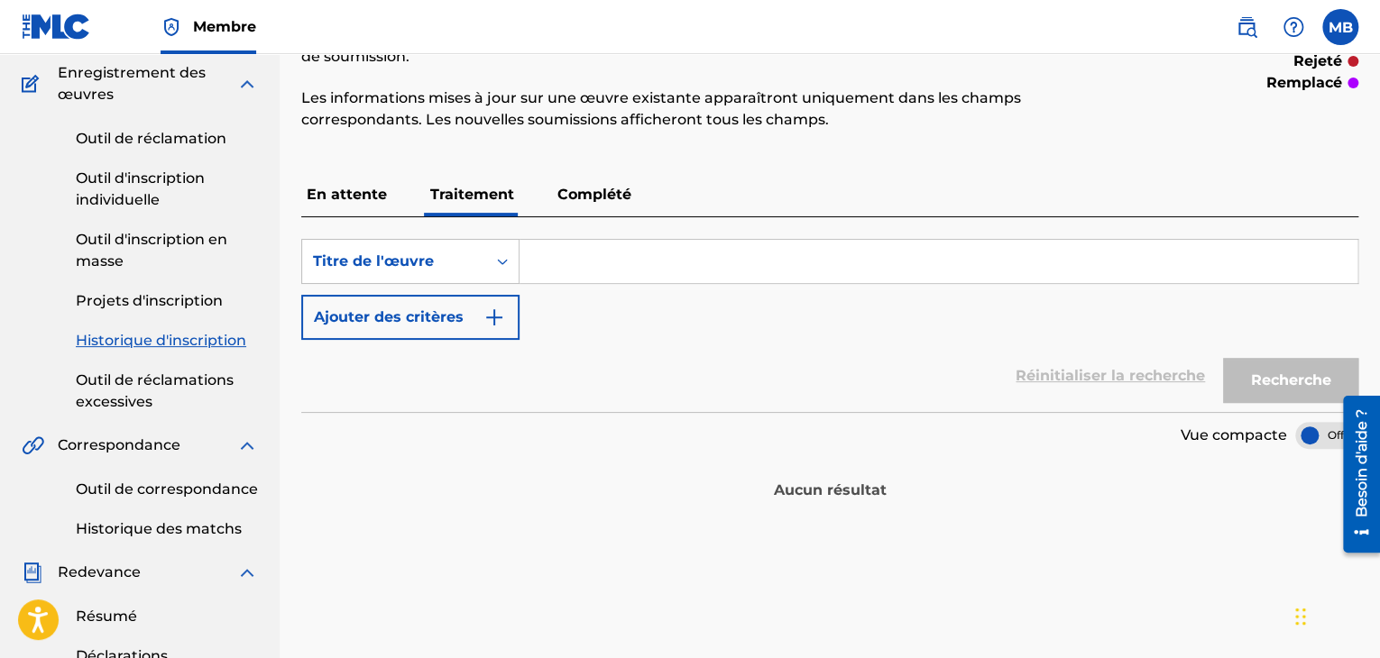
click at [331, 192] on font "En attente" at bounding box center [347, 194] width 80 height 17
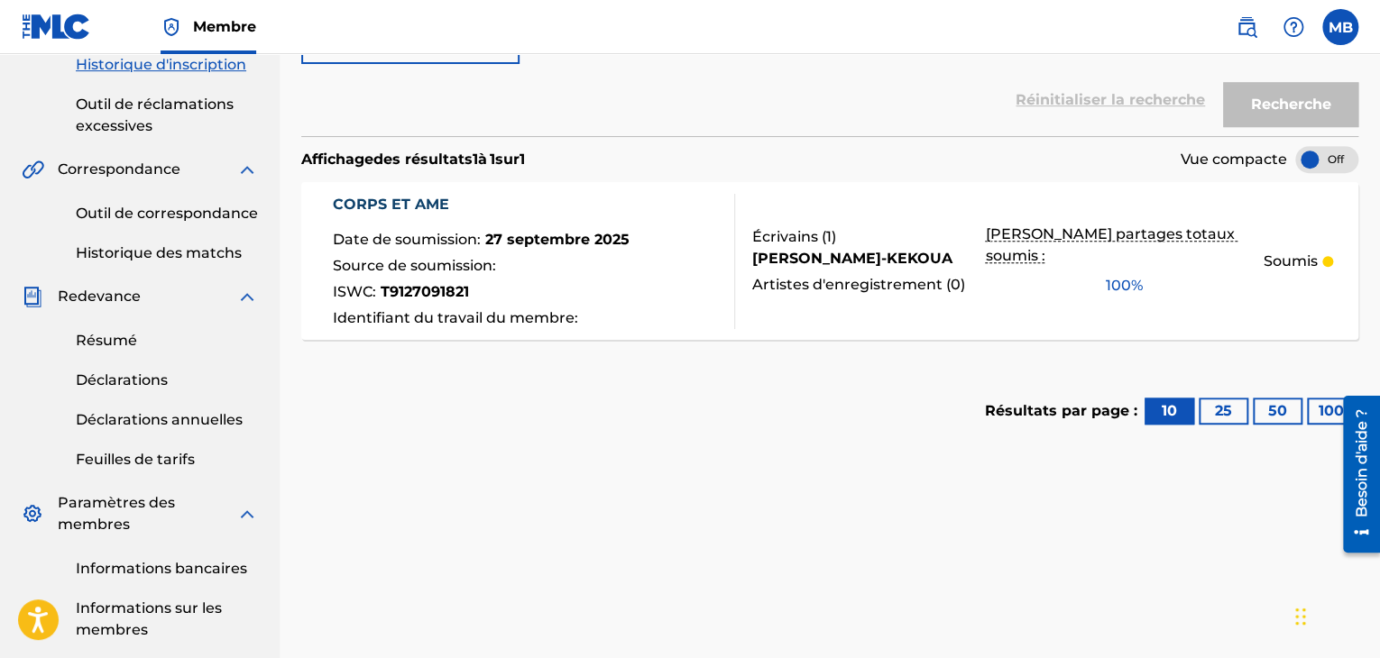
scroll to position [426, 0]
click at [404, 197] on font "CORPS ET AME" at bounding box center [391, 204] width 116 height 17
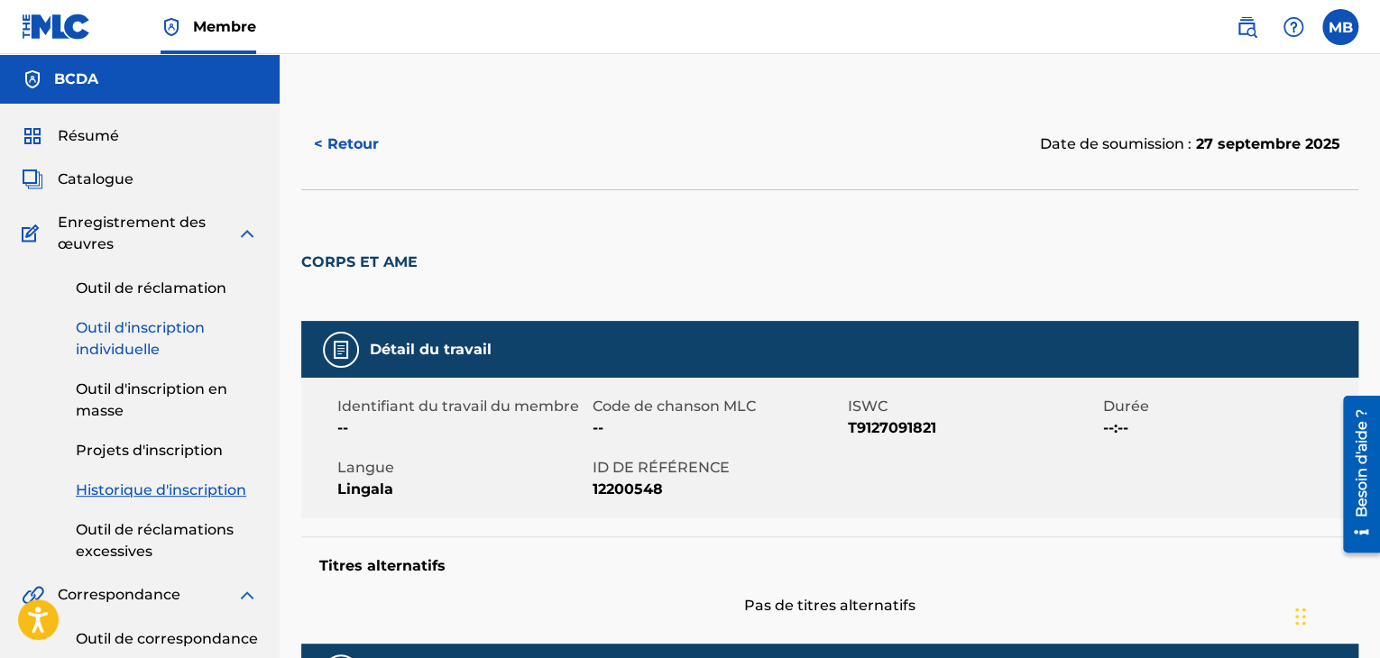
click at [159, 340] on font "Outil d'inscription individuelle" at bounding box center [140, 338] width 129 height 39
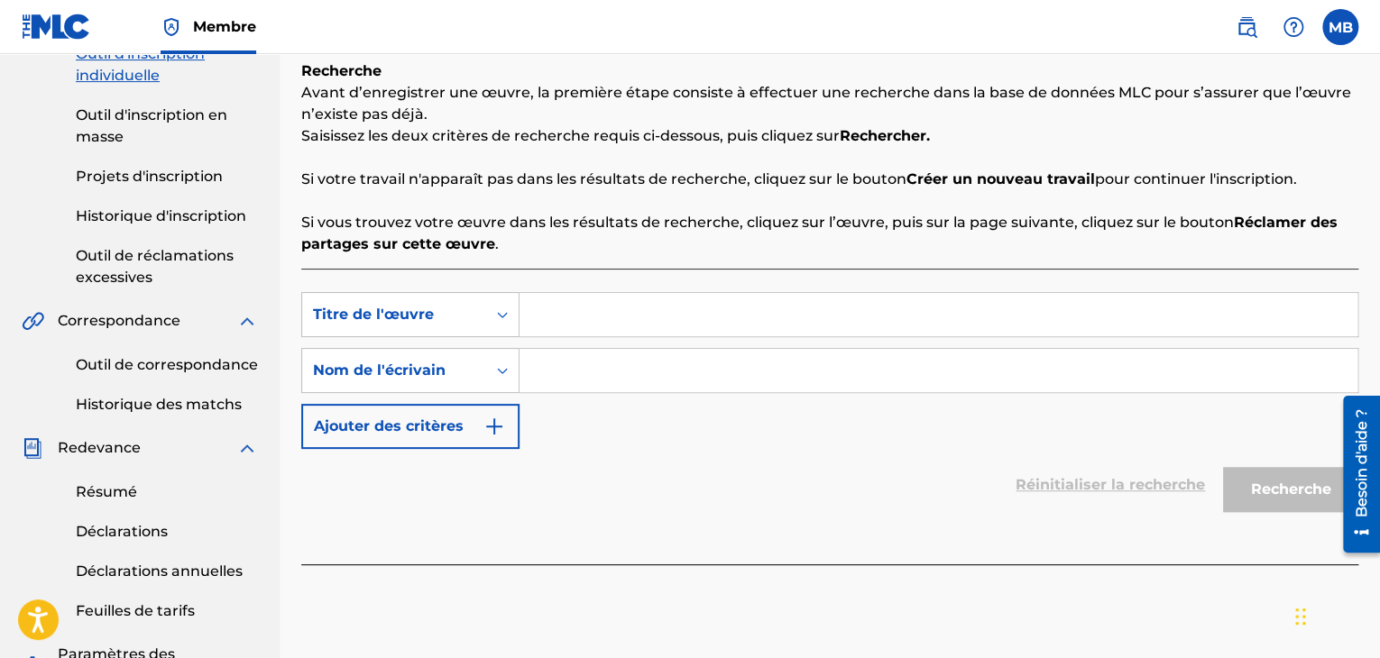
scroll to position [283, 0]
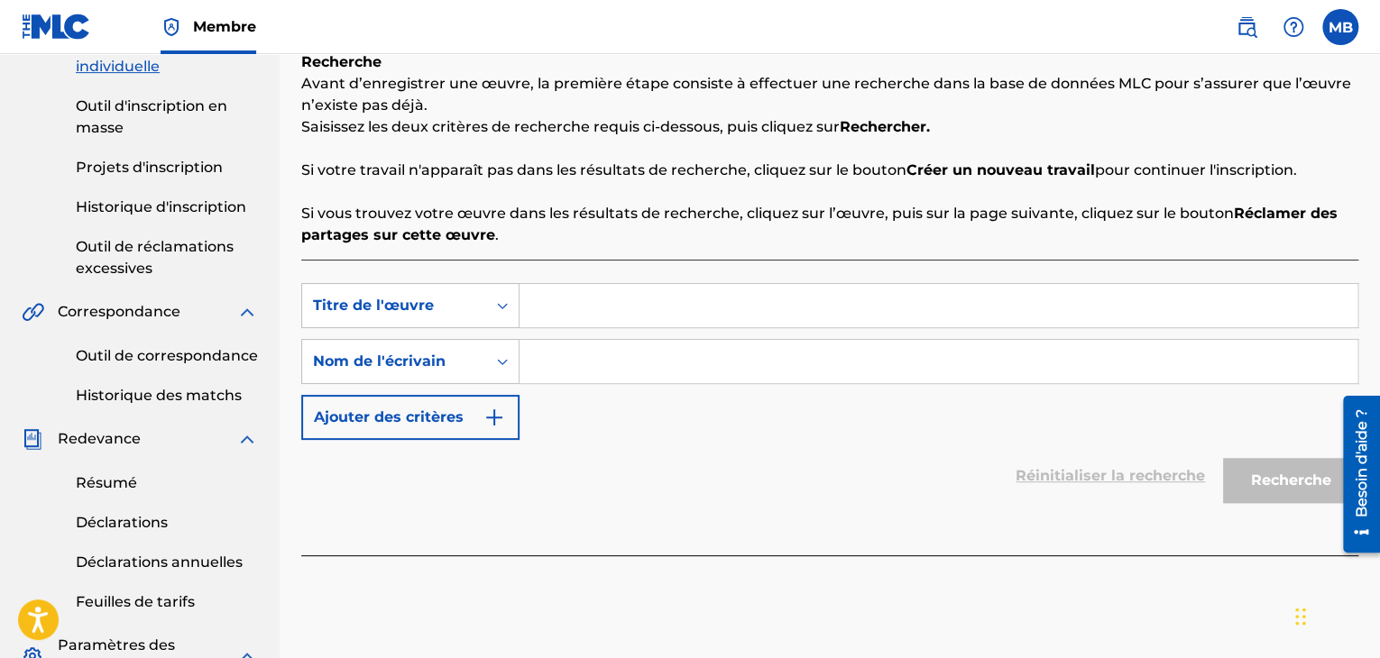
click at [553, 297] on input "Formulaire de recherche" at bounding box center [938, 305] width 838 height 43
paste input "COUPLE YA BOLINGO"
type input "COUPLE YA BOLINGO"
click at [423, 359] on font "Nom de l'écrivain" at bounding box center [379, 361] width 133 height 17
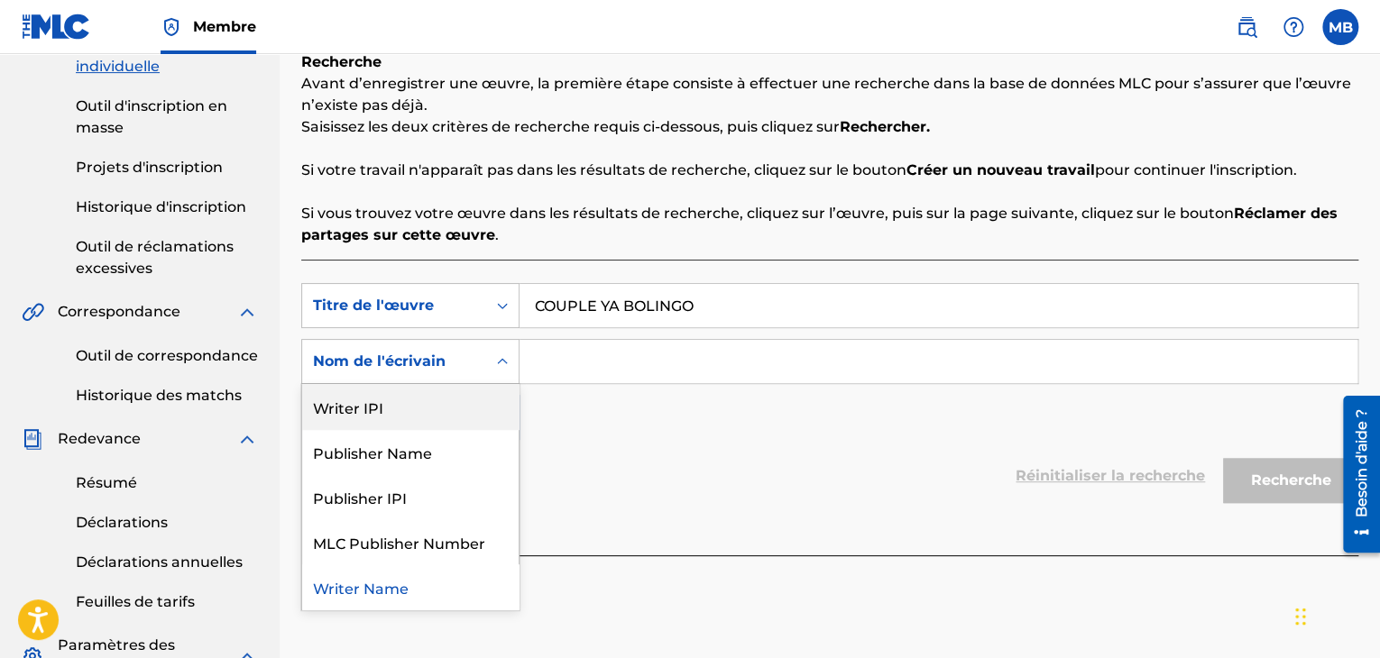
click at [348, 418] on div "Writer IPI" at bounding box center [410, 406] width 216 height 45
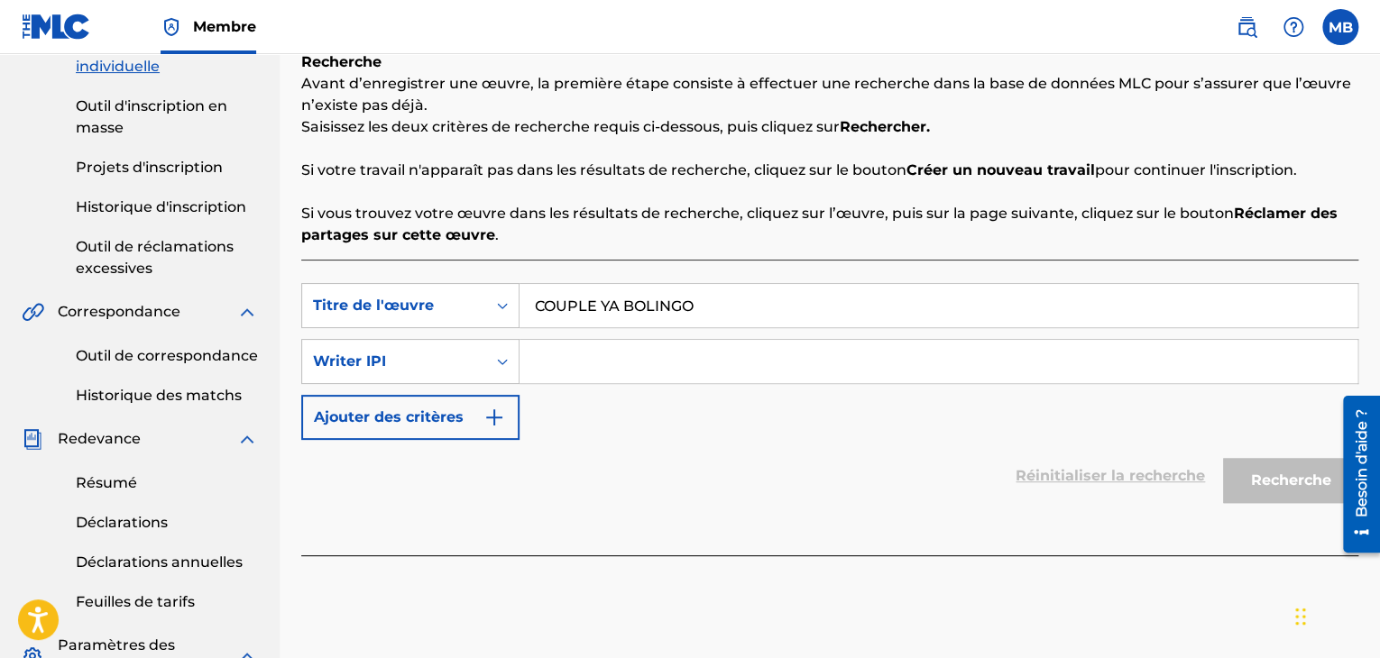
click at [581, 355] on input "Formulaire de recherche" at bounding box center [938, 361] width 838 height 43
paste input "00003868390"
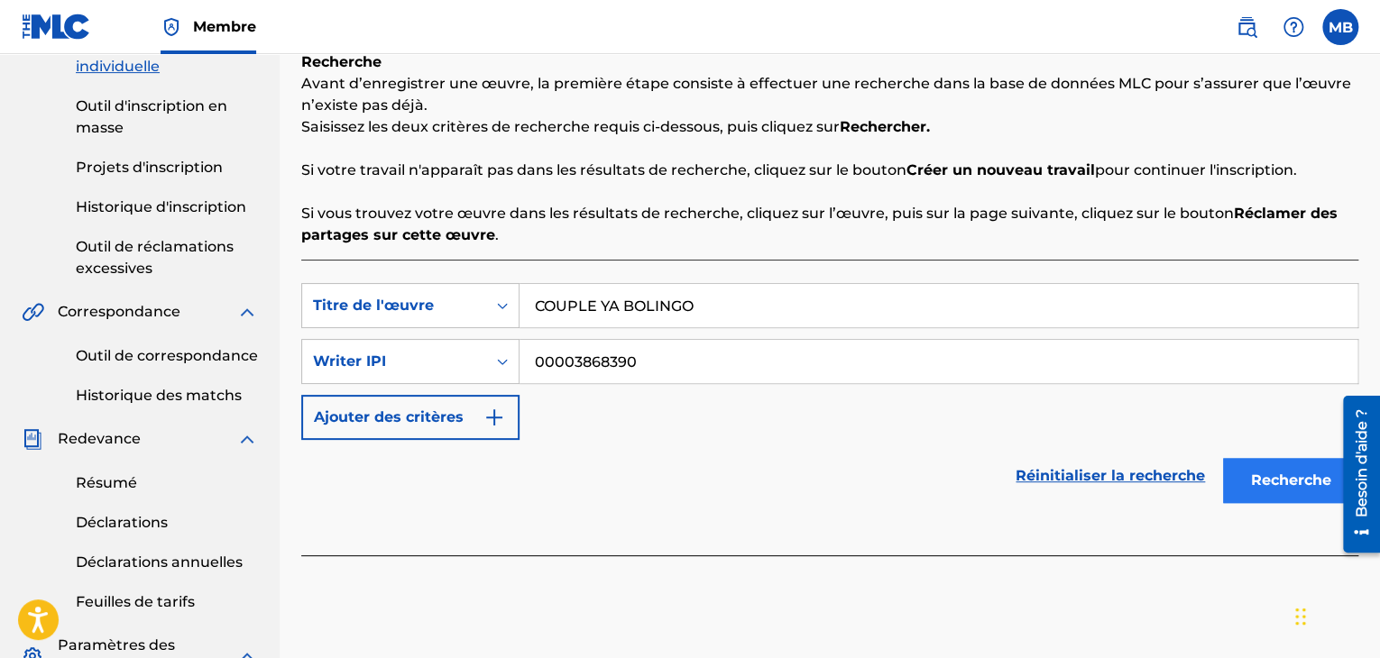
type input "00003868390"
click at [1257, 497] on button "Recherche" at bounding box center [1290, 480] width 135 height 45
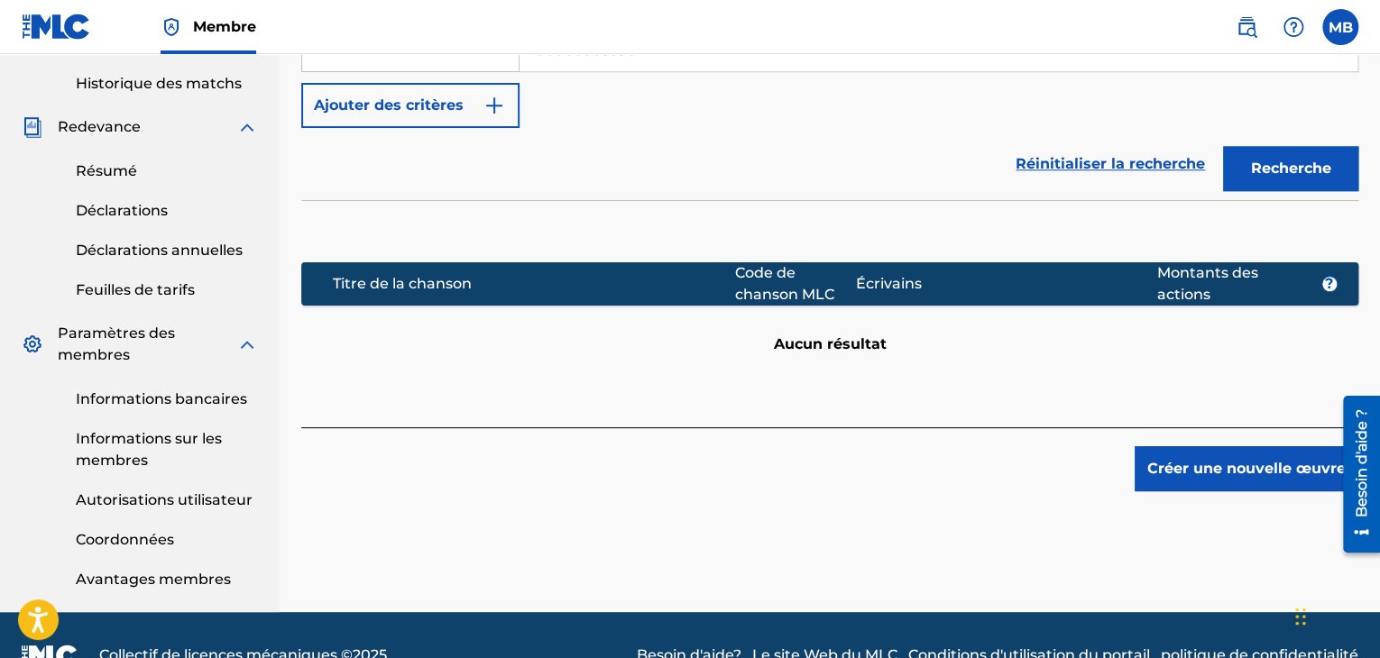
scroll to position [622, 0]
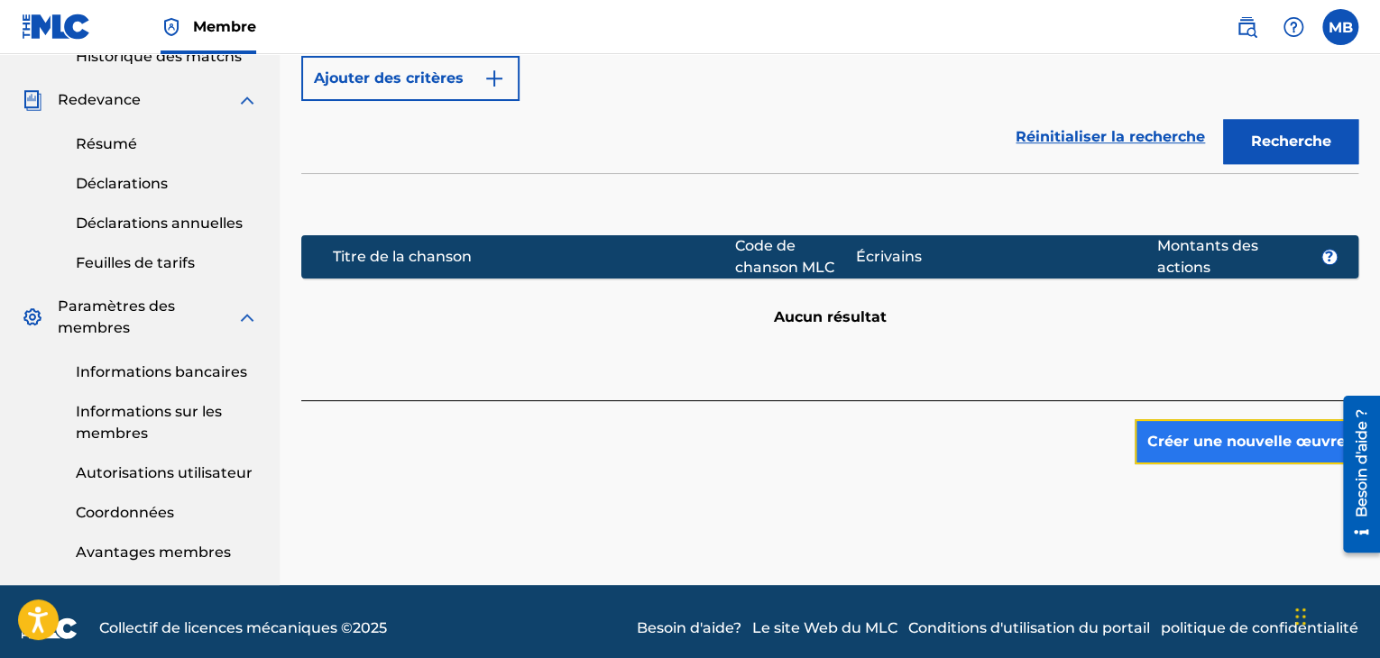
click at [1210, 425] on button "Créer une nouvelle œuvre" at bounding box center [1246, 441] width 224 height 45
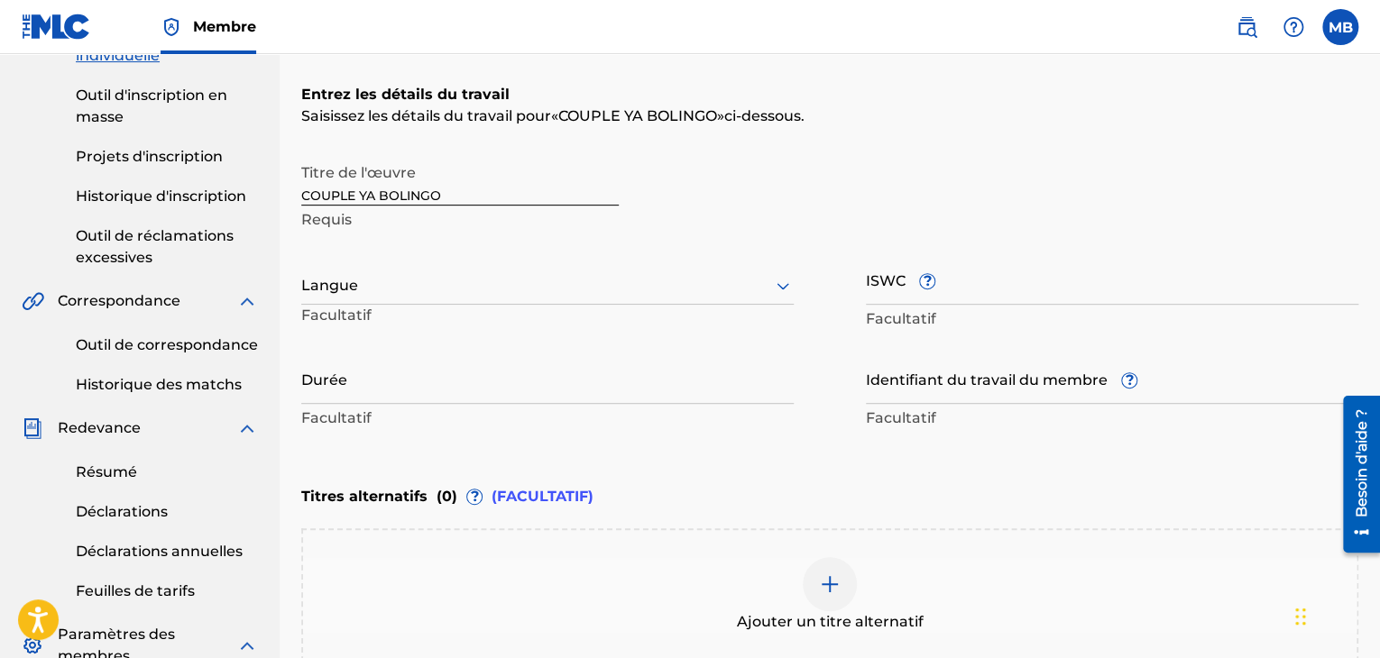
scroll to position [249, 0]
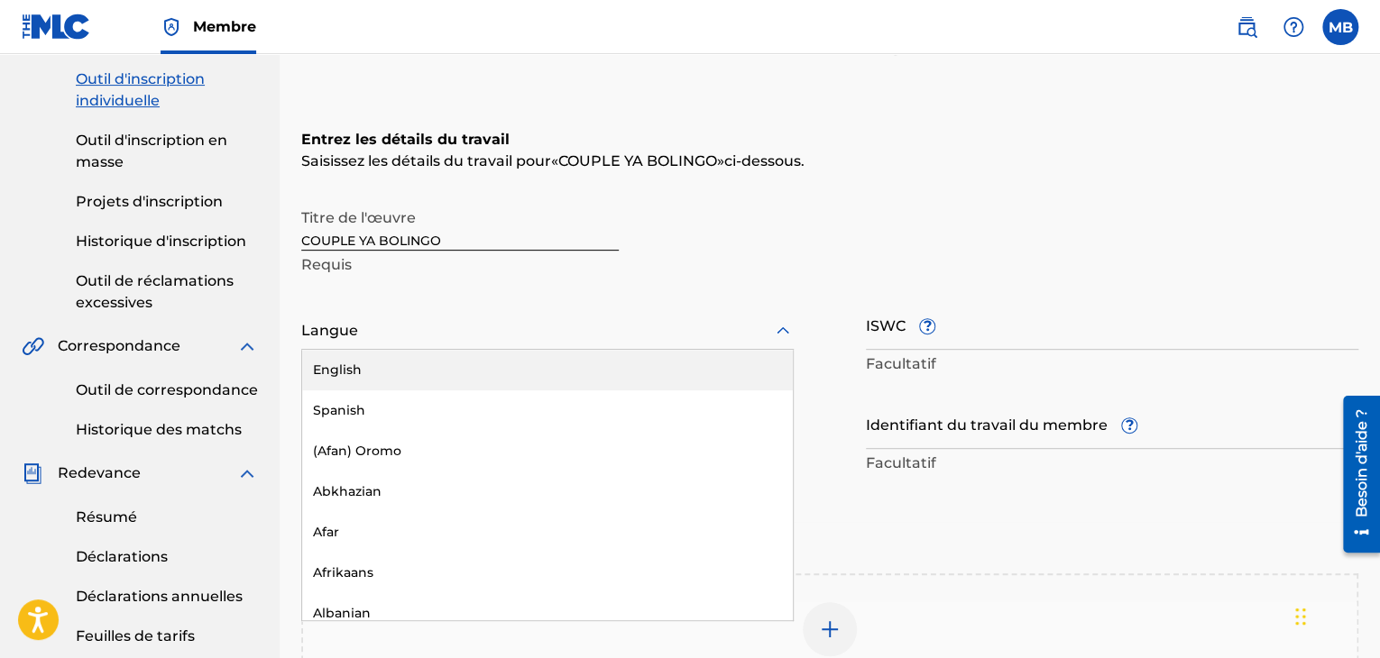
click at [353, 329] on div at bounding box center [547, 330] width 492 height 23
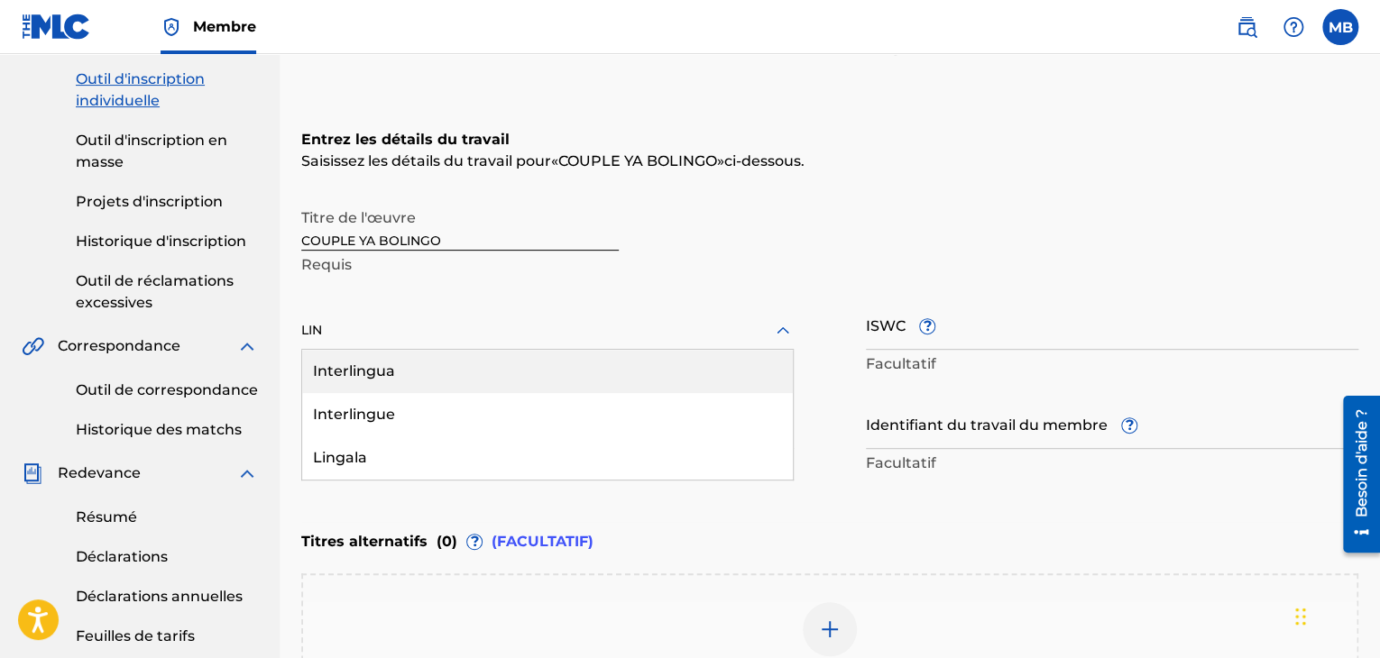
type input "LING"
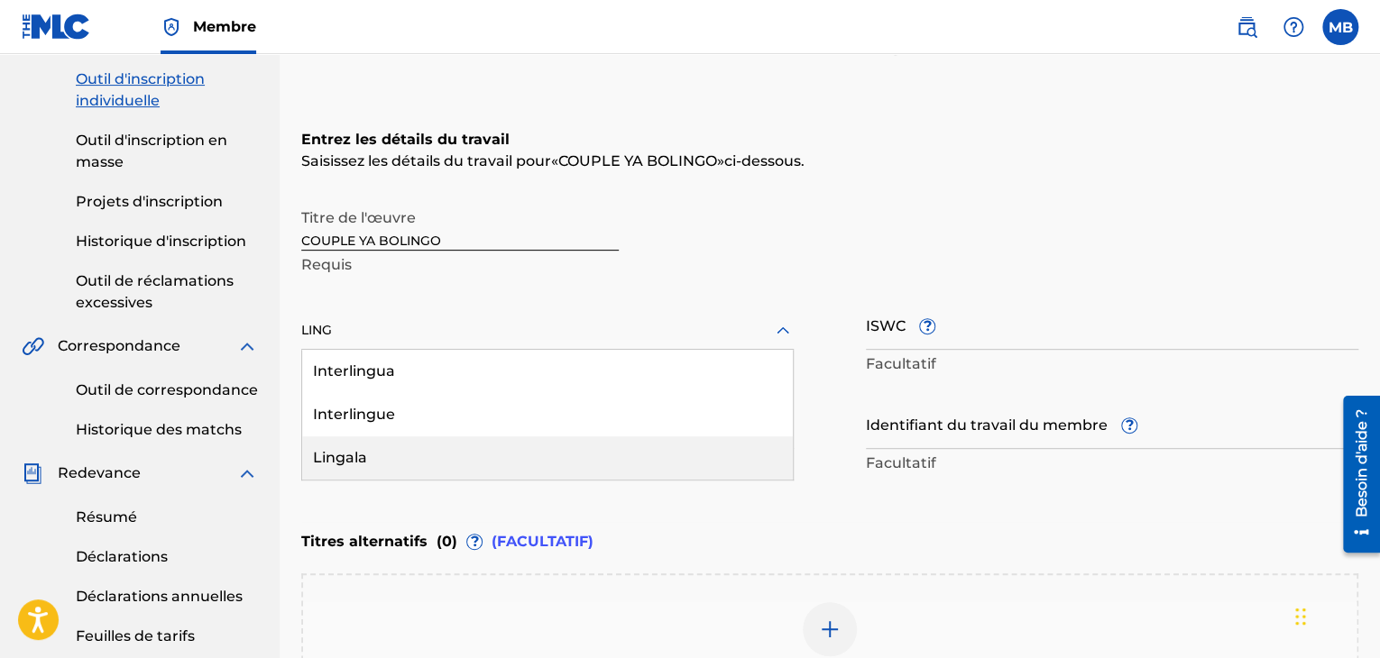
click at [339, 462] on font "Lingala" at bounding box center [340, 457] width 54 height 17
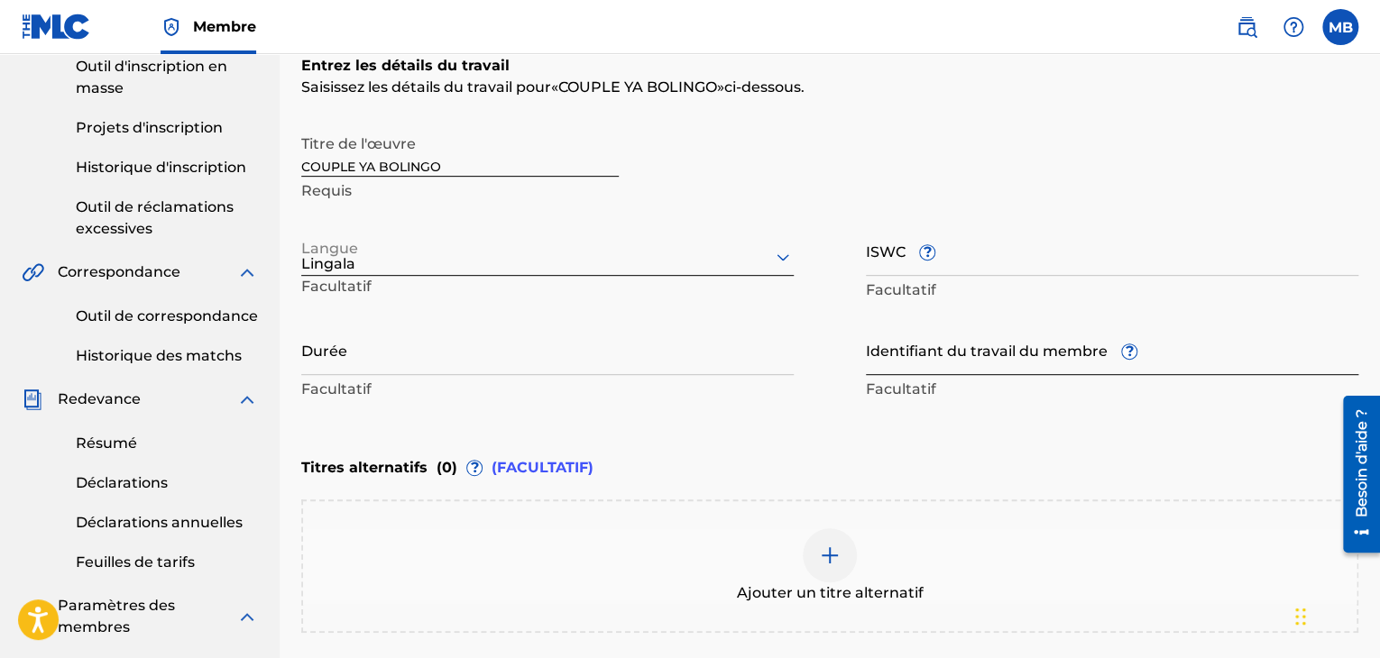
scroll to position [324, 0]
click at [724, 550] on div "Ajouter un titre alternatif" at bounding box center [829, 566] width 1053 height 76
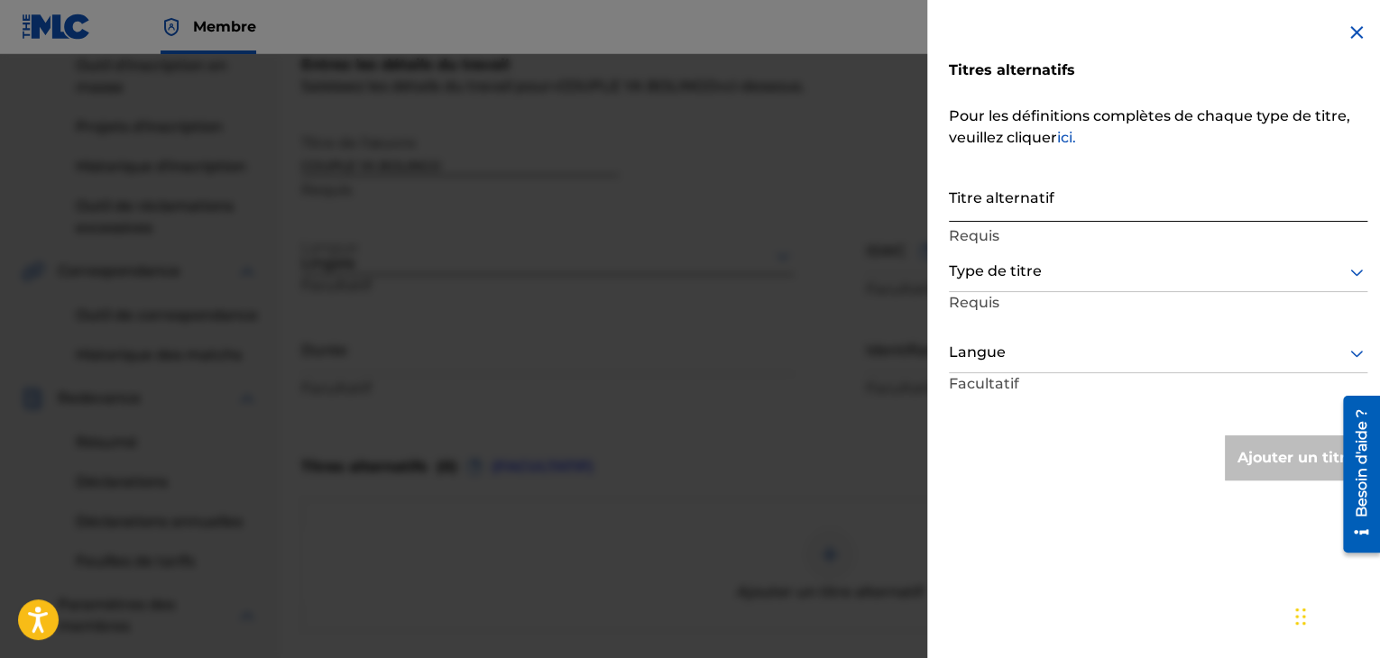
click at [1014, 205] on input "Titre alternatif" at bounding box center [1158, 195] width 418 height 51
click at [989, 264] on div at bounding box center [1158, 272] width 418 height 23
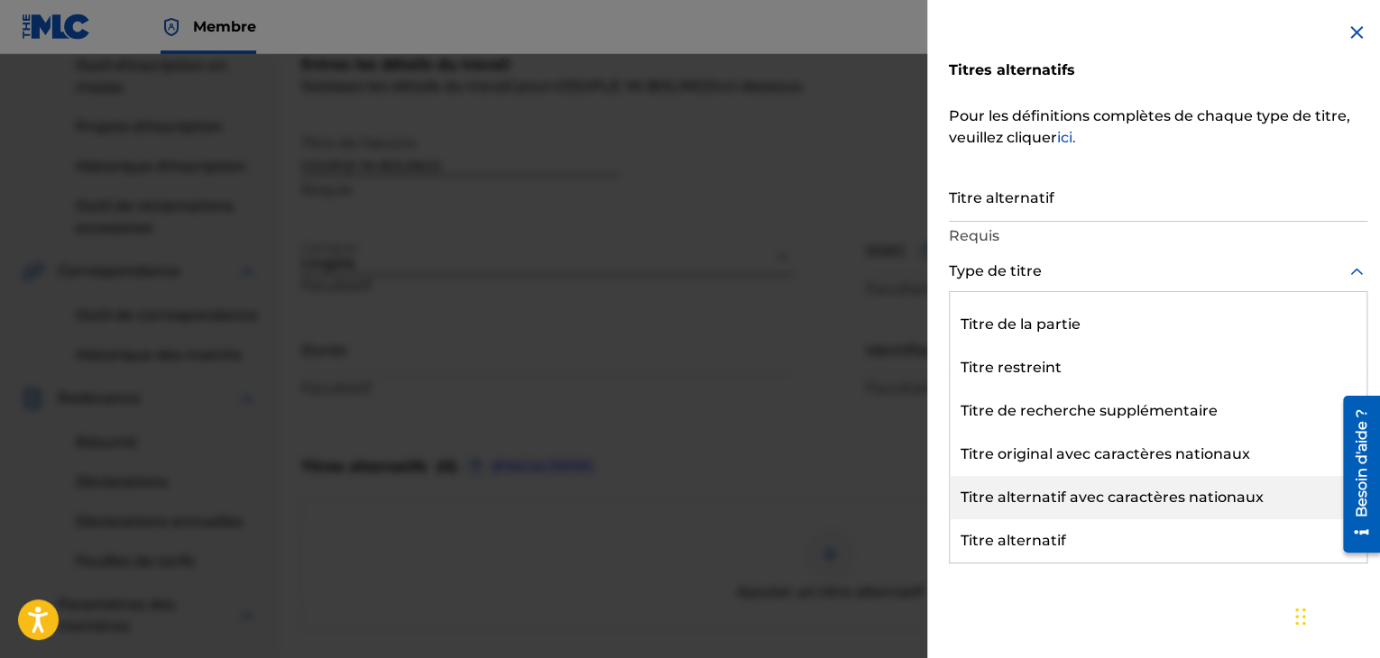
scroll to position [205, 0]
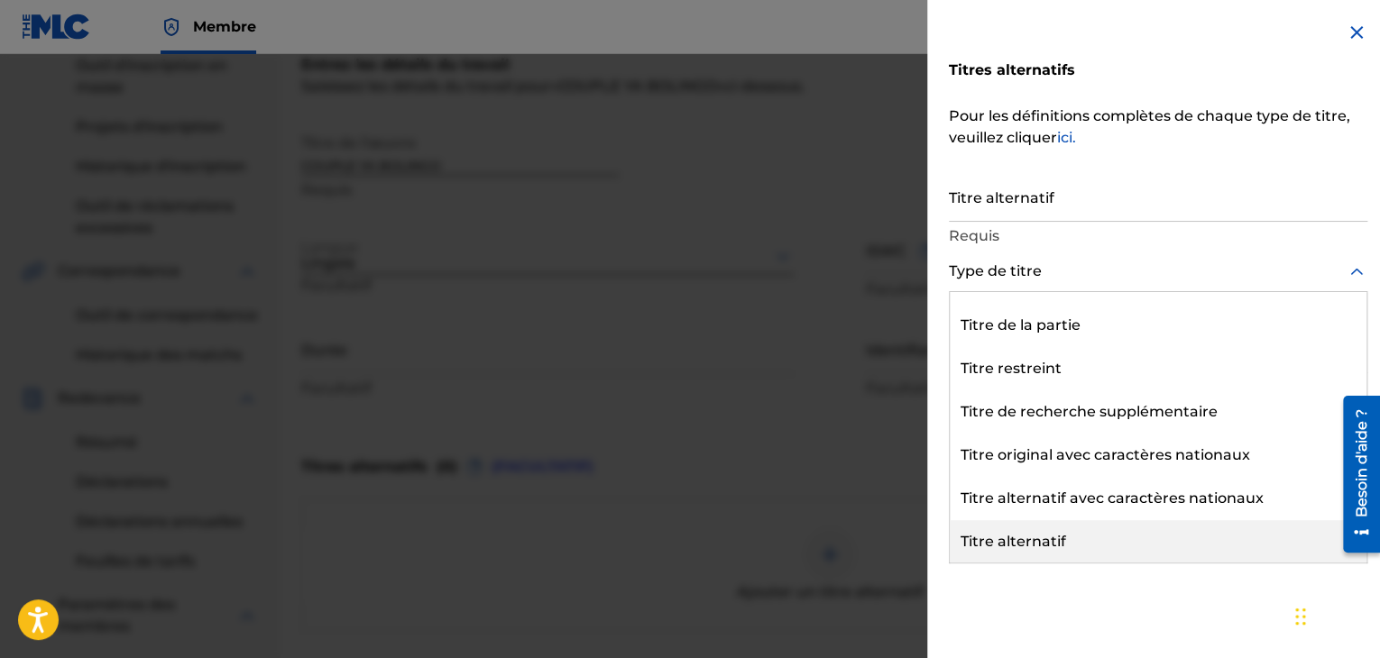
click at [1042, 528] on div "Titre alternatif" at bounding box center [1158, 541] width 417 height 43
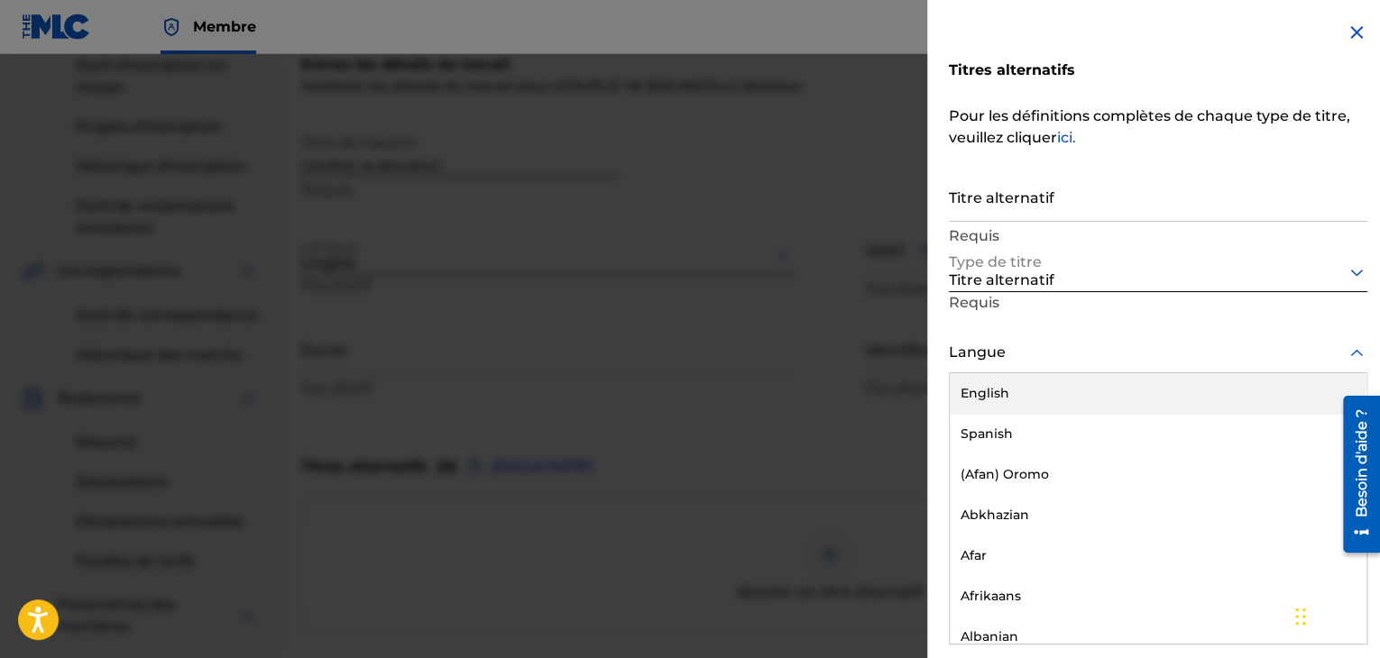
click at [1007, 354] on div at bounding box center [1158, 353] width 418 height 23
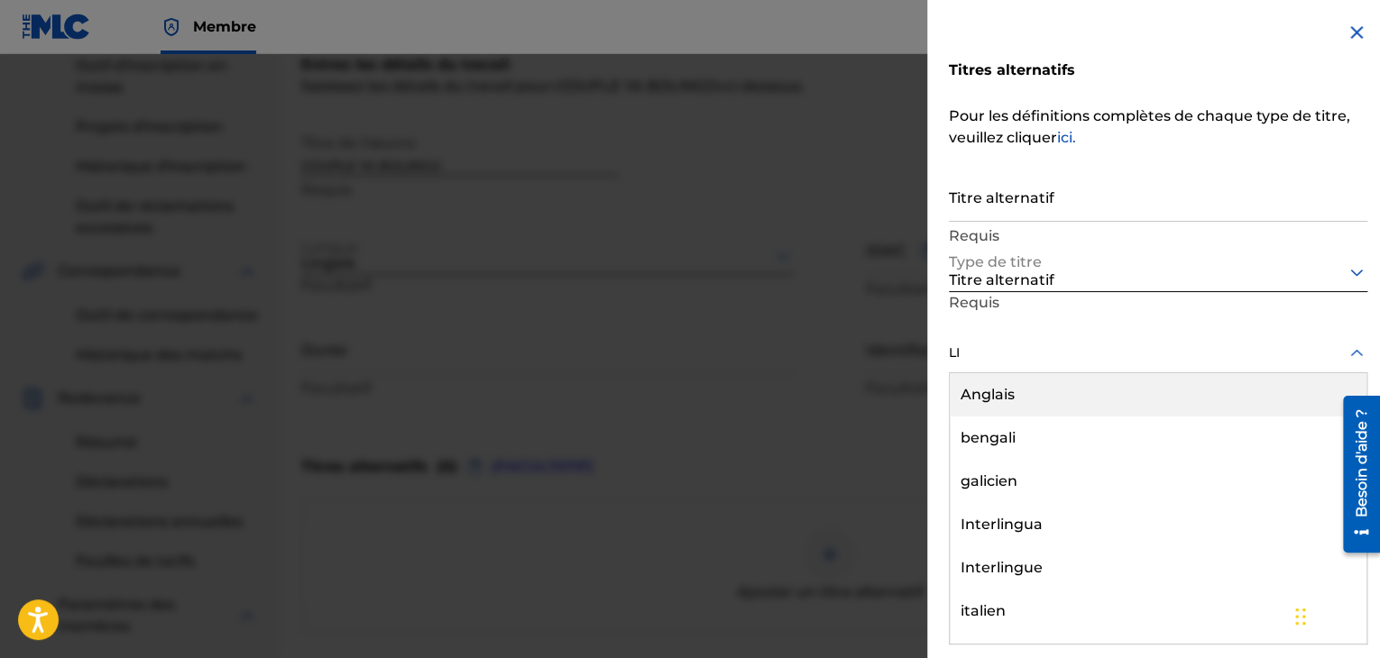
type input "LIN"
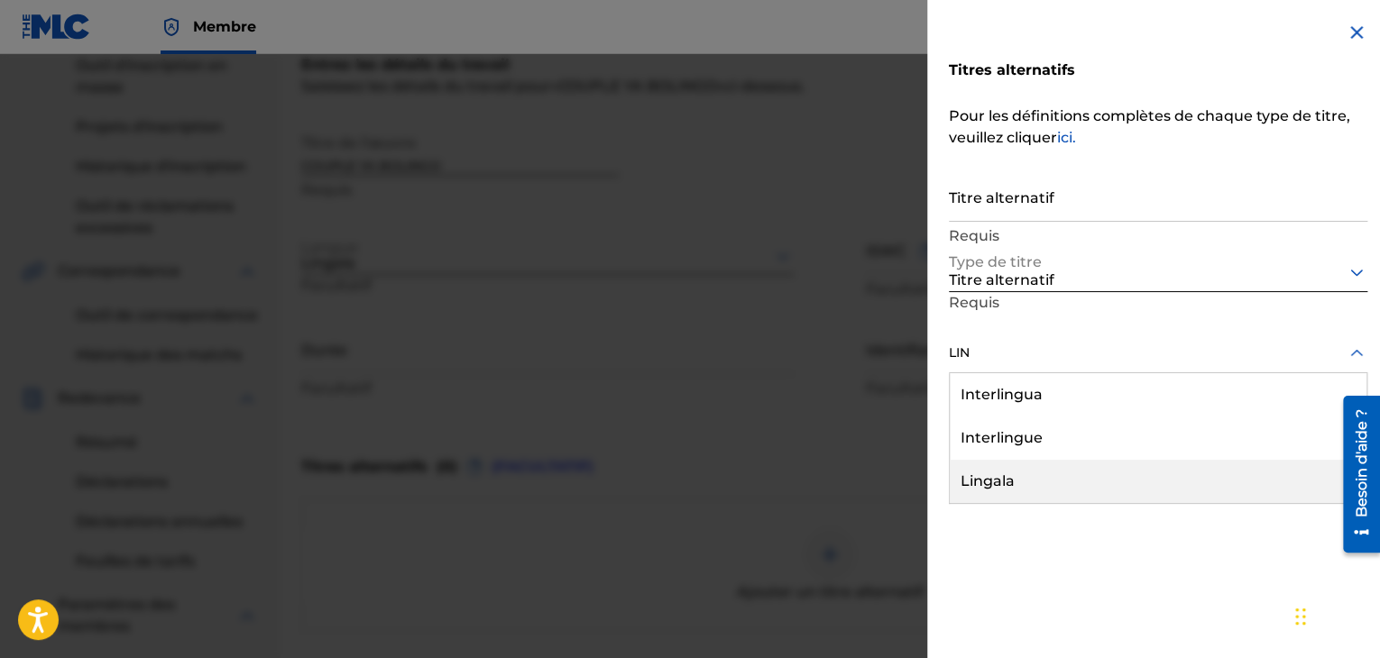
click at [998, 485] on font "Lingala" at bounding box center [987, 481] width 54 height 17
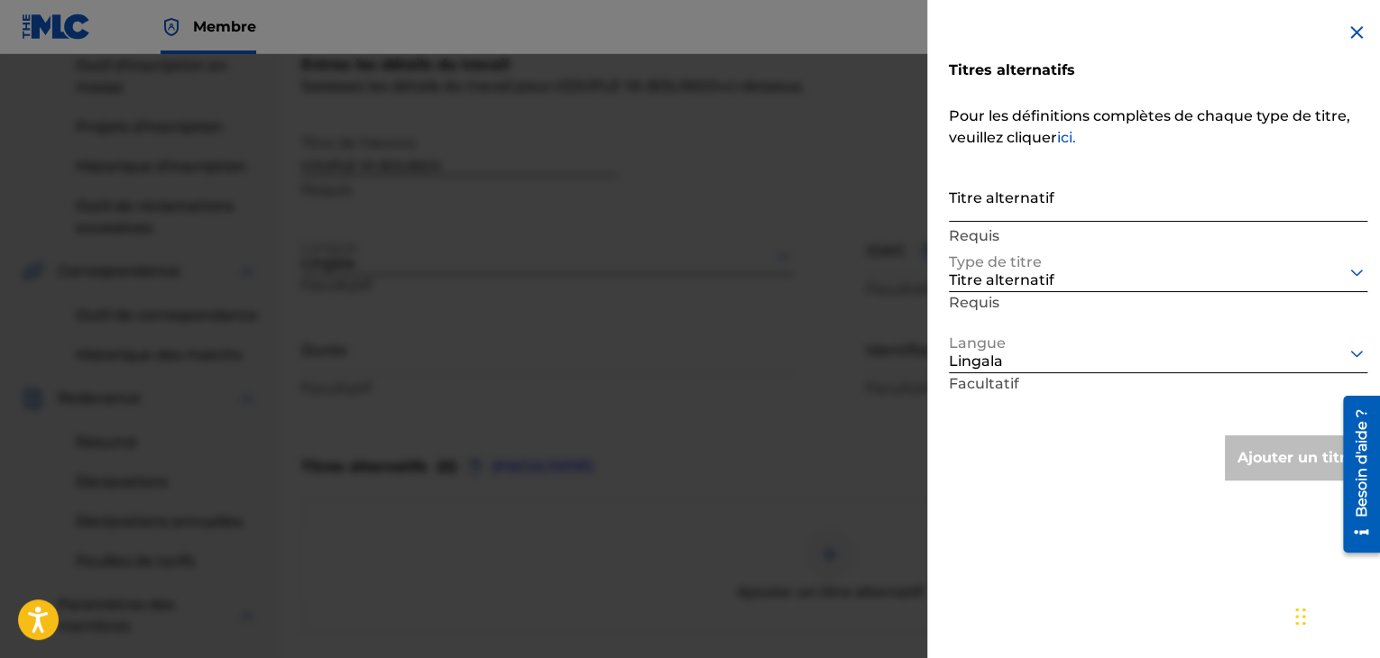
click at [963, 199] on input "Titre alternatif" at bounding box center [1158, 195] width 418 height 51
paste input "FRANCISCA"
type input "FRANCISCA"
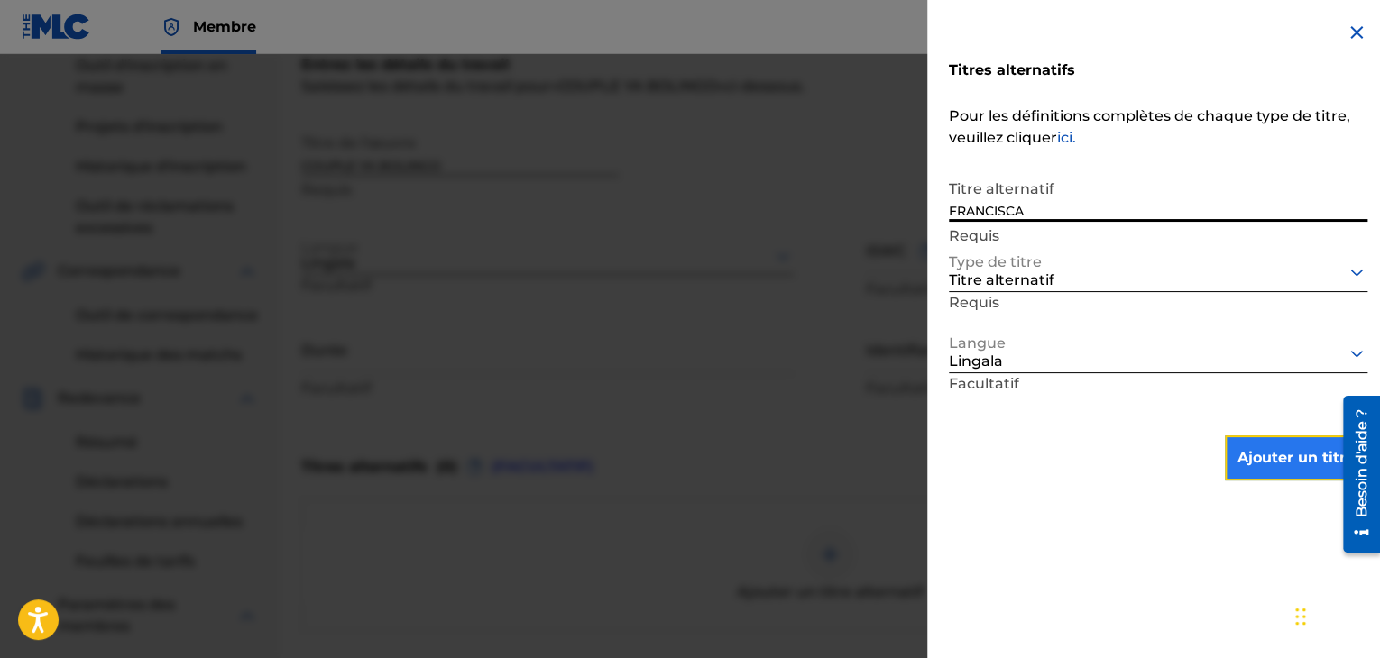
click at [1306, 467] on font "Ajouter un titre" at bounding box center [1295, 458] width 117 height 22
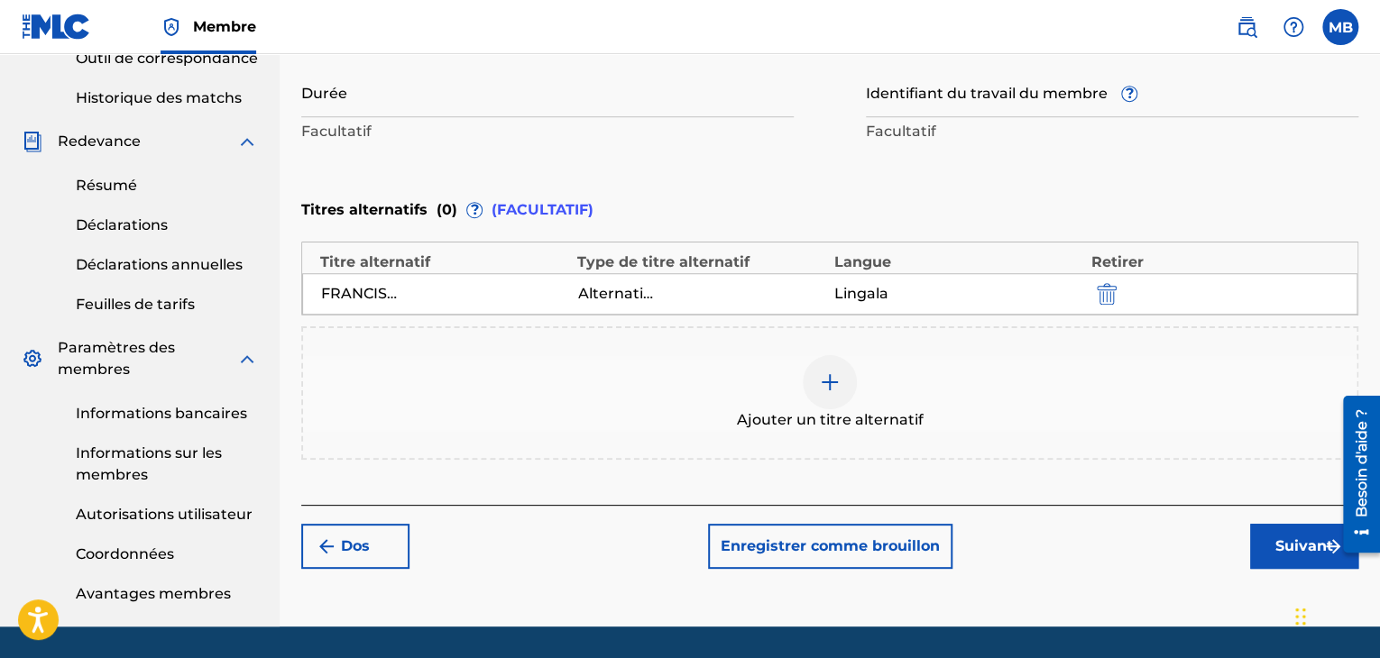
scroll to position [583, 0]
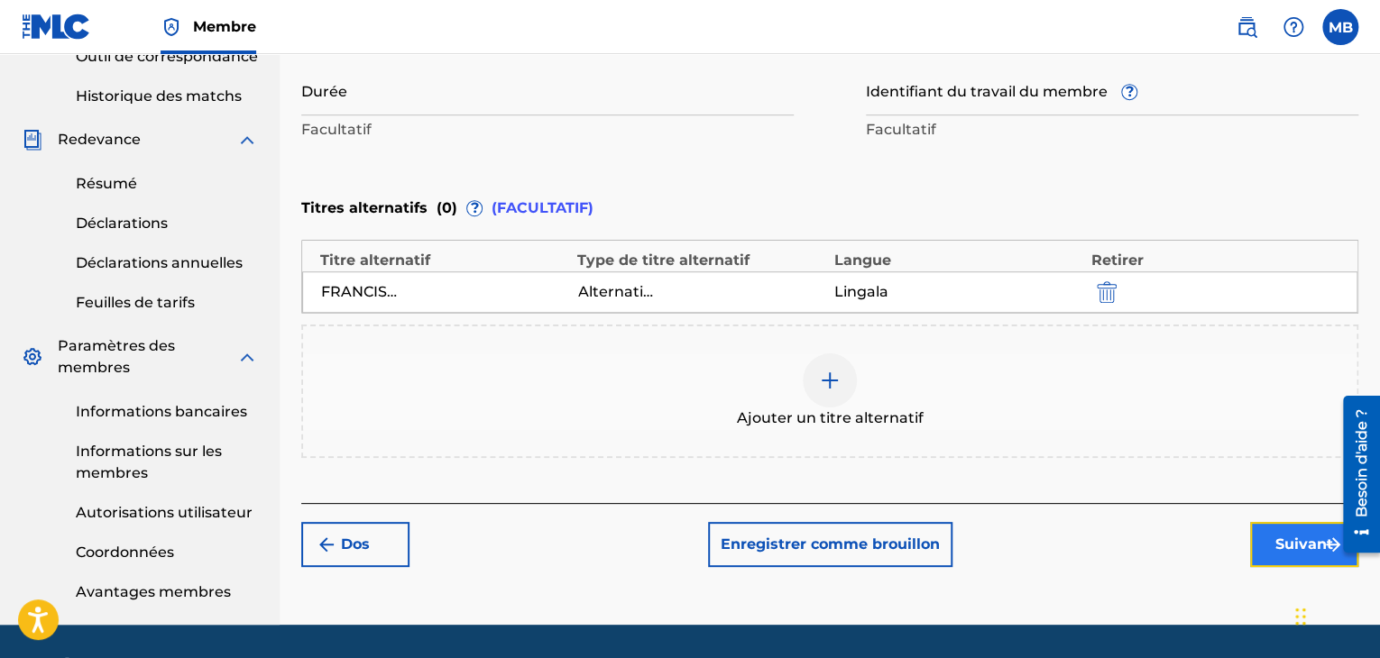
click at [1286, 528] on button "Suivant" at bounding box center [1304, 544] width 108 height 45
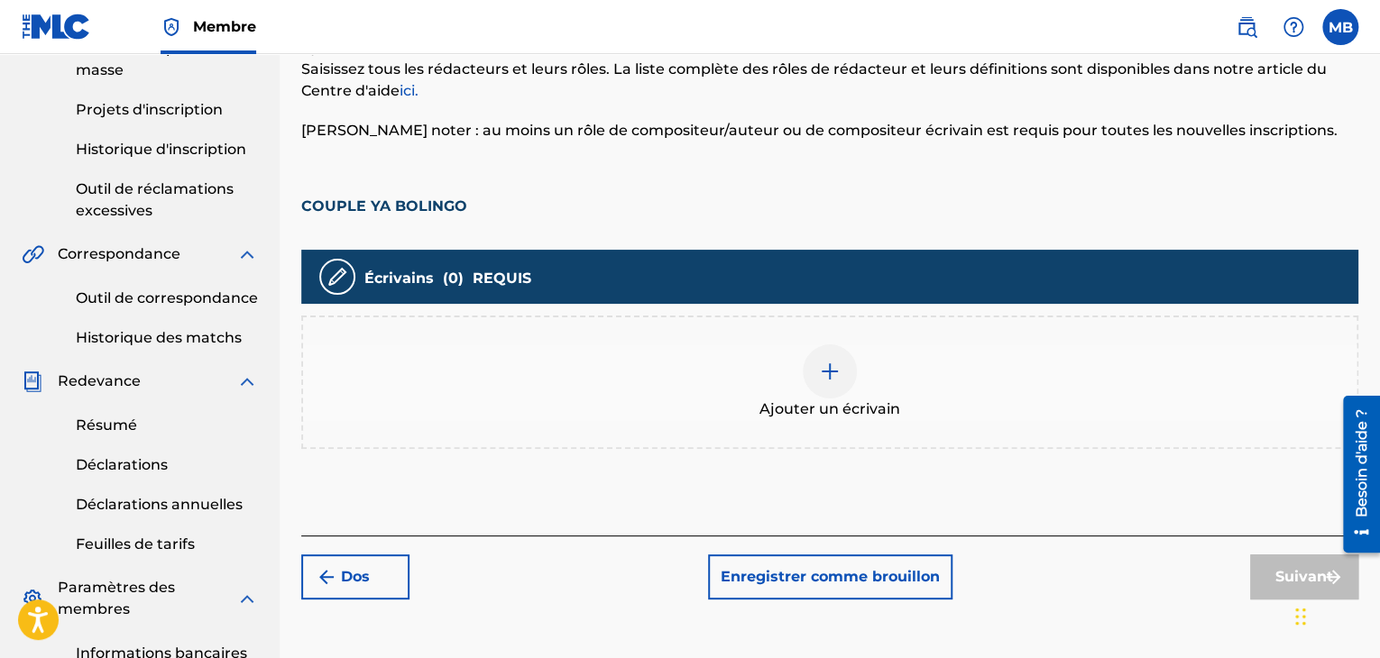
scroll to position [346, 0]
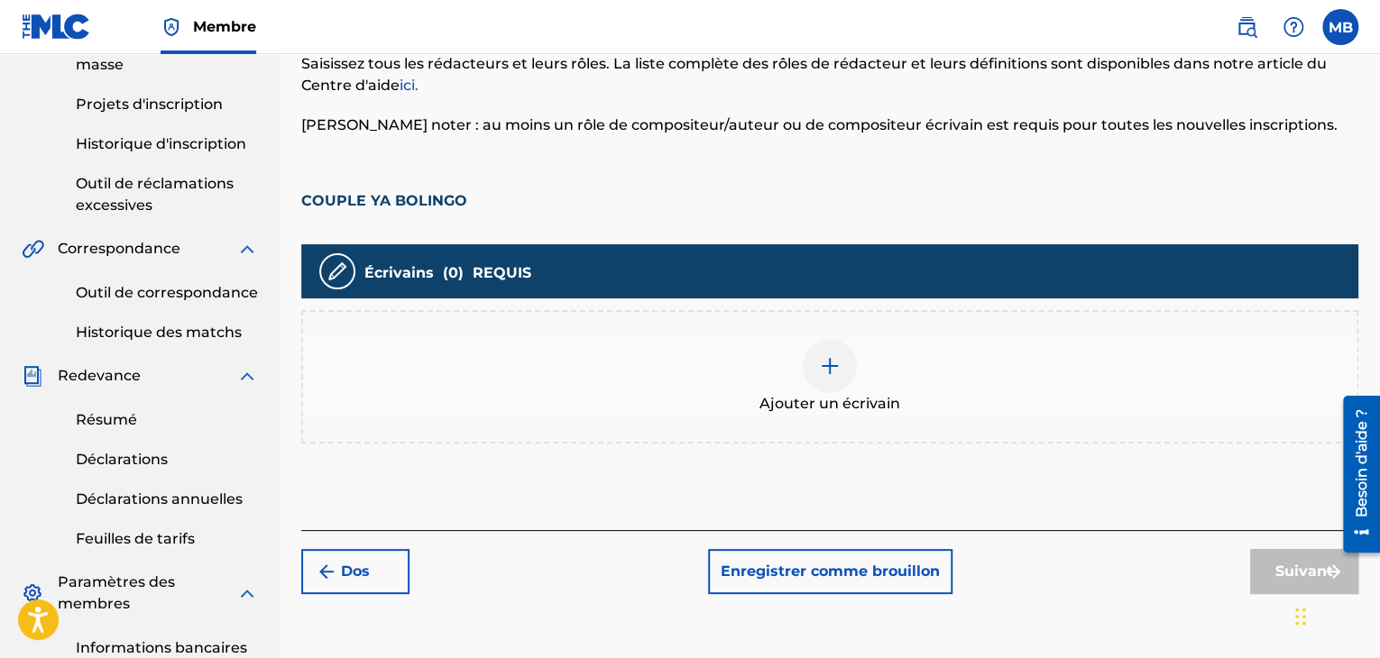
click at [745, 394] on div "Ajouter un écrivain" at bounding box center [829, 377] width 1053 height 76
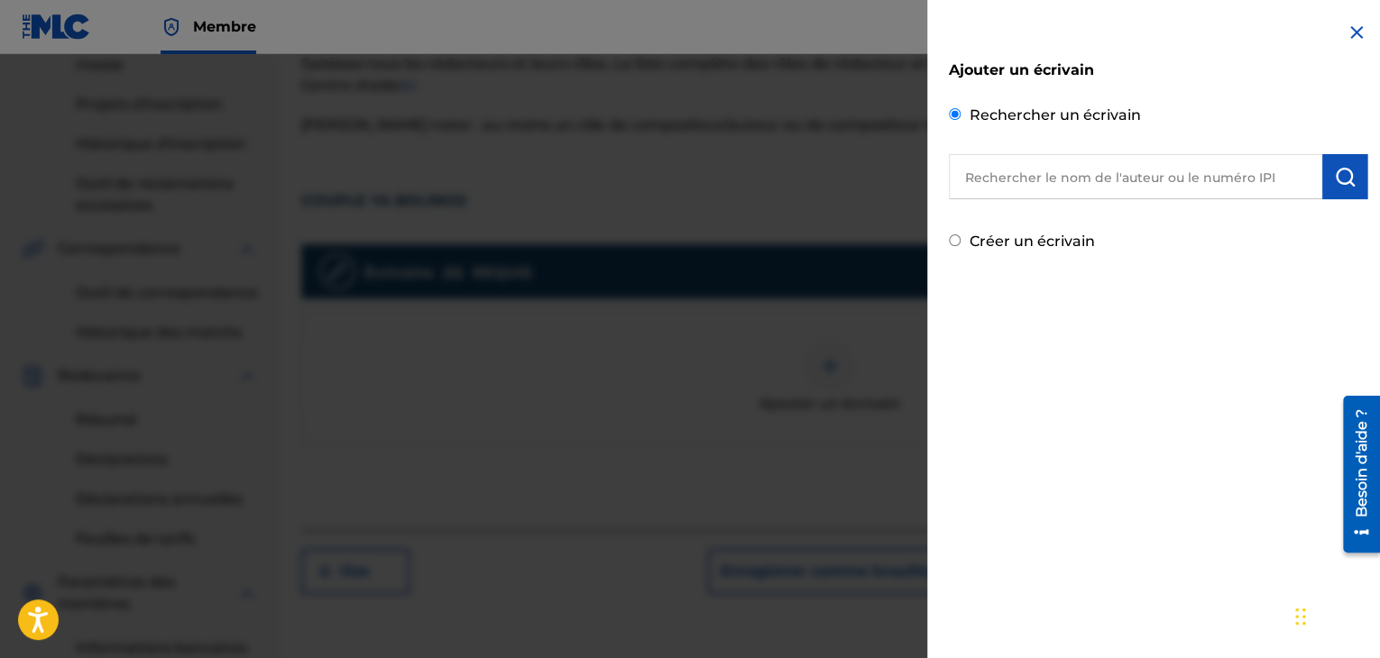
click at [1011, 191] on input "text" at bounding box center [1135, 176] width 373 height 45
paste input "00003868390"
type input "00003868390"
click at [1337, 168] on img "submit" at bounding box center [1345, 177] width 22 height 22
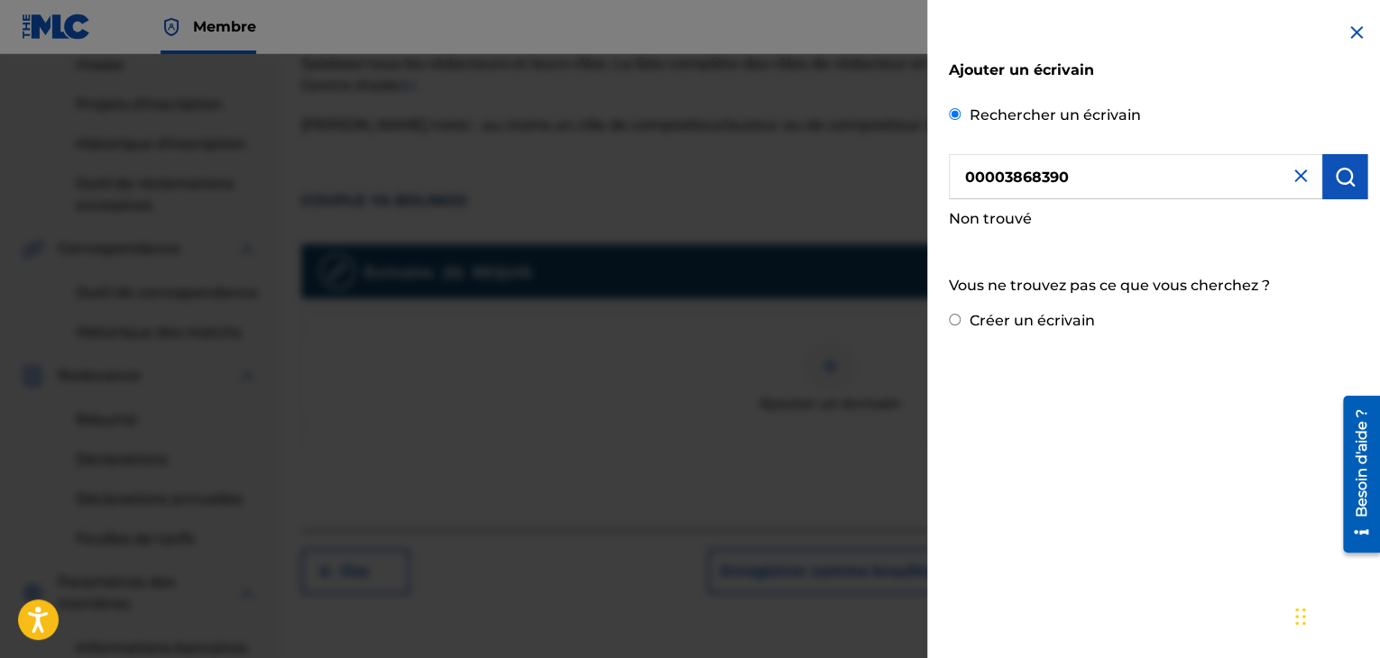
click at [959, 317] on input "Créer un écrivain" at bounding box center [955, 320] width 12 height 12
radio input "false"
radio input "true"
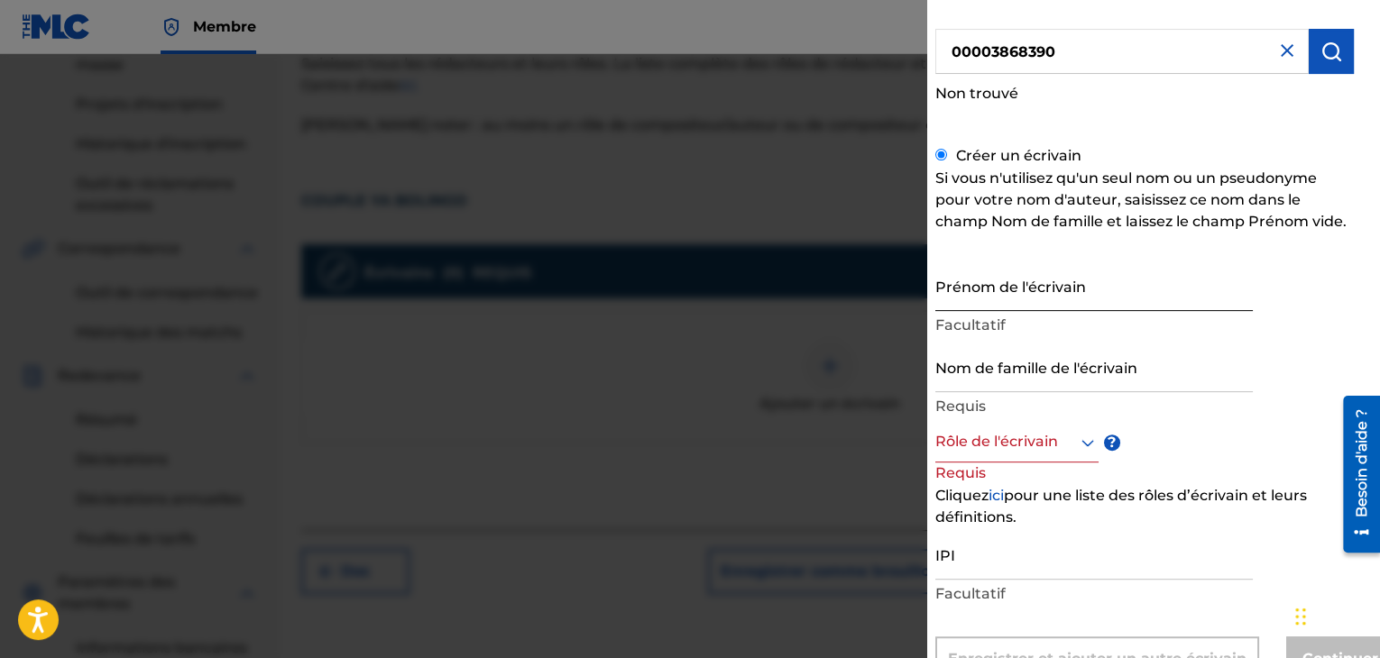
scroll to position [203, 0]
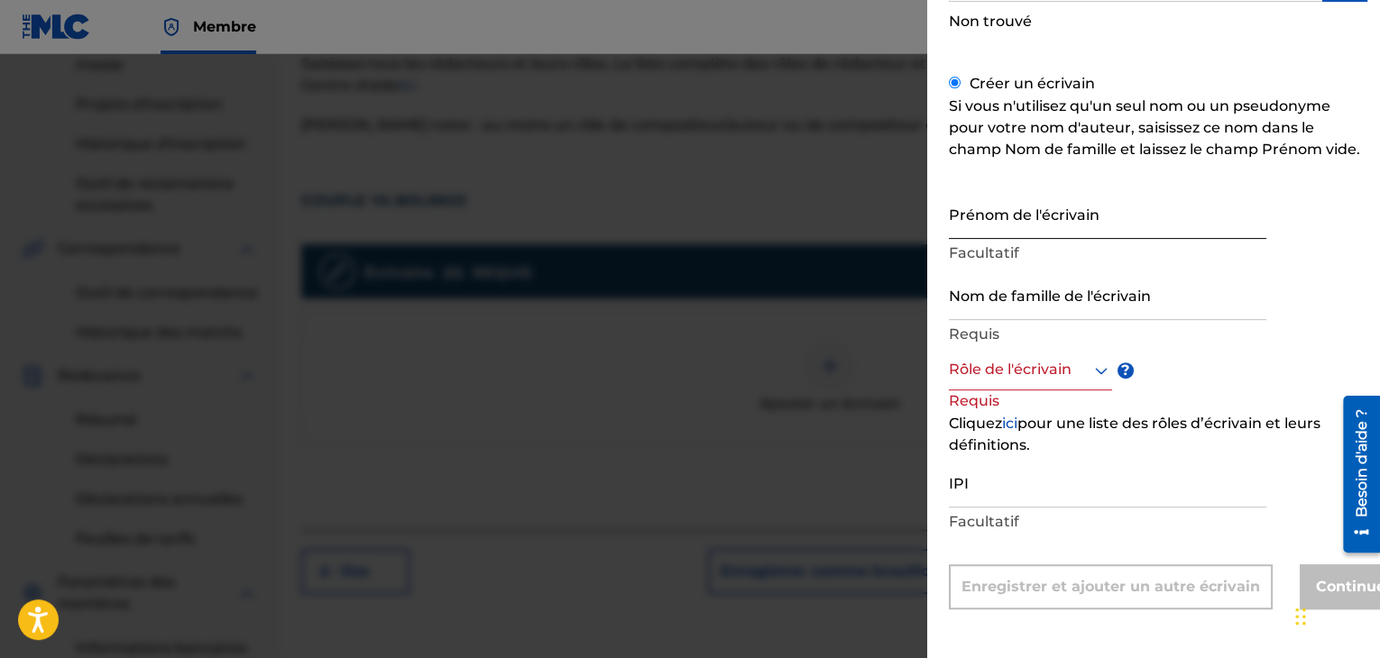
click at [959, 229] on input "Prénom de l'écrivain" at bounding box center [1107, 213] width 317 height 51
paste input "[PERSON_NAME]"
type input "[PERSON_NAME]"
click at [994, 286] on input "Nom de famille de l'écrivain" at bounding box center [1107, 294] width 317 height 51
paste input "BOUKAKA"
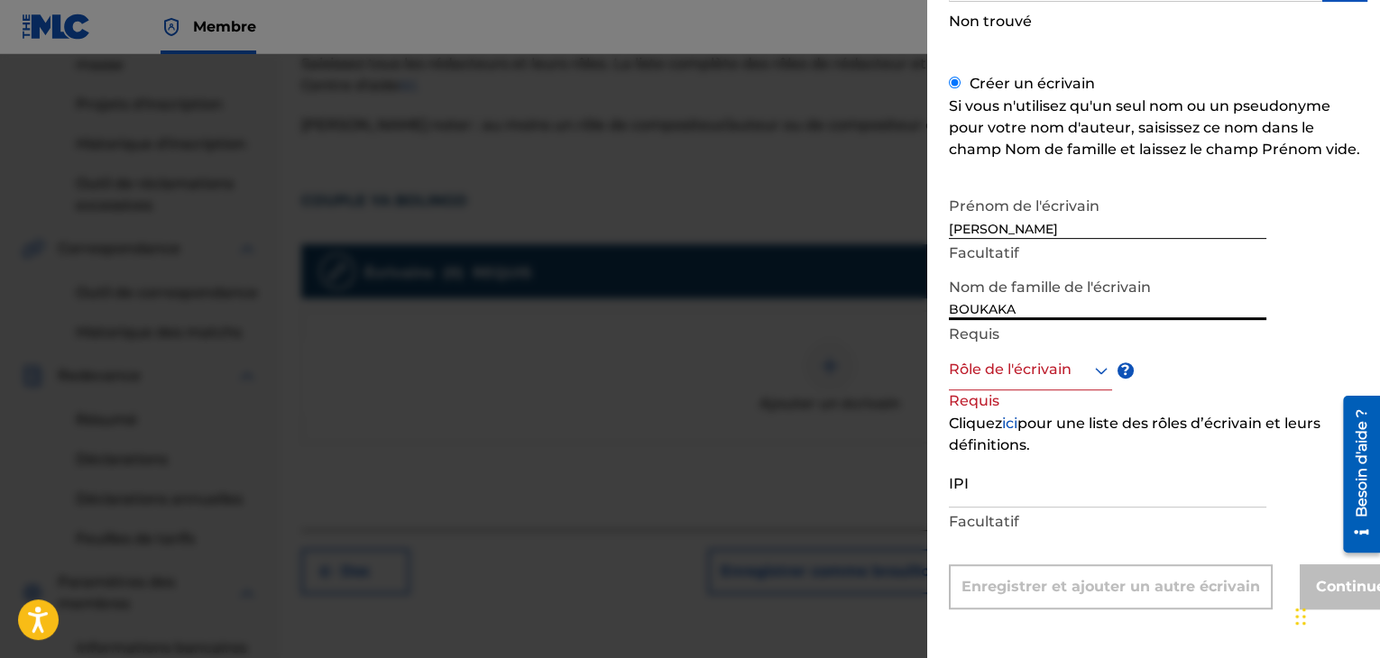
type input "BOUKAKA"
click at [1037, 370] on div at bounding box center [1030, 370] width 163 height 23
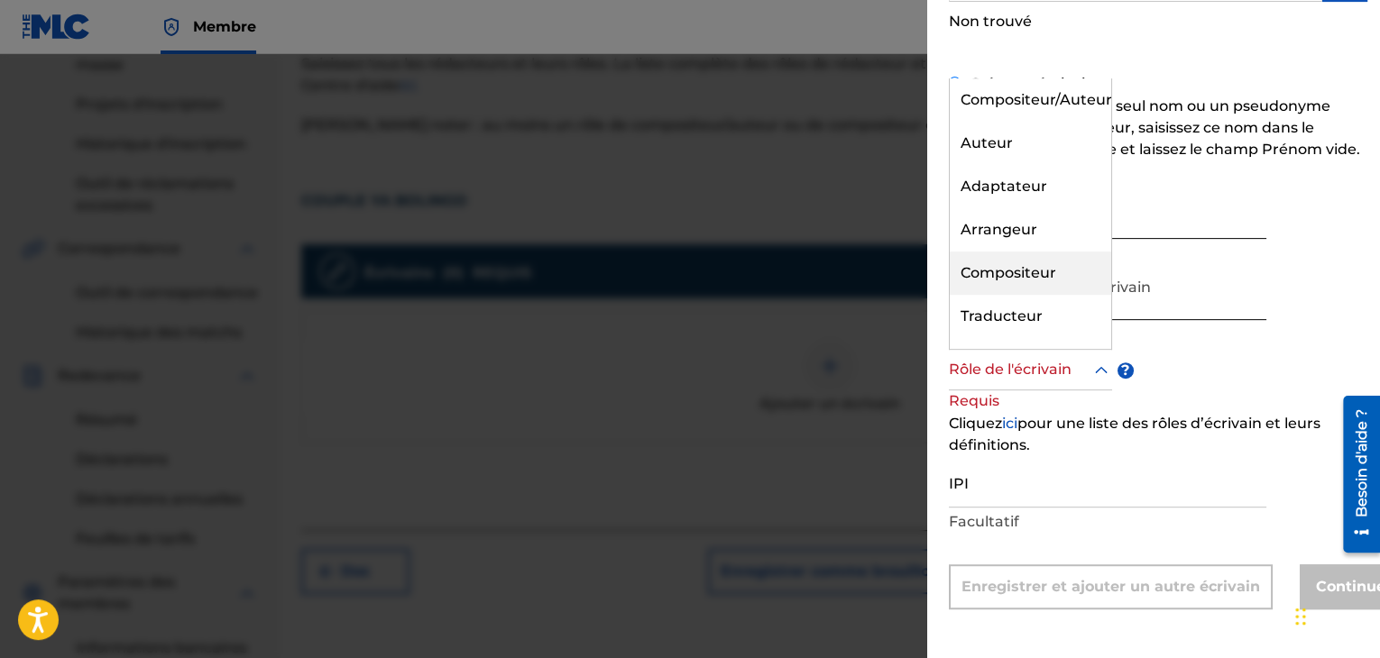
click at [998, 269] on font "Compositeur" at bounding box center [1008, 272] width 96 height 17
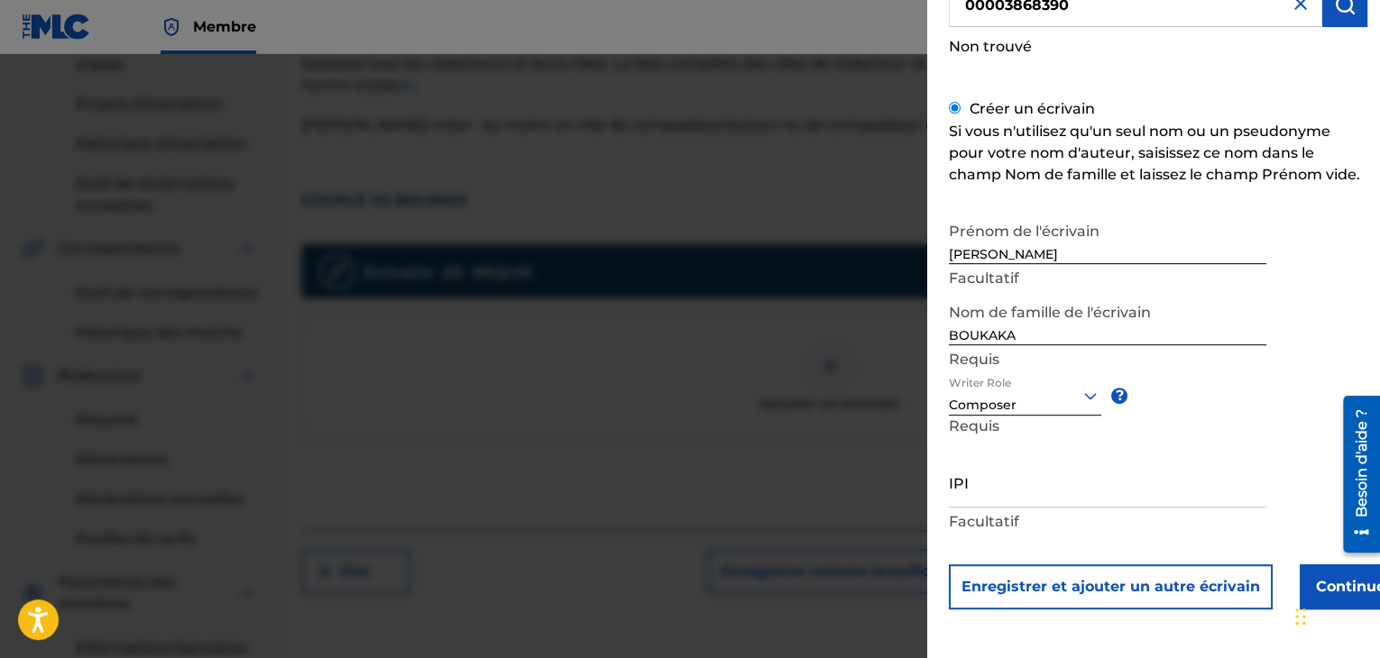
scroll to position [178, 0]
click at [955, 480] on input "IPI" at bounding box center [1107, 481] width 317 height 51
paste input "00003868390"
type input "00003868390"
click at [1095, 535] on div "Prénom de l'écrivain [PERSON_NAME] Nom de famille de l'écrivain BOUKAKA Requis …" at bounding box center [1158, 411] width 418 height 397
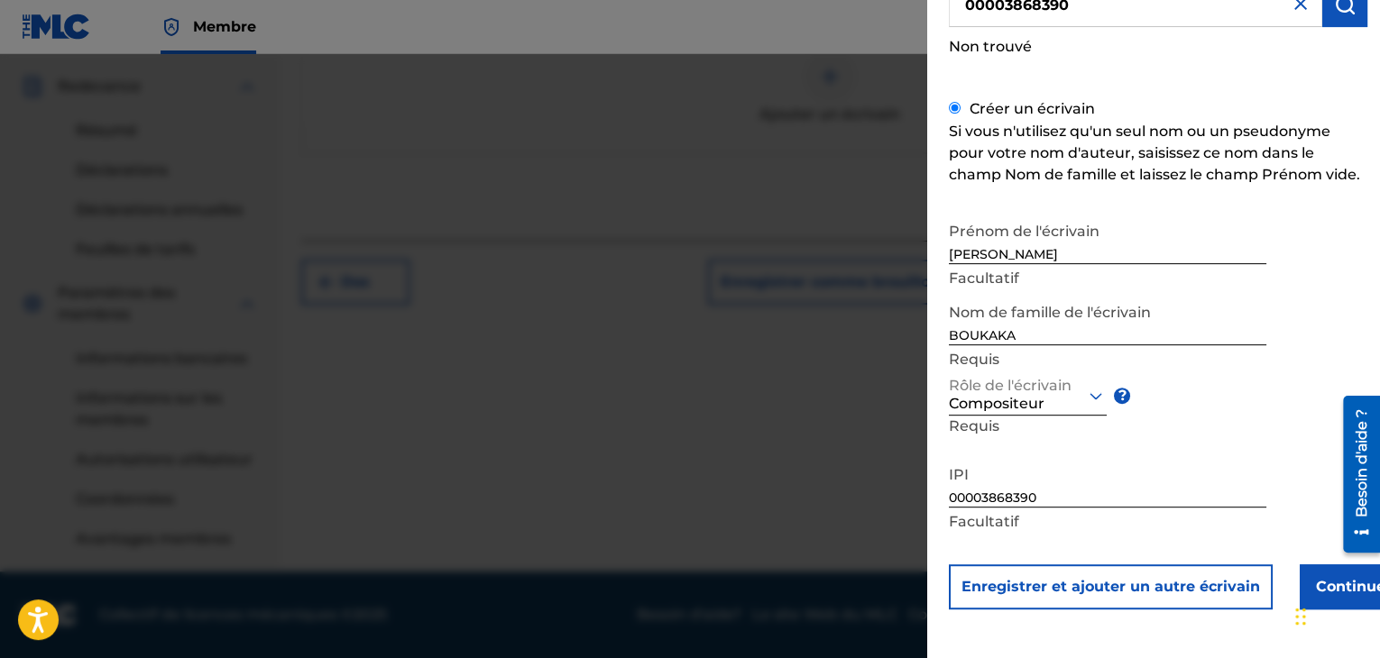
scroll to position [635, 0]
click at [1328, 565] on button "Continuer" at bounding box center [1353, 587] width 108 height 45
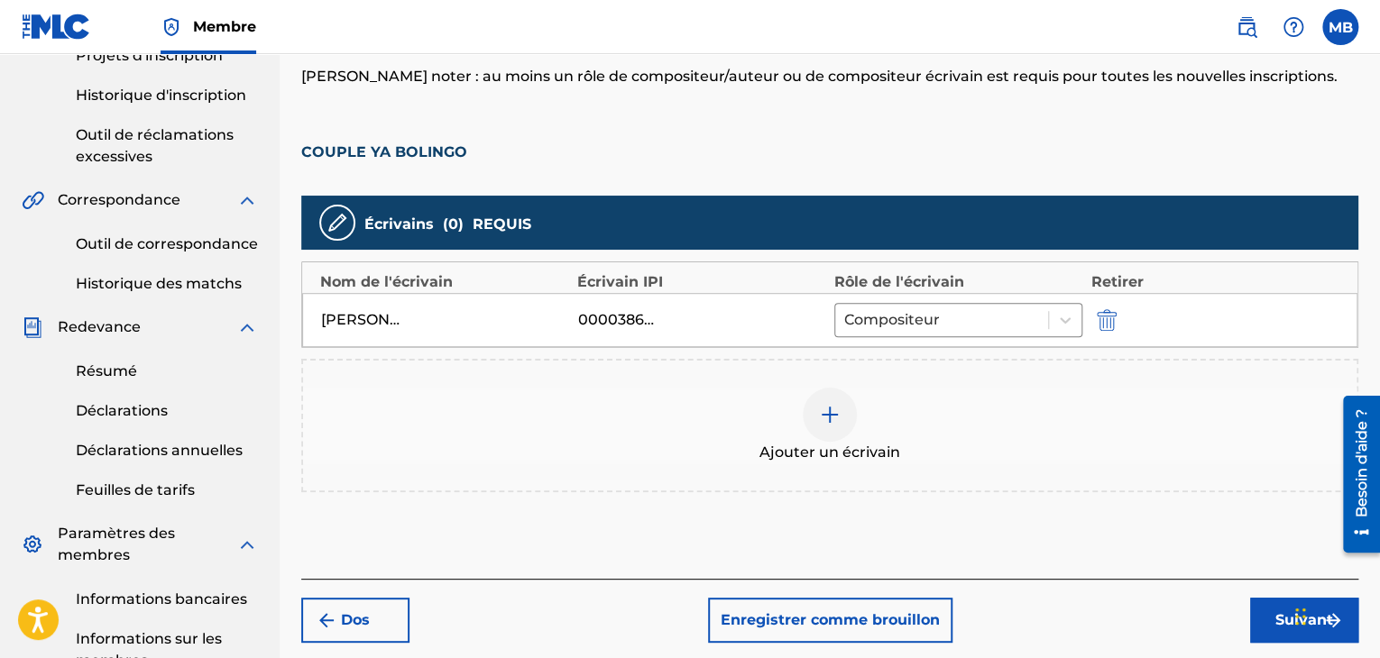
scroll to position [381, 0]
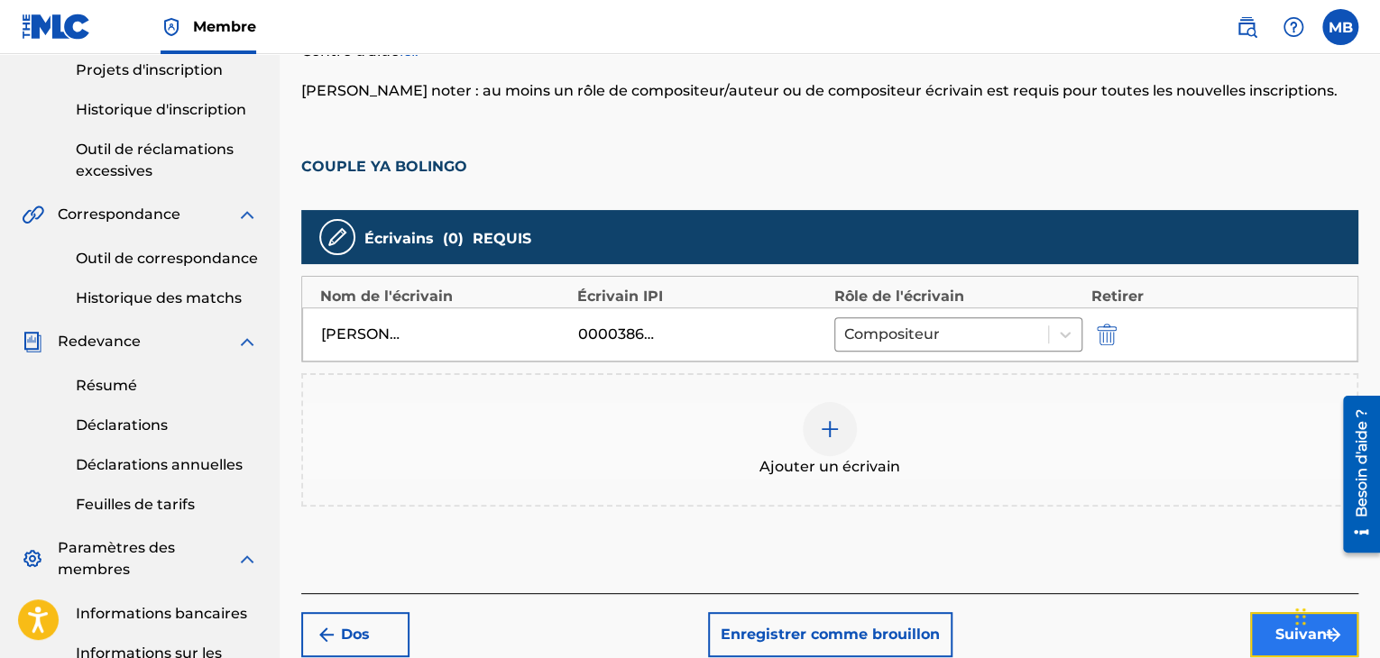
click at [1281, 638] on font "Suivant" at bounding box center [1304, 634] width 58 height 17
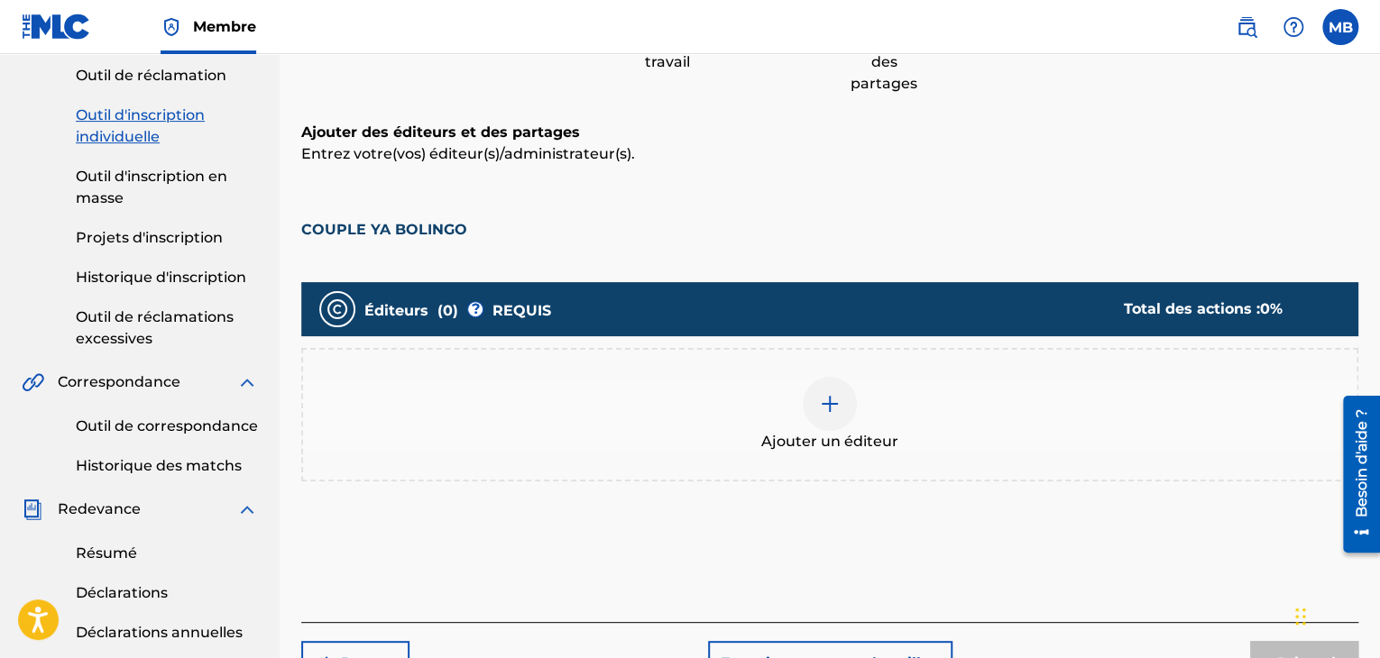
scroll to position [278, 0]
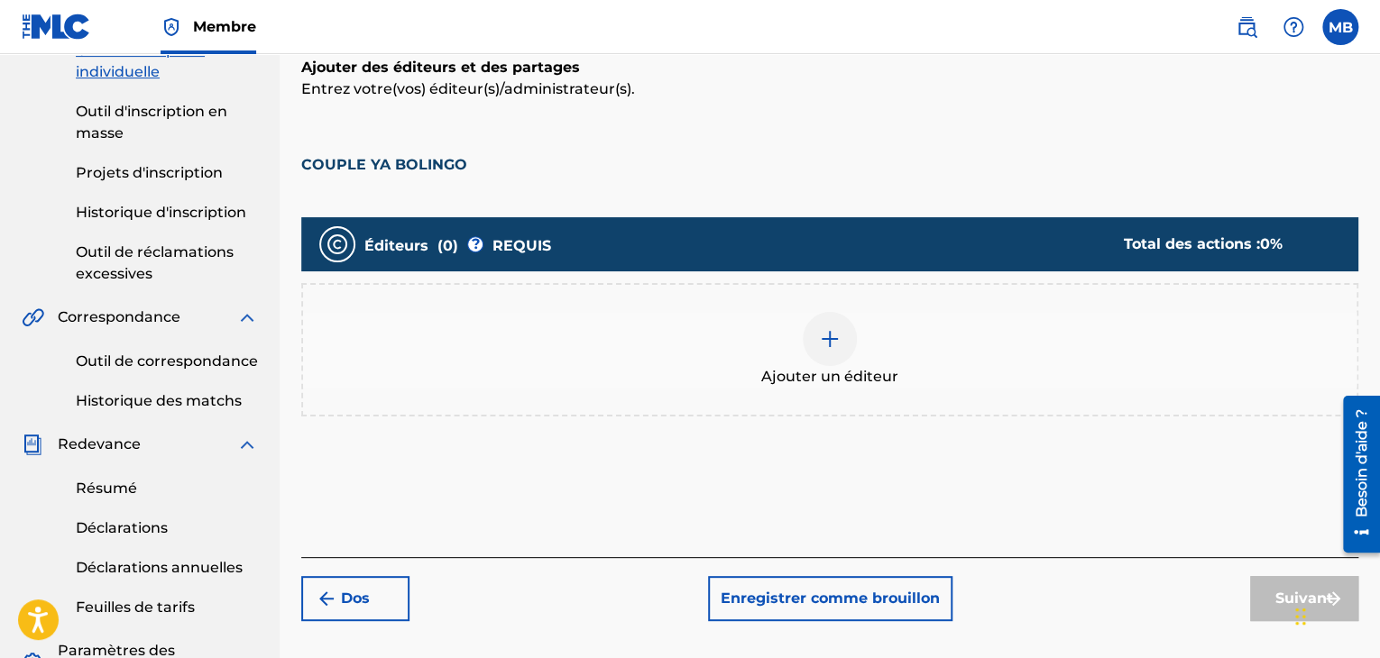
click at [689, 326] on div "Ajouter un éditeur" at bounding box center [829, 350] width 1053 height 76
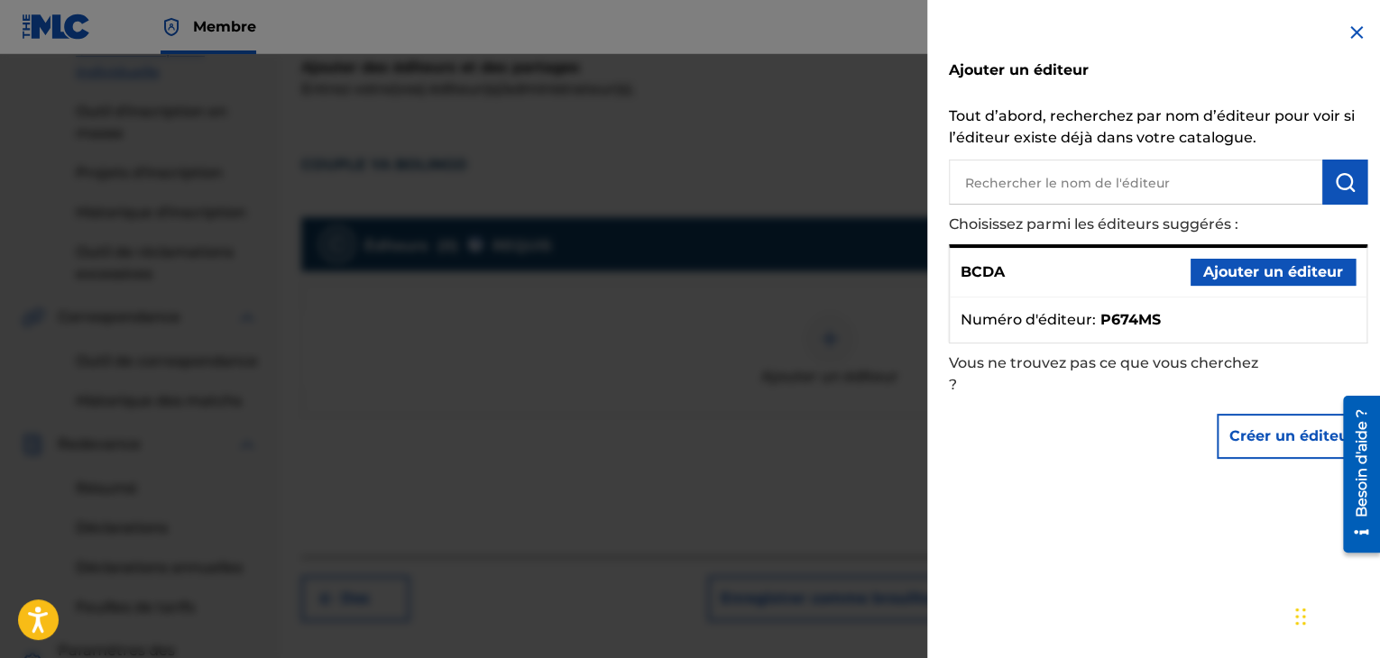
click at [1137, 185] on input "text" at bounding box center [1135, 182] width 373 height 45
paste input "BOLIBANA INTERNATIONAL PRODUCTI"
type input "BOLIBANA INTERNATIONAL PRODUCTI"
click at [1347, 179] on img "submit" at bounding box center [1345, 182] width 22 height 22
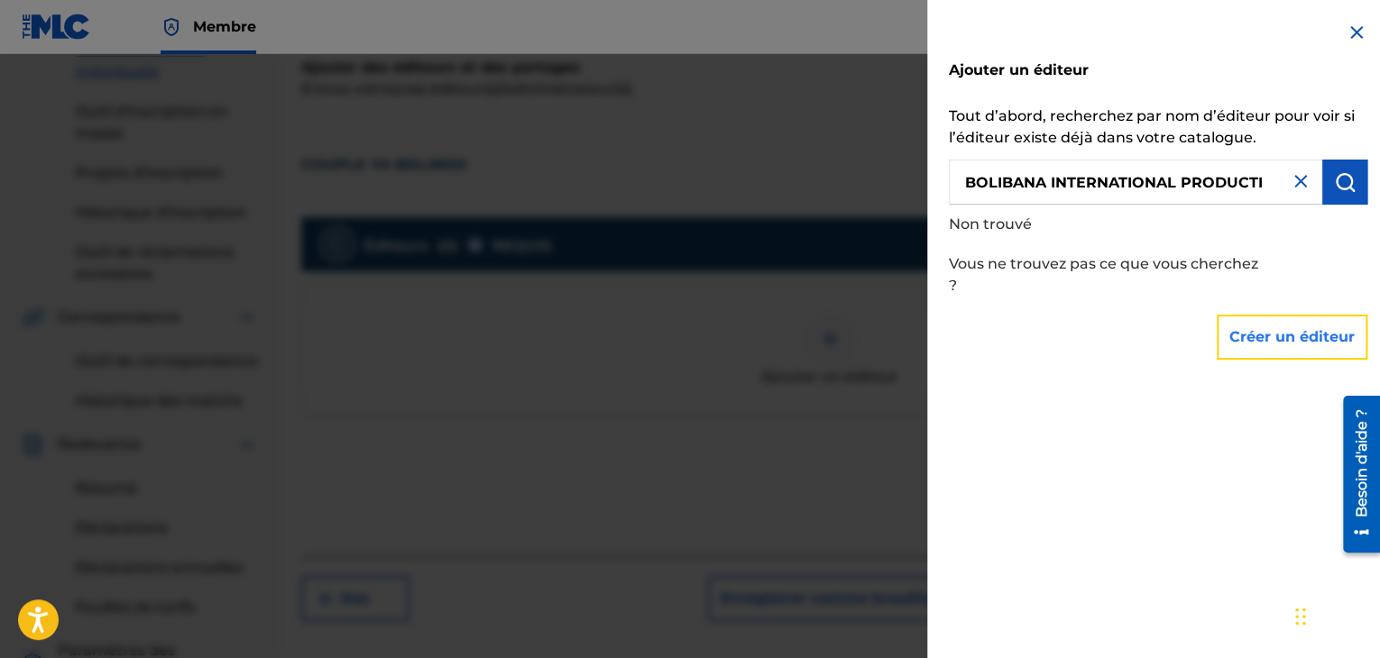
click at [1299, 358] on button "Créer un éditeur" at bounding box center [1292, 337] width 151 height 45
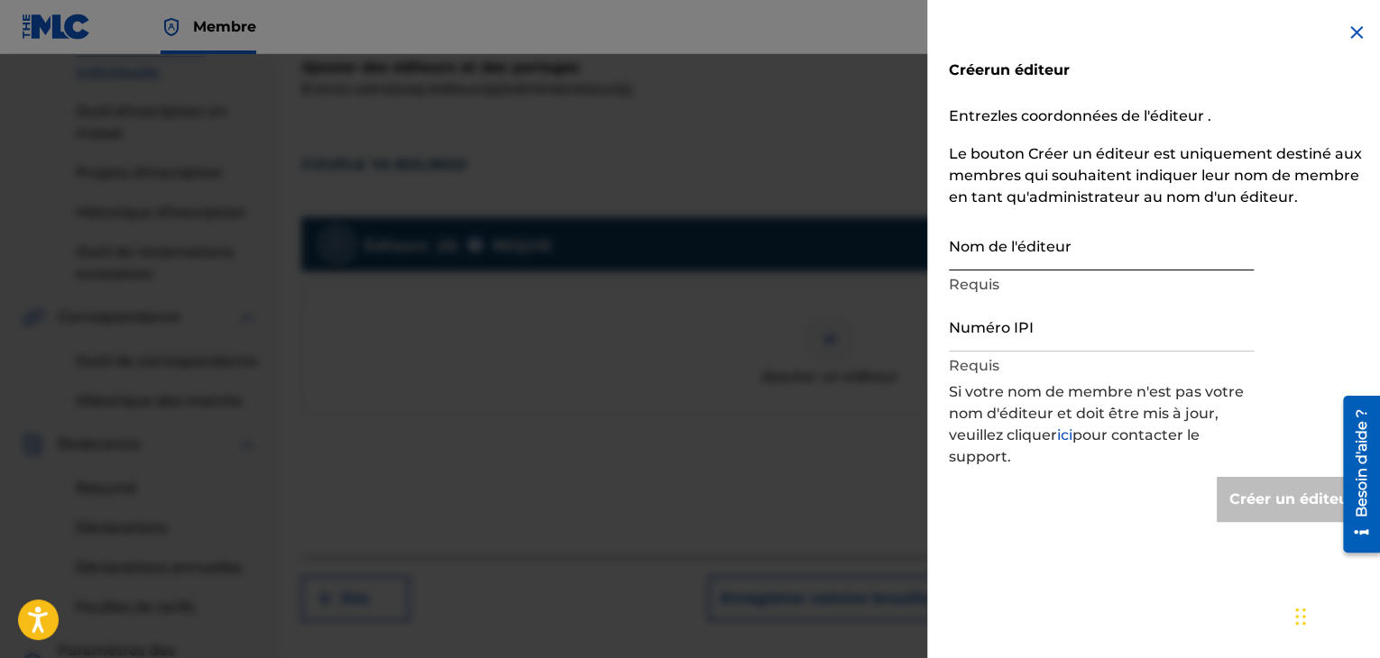
click at [981, 265] on input "Nom de l'éditeur" at bounding box center [1101, 244] width 305 height 51
paste input "BOLIBANA INTERNATIONAL PRODUCTI"
type input "BOLIBANA INTERNATIONAL PRODUCTI"
type input "Create Publisher"
type input "BOLIBANA INTERNATIONAL PRODUCTI"
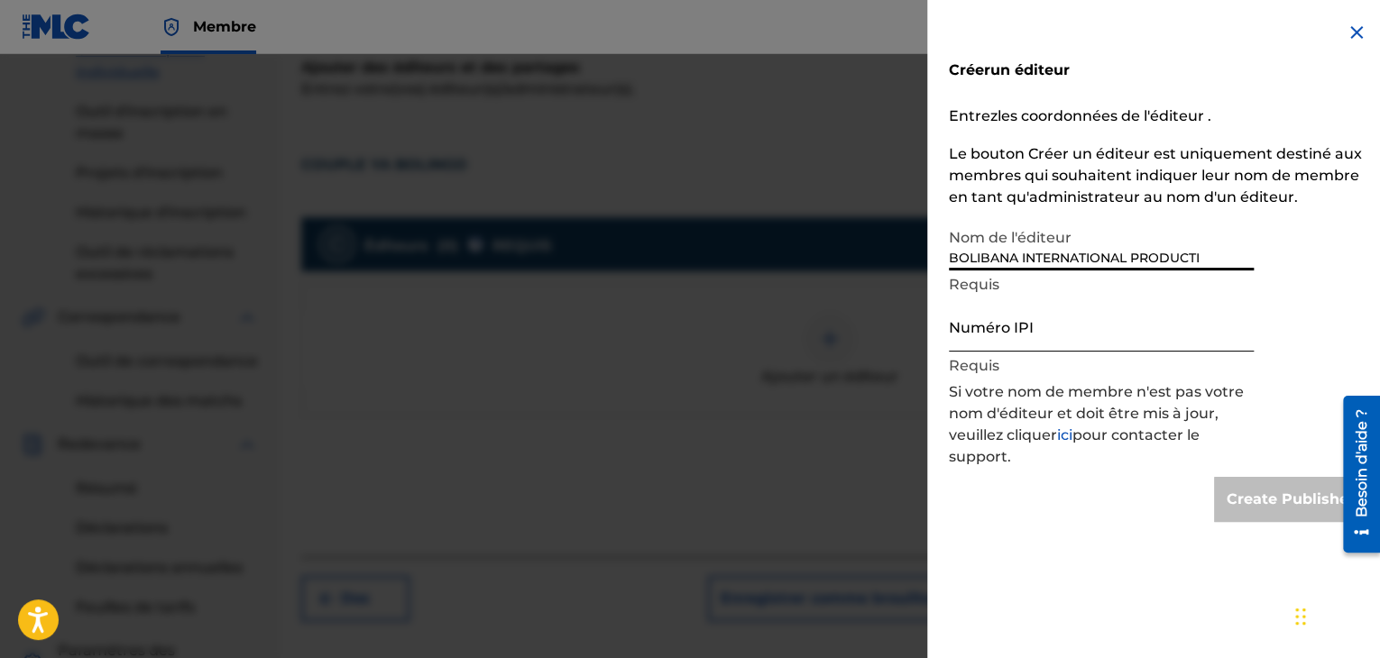
click at [994, 329] on input "Numéro IPI" at bounding box center [1101, 325] width 305 height 51
paste input "00151359581"
type input "00151359581"
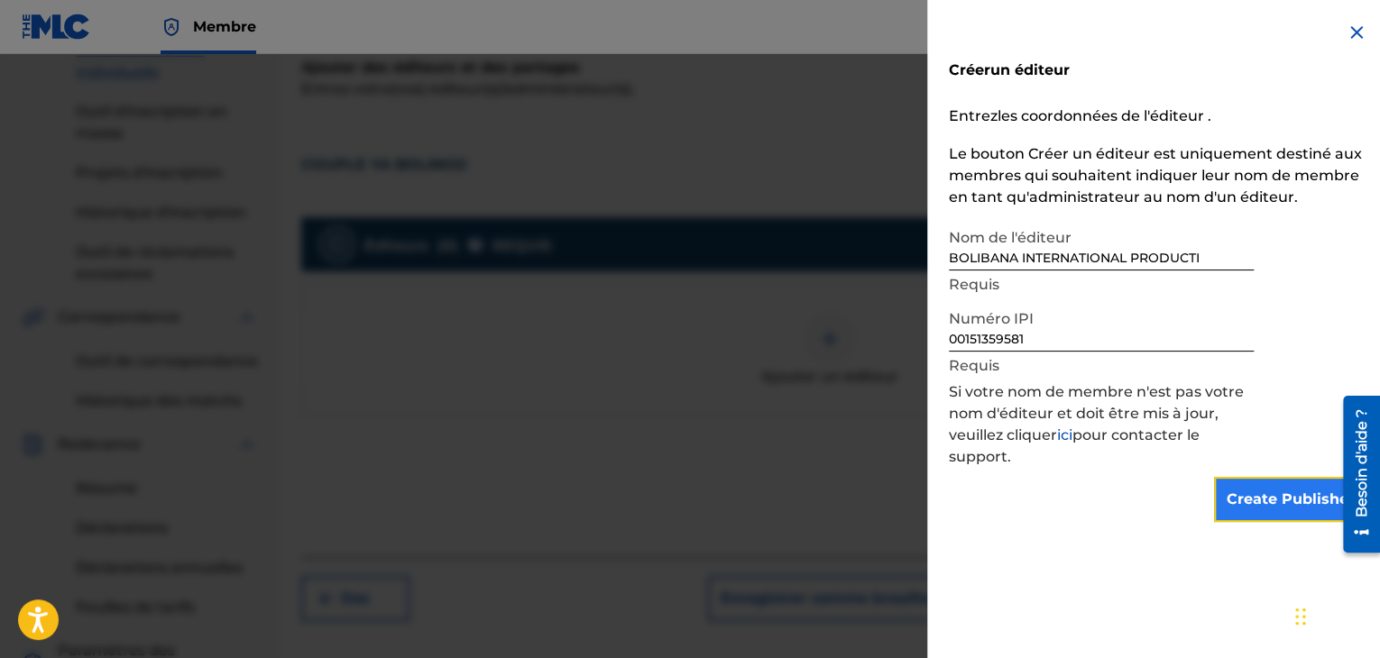
click at [1249, 488] on input "Create Publisher" at bounding box center [1290, 499] width 153 height 45
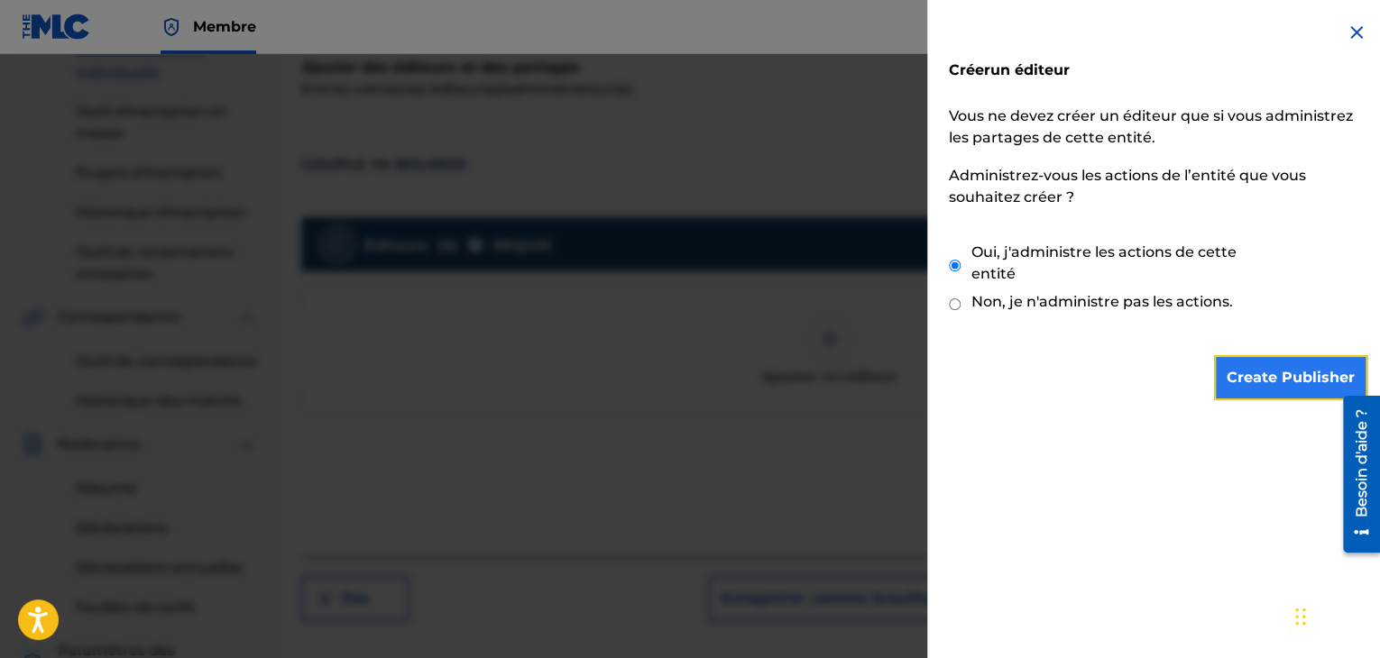
click at [1281, 374] on input "Create Publisher" at bounding box center [1290, 377] width 153 height 45
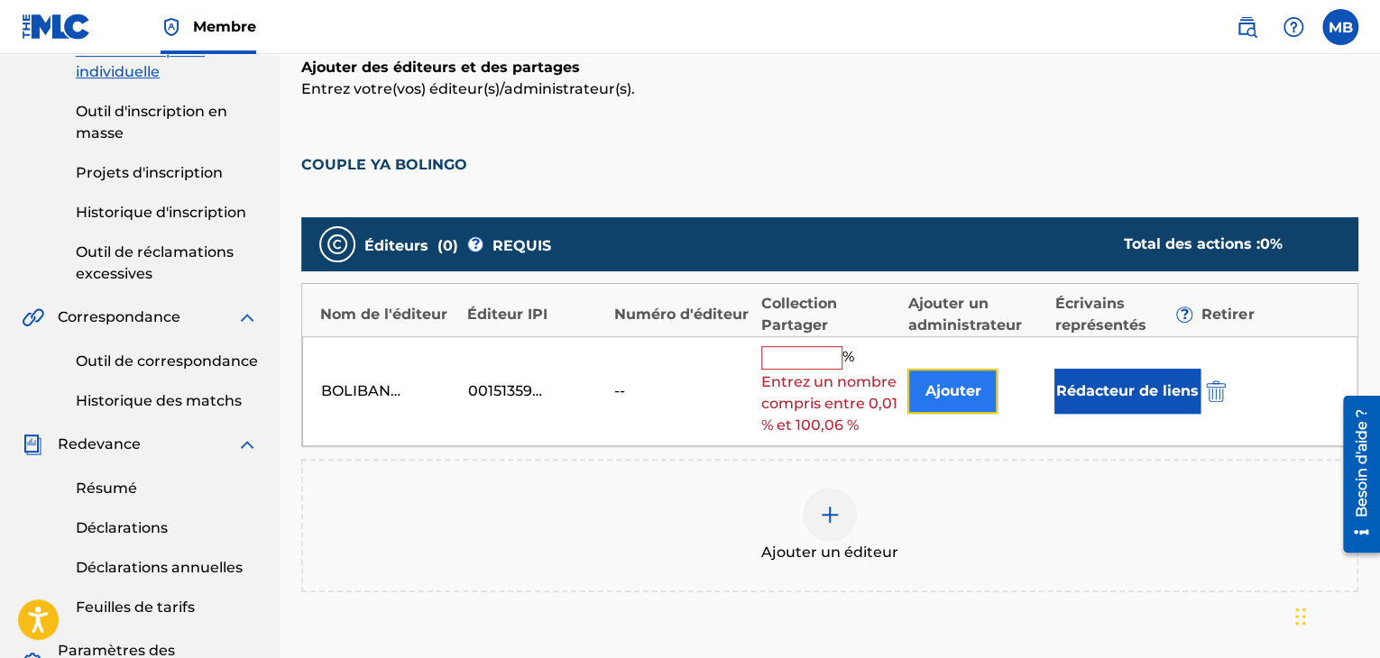
click at [956, 395] on font "Ajouter" at bounding box center [952, 390] width 56 height 17
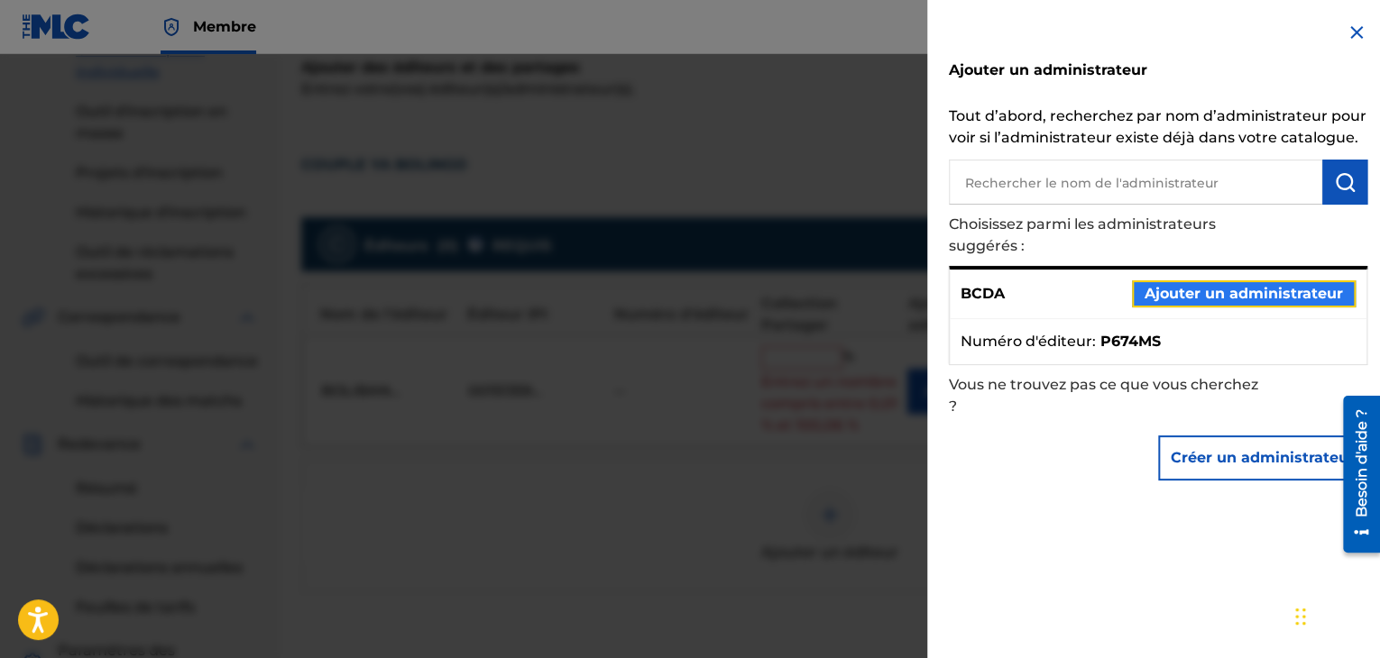
click at [1168, 289] on font "Ajouter un administrateur" at bounding box center [1243, 293] width 198 height 17
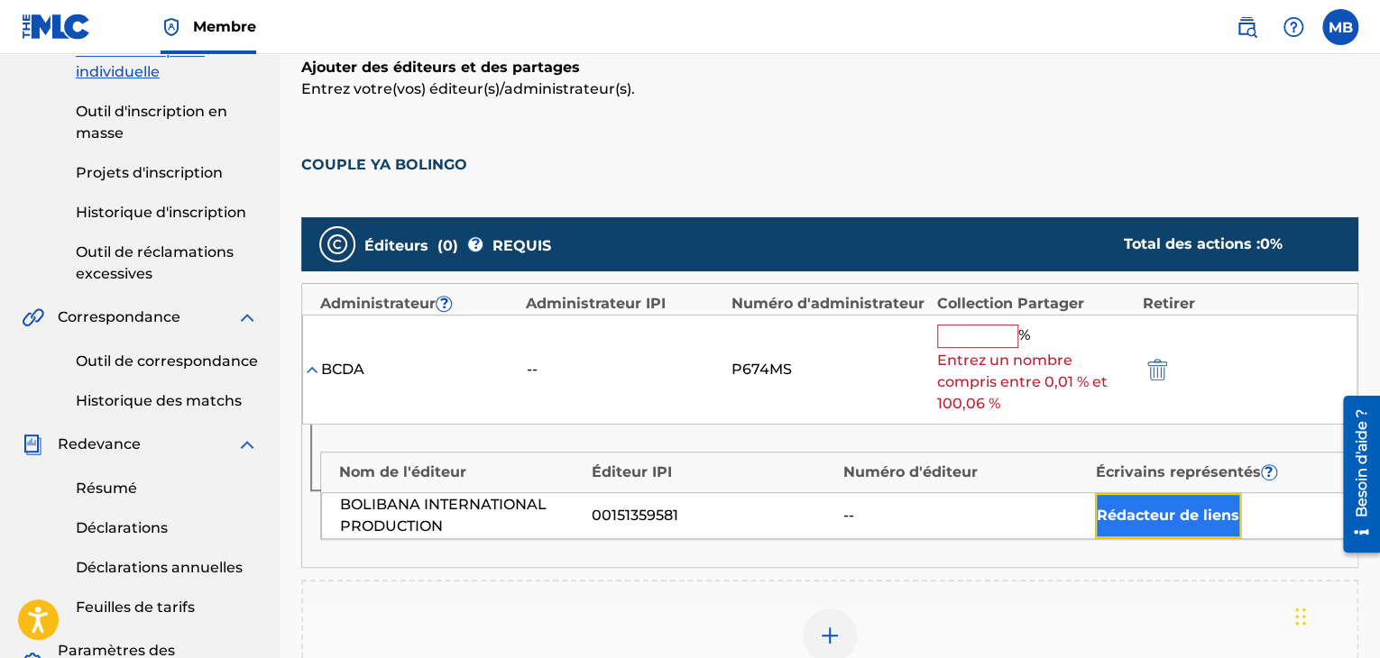
click at [1151, 507] on font "Rédacteur de liens" at bounding box center [1168, 515] width 142 height 17
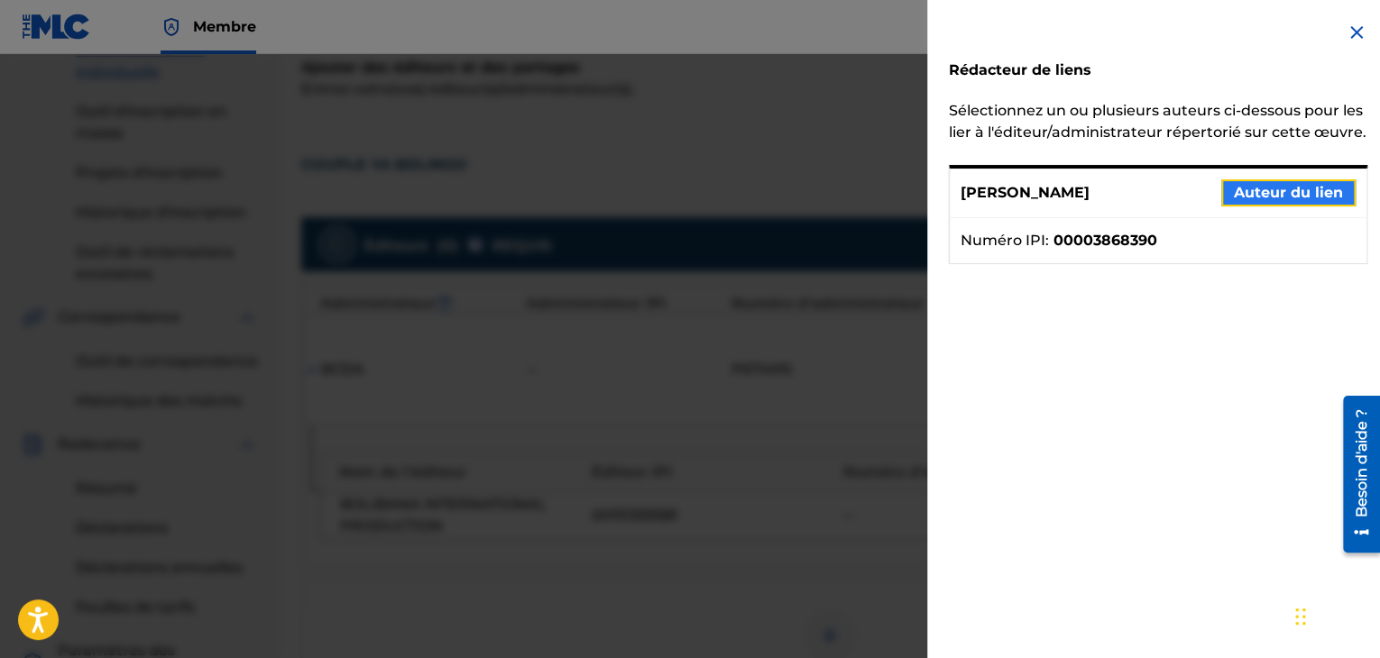
click at [1254, 201] on font "Auteur du lien" at bounding box center [1288, 192] width 109 height 17
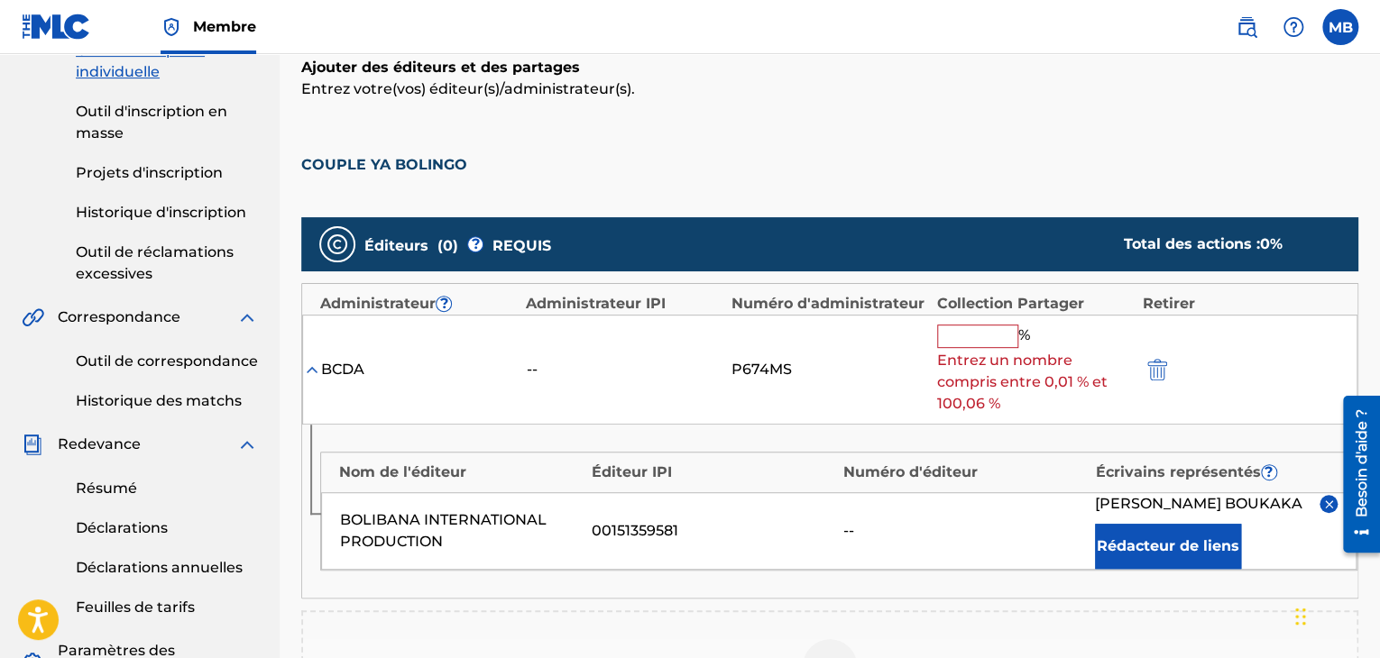
click at [948, 327] on input "text" at bounding box center [977, 336] width 81 height 23
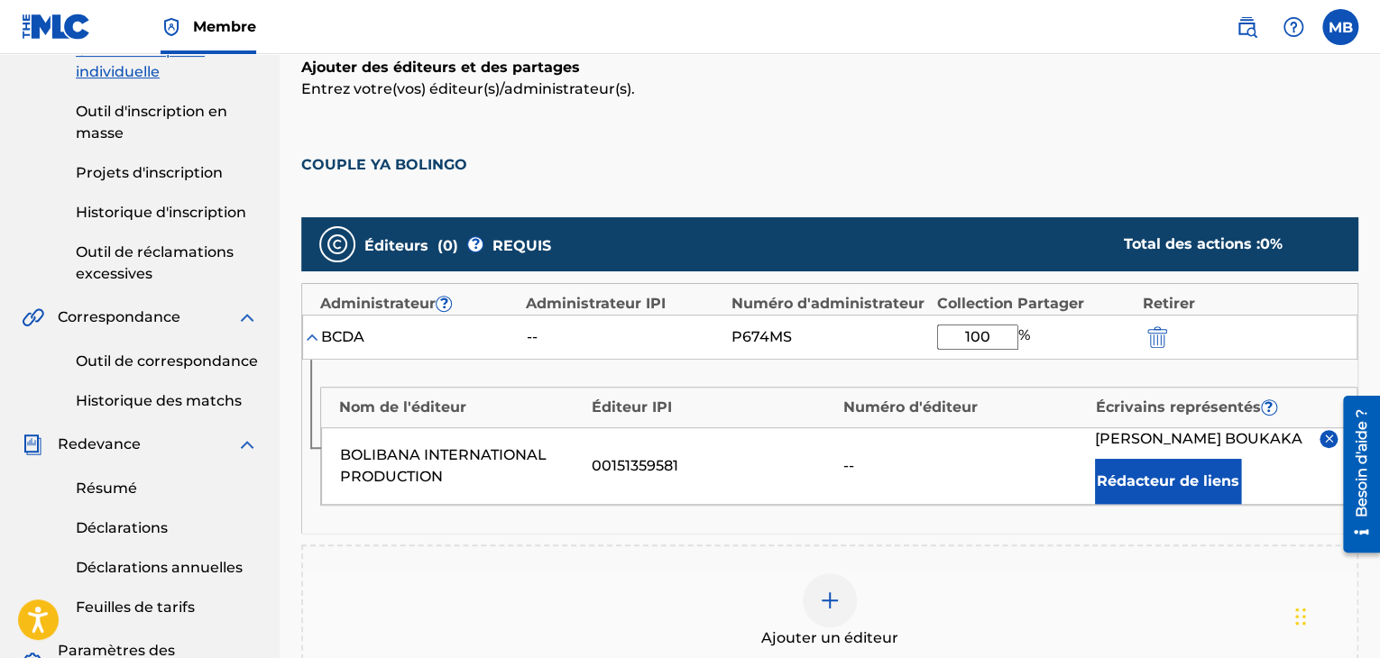
type input "100"
click at [1049, 546] on div "Ajouter un éditeur" at bounding box center [829, 611] width 1057 height 133
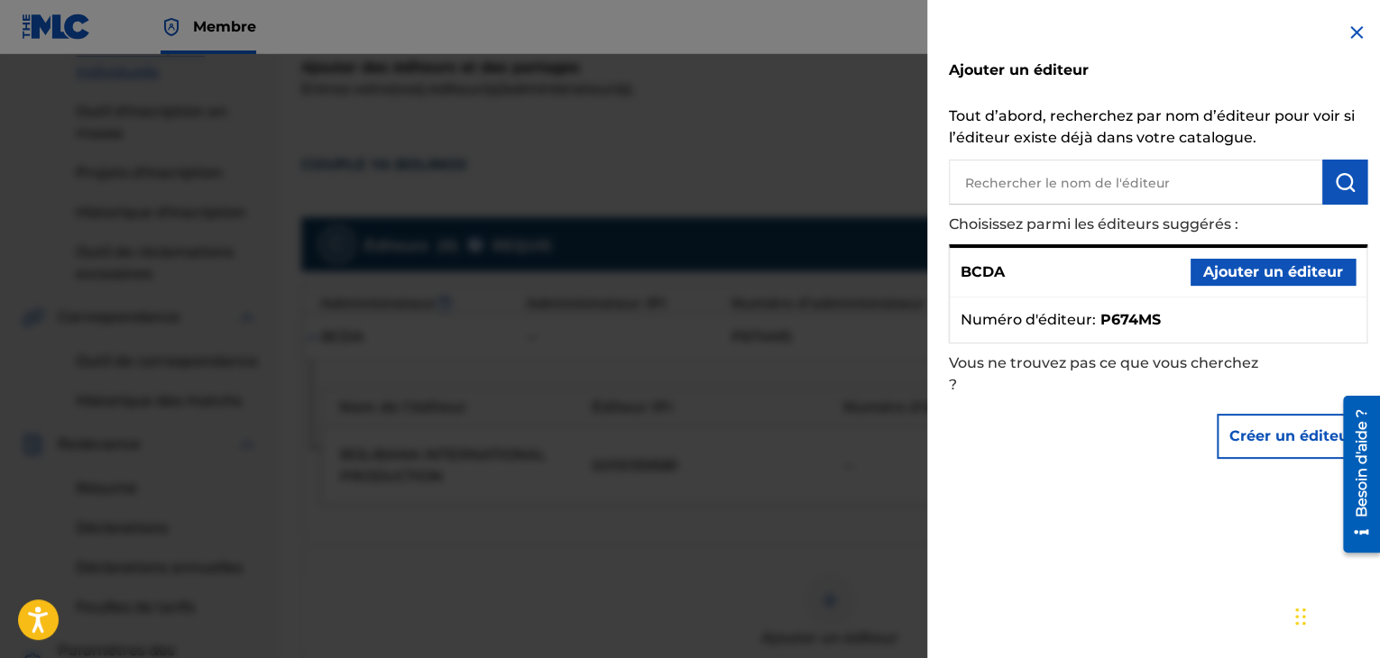
click at [1353, 32] on img at bounding box center [1356, 33] width 22 height 22
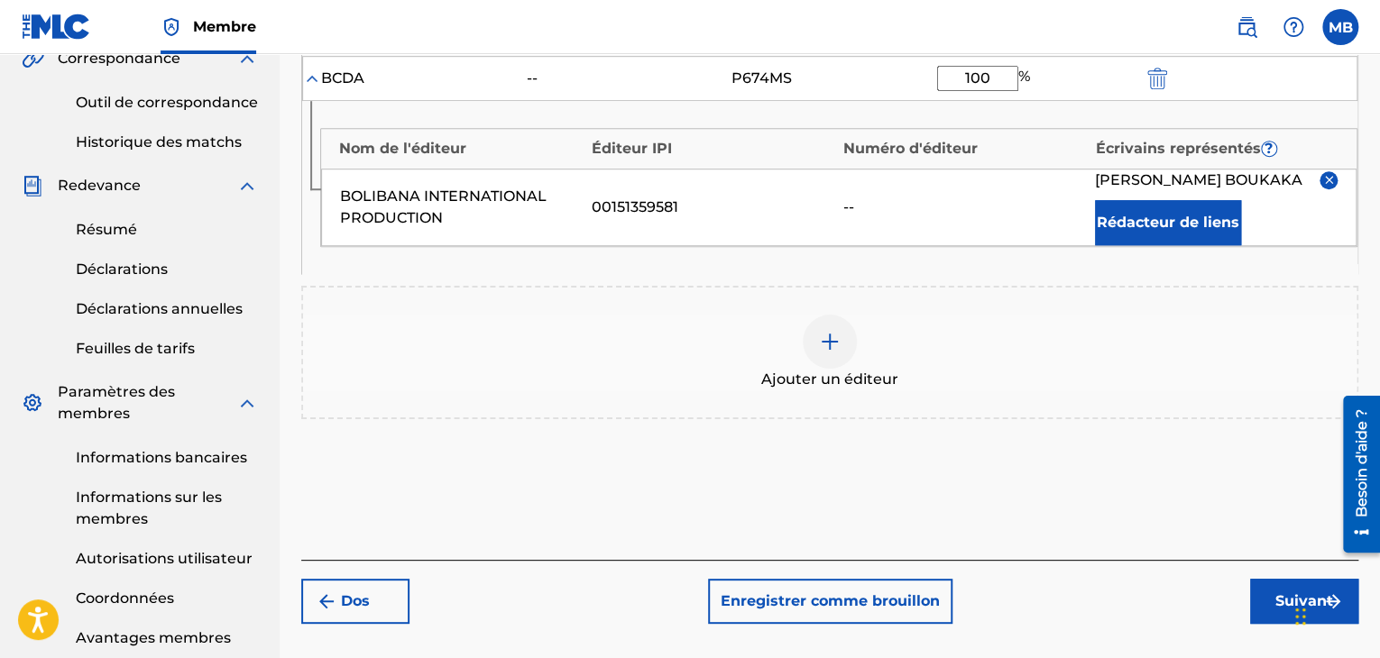
scroll to position [536, 0]
click at [1275, 607] on font "Suivant" at bounding box center [1304, 603] width 58 height 22
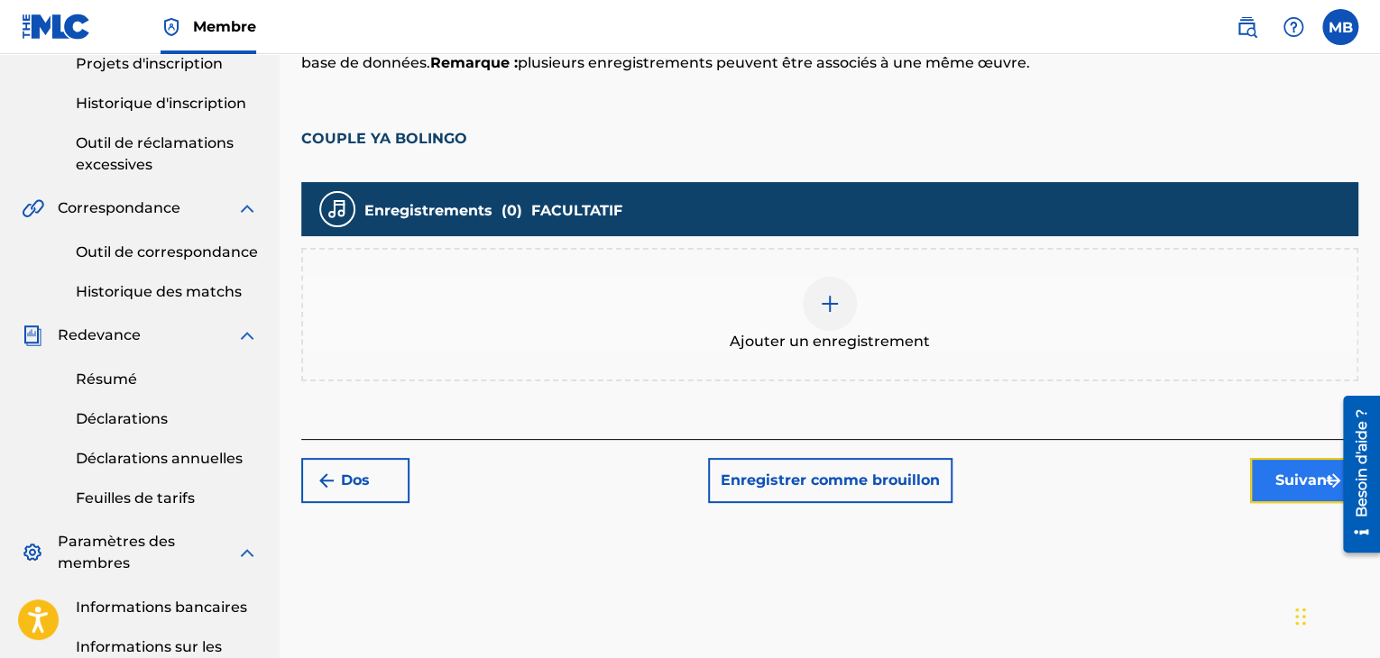
click at [1318, 484] on font "Suivant" at bounding box center [1304, 480] width 58 height 17
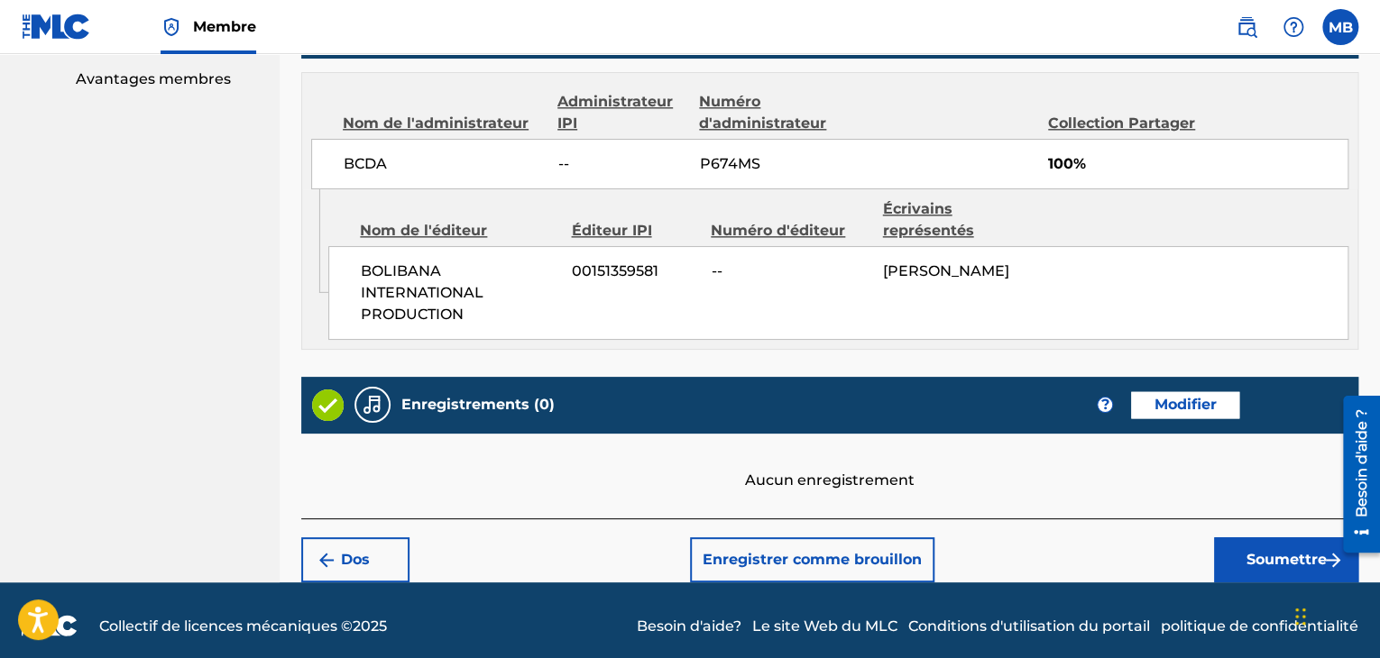
scroll to position [1099, 0]
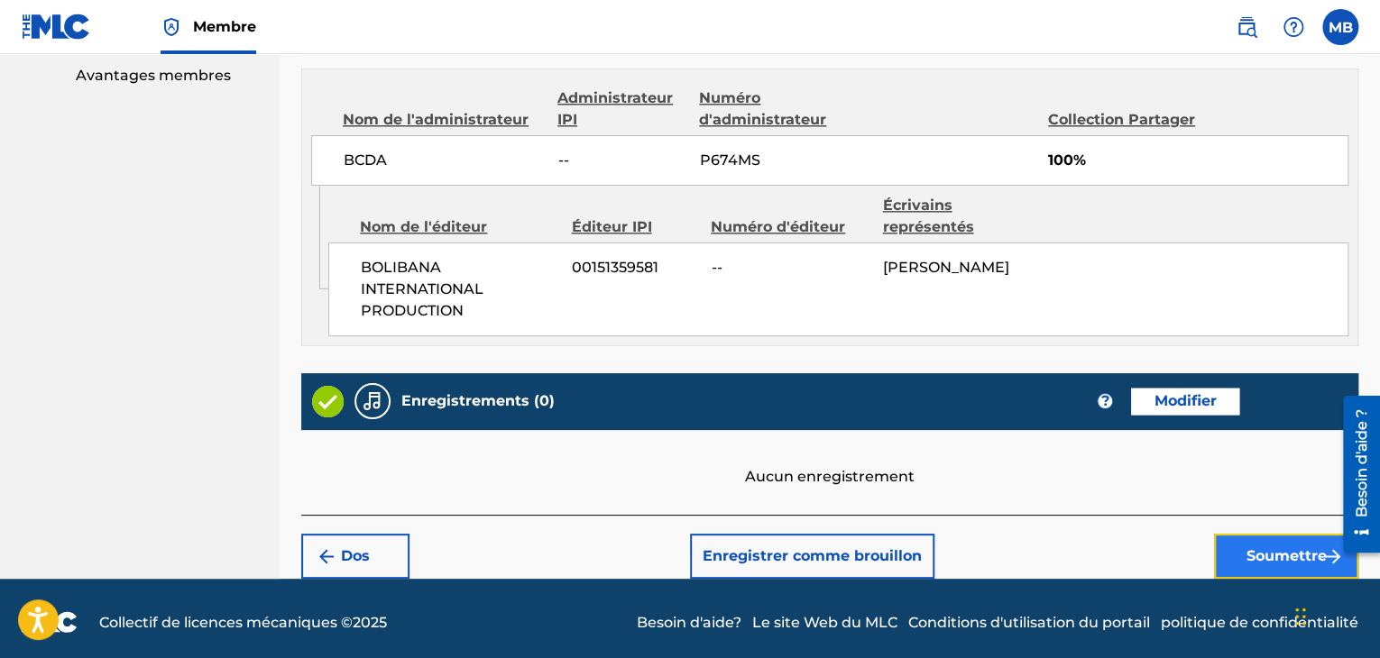
click at [1282, 569] on button "Soumettre" at bounding box center [1286, 556] width 144 height 45
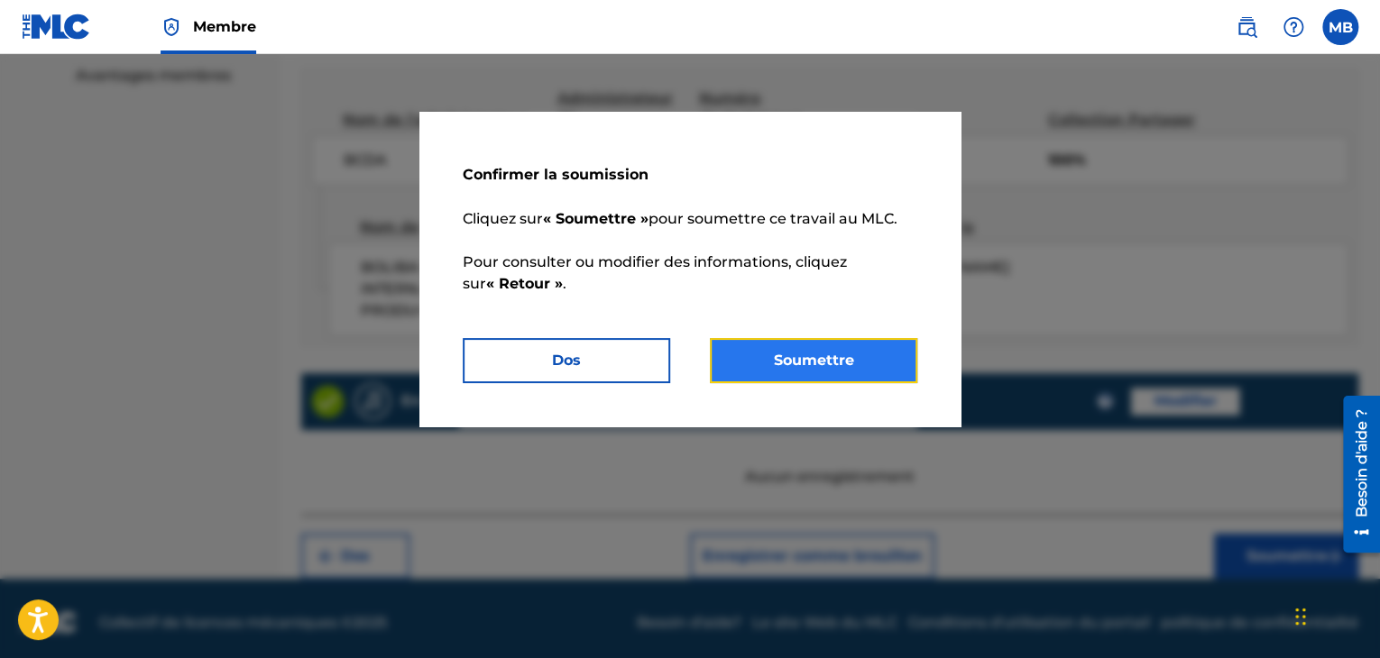
click at [804, 369] on font "Soumettre" at bounding box center [814, 360] width 80 height 17
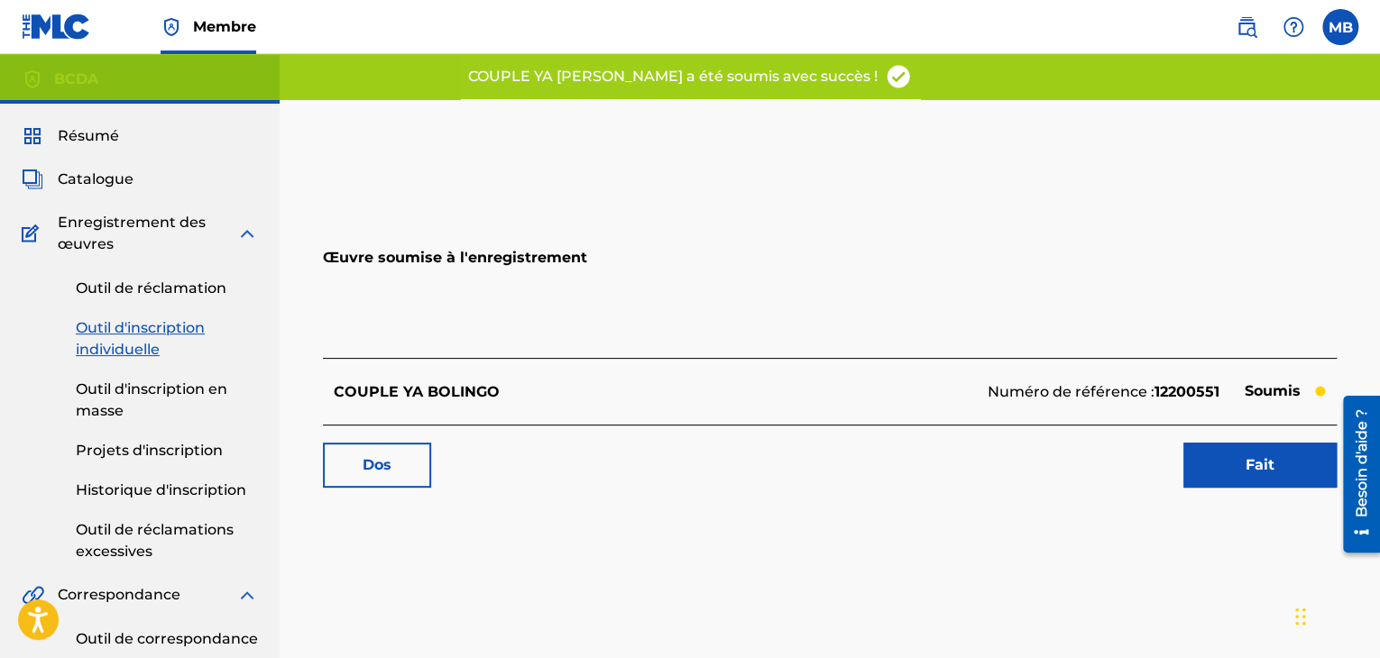
click at [1259, 493] on div "Œuvre soumise à l'enregistrement COUPLE YA BOLINGO Numéro de référence : 122005…" at bounding box center [829, 325] width 1057 height 362
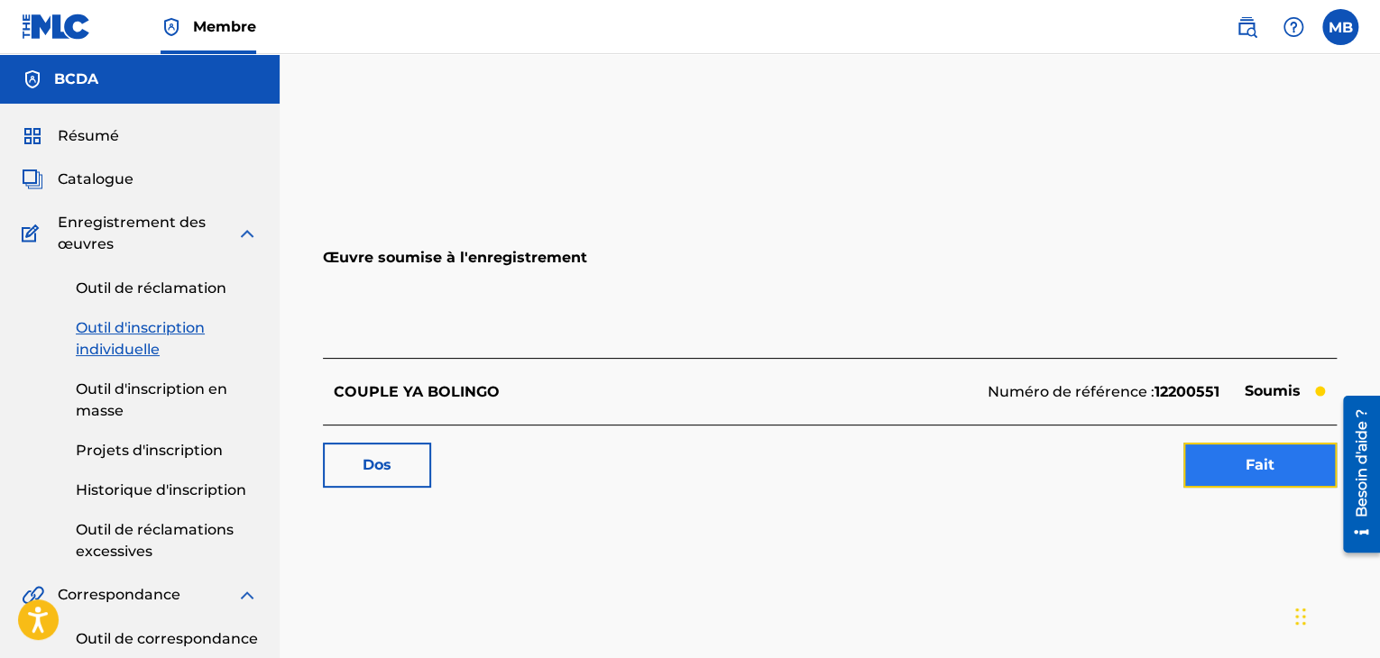
click at [1219, 455] on link "Fait" at bounding box center [1259, 465] width 153 height 45
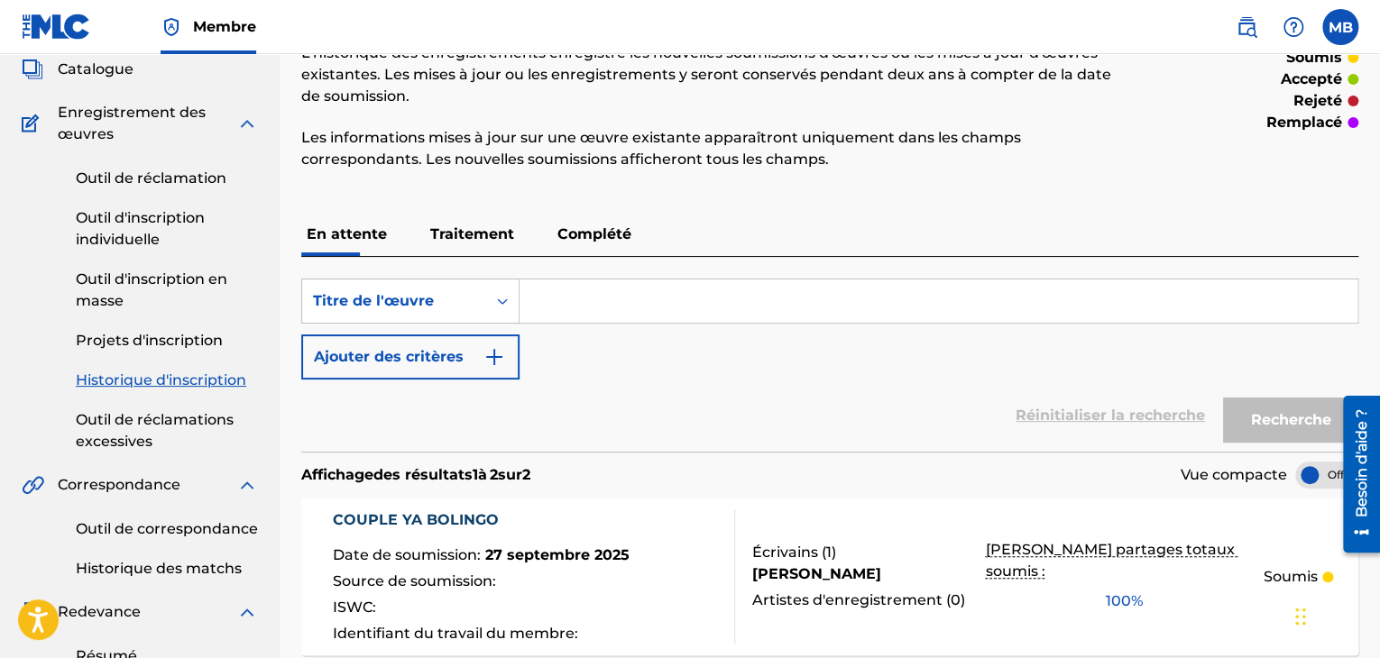
scroll to position [105, 0]
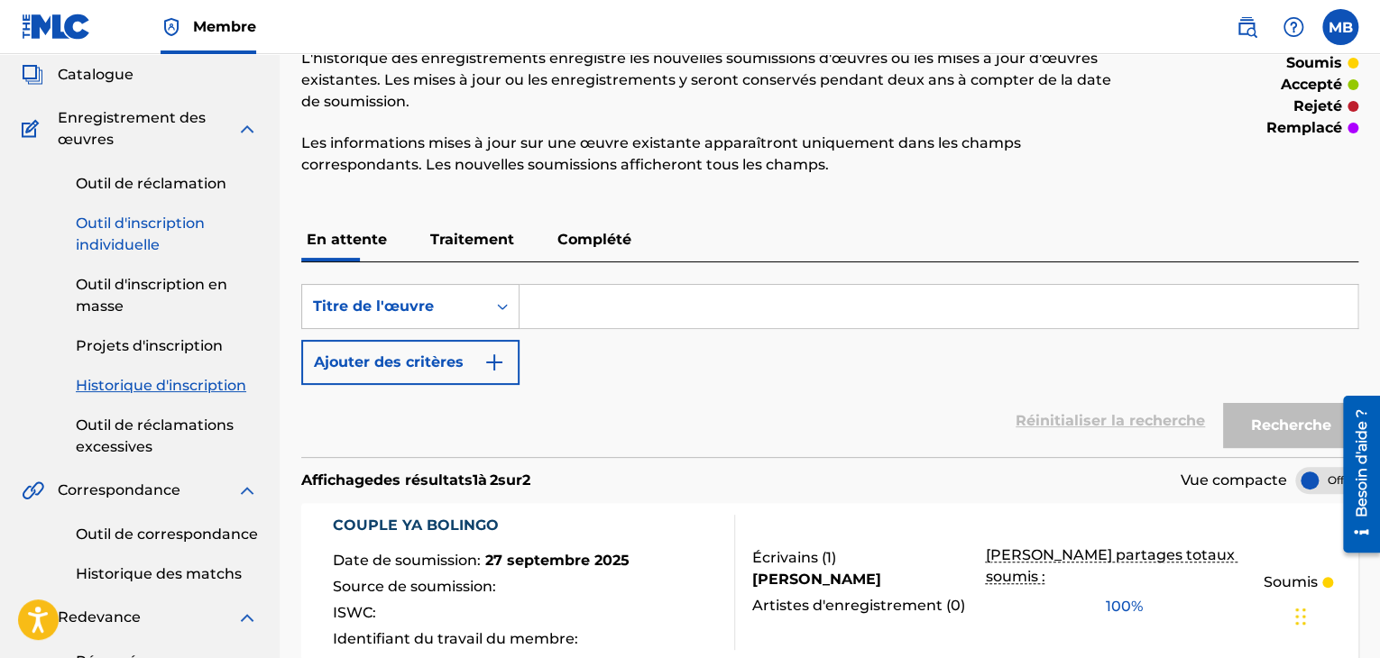
click at [130, 235] on font "Outil d'inscription individuelle" at bounding box center [140, 234] width 129 height 39
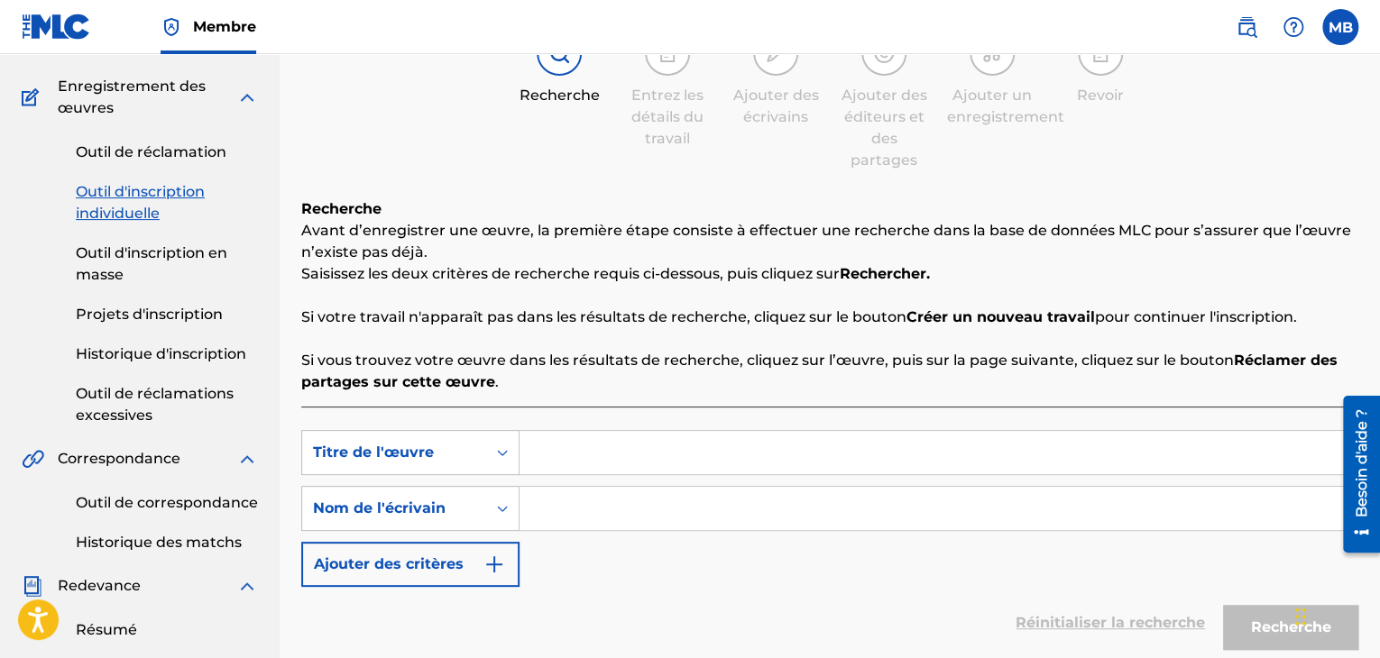
scroll to position [270, 0]
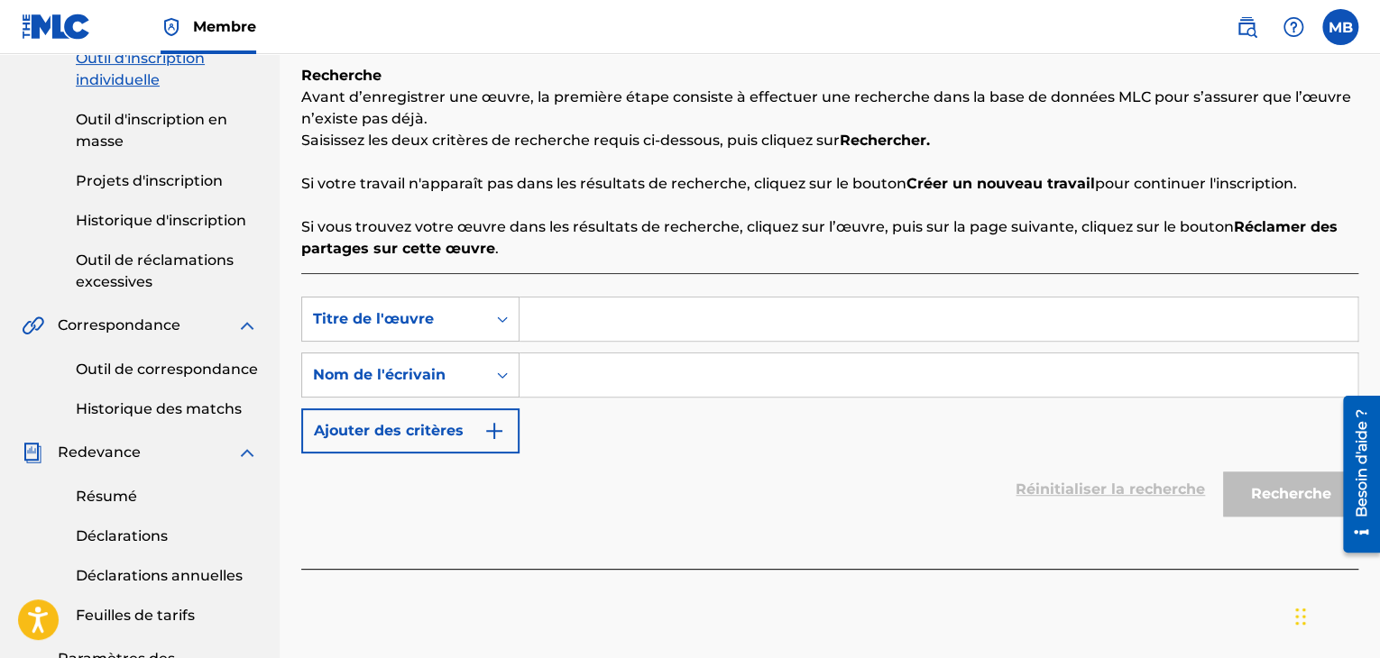
click at [570, 329] on input "Formulaire de recherche" at bounding box center [938, 319] width 838 height 43
paste input "CREDO"
type input "CREDO"
click at [423, 380] on font "Nom de l'écrivain" at bounding box center [379, 374] width 133 height 17
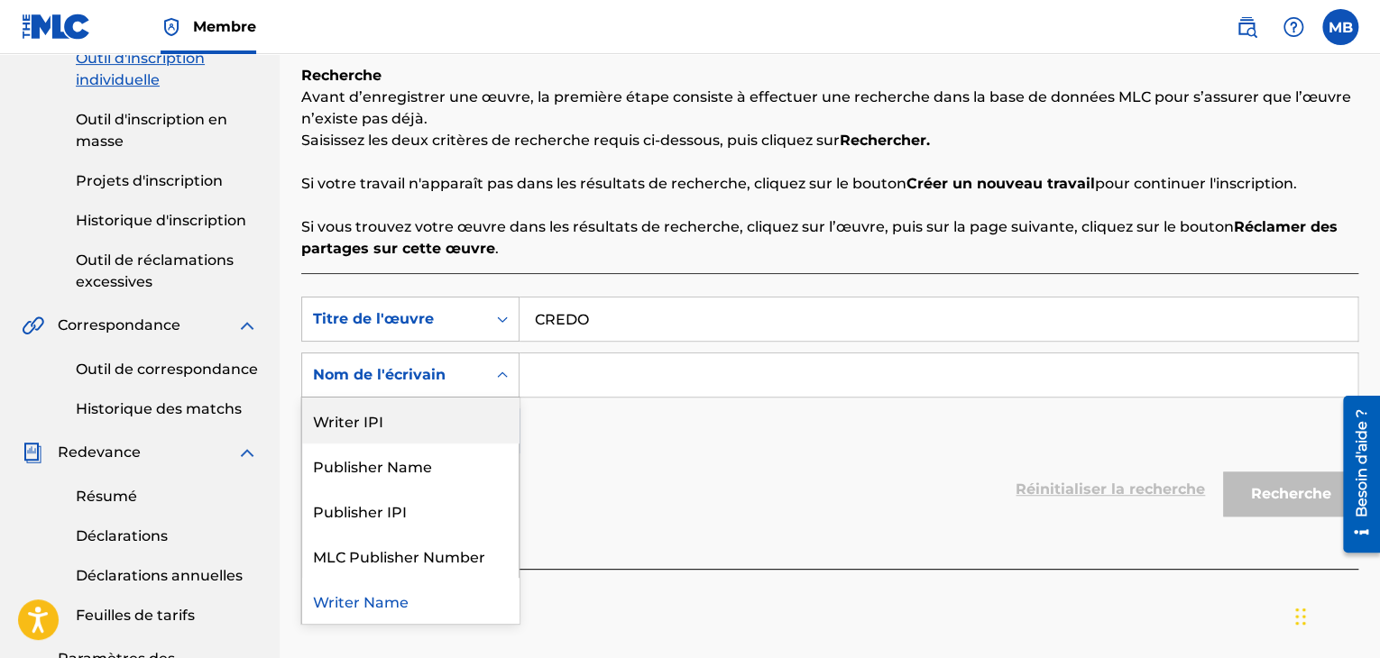
click at [355, 420] on div "Writer IPI" at bounding box center [410, 420] width 216 height 45
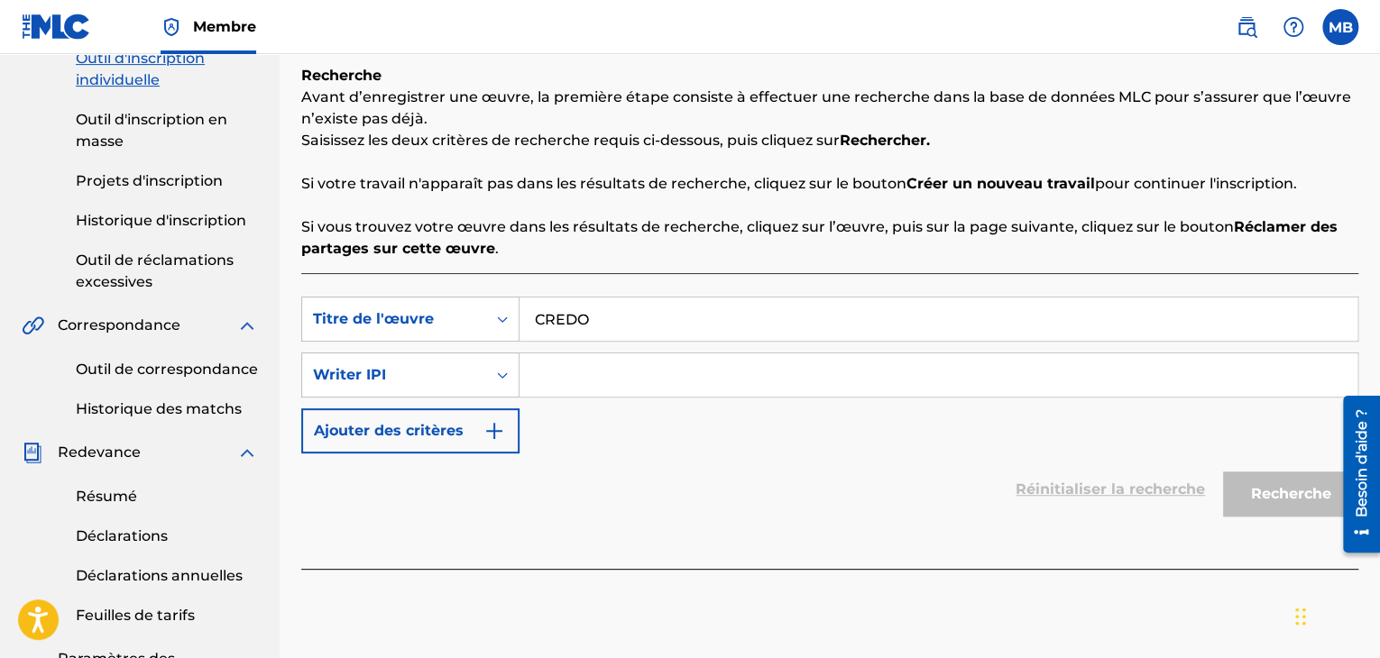
click at [542, 398] on div "Recherche avec critères800bf54d-3199-4e0d-ac16-2f4d778dce80 Titre de l'œuvre CR…" at bounding box center [829, 375] width 1057 height 157
click at [535, 384] on input "Formulaire de recherche" at bounding box center [938, 375] width 838 height 43
paste input "00448764023"
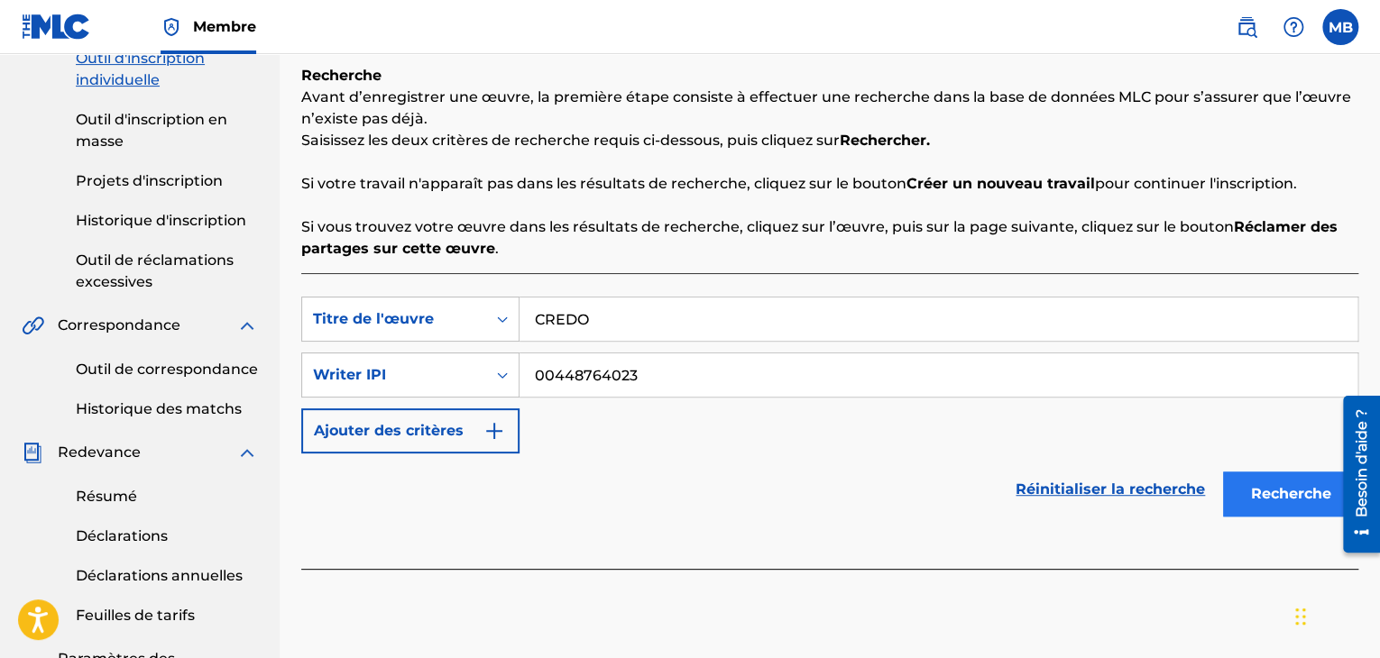
type input "00448764023"
click at [1266, 494] on font "Recherche" at bounding box center [1291, 493] width 80 height 17
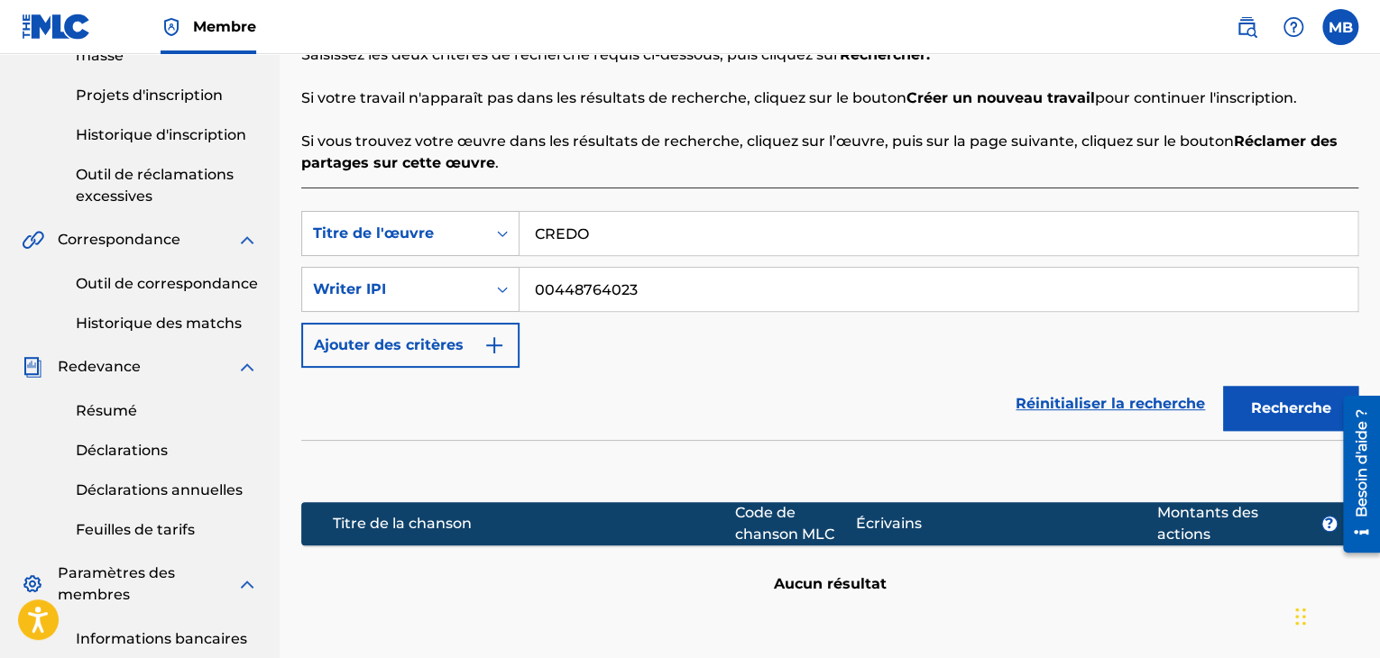
scroll to position [354, 0]
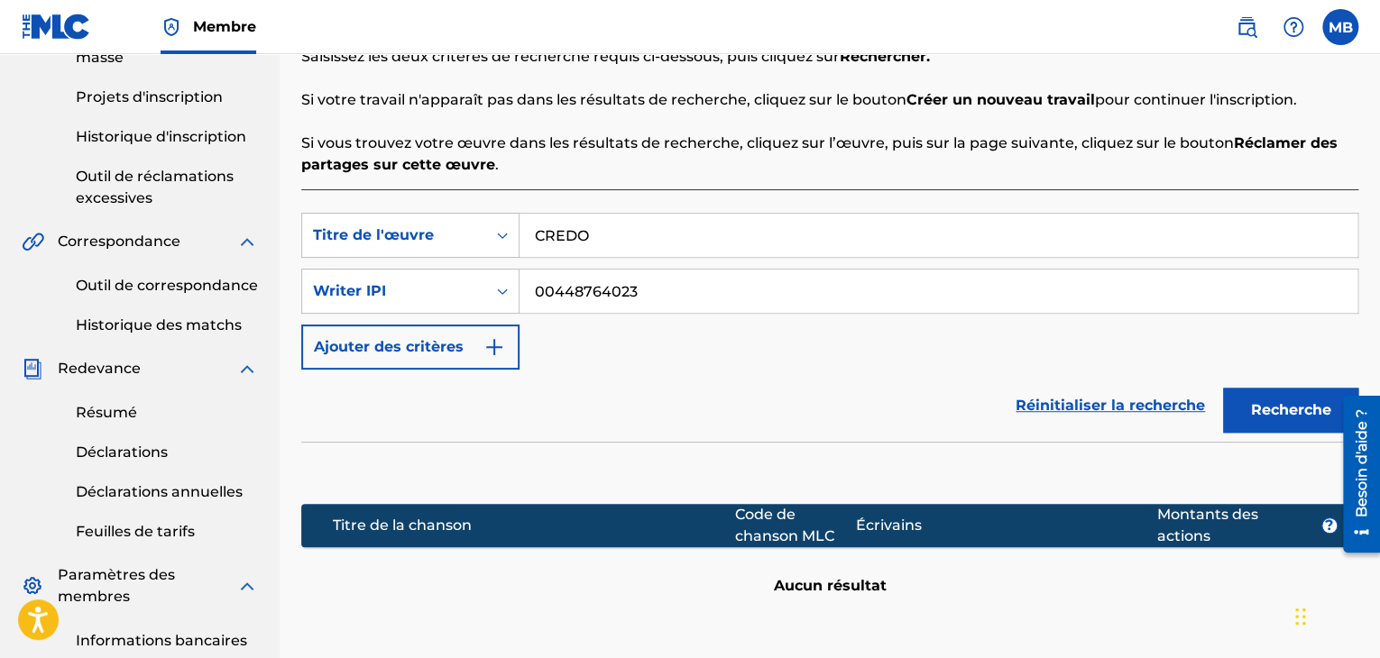
click at [633, 231] on input "CREDO" at bounding box center [938, 235] width 838 height 43
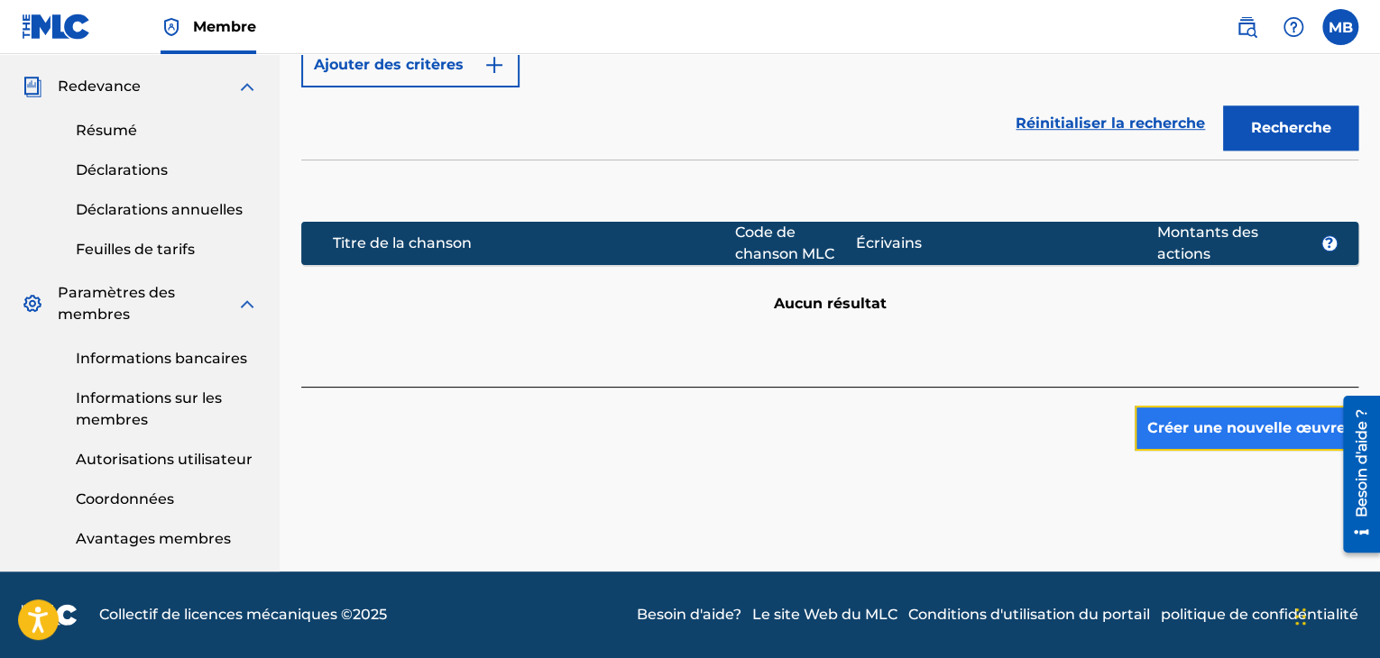
click at [1231, 444] on button "Créer une nouvelle œuvre" at bounding box center [1246, 428] width 224 height 45
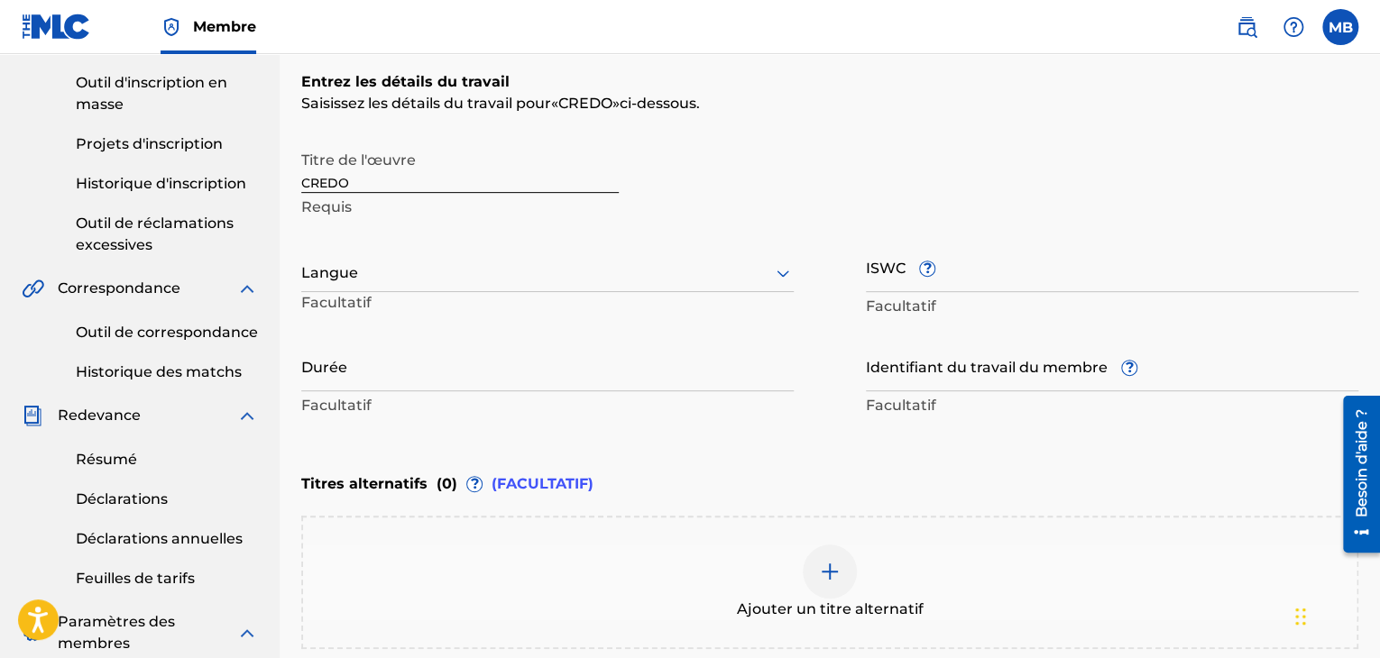
scroll to position [267, 0]
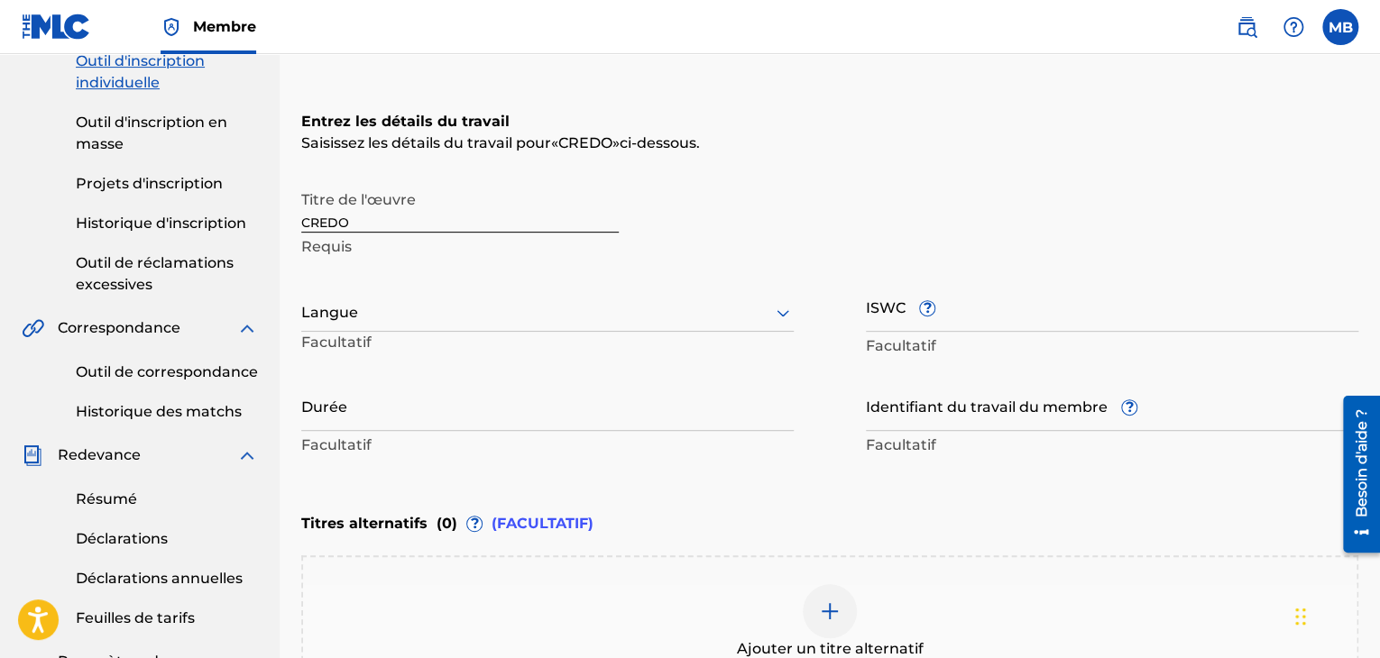
click at [459, 306] on div at bounding box center [547, 312] width 492 height 23
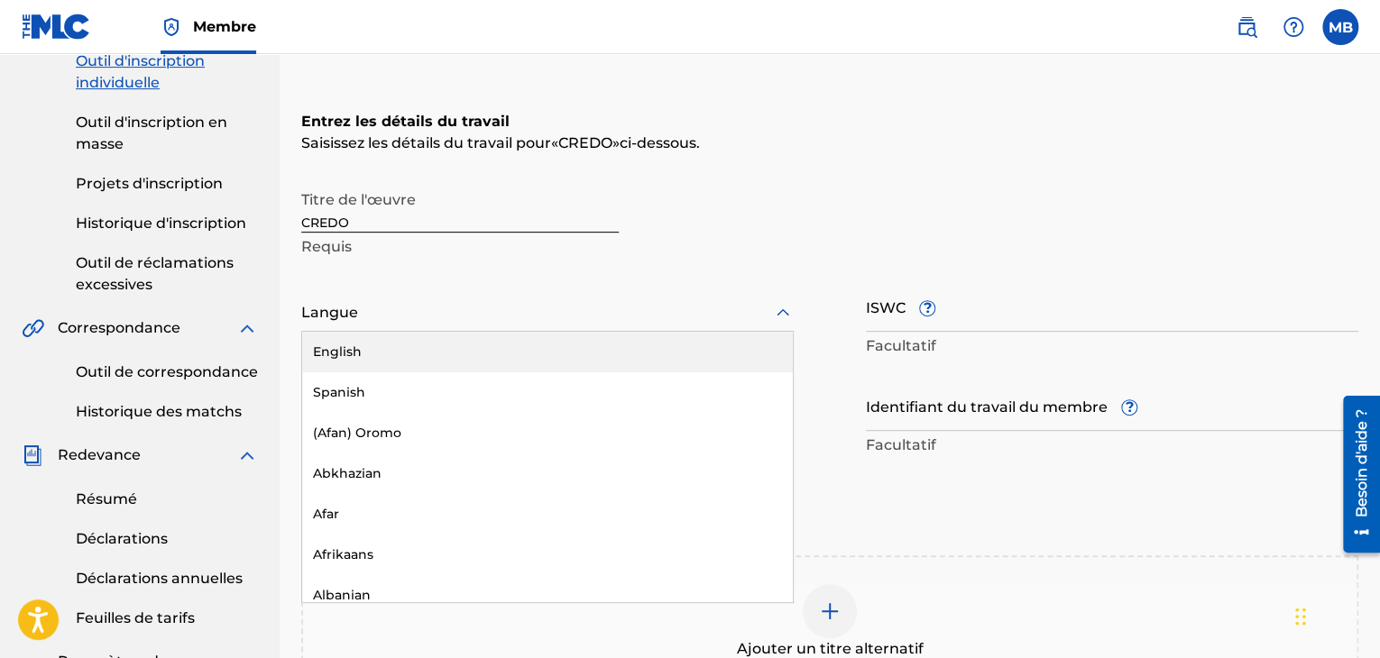
click at [459, 306] on div at bounding box center [547, 312] width 492 height 23
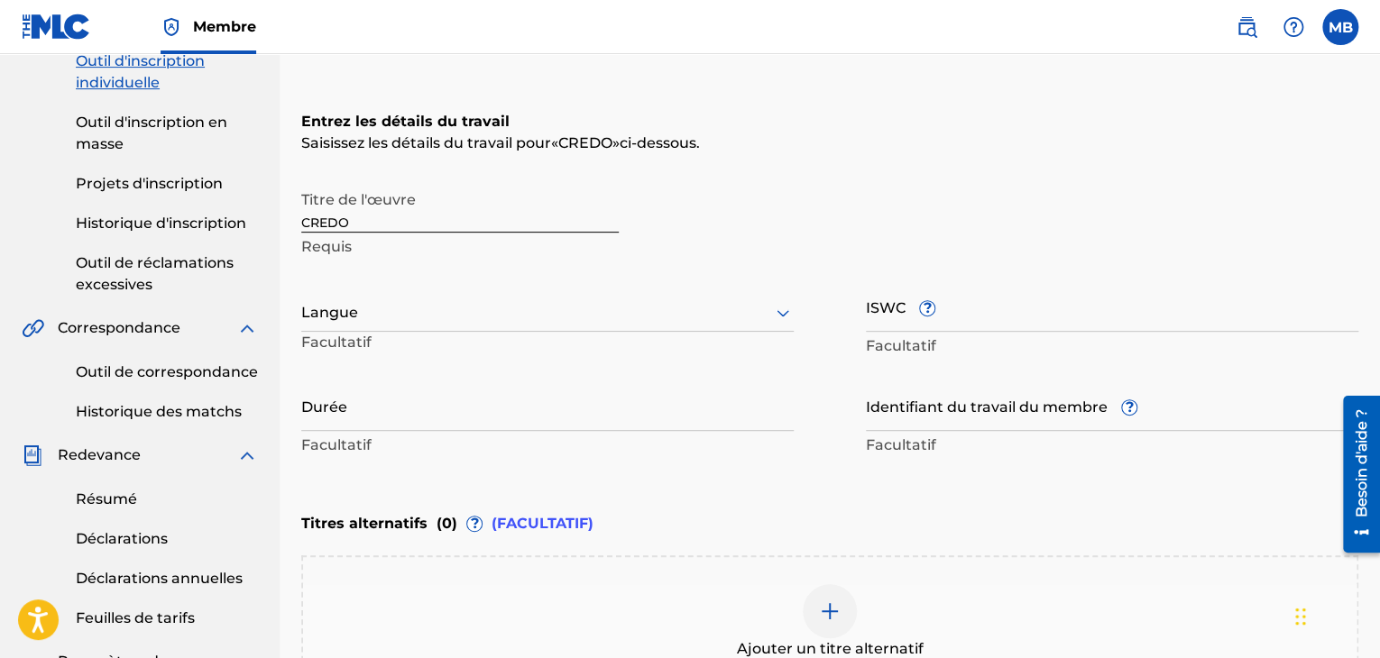
click at [459, 306] on div at bounding box center [547, 312] width 492 height 23
click at [894, 333] on div "ISWC ? Facultatif" at bounding box center [1112, 320] width 492 height 81
click at [885, 322] on input "ISWC ?" at bounding box center [1112, 305] width 492 height 51
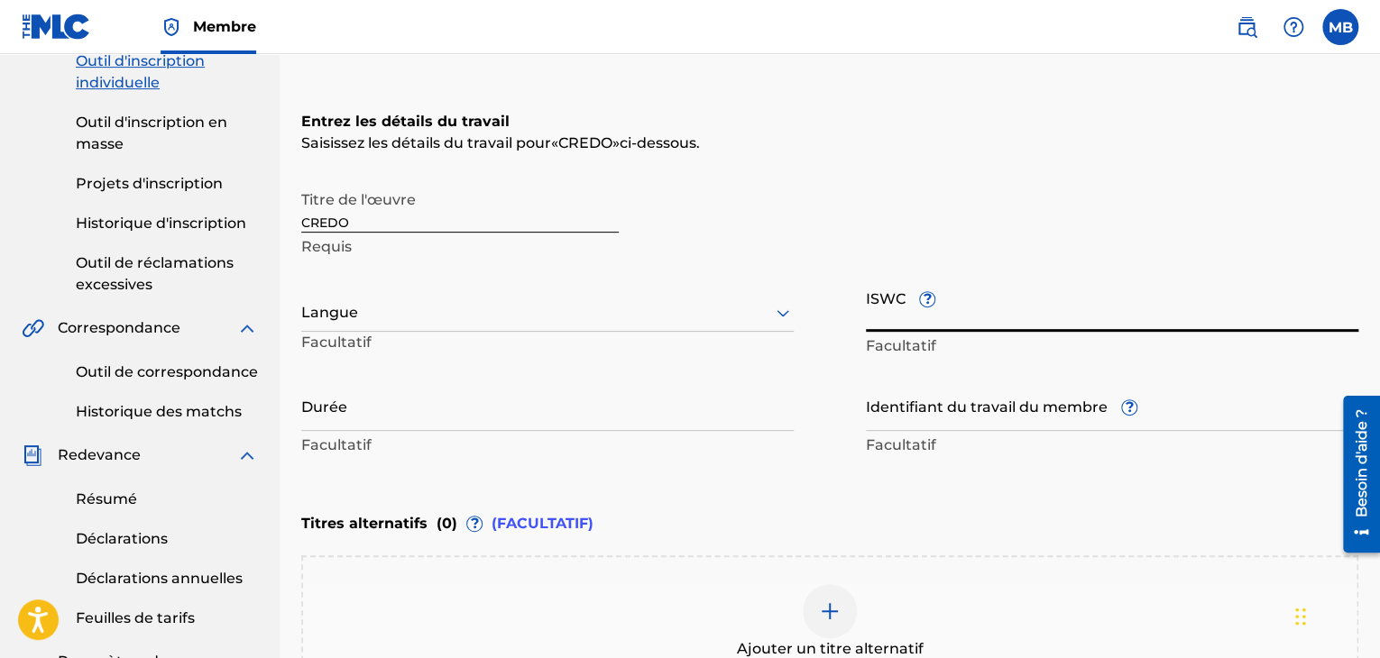
paste input "T-303.618.581-2"
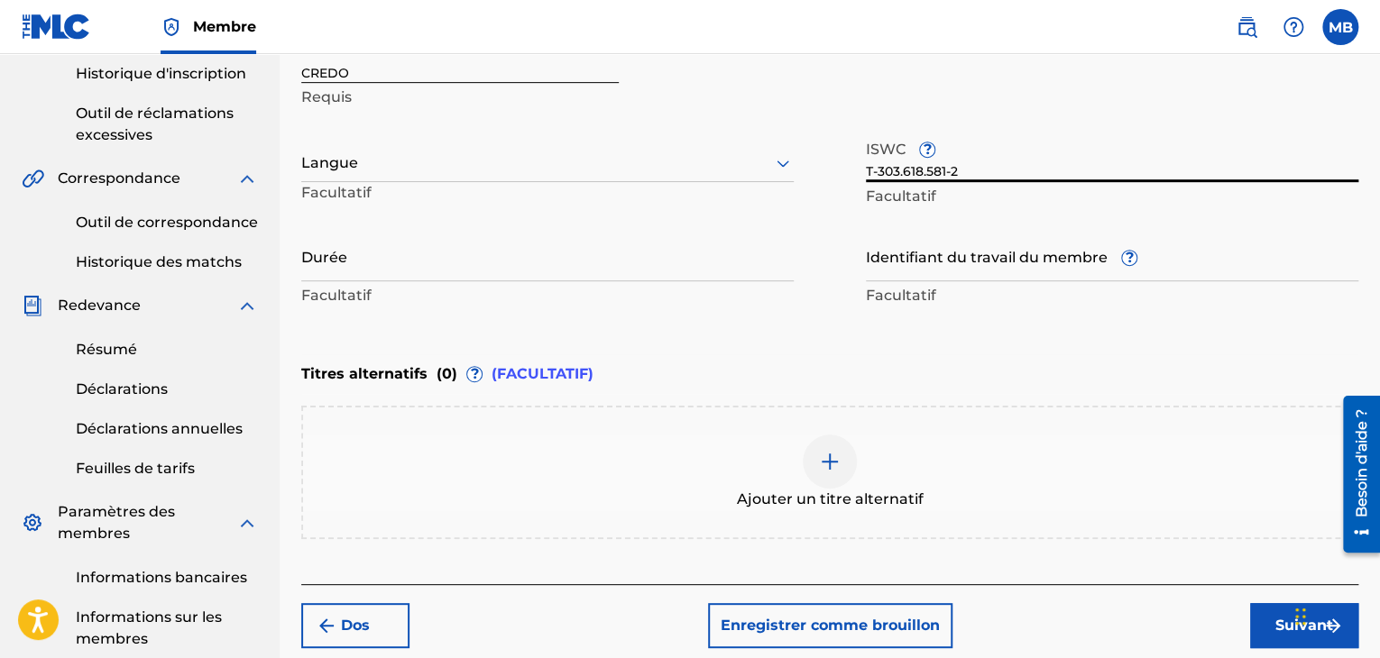
scroll to position [437, 0]
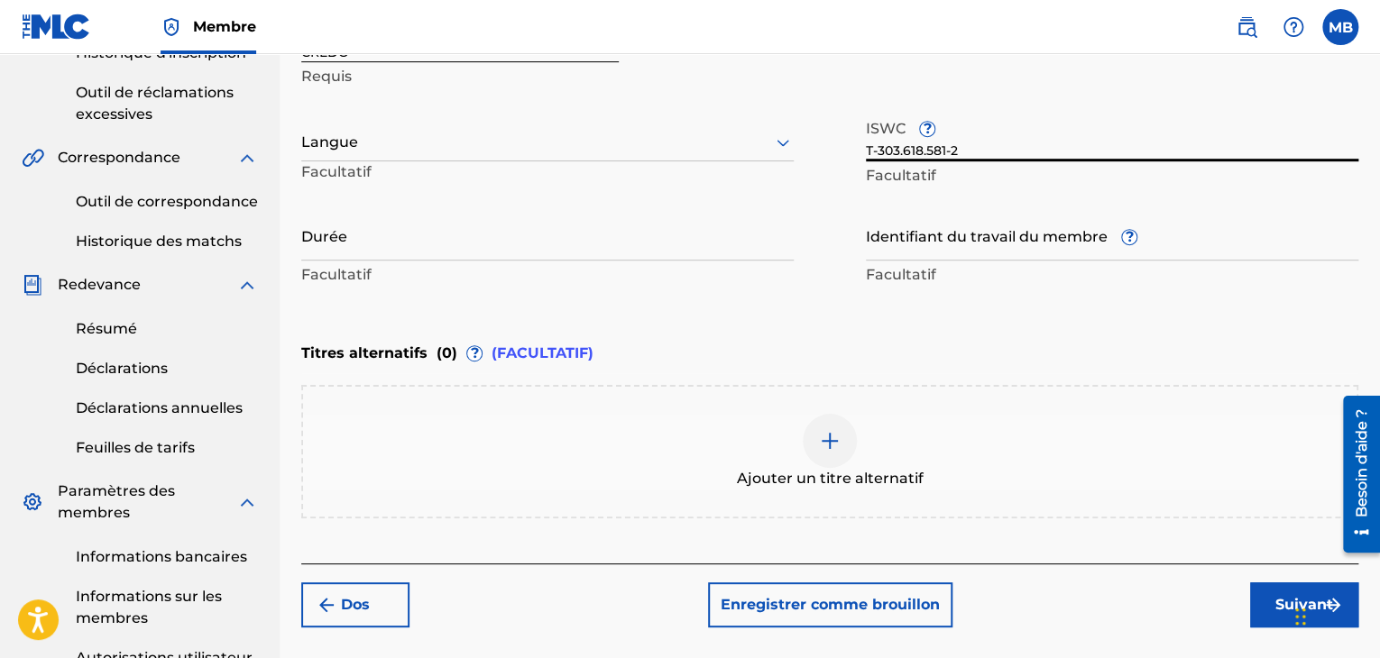
type input "T-303.618.581-2"
click at [765, 444] on div "Ajouter un titre alternatif" at bounding box center [829, 452] width 1053 height 76
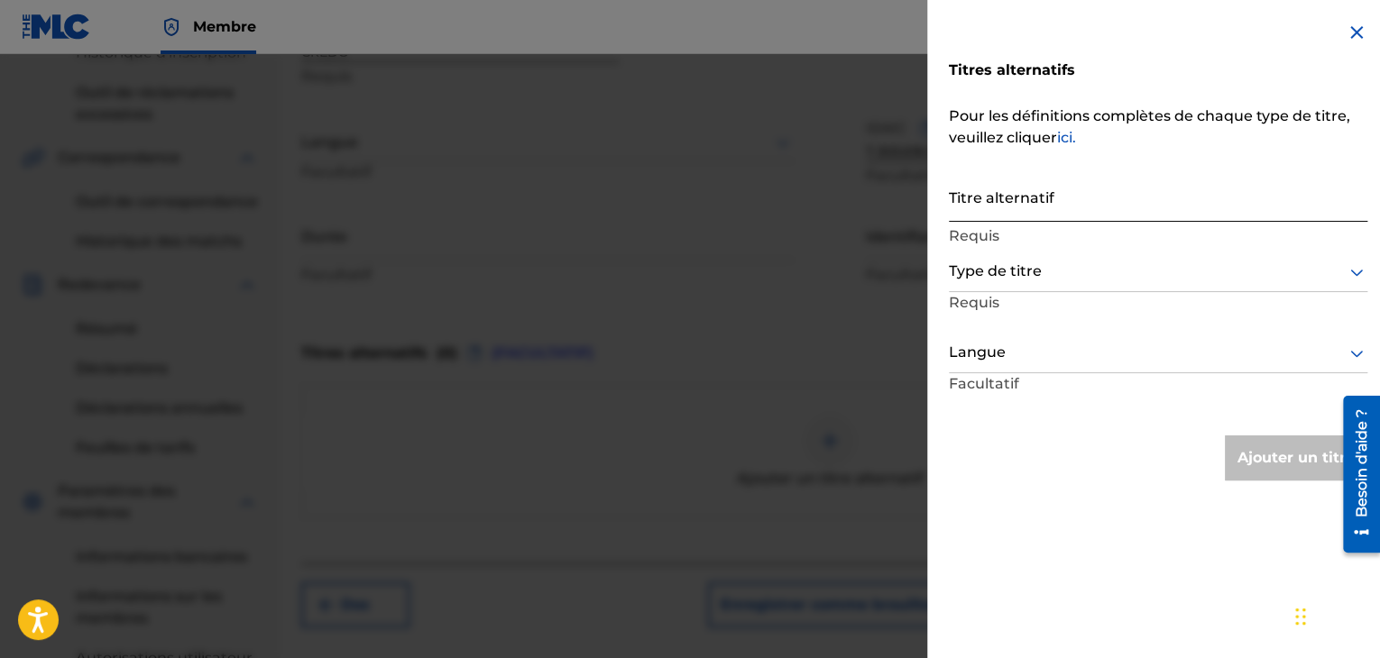
click at [989, 203] on input "Titre alternatif" at bounding box center [1158, 195] width 418 height 51
paste input "MISSA DA PACEM DOMINE"
type input "MISSA DA PACEM DOMINE"
click at [998, 276] on div at bounding box center [1158, 272] width 418 height 23
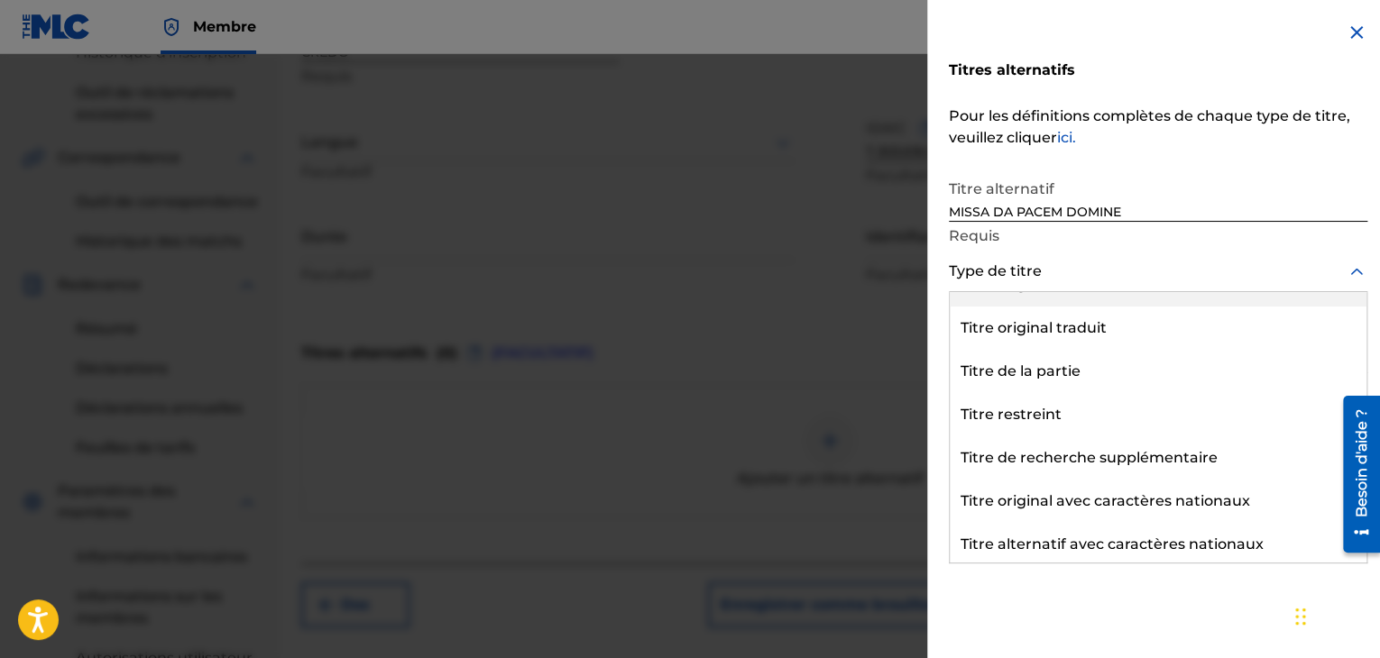
scroll to position [206, 0]
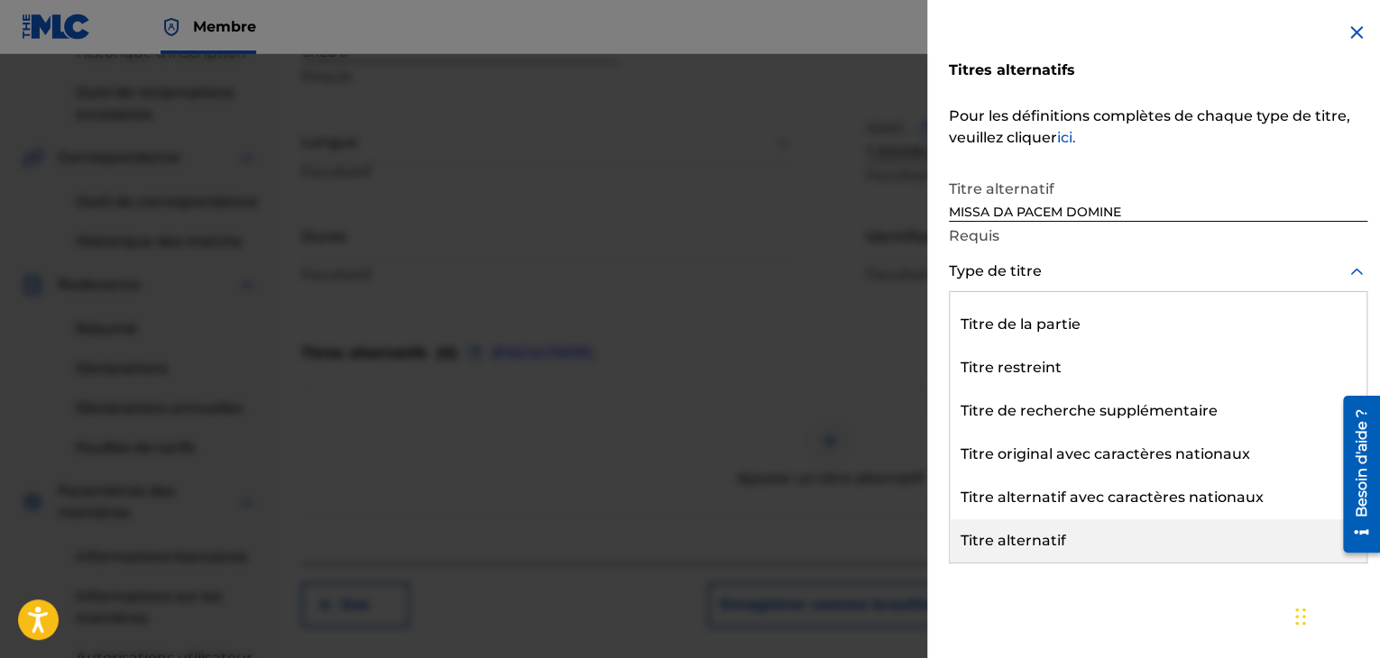
click at [999, 529] on div "Titre alternatif" at bounding box center [1158, 540] width 417 height 43
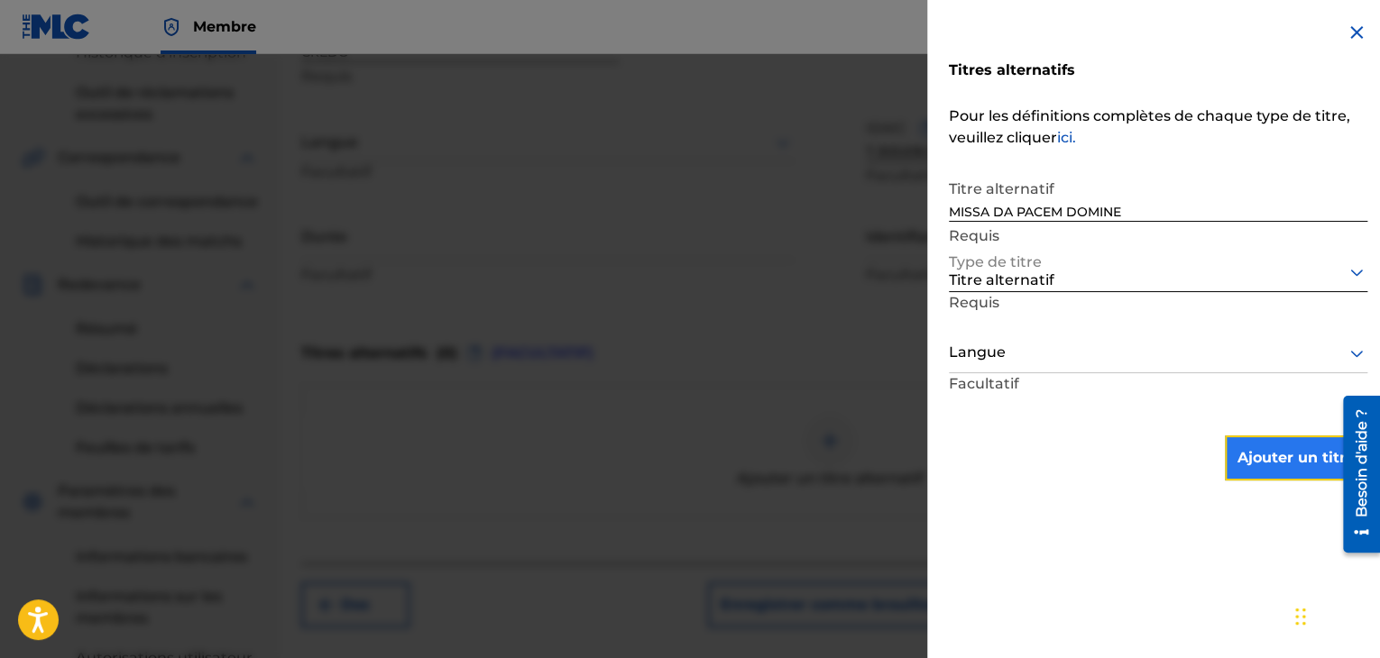
click at [1273, 457] on font "Ajouter un titre" at bounding box center [1295, 457] width 117 height 17
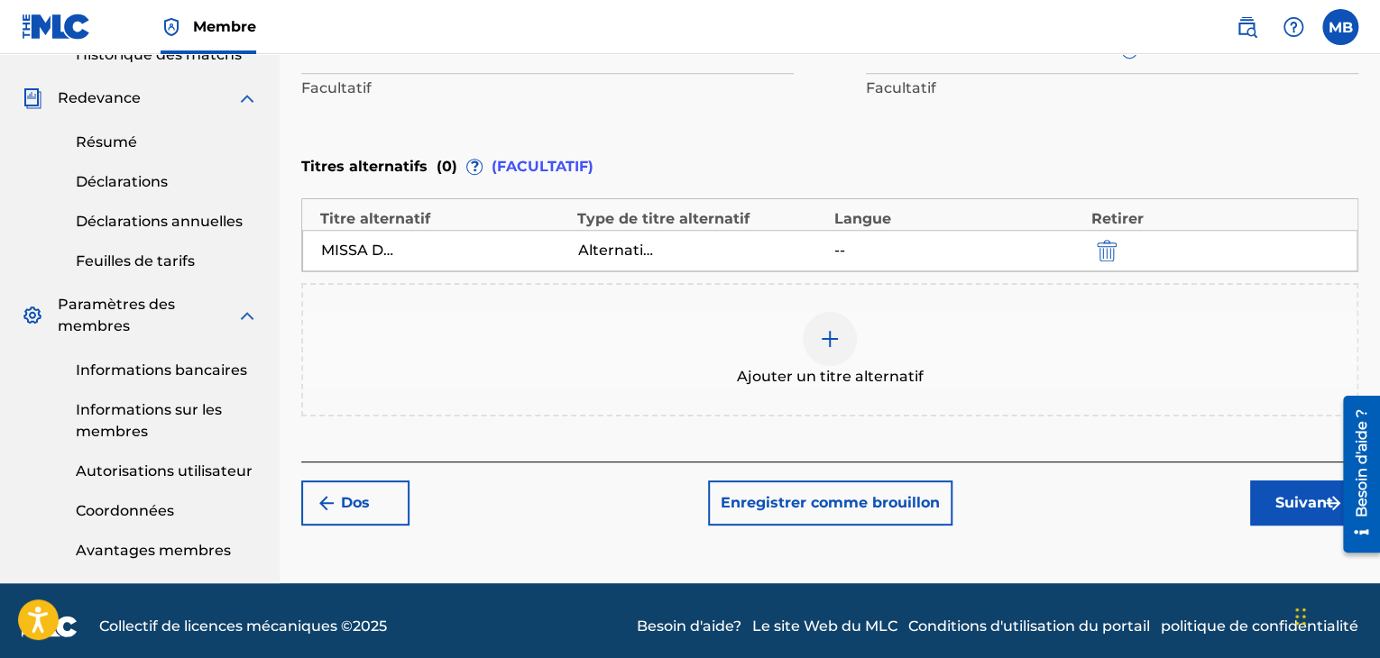
scroll to position [624, 0]
click at [1299, 500] on font "Suivant" at bounding box center [1304, 502] width 58 height 17
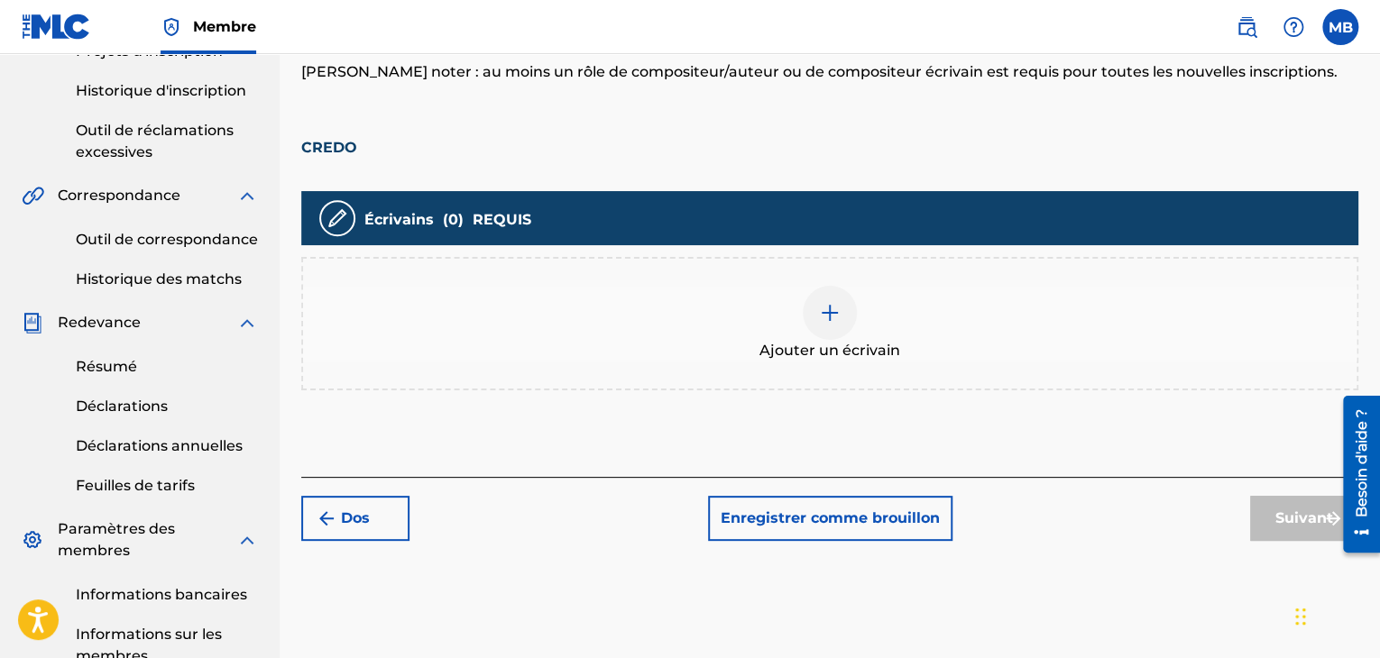
scroll to position [400, 0]
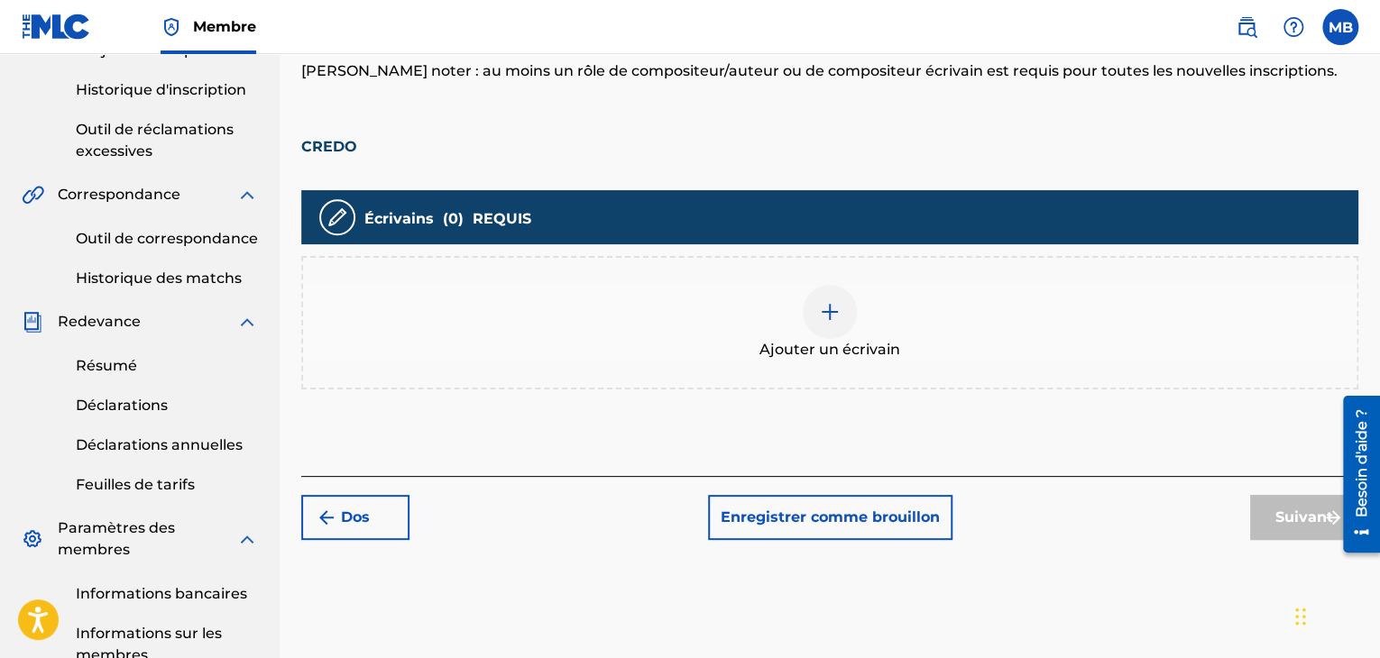
click at [742, 348] on div "Ajouter un écrivain" at bounding box center [829, 323] width 1053 height 76
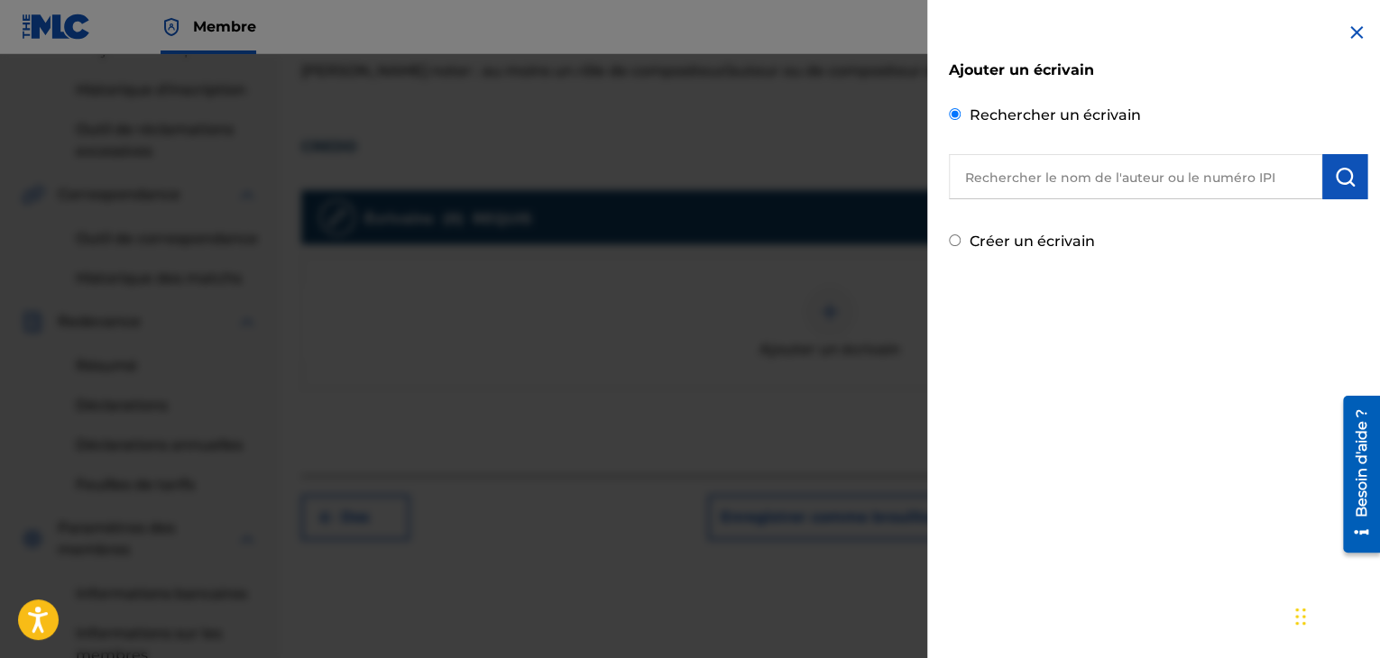
click at [1015, 210] on div "Ajouter un écrivain Rechercher un écrivain Créer un écrivain" at bounding box center [1158, 148] width 418 height 210
click at [995, 188] on input "text" at bounding box center [1135, 176] width 373 height 45
paste input "BIYELA, [PERSON_NAME]"
click at [1027, 178] on input "BIYELA, [PERSON_NAME]" at bounding box center [1135, 176] width 373 height 45
type input "[PERSON_NAME]"
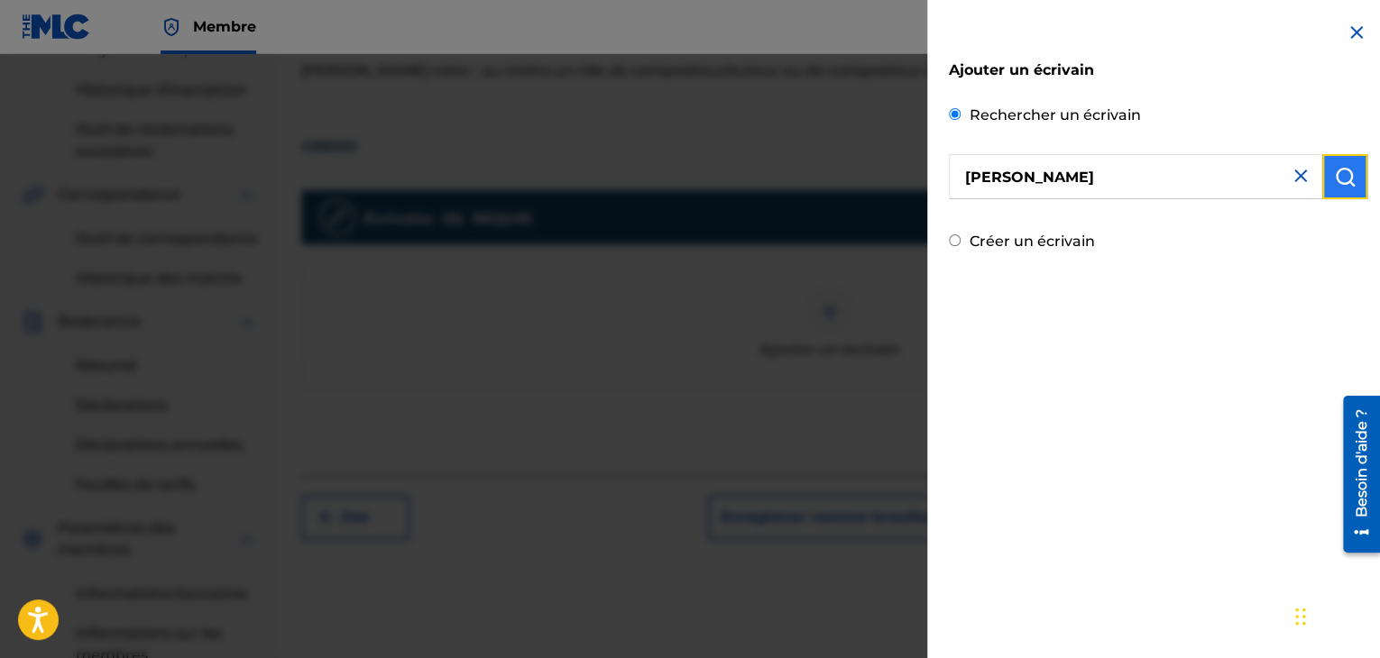
click at [1335, 176] on img "submit" at bounding box center [1345, 177] width 22 height 22
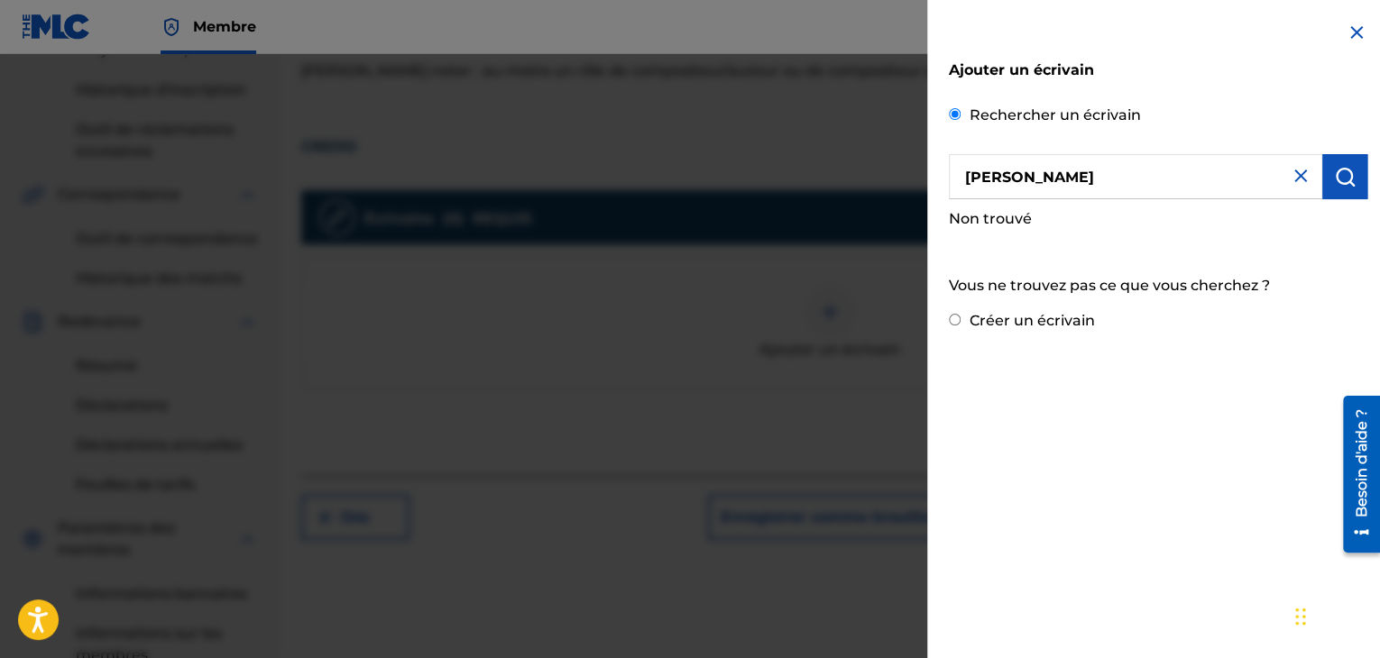
click at [1018, 330] on div "Créer un écrivain" at bounding box center [1158, 319] width 418 height 27
click at [962, 325] on div "Créer un écrivain" at bounding box center [1158, 319] width 418 height 27
click at [952, 322] on input "Créer un écrivain" at bounding box center [955, 320] width 12 height 12
radio input "false"
radio input "true"
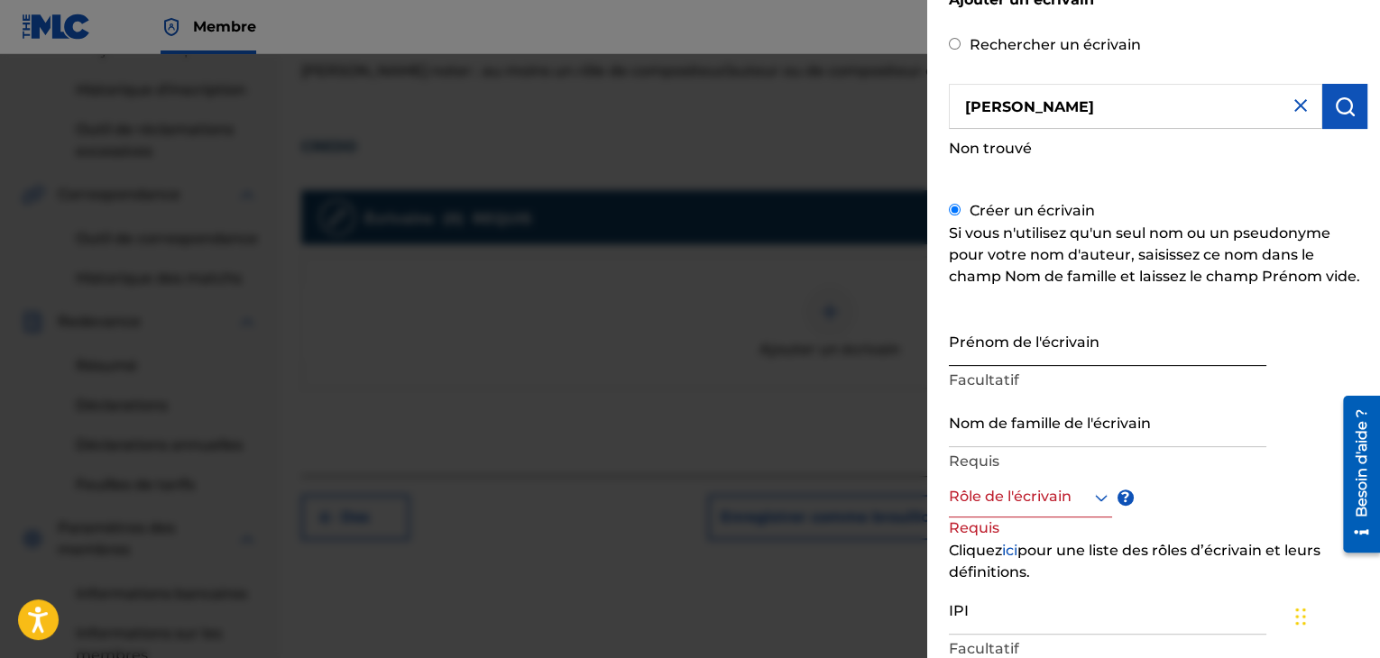
scroll to position [106, 0]
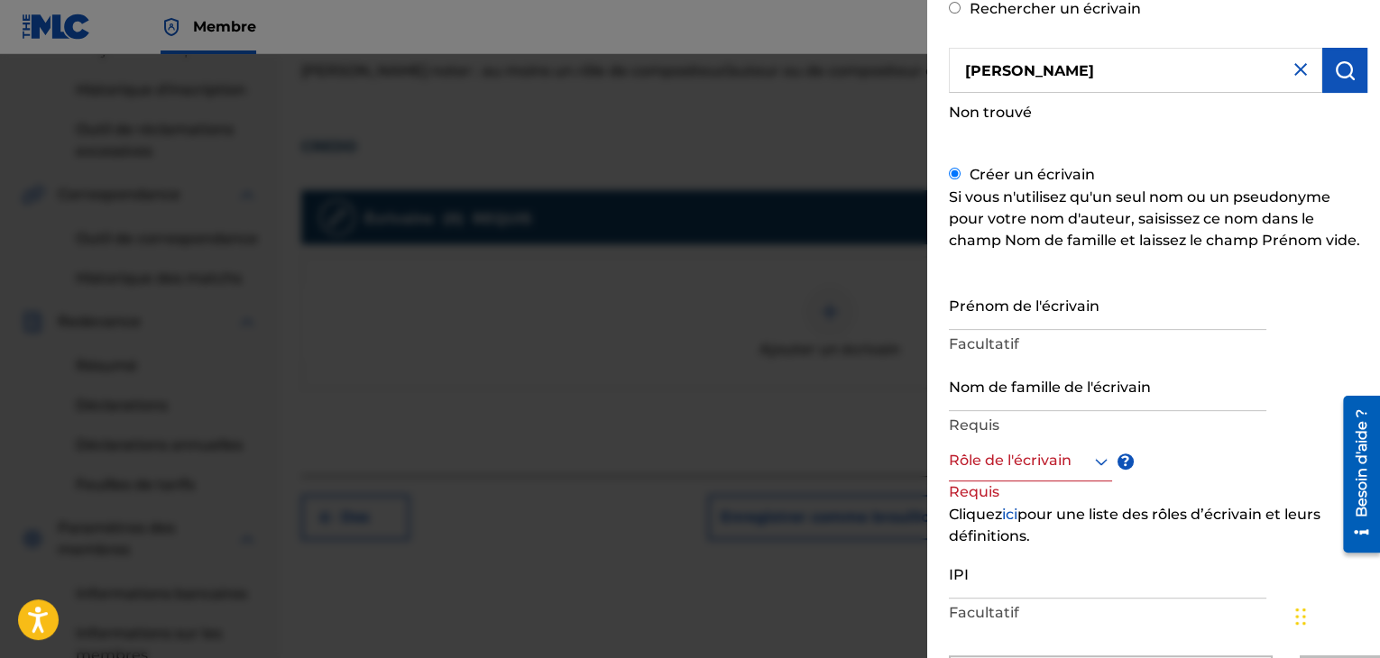
drag, startPoint x: 1151, startPoint y: 63, endPoint x: 1078, endPoint y: 66, distance: 73.1
click at [1078, 66] on input "[PERSON_NAME]" at bounding box center [1135, 70] width 373 height 45
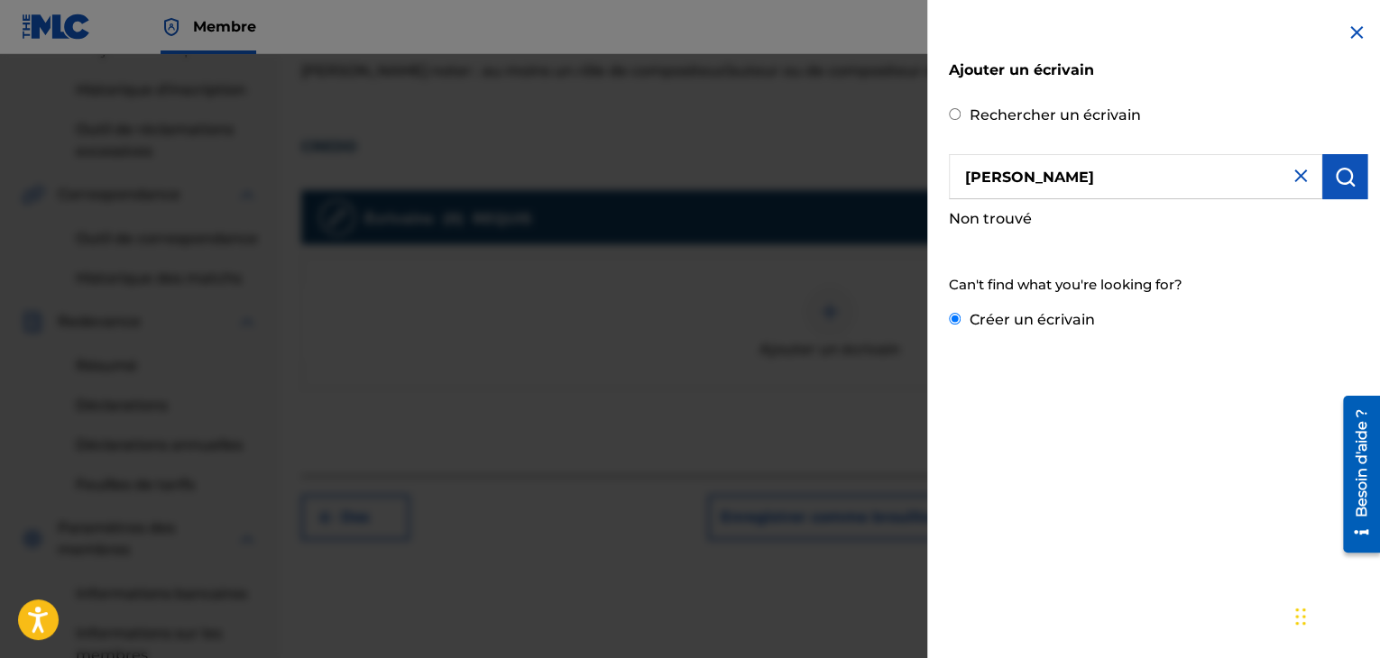
radio input "true"
click at [1136, 176] on input "[PERSON_NAME]" at bounding box center [1135, 176] width 373 height 45
drag, startPoint x: 1136, startPoint y: 176, endPoint x: 917, endPoint y: 169, distance: 219.3
click at [917, 169] on div "Ajouter un écrivain Rechercher un écrivain BIYELAVFRED OLICHET Non trouvé Vous …" at bounding box center [690, 356] width 1380 height 604
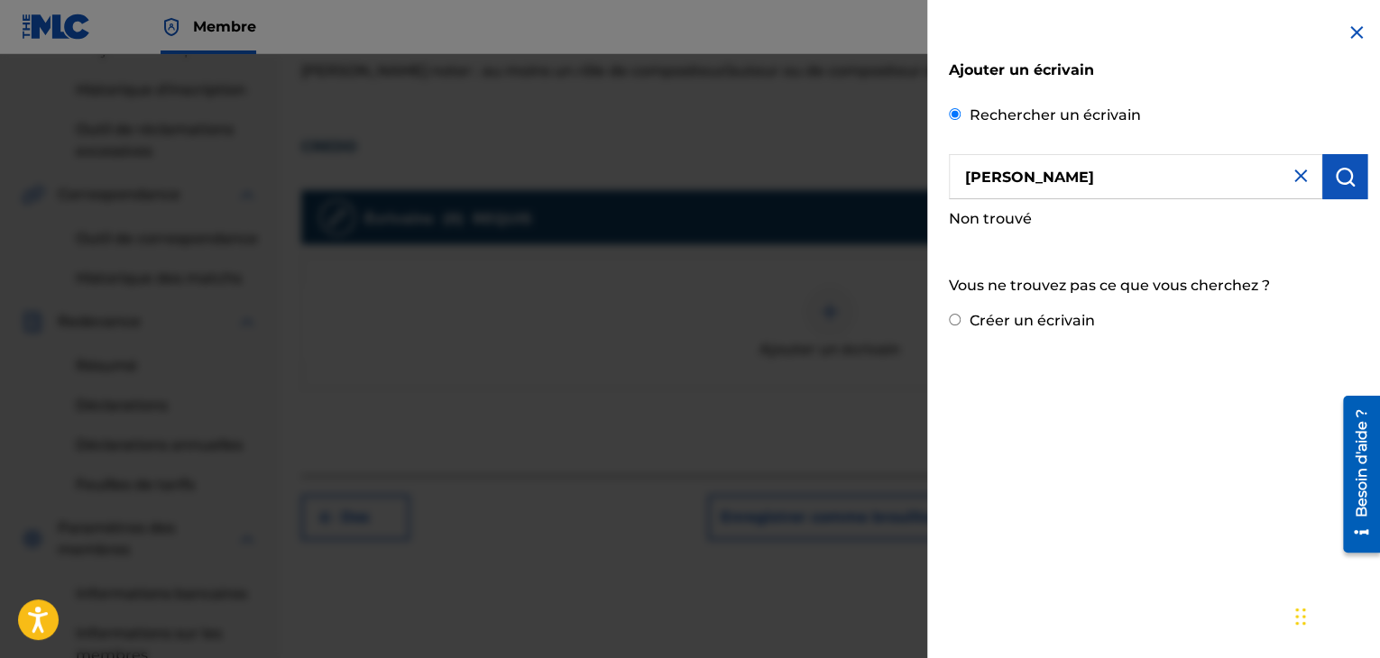
paste input ","
click at [1024, 179] on input "BIYELA, [PERSON_NAME]" at bounding box center [1135, 176] width 373 height 45
type input "BIYELA [PERSON_NAME]"
click at [1340, 181] on img "submit" at bounding box center [1345, 177] width 22 height 22
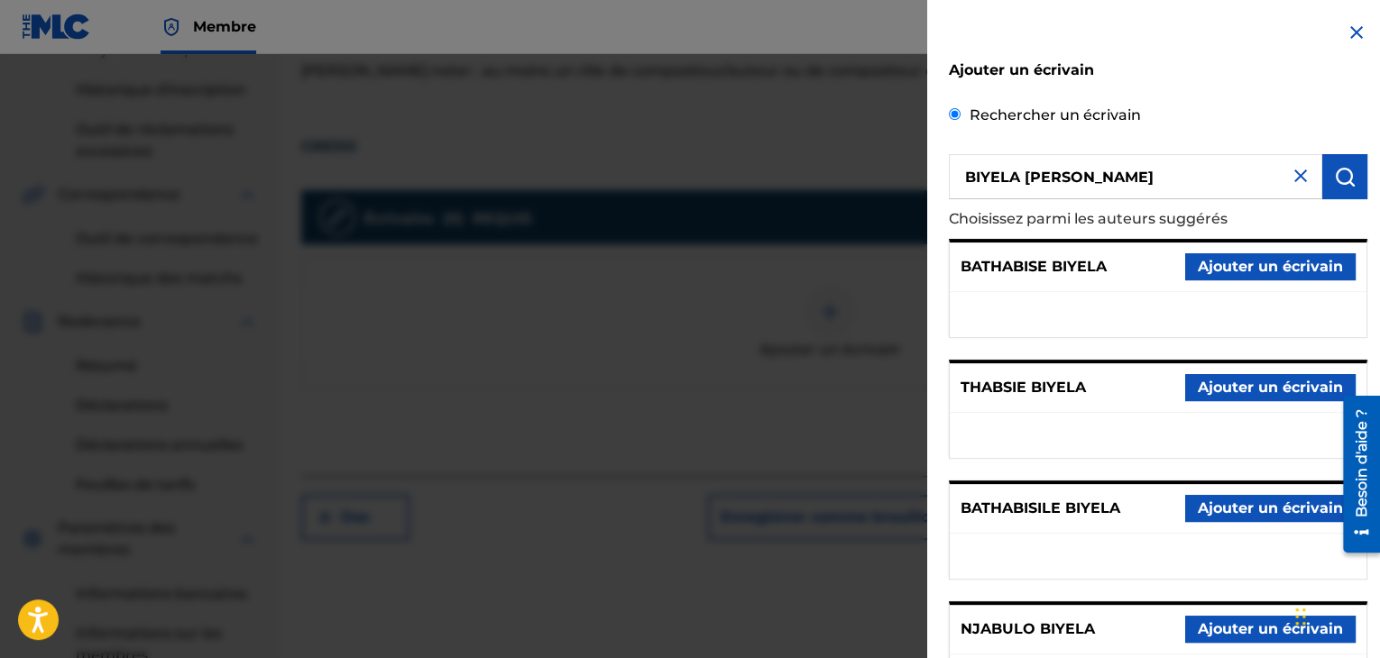
click at [1300, 184] on img at bounding box center [1301, 176] width 22 height 22
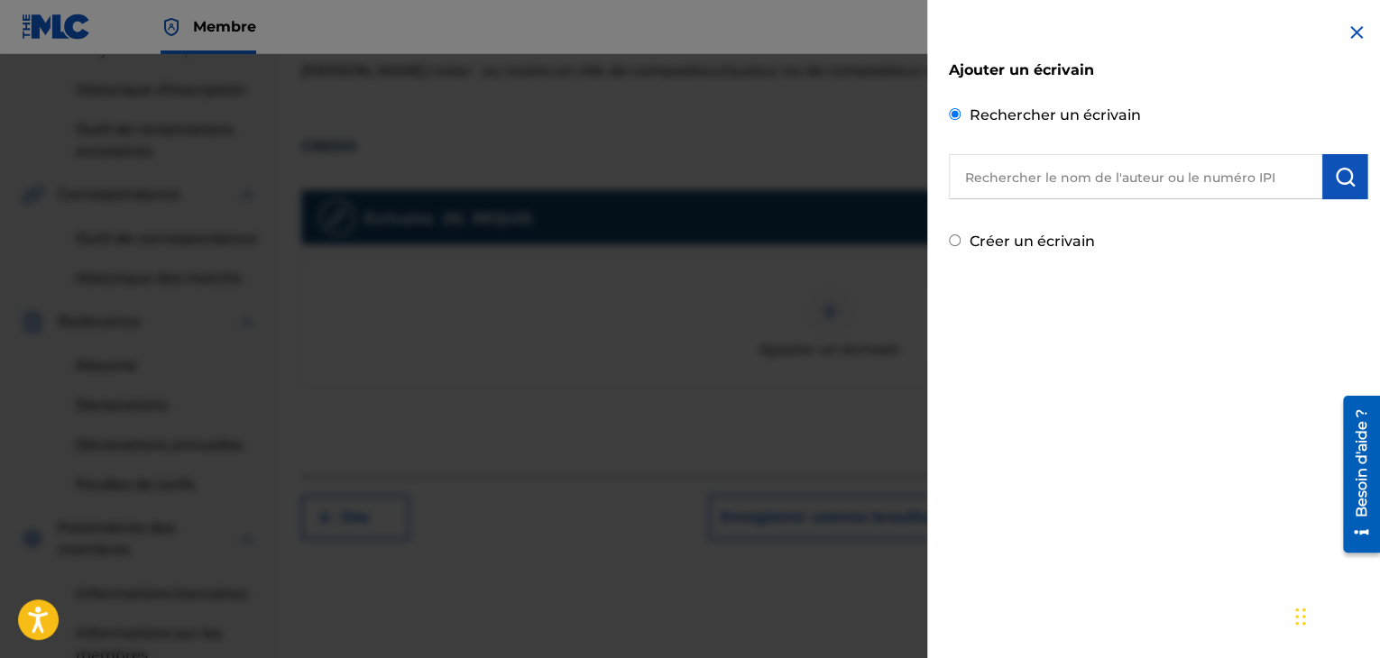
click at [1017, 181] on input "text" at bounding box center [1135, 176] width 373 height 45
paste input "00448764023"
type input "00448764023"
click at [1349, 178] on img "submit" at bounding box center [1345, 177] width 22 height 22
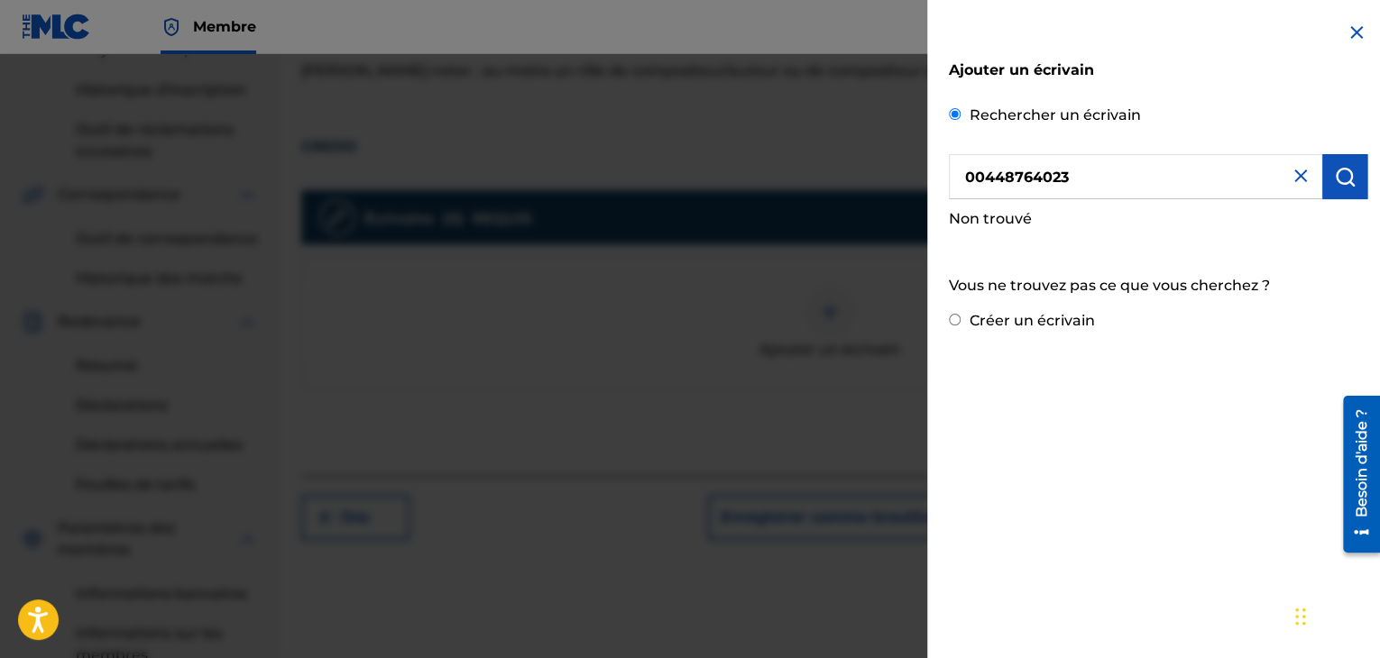
click at [957, 318] on input "Créer un écrivain" at bounding box center [955, 320] width 12 height 12
radio input "false"
radio input "true"
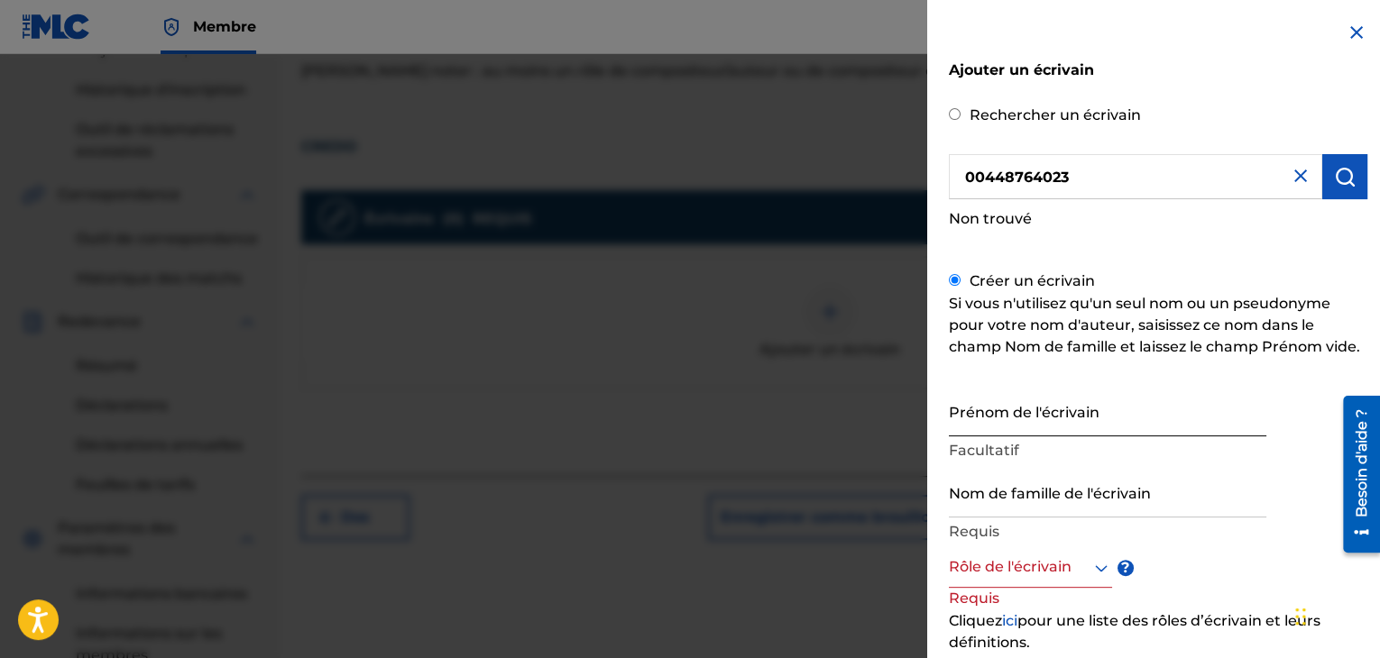
click at [992, 416] on input "Prénom de l'écrivain" at bounding box center [1107, 410] width 317 height 51
paste input "[PERSON_NAME]"
type input "[PERSON_NAME]"
click at [974, 506] on input "Nom de famille de l'écrivain" at bounding box center [1107, 491] width 317 height 51
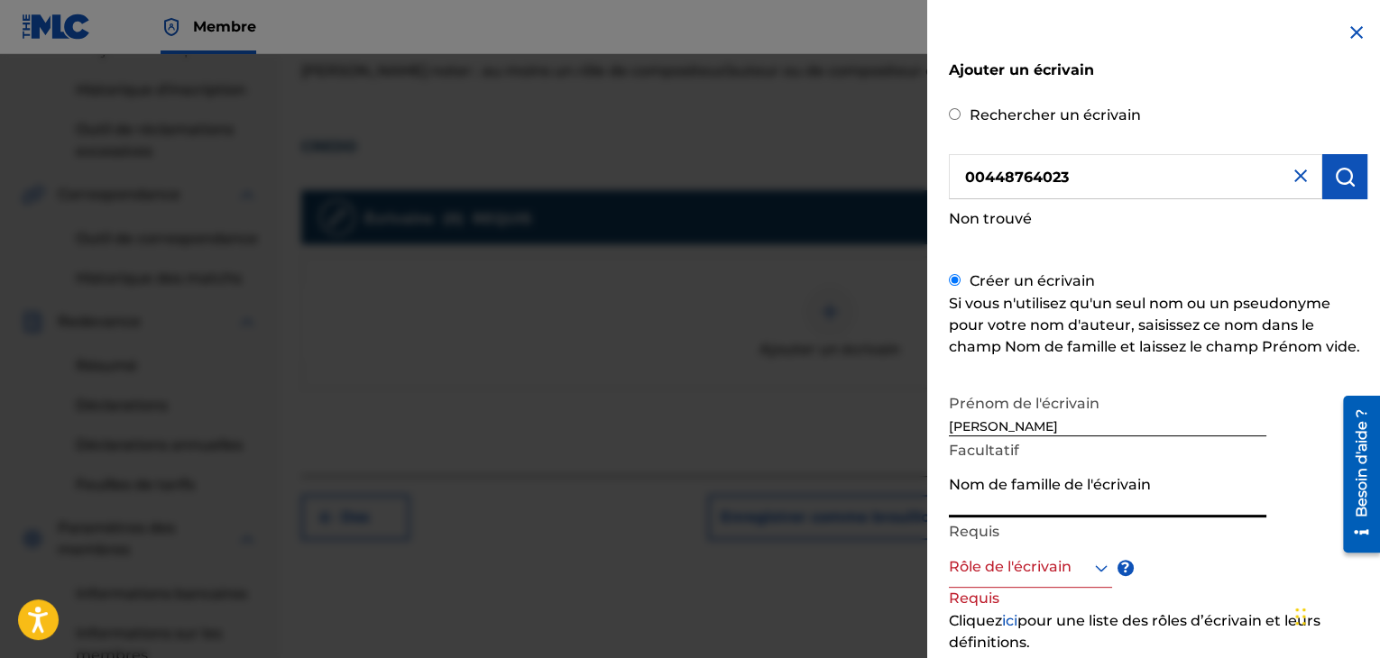
paste input "BIYELA"
type input "BIYELA"
click at [1071, 571] on div at bounding box center [1030, 567] width 163 height 23
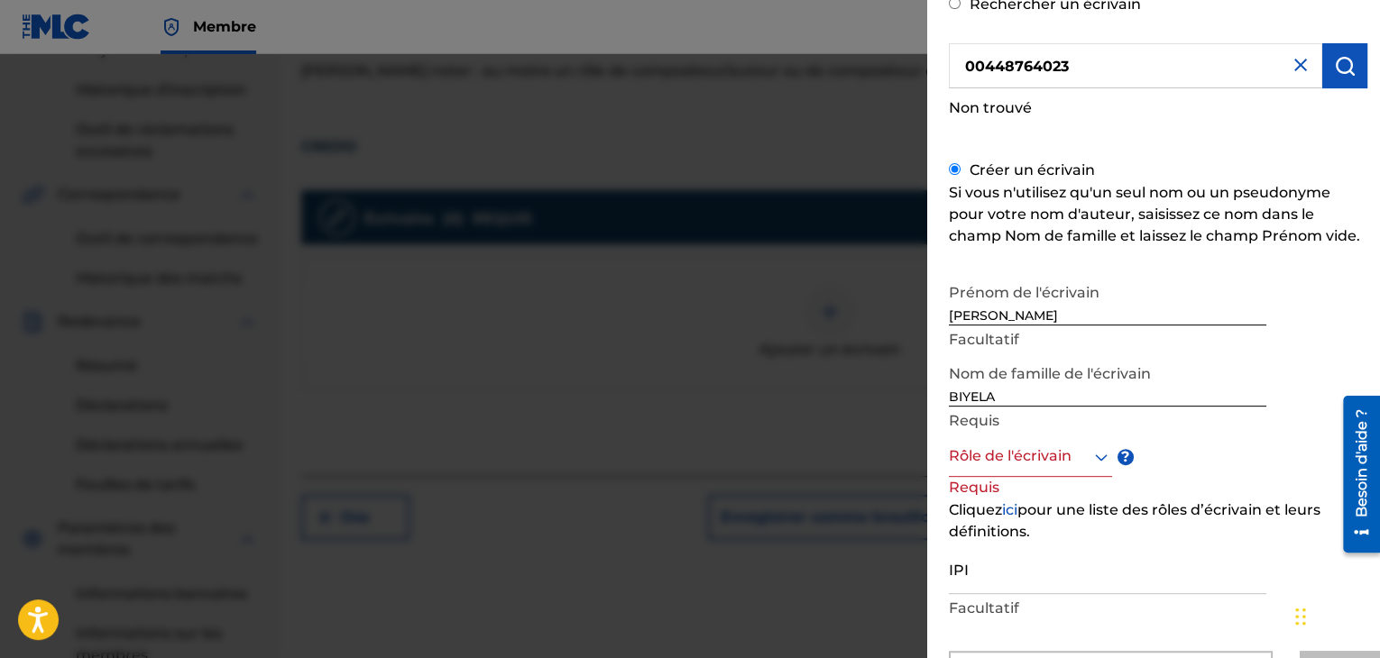
scroll to position [173, 0]
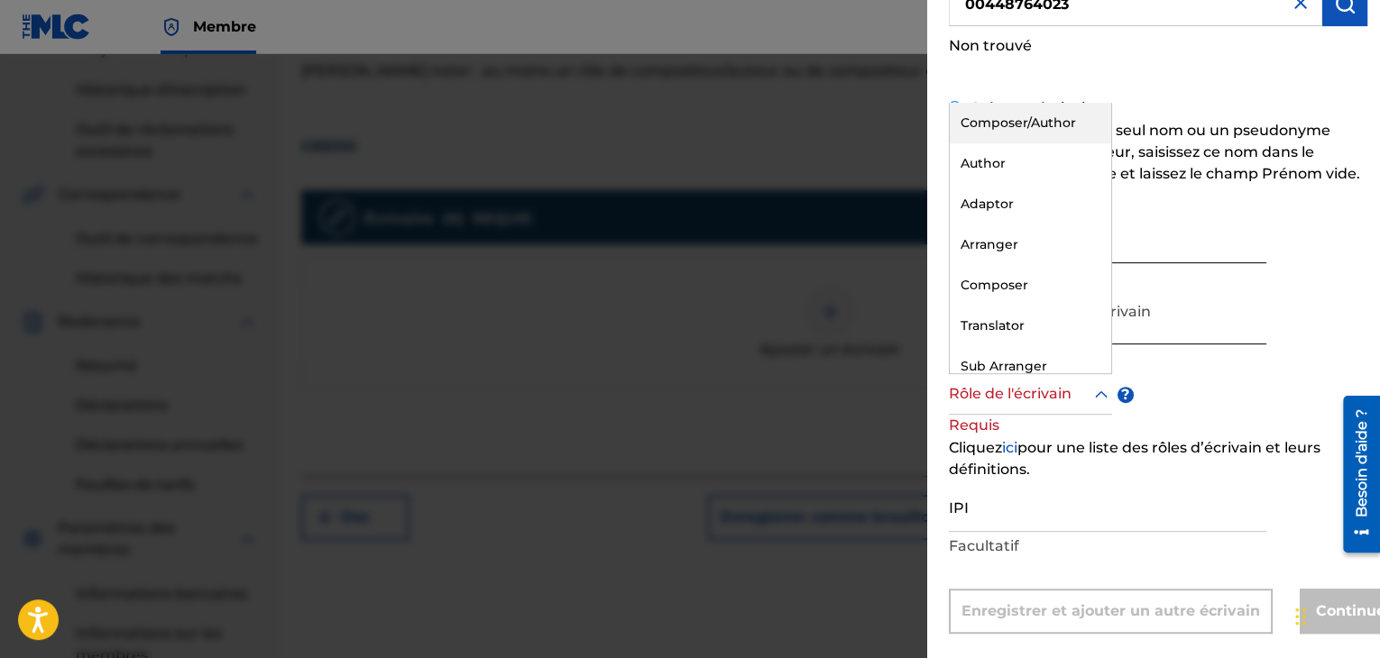
click at [1020, 407] on div "Rôle de l'écrivain" at bounding box center [1030, 394] width 163 height 41
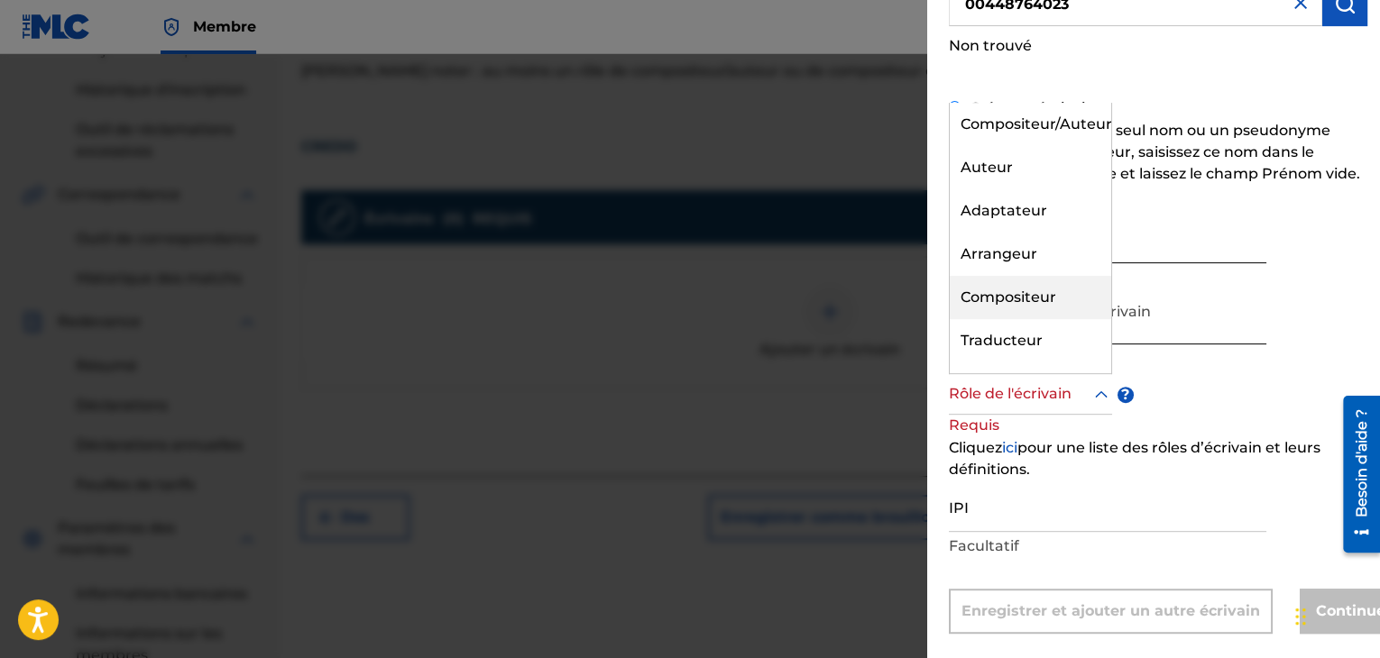
click at [985, 299] on font "Compositeur" at bounding box center [1008, 297] width 96 height 17
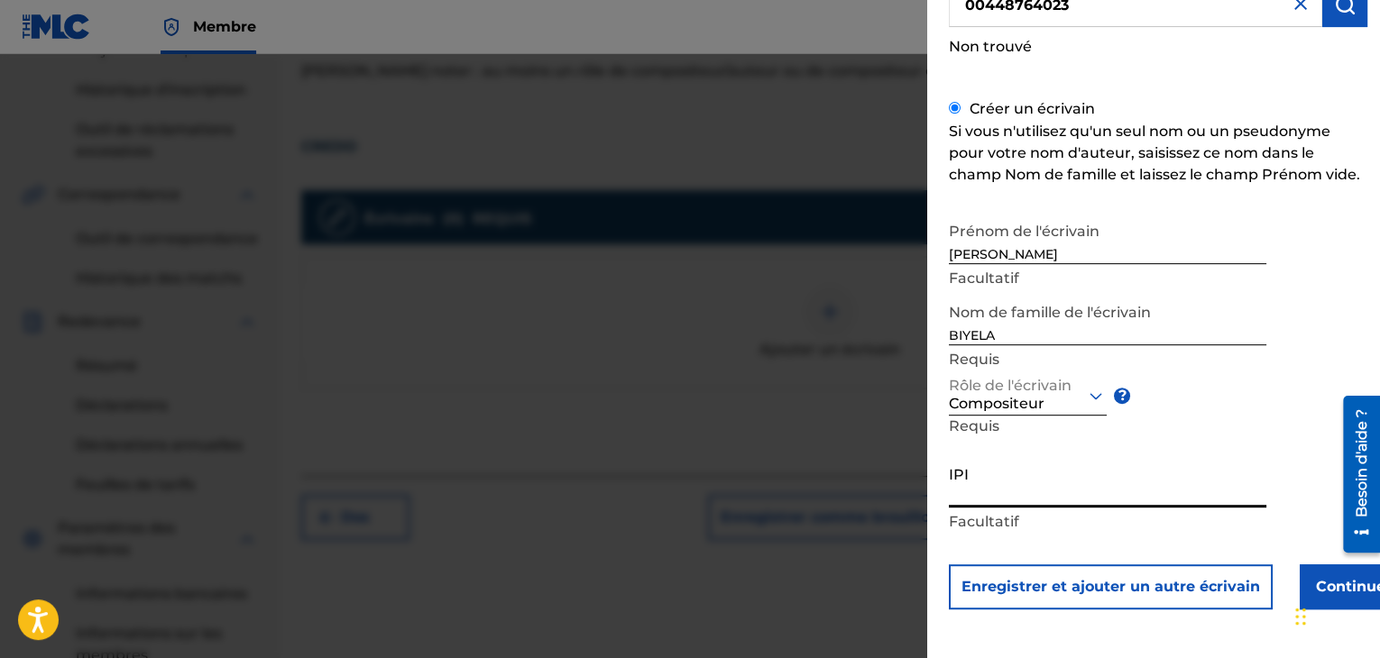
click at [966, 492] on input "IPI" at bounding box center [1107, 481] width 317 height 51
paste input "00448764023"
click at [1143, 511] on p "Facultatif" at bounding box center [1107, 522] width 317 height 22
click at [1103, 497] on input "00448764023" at bounding box center [1107, 481] width 317 height 51
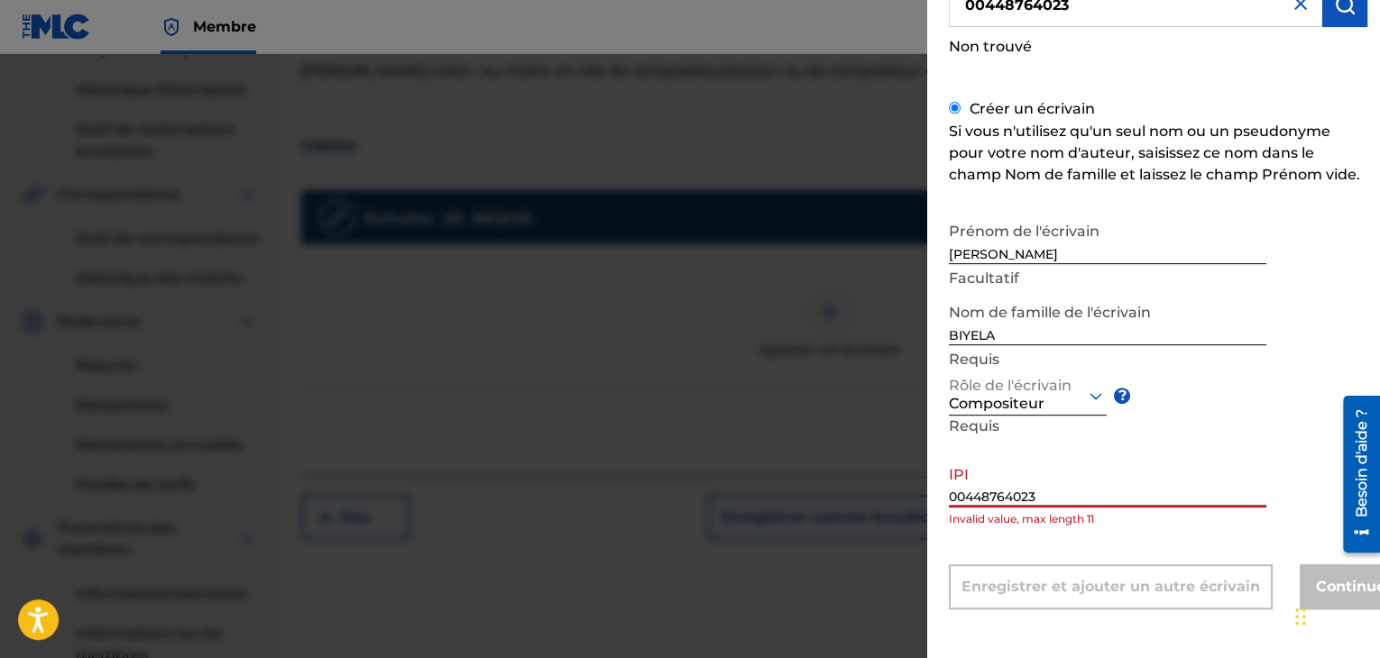
type input "00448764023"
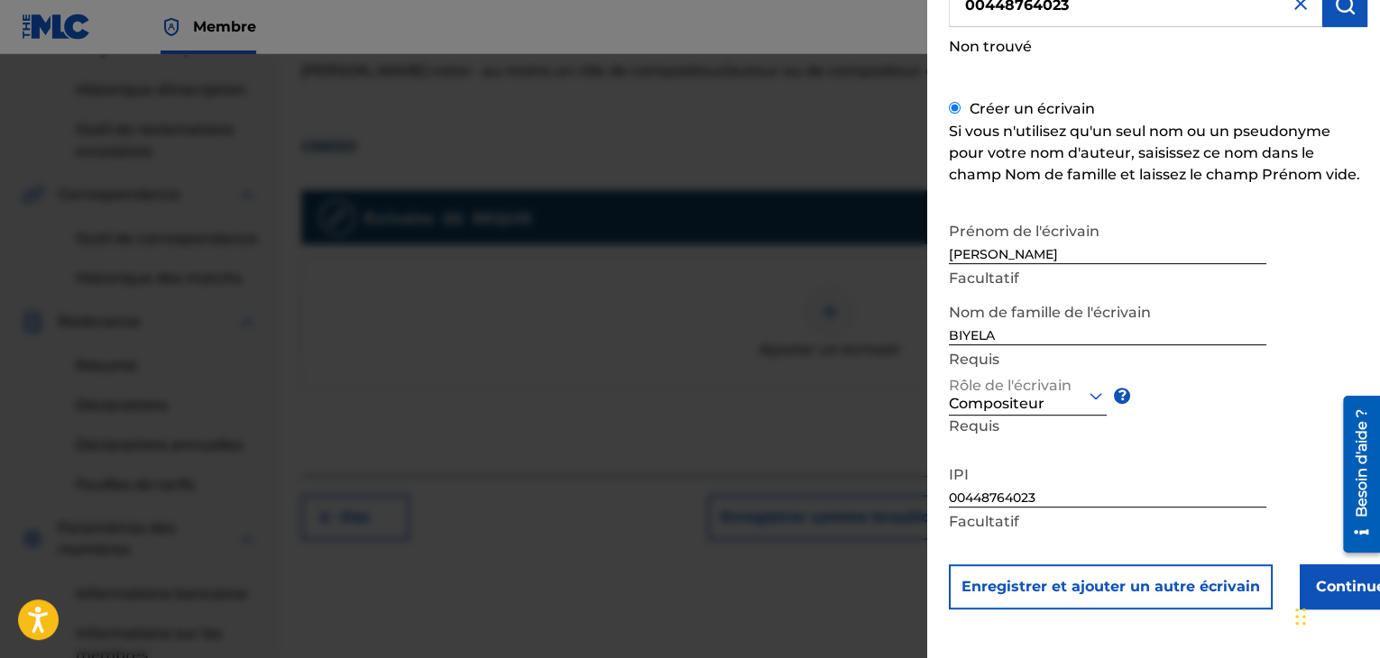
scroll to position [0, 0]
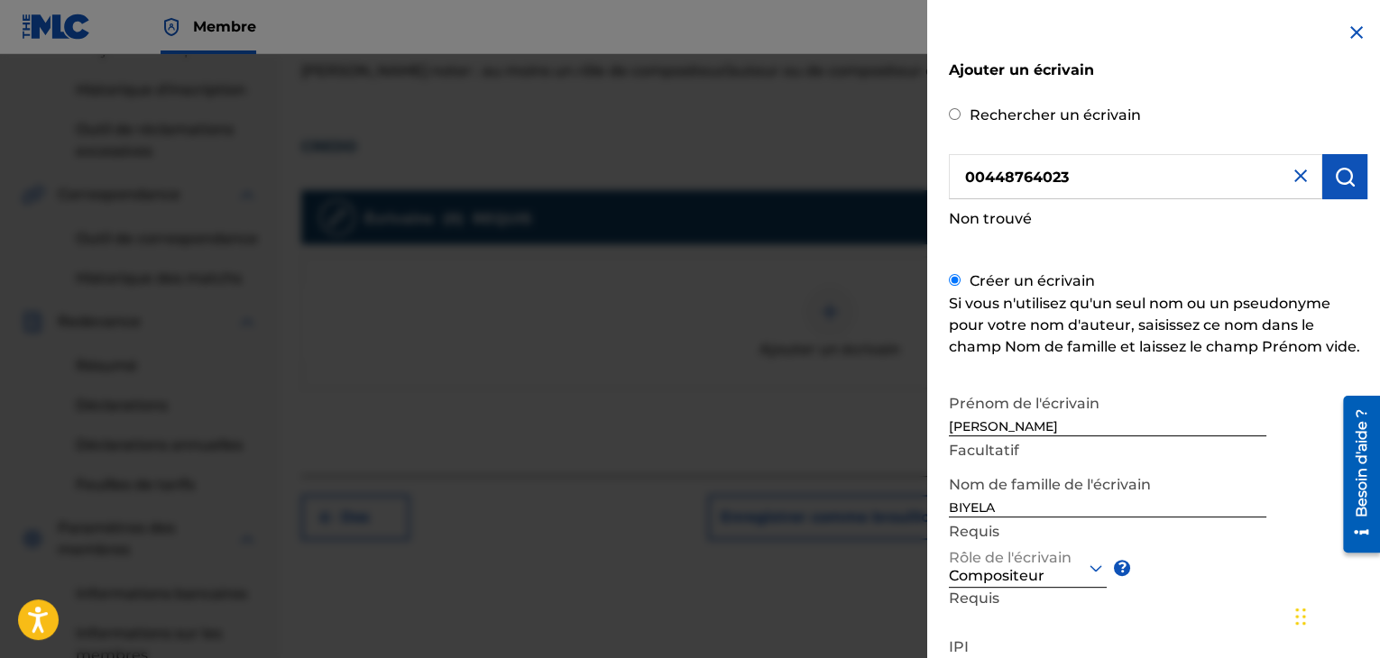
click at [1293, 176] on img at bounding box center [1301, 176] width 22 height 22
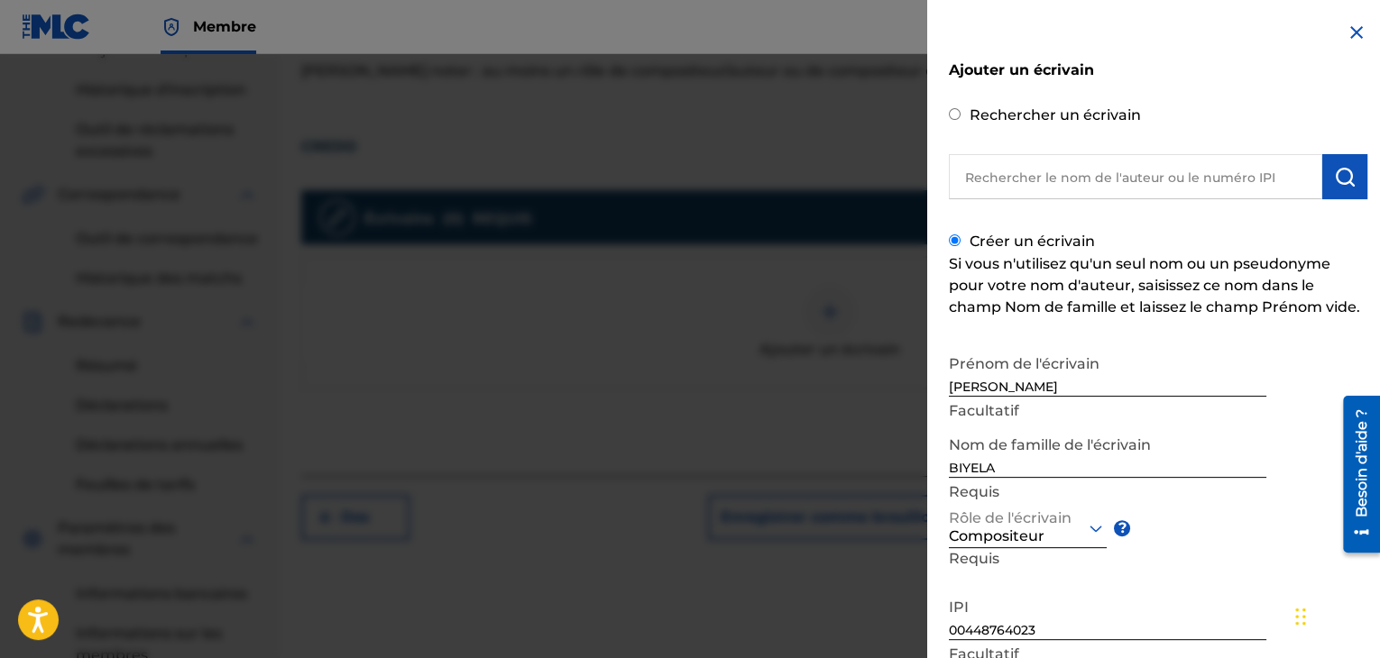
click at [1345, 29] on img at bounding box center [1356, 33] width 22 height 22
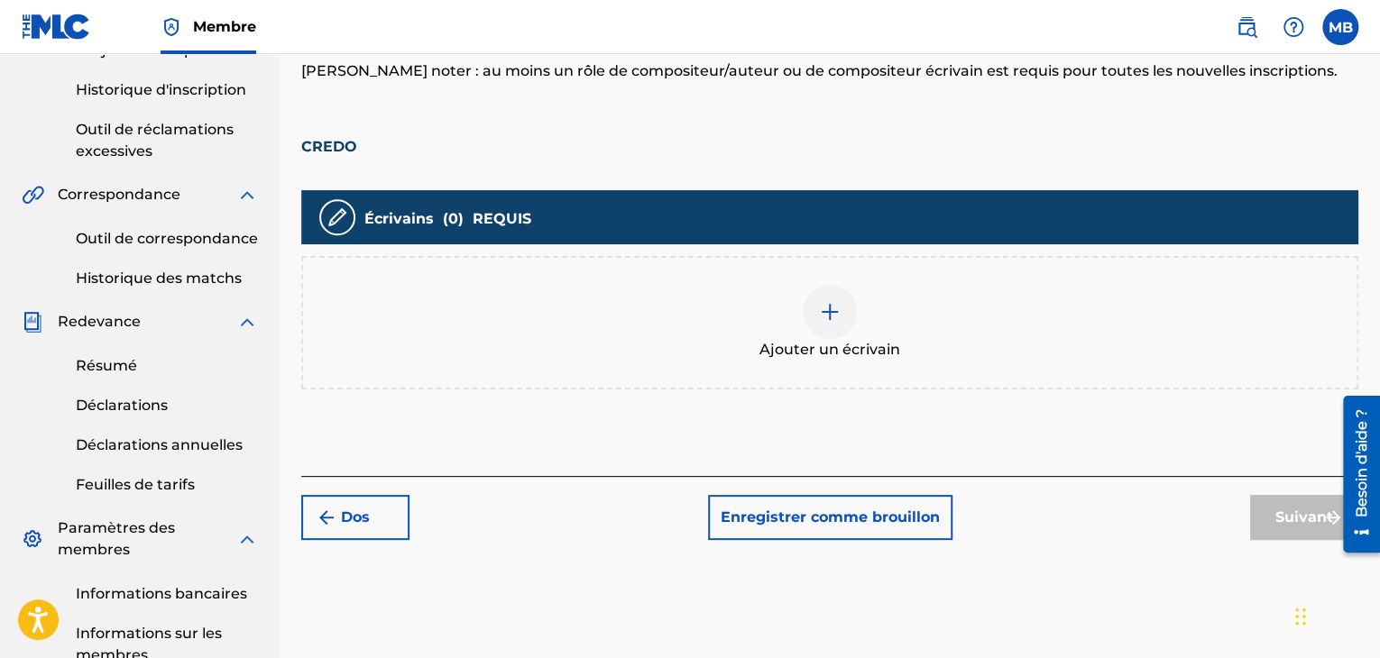
click at [812, 315] on div at bounding box center [830, 312] width 54 height 54
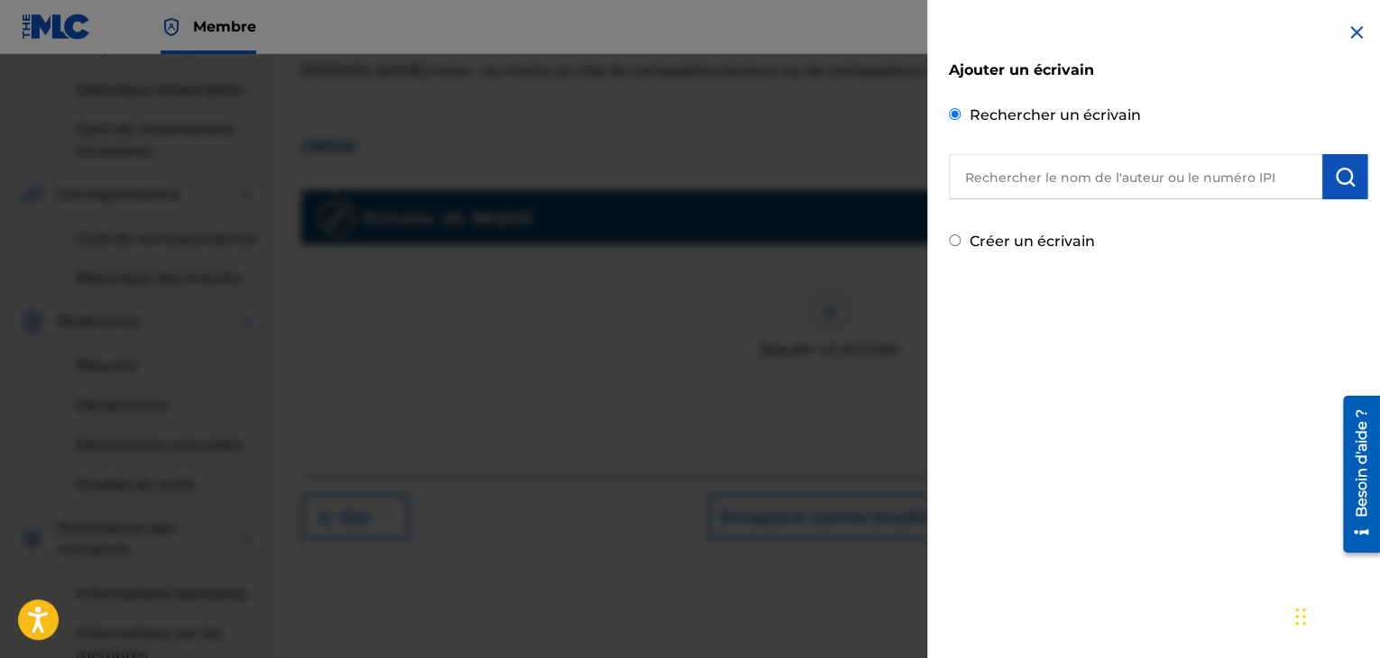
click at [952, 236] on input "Créer un écrivain" at bounding box center [955, 240] width 12 height 12
radio input "false"
radio input "true"
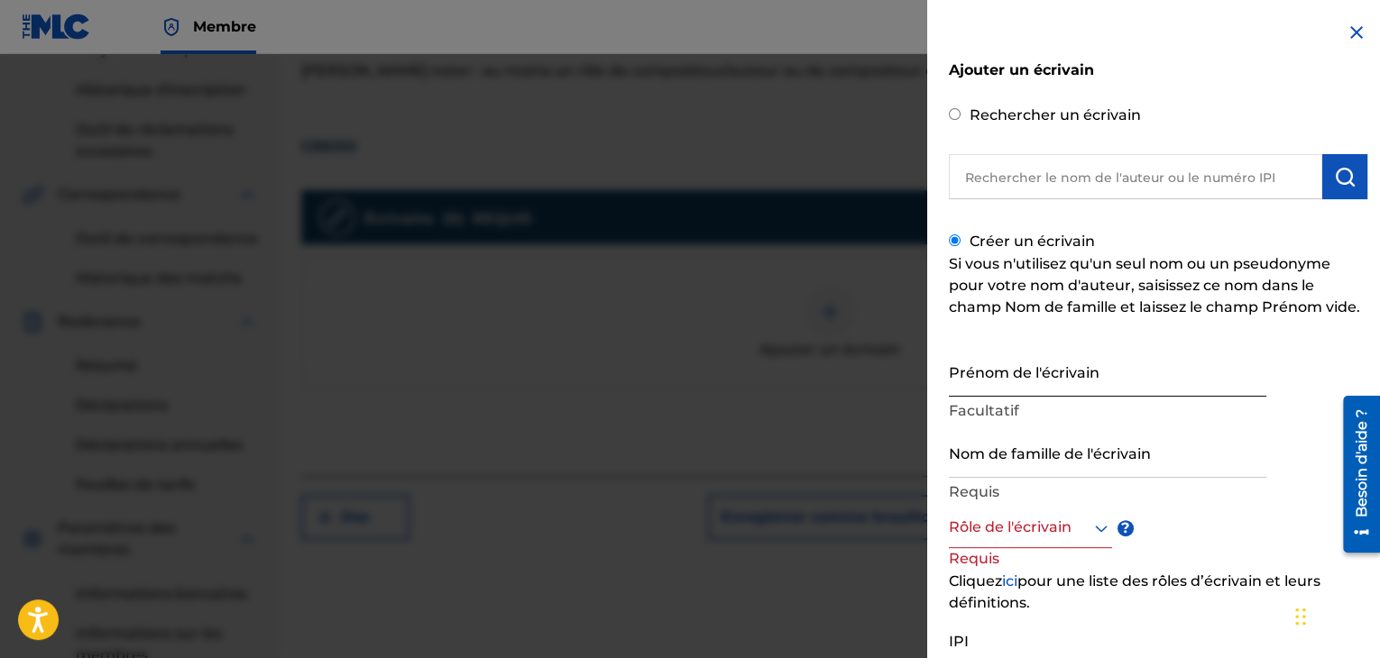
click at [977, 385] on input "Prénom de l'écrivain" at bounding box center [1107, 370] width 317 height 51
paste input "[PERSON_NAME]"
type input "[PERSON_NAME]"
click at [972, 455] on input "Nom de famille de l'écrivain" at bounding box center [1107, 452] width 317 height 51
paste input "[PERSON_NAME]"
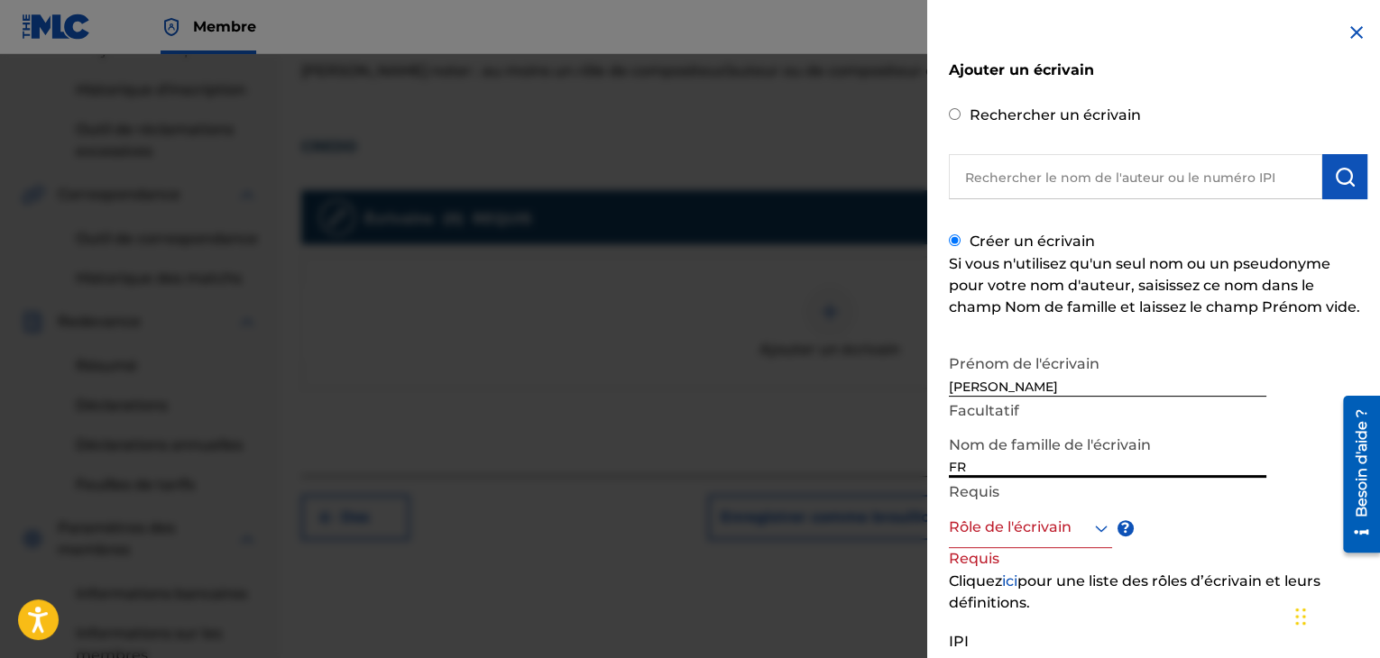
type input "F"
paste input "BIYELA"
type input "BIYELA"
click at [1020, 535] on div at bounding box center [1030, 528] width 163 height 23
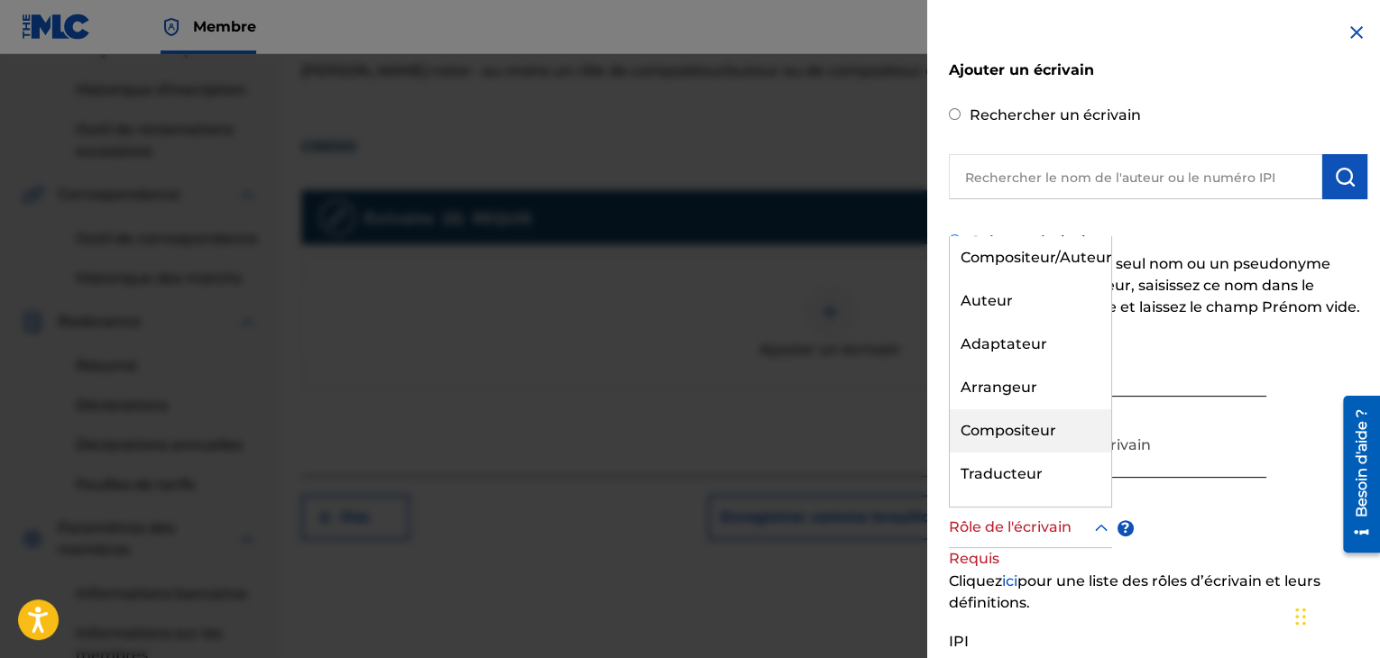
click at [998, 439] on font "Compositeur" at bounding box center [1008, 430] width 96 height 17
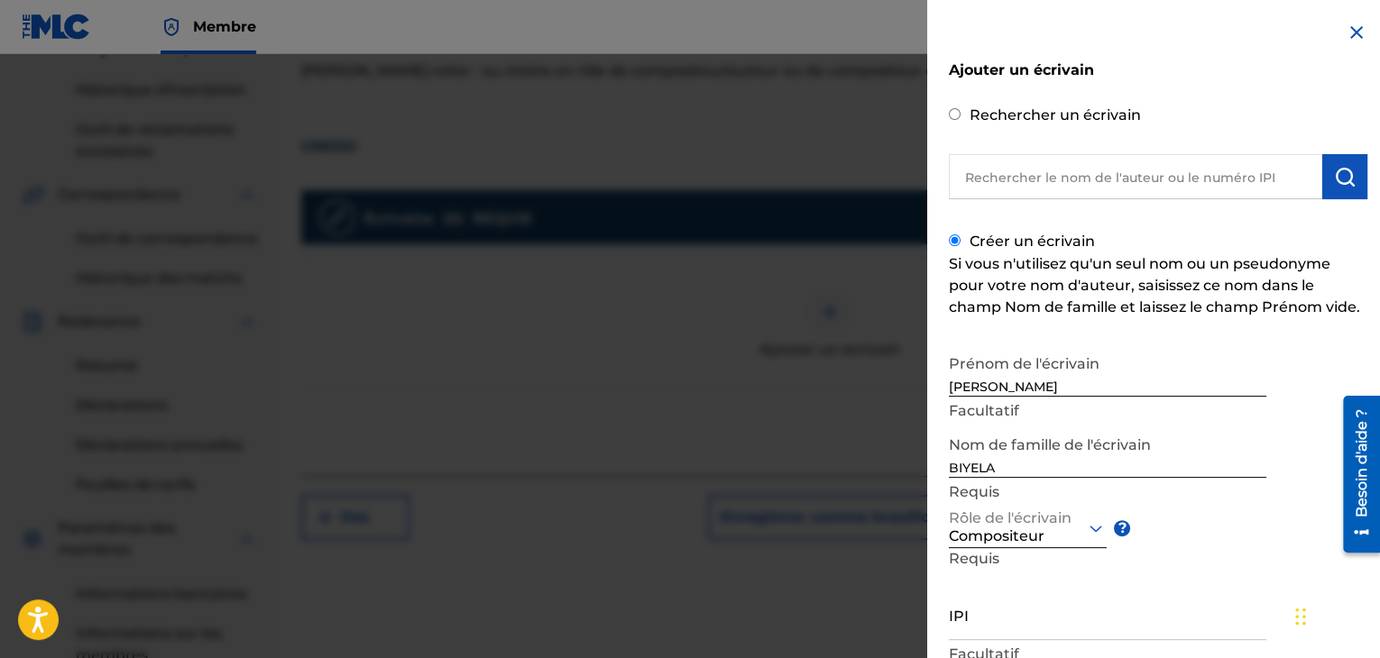
scroll to position [137, 0]
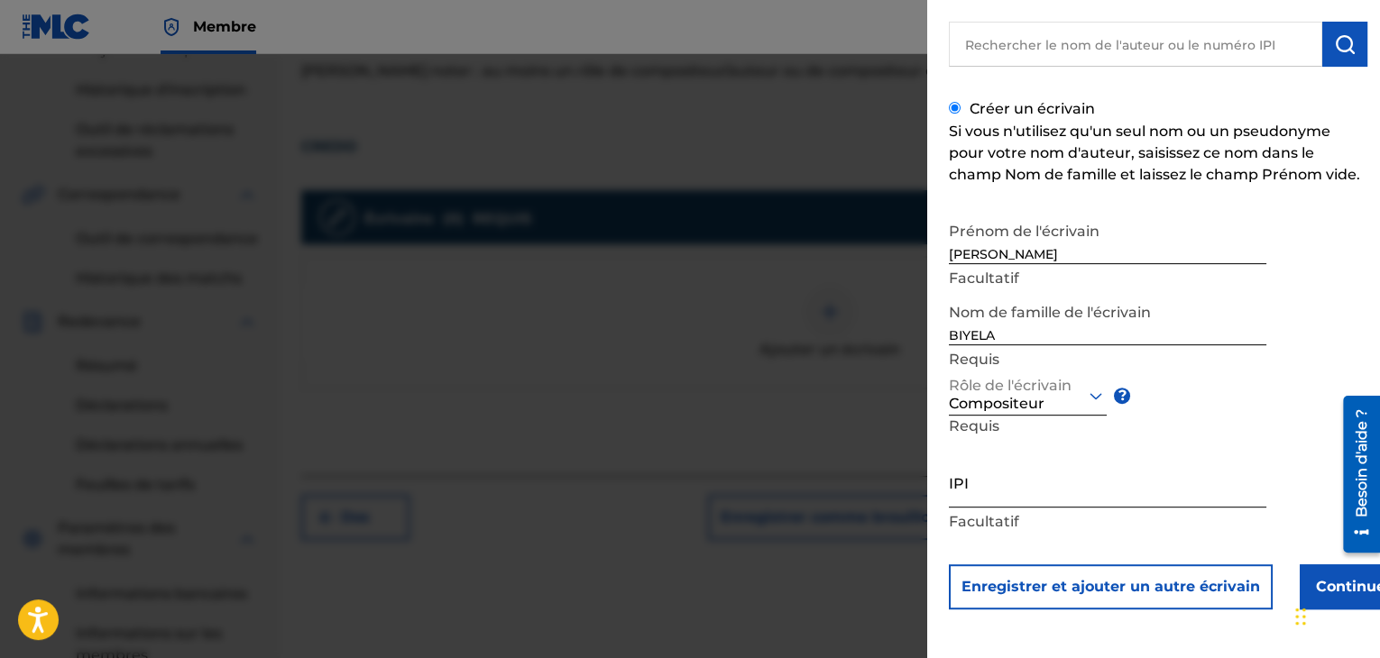
click at [992, 500] on input "IPI" at bounding box center [1107, 481] width 317 height 51
paste input "00448764023"
type input "00448764023"
click at [1328, 567] on button "Continuer" at bounding box center [1353, 587] width 108 height 45
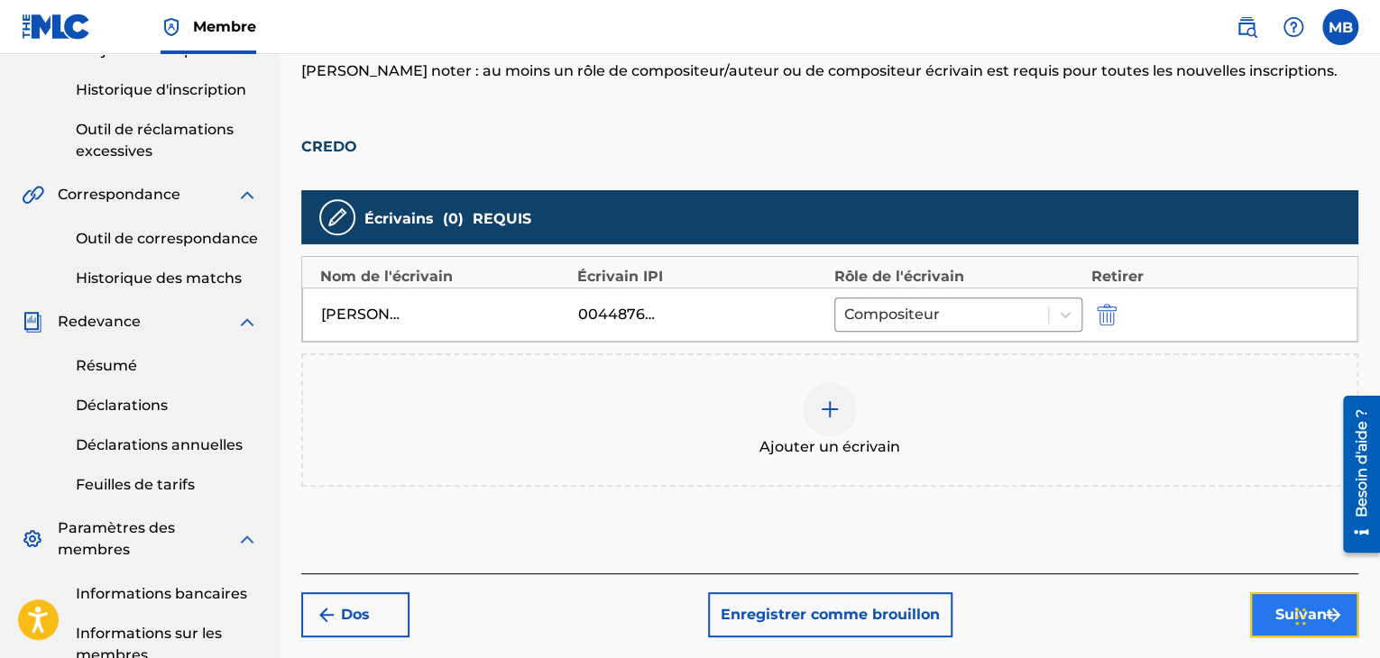
click at [1275, 607] on font "Suivant" at bounding box center [1304, 614] width 58 height 17
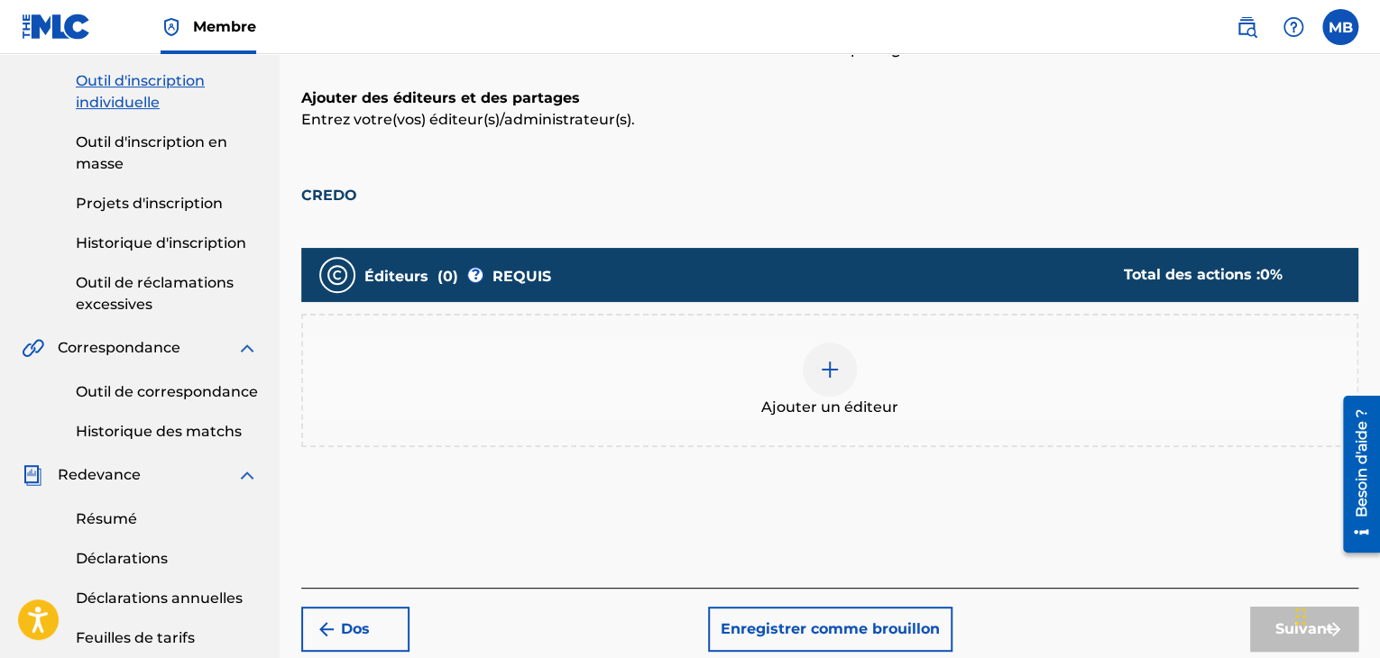
scroll to position [273, 0]
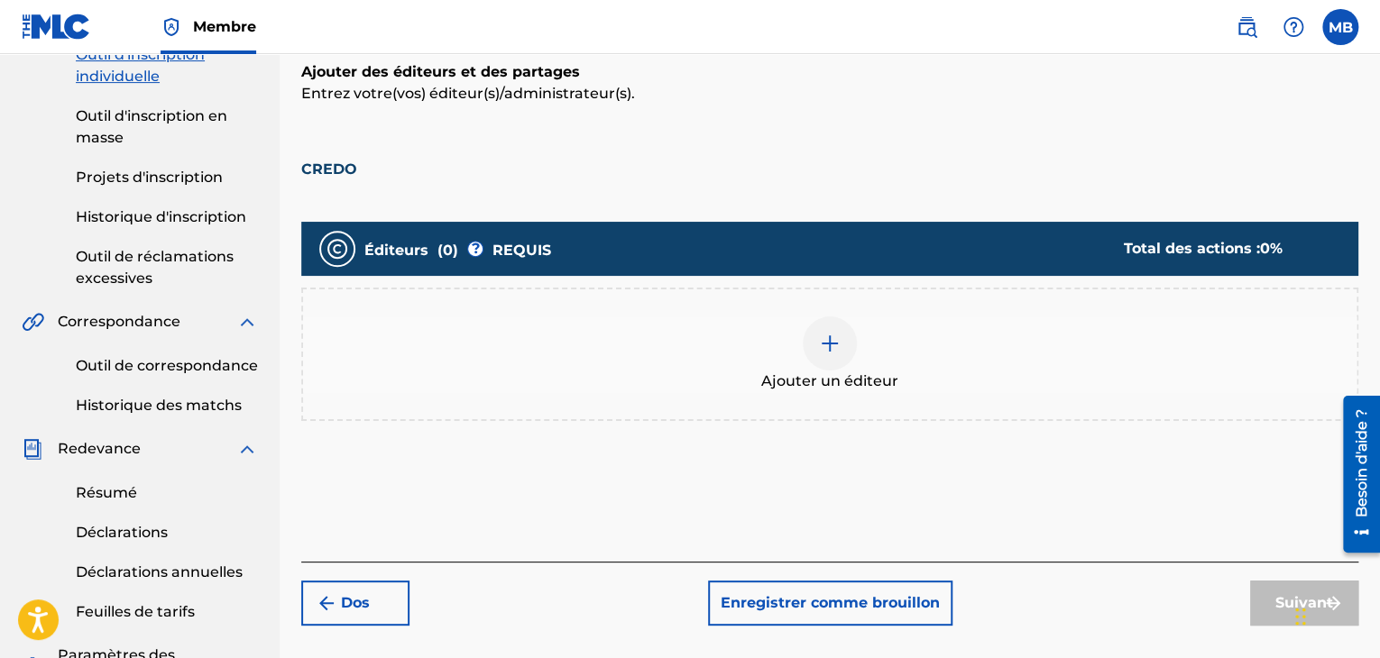
click at [811, 341] on div at bounding box center [830, 344] width 54 height 54
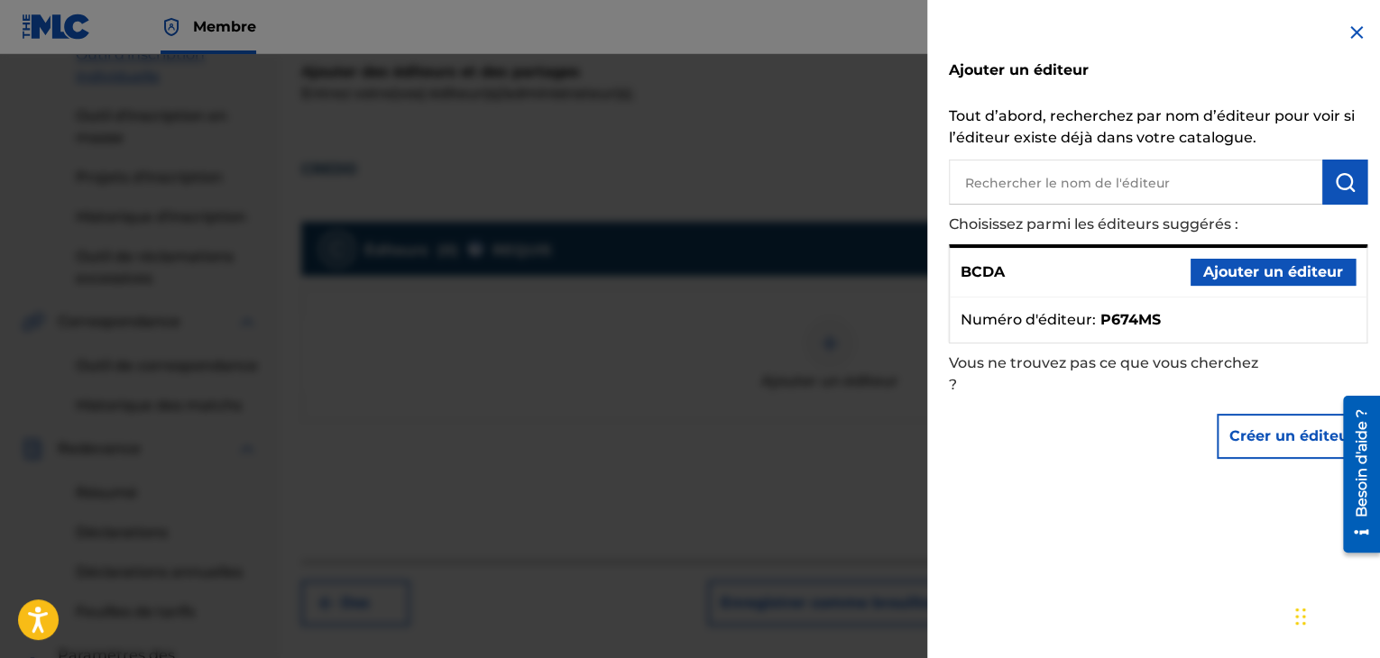
click at [1064, 177] on input "text" at bounding box center [1135, 182] width 373 height 45
paste input "AELF"
type input "AELF"
click at [1324, 186] on button "submit" at bounding box center [1344, 182] width 45 height 45
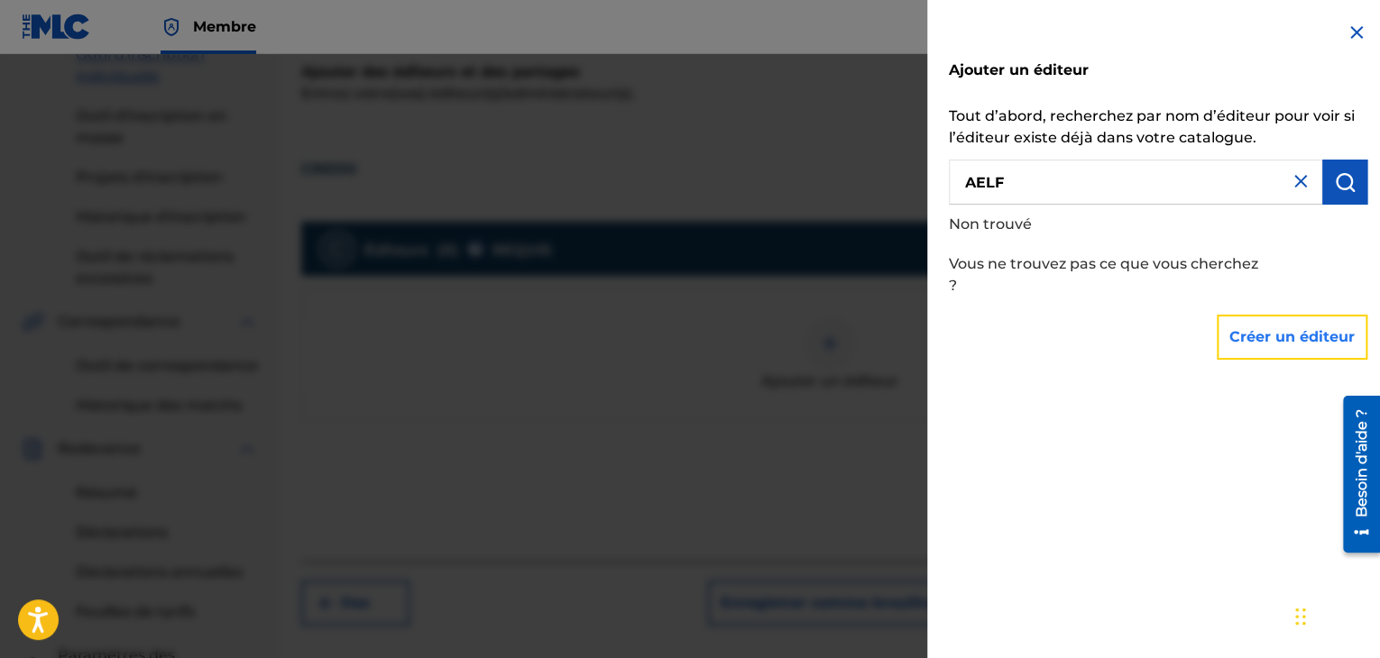
click at [1323, 333] on font "Créer un éditeur" at bounding box center [1291, 336] width 125 height 17
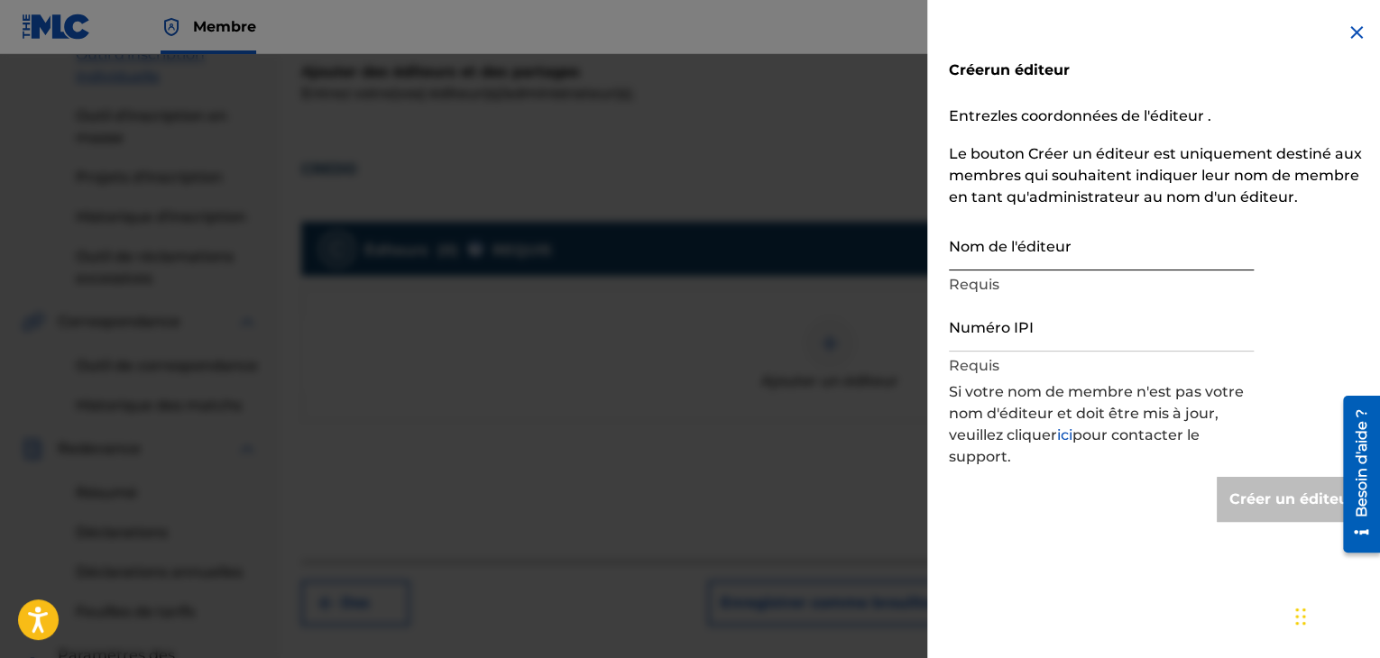
click at [960, 264] on input "Nom de l'éditeur" at bounding box center [1101, 244] width 305 height 51
paste input "AELF"
type input "AELF"
type input "Create Publisher"
type input "AELF"
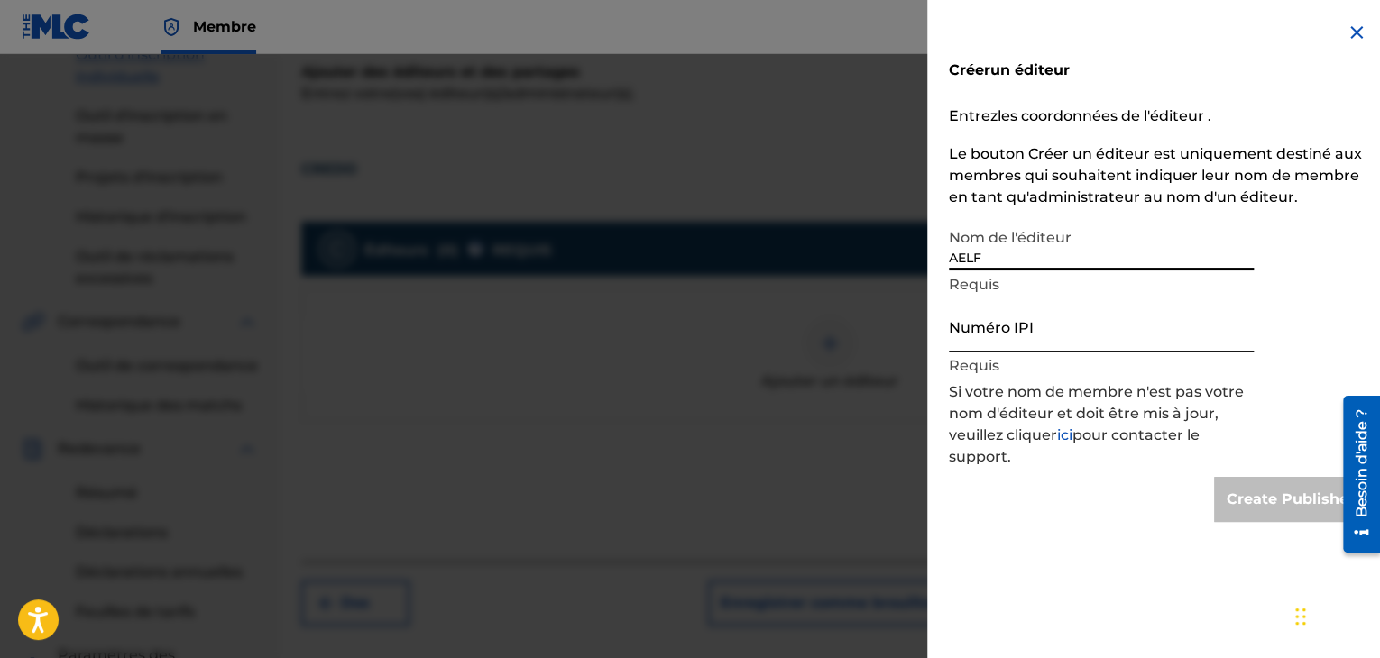
click at [1004, 344] on input "Numéro IPI" at bounding box center [1101, 325] width 305 height 51
paste input "00066567838"
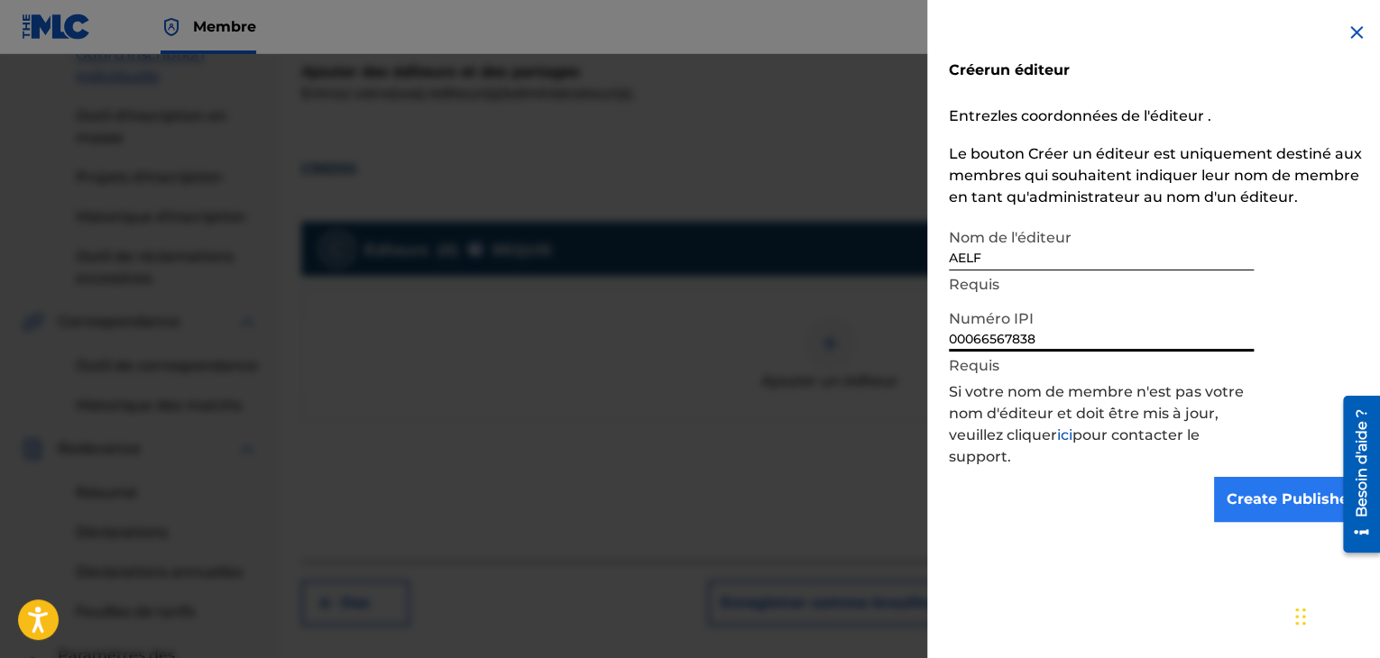
type input "00066567838"
click at [1252, 499] on input "Create Publisher" at bounding box center [1290, 499] width 153 height 45
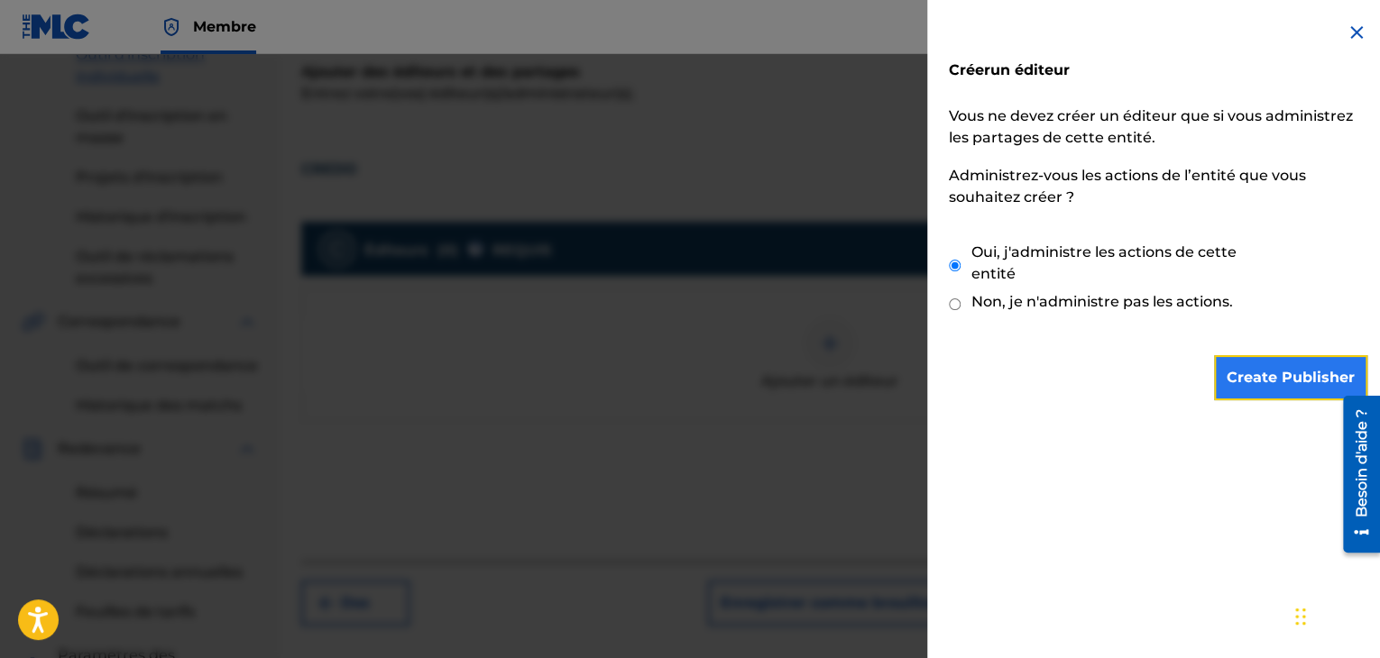
click at [1305, 390] on input "Create Publisher" at bounding box center [1290, 377] width 153 height 45
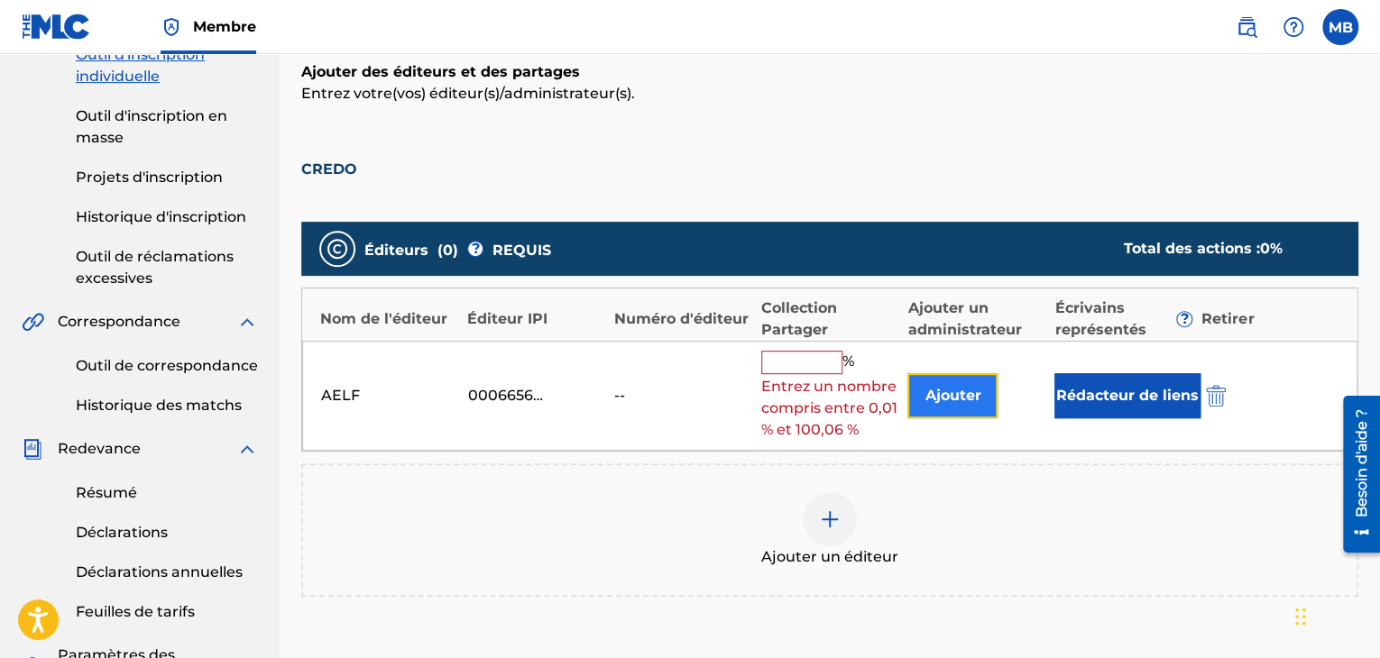
click at [966, 404] on font "Ajouter" at bounding box center [952, 396] width 56 height 22
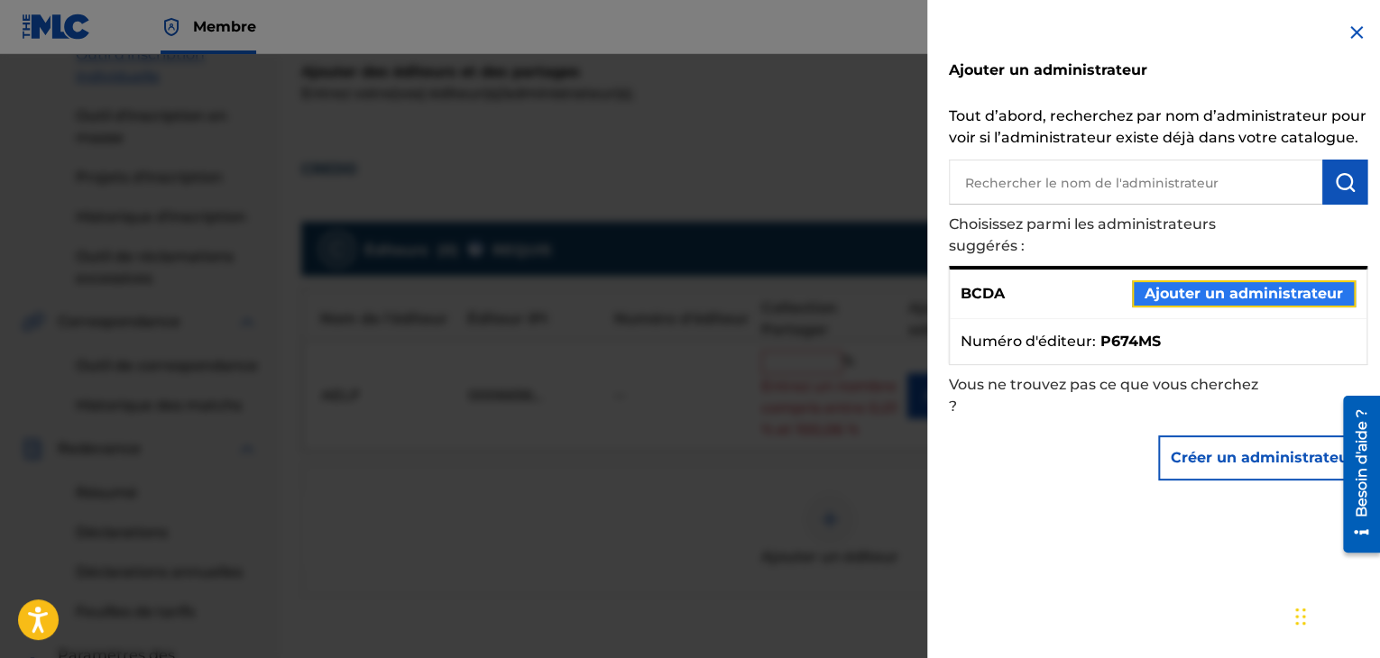
click at [1197, 293] on font "Ajouter un administrateur" at bounding box center [1243, 293] width 198 height 17
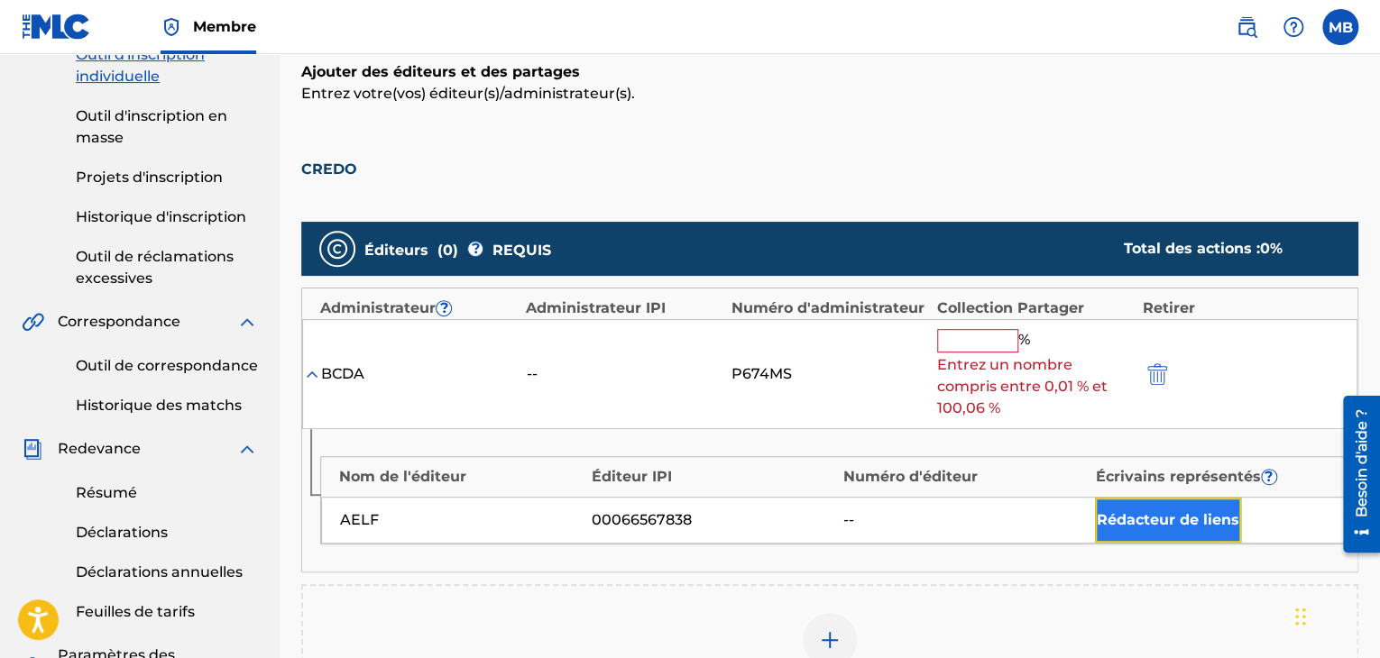
click at [1134, 516] on font "Rédacteur de liens" at bounding box center [1168, 519] width 142 height 17
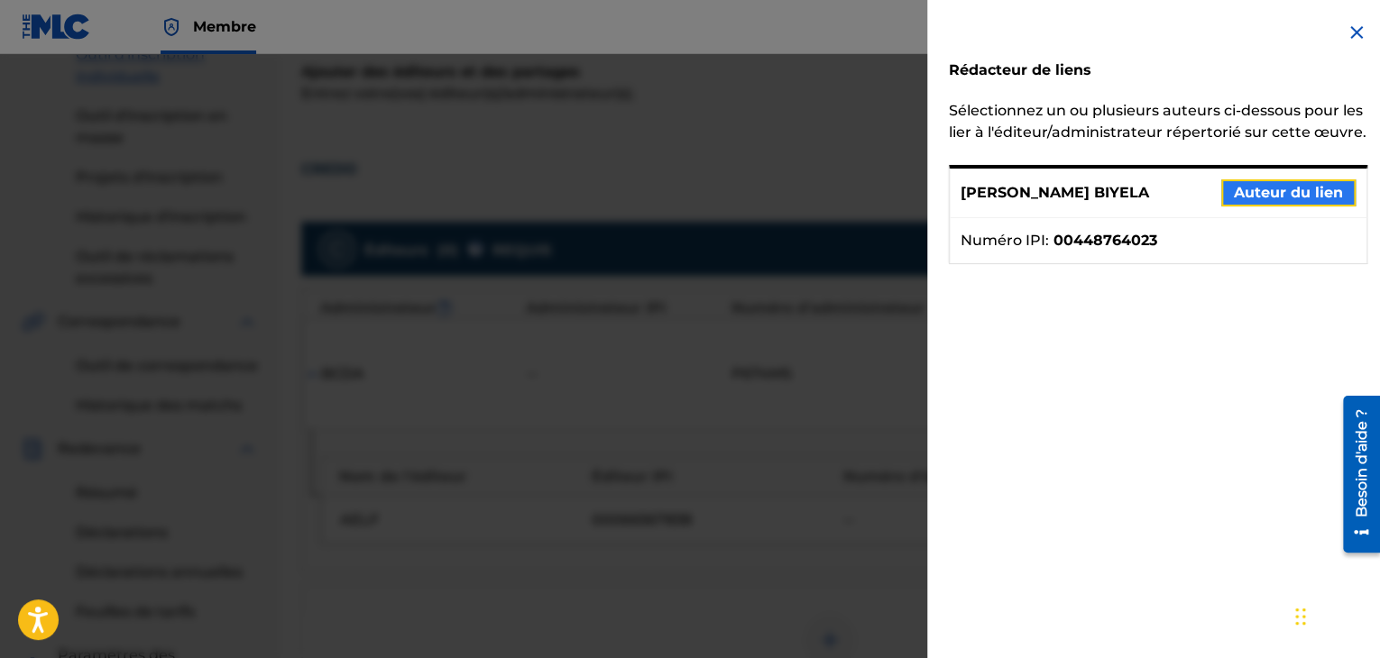
click at [1244, 201] on font "Auteur du lien" at bounding box center [1288, 192] width 109 height 17
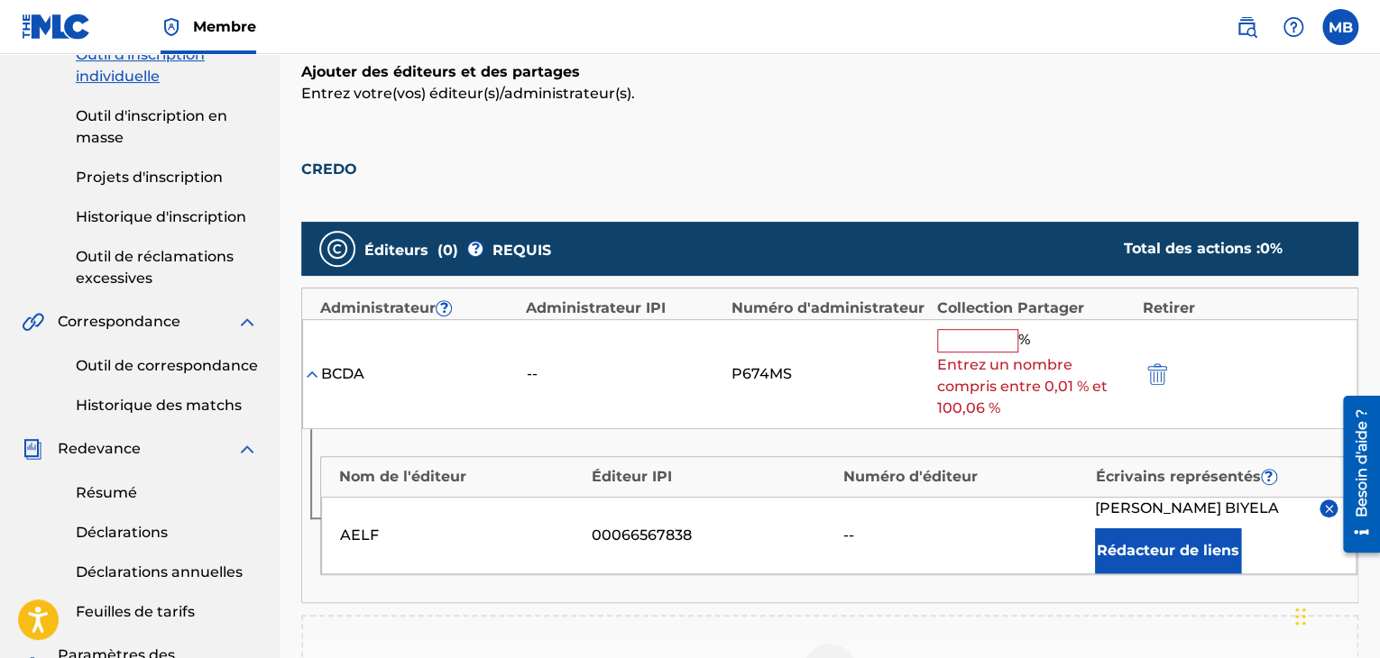
click at [967, 335] on input "text" at bounding box center [977, 340] width 81 height 23
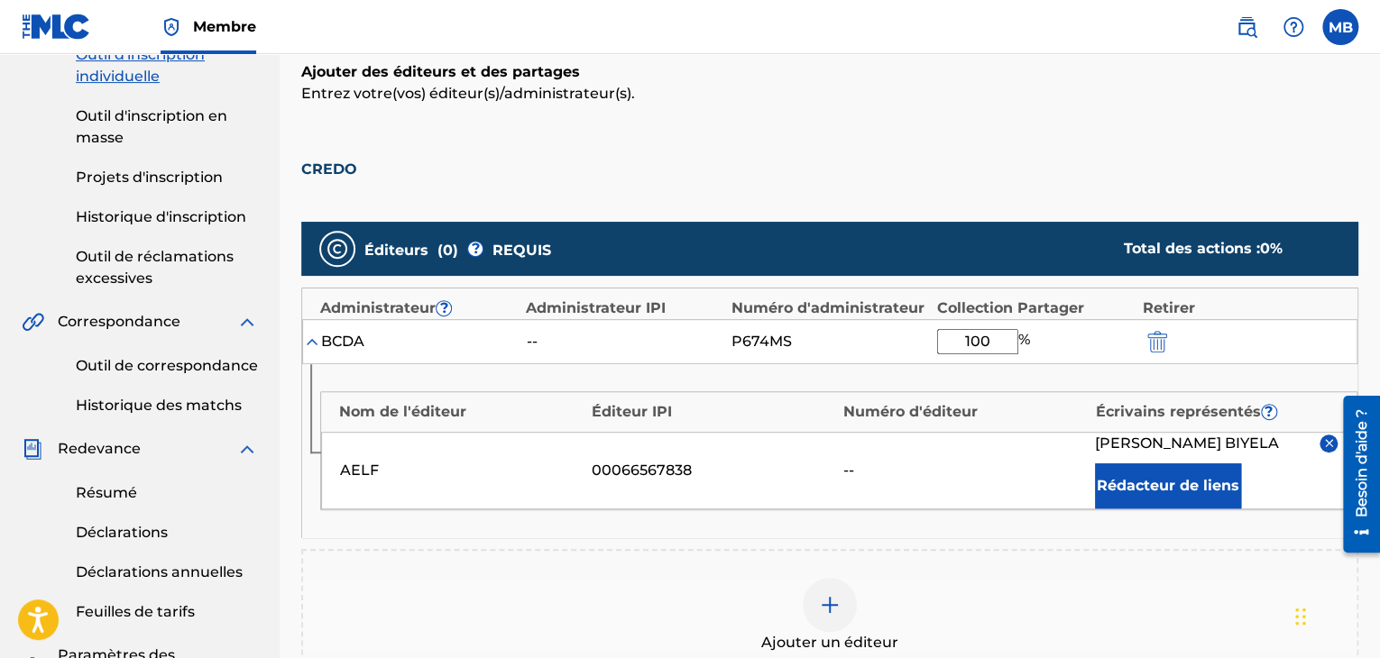
type input "100"
click at [1028, 519] on div "Nom de l'éditeur Éditeur IPI Numéro d'éditeur Écrivains représentés ? AELF 0006…" at bounding box center [829, 450] width 1055 height 173
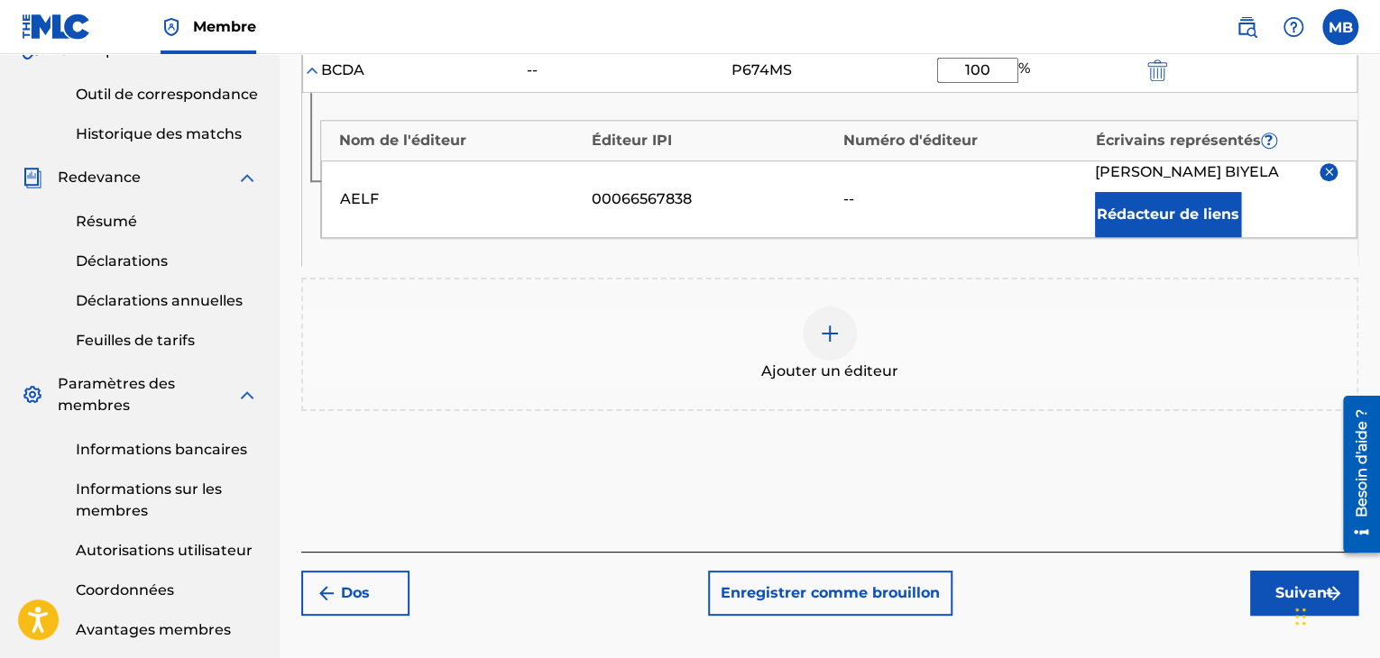
scroll to position [546, 0]
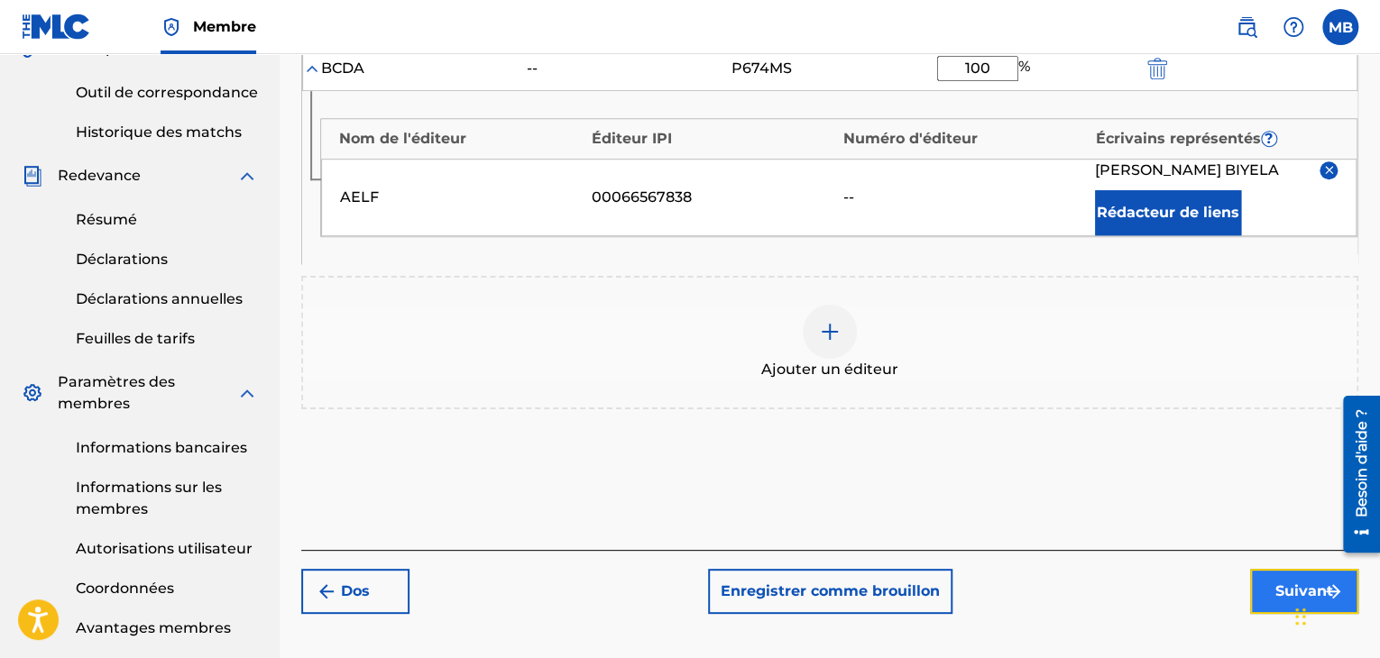
click at [1262, 600] on button "Suivant" at bounding box center [1304, 591] width 108 height 45
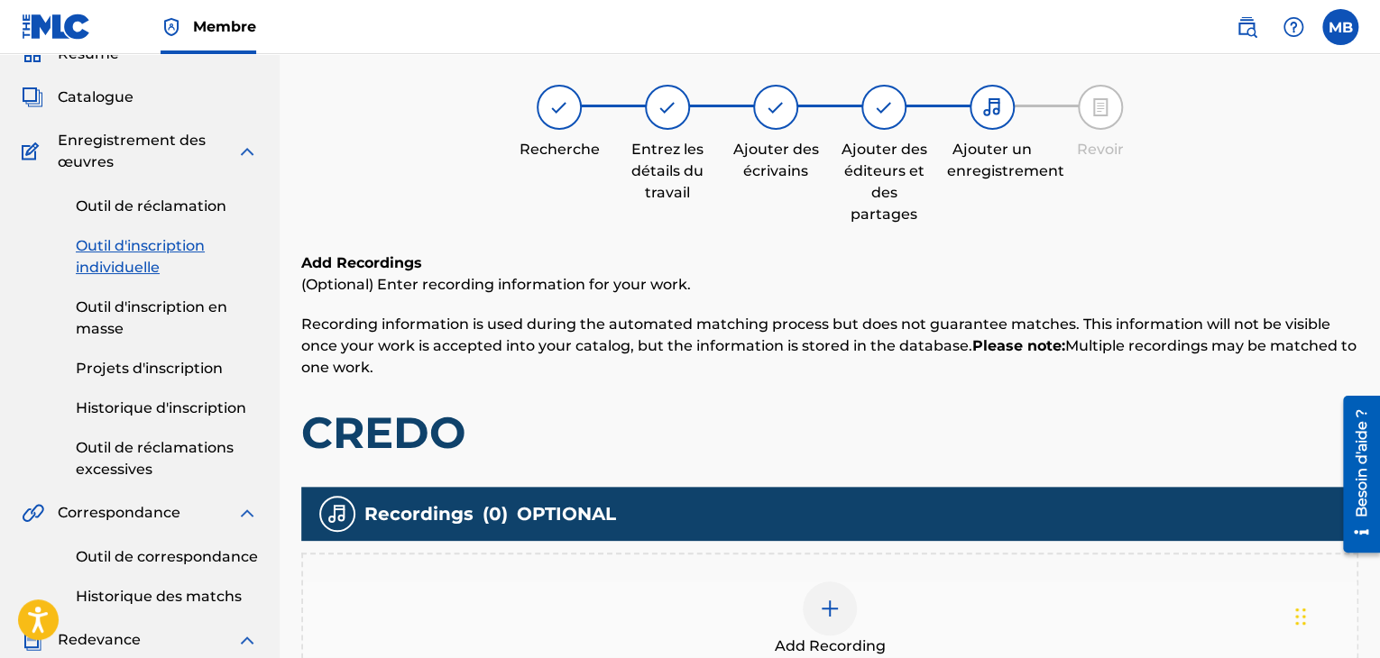
scroll to position [81, 0]
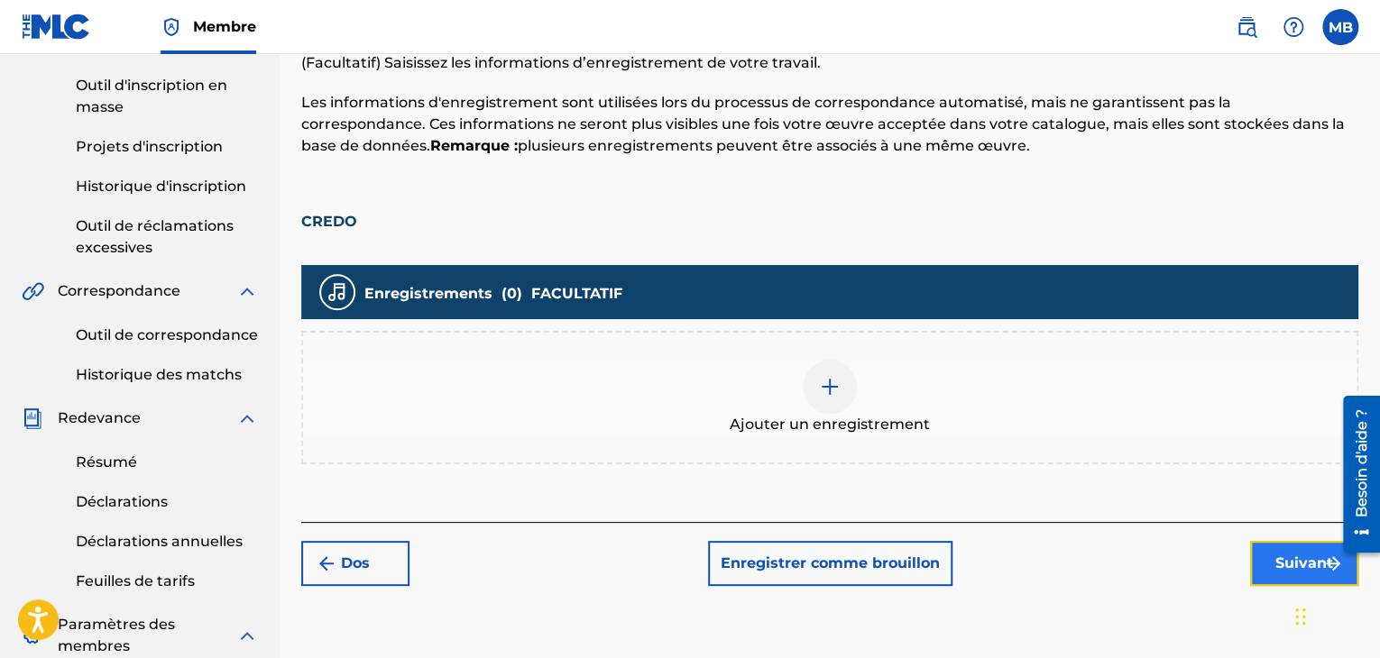
click at [1294, 559] on font "Suivant" at bounding box center [1304, 563] width 58 height 17
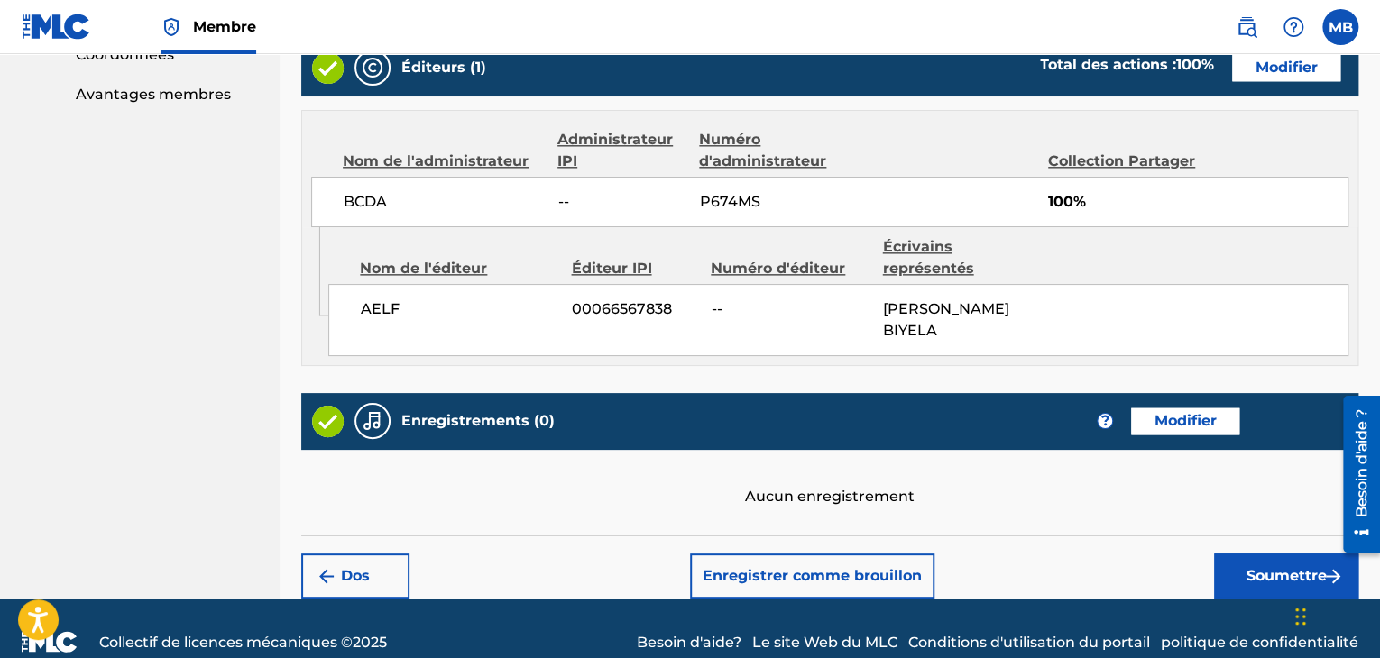
scroll to position [1107, 0]
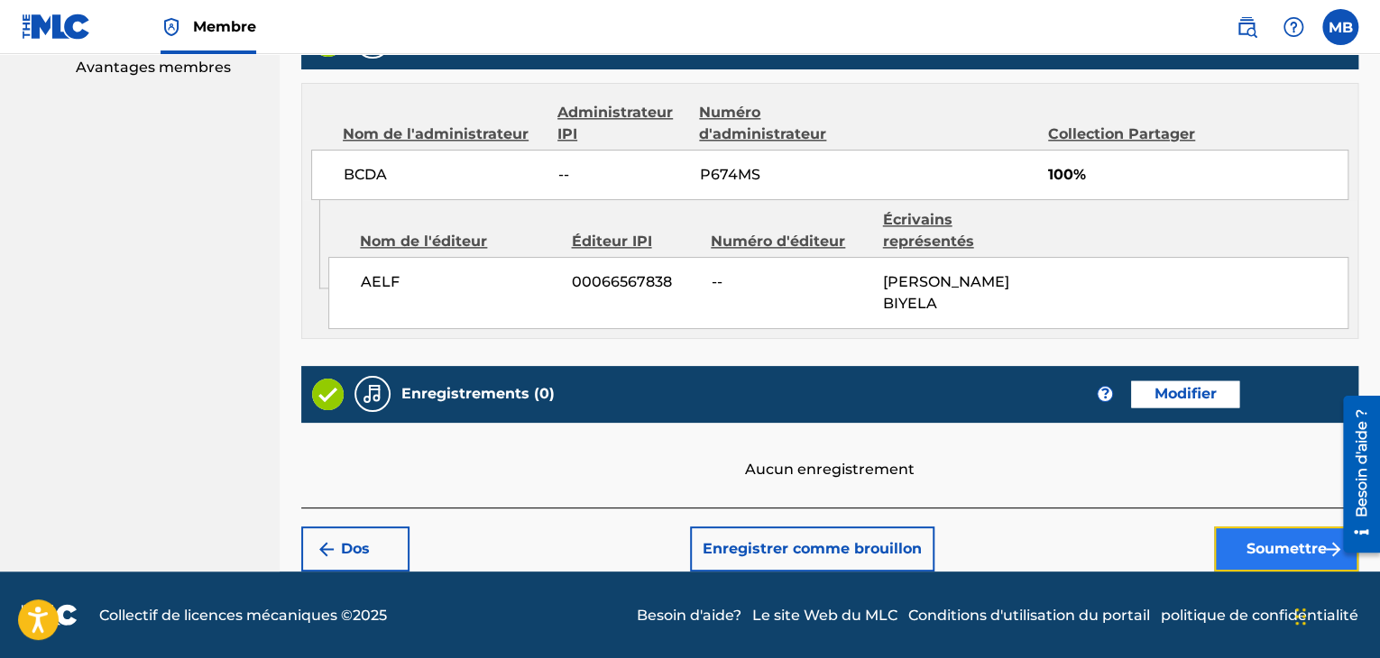
click at [1275, 557] on font "Soumettre" at bounding box center [1286, 549] width 80 height 22
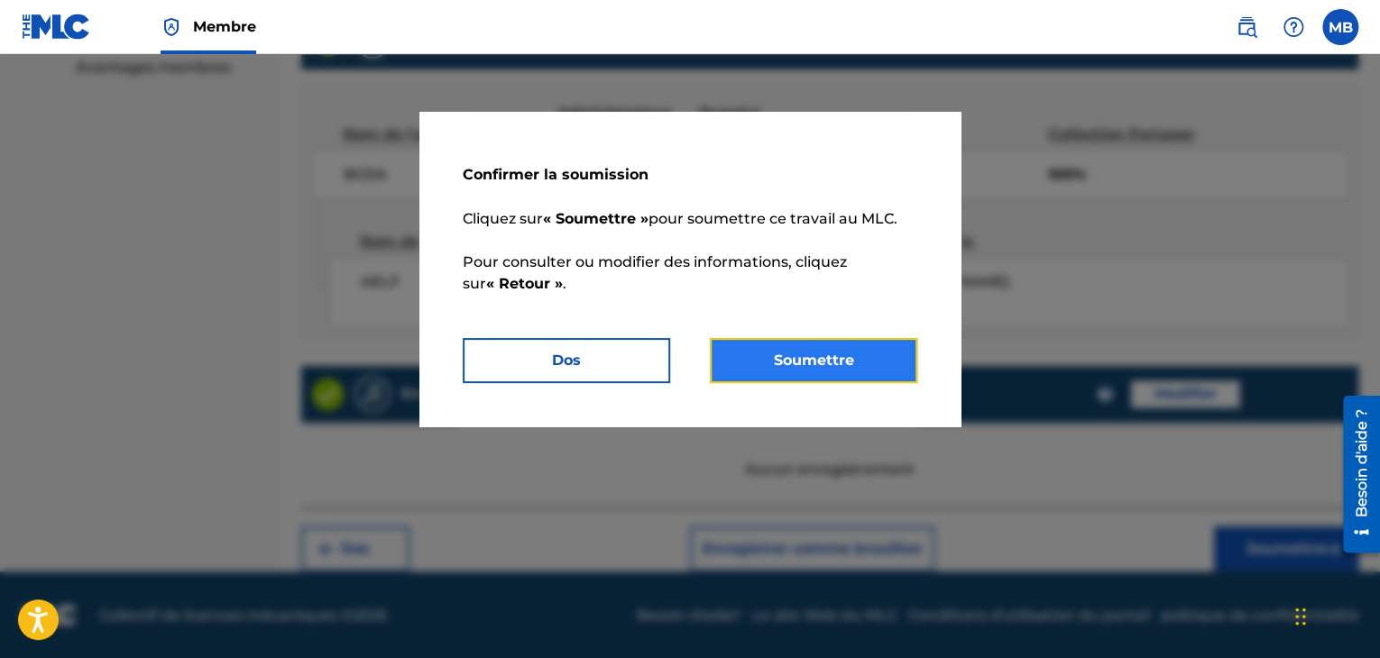
click at [844, 352] on font "Soumettre" at bounding box center [814, 360] width 80 height 17
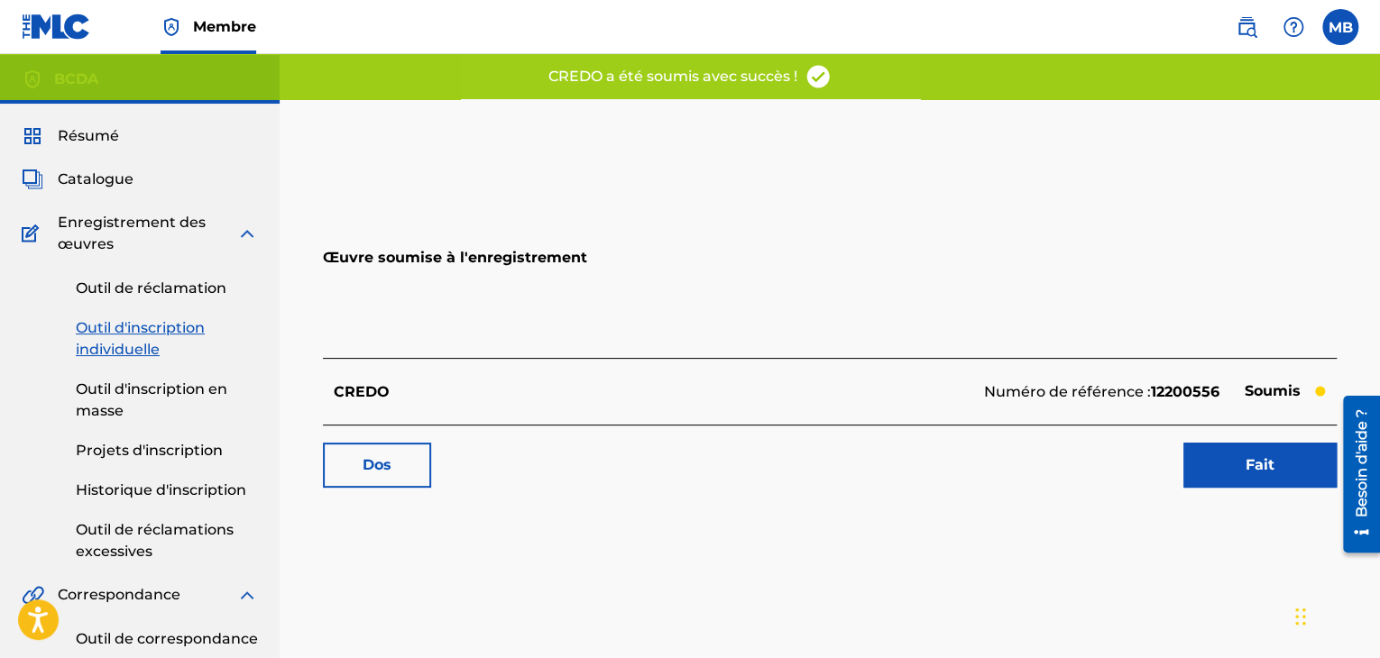
click at [1220, 441] on div "Dos Fait" at bounding box center [830, 456] width 1014 height 63
click at [1222, 466] on link "Fait" at bounding box center [1259, 465] width 153 height 45
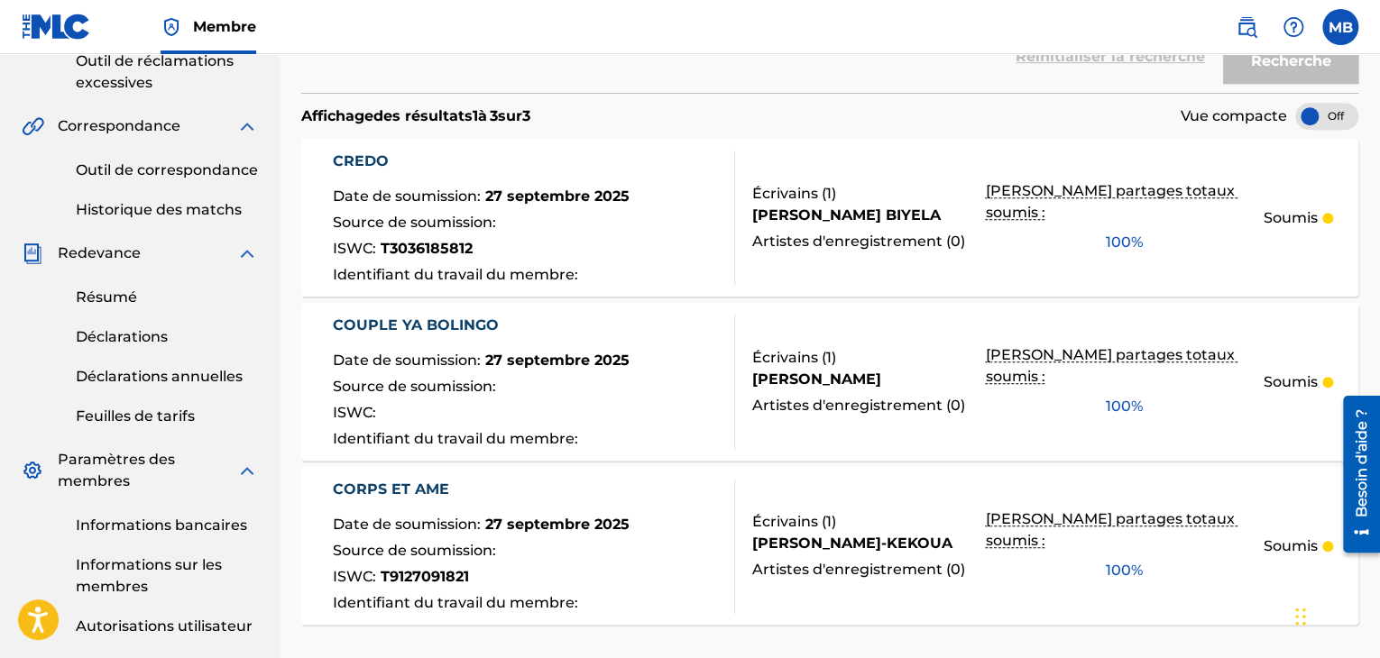
scroll to position [422, 0]
